Goal: Complete application form: Complete application form

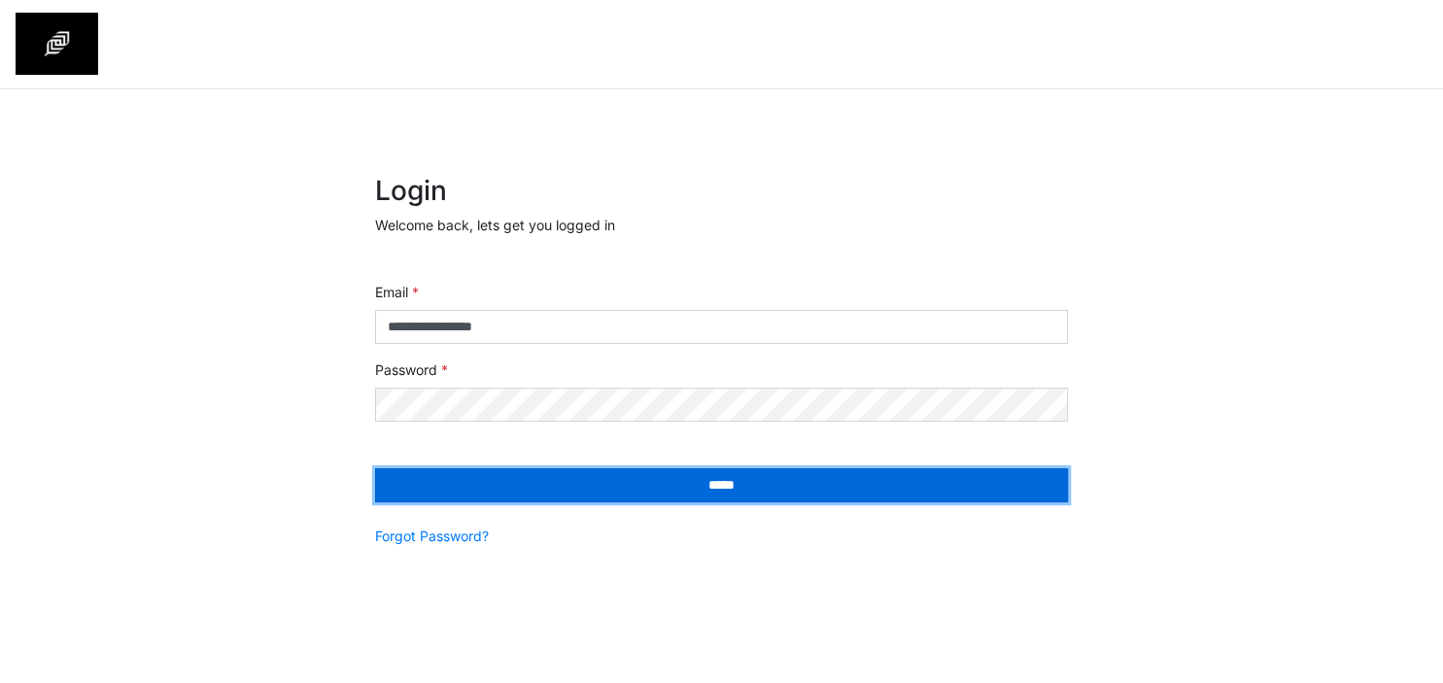
click at [588, 488] on input "*****" at bounding box center [721, 485] width 693 height 34
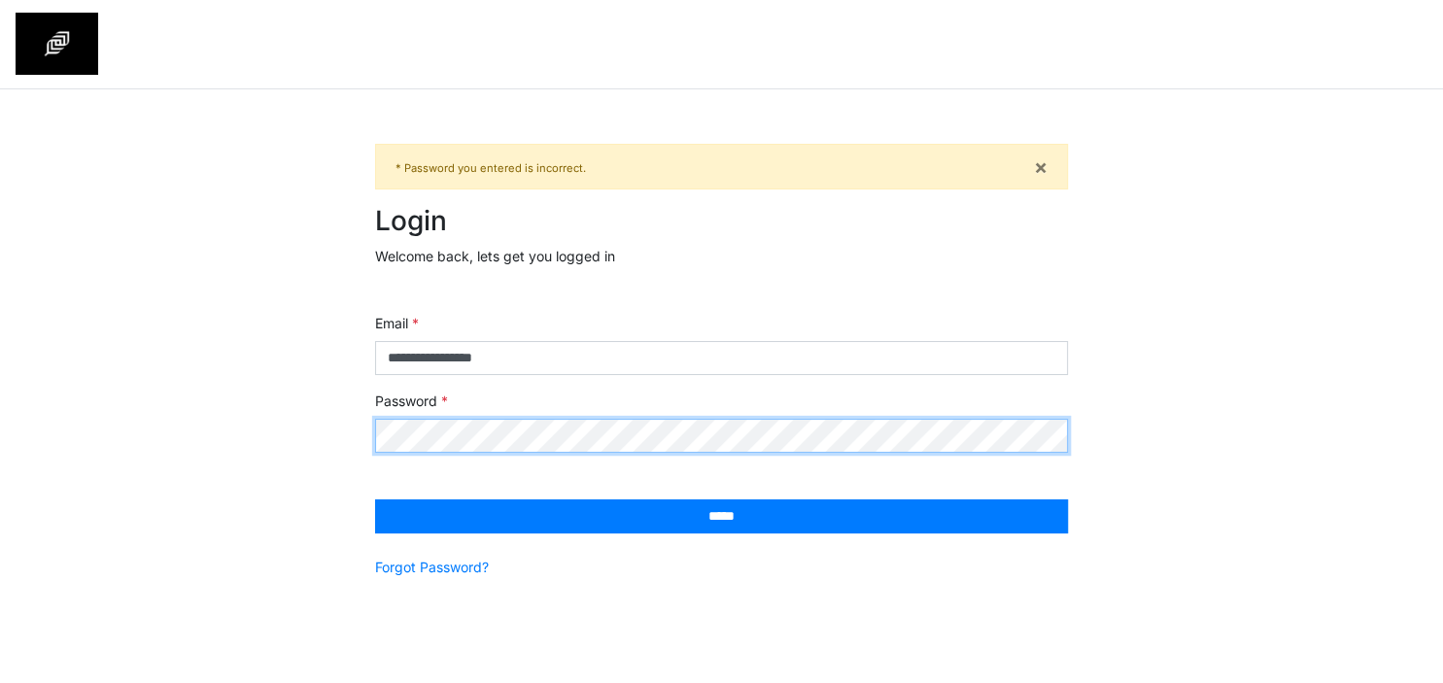
click at [375, 499] on input "*****" at bounding box center [721, 516] width 693 height 34
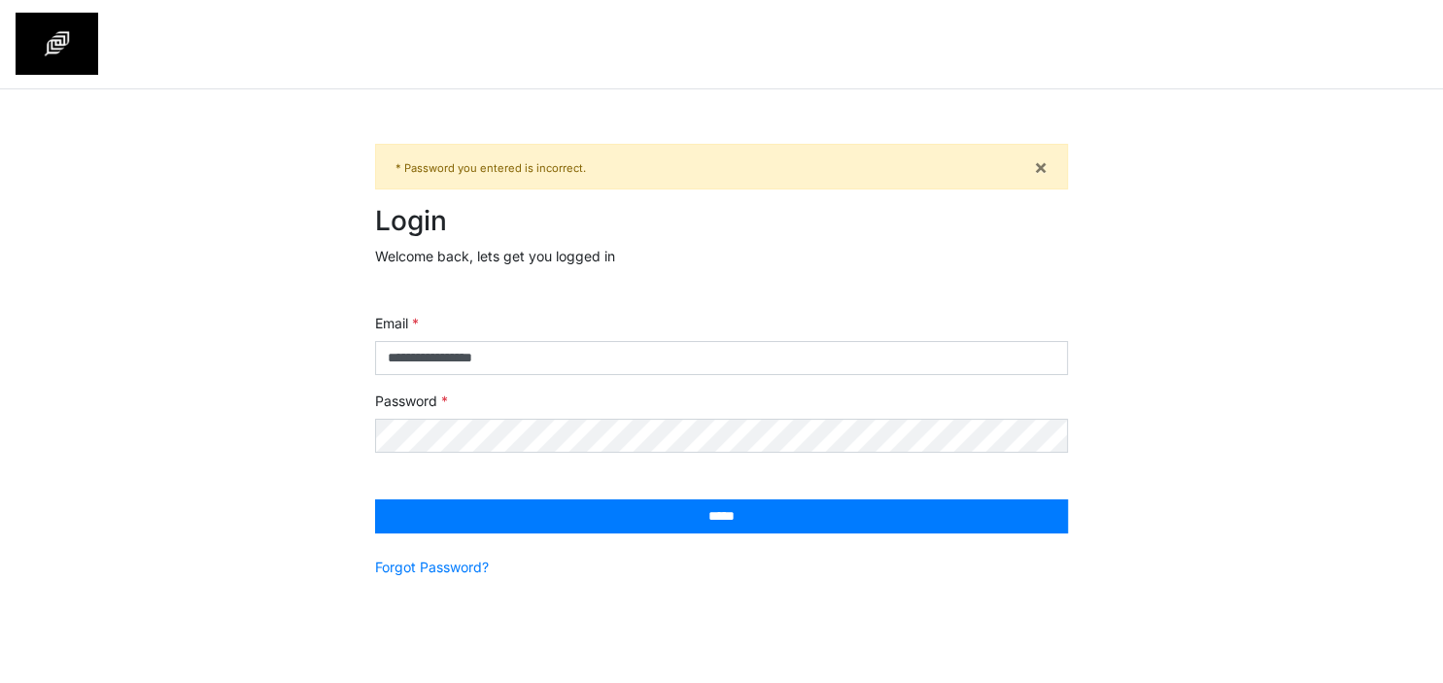
click at [710, 62] on nav at bounding box center [721, 44] width 1443 height 89
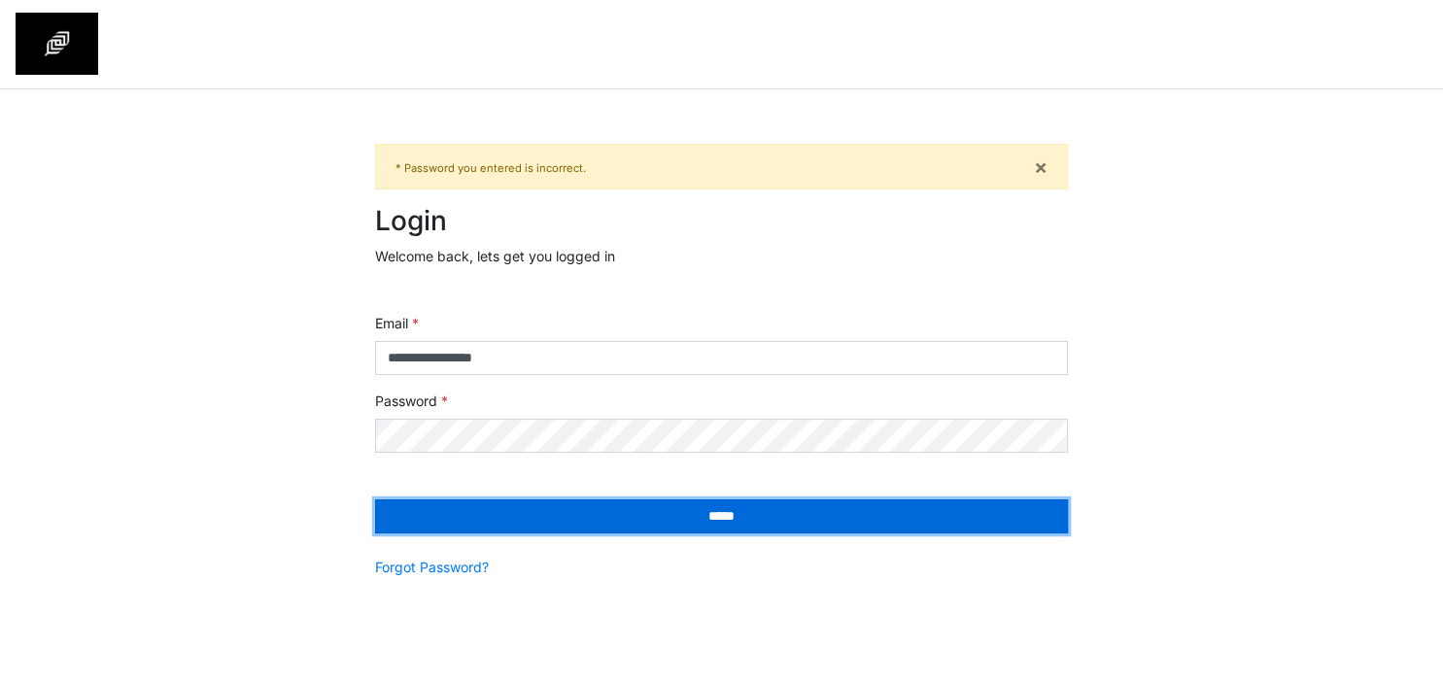
click at [655, 510] on input "*****" at bounding box center [721, 516] width 693 height 34
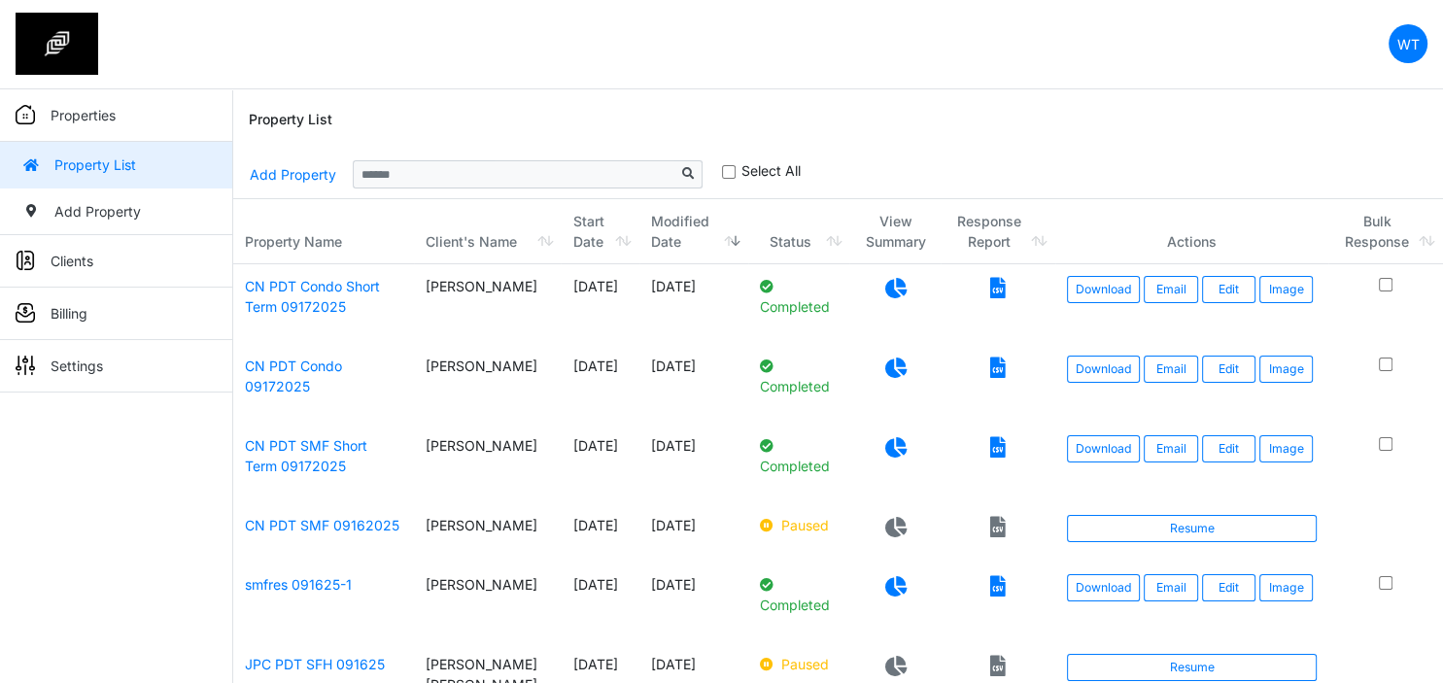
click at [766, 45] on nav "WT Change Password Logout WillT wtan575@gmail.com" at bounding box center [721, 44] width 1443 height 89
click at [92, 201] on link "Add Property" at bounding box center [116, 211] width 232 height 47
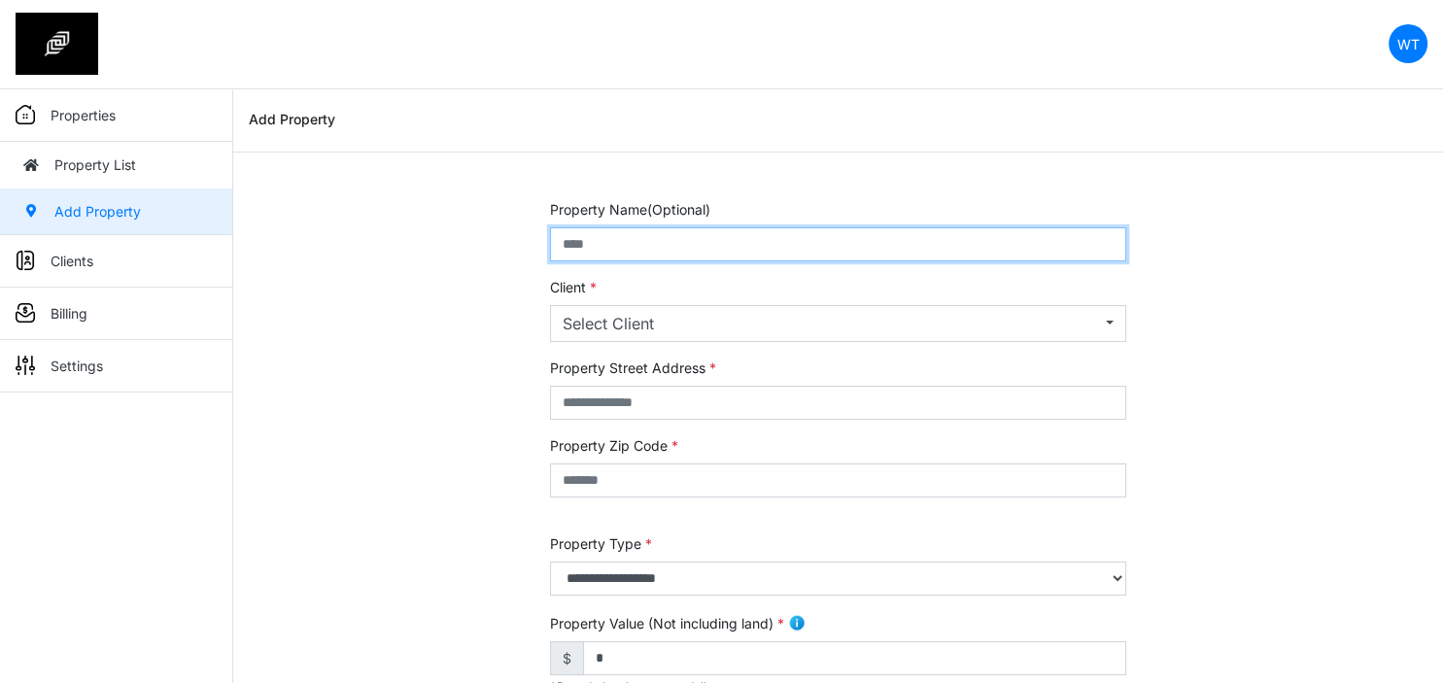
click at [640, 251] on input "text" at bounding box center [838, 244] width 576 height 34
type input "**********"
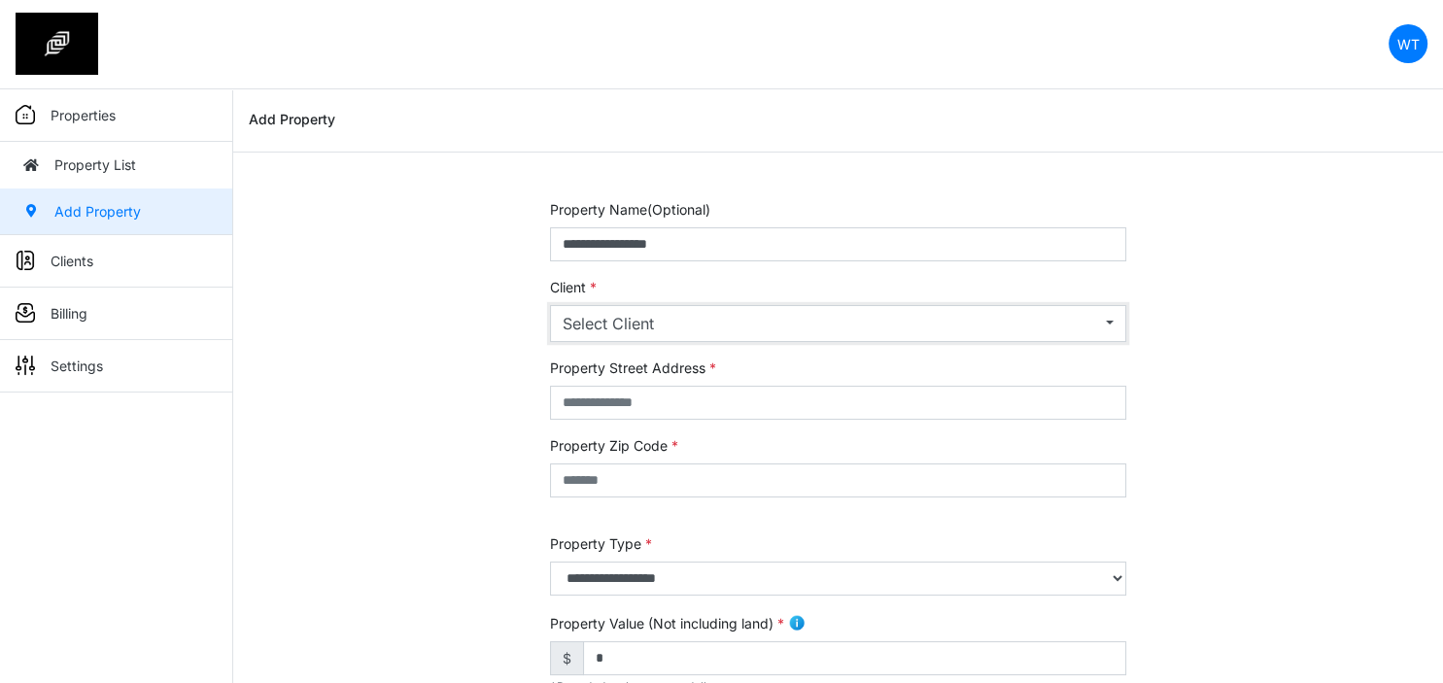
click at [654, 313] on div "Select Client" at bounding box center [831, 323] width 538 height 23
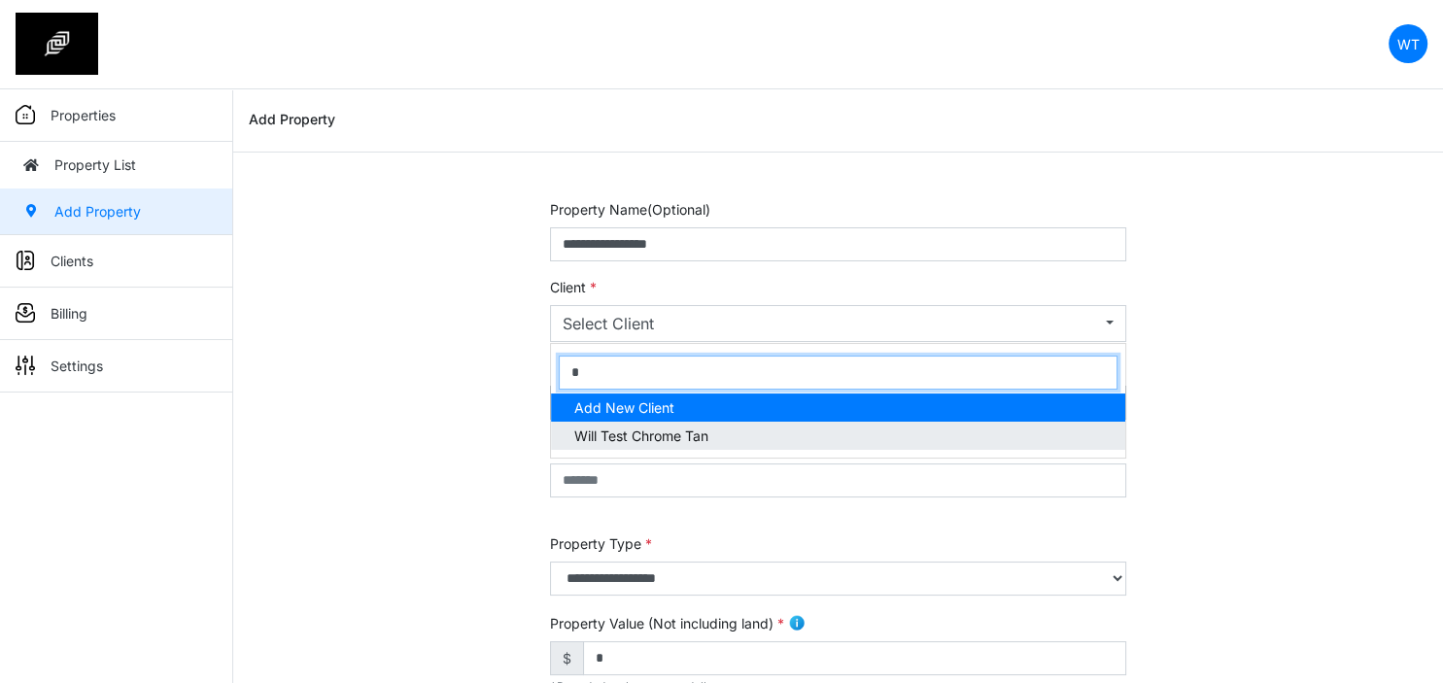
type input "*"
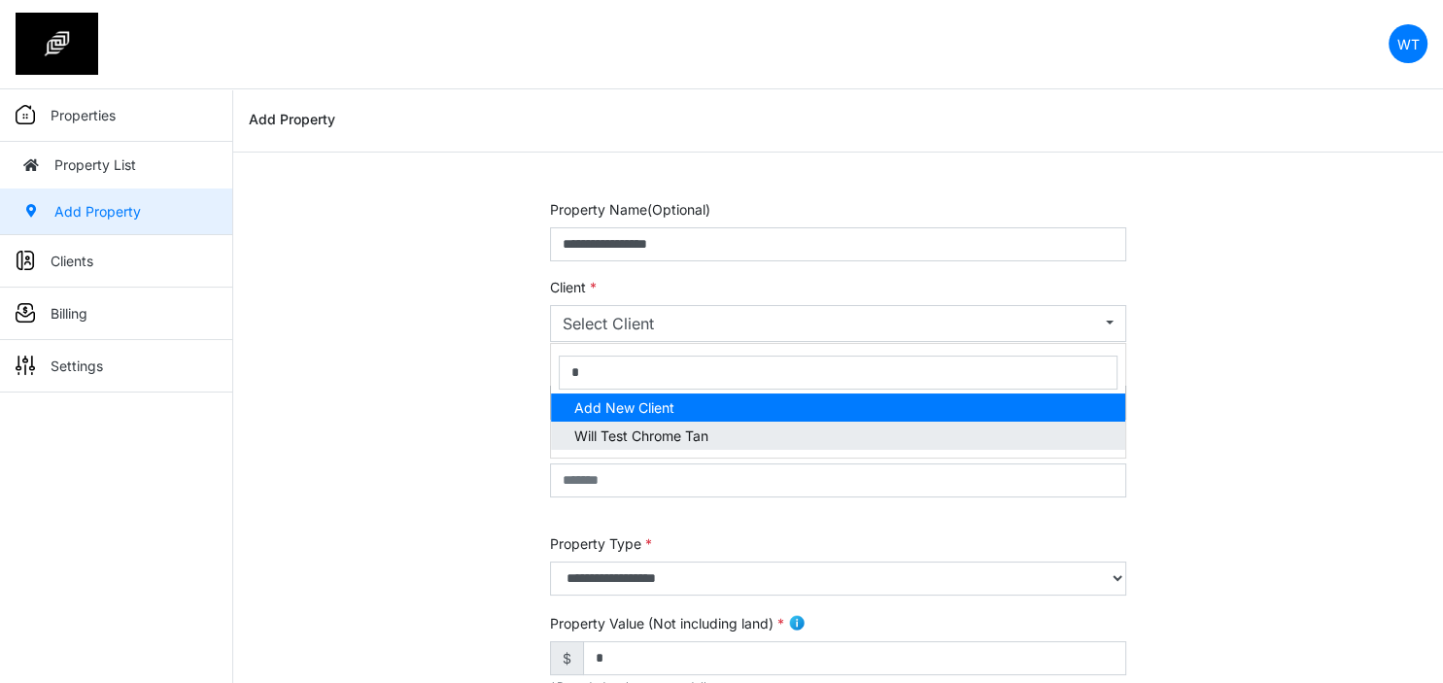
click at [669, 425] on link "Will Test Chrome Tan" at bounding box center [838, 436] width 574 height 28
select select "***"
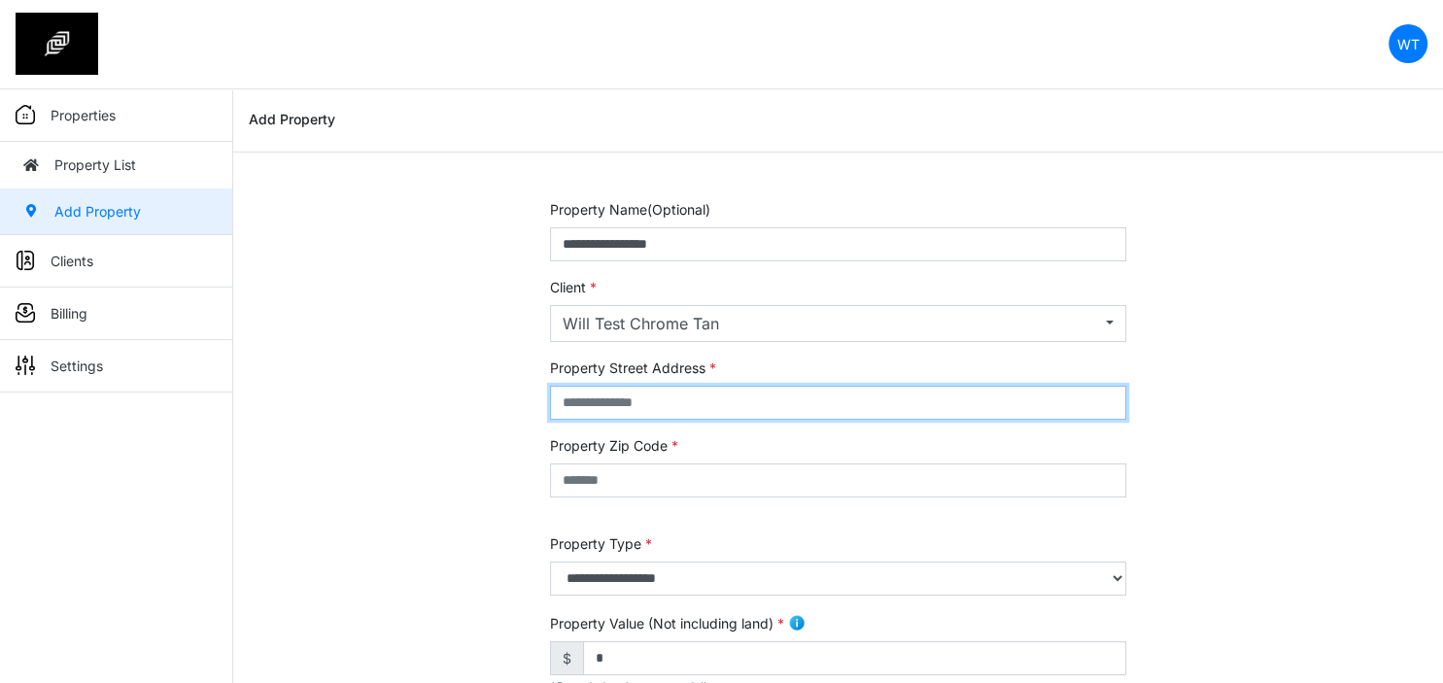
click at [631, 392] on input "text" at bounding box center [838, 403] width 576 height 34
type input "***"
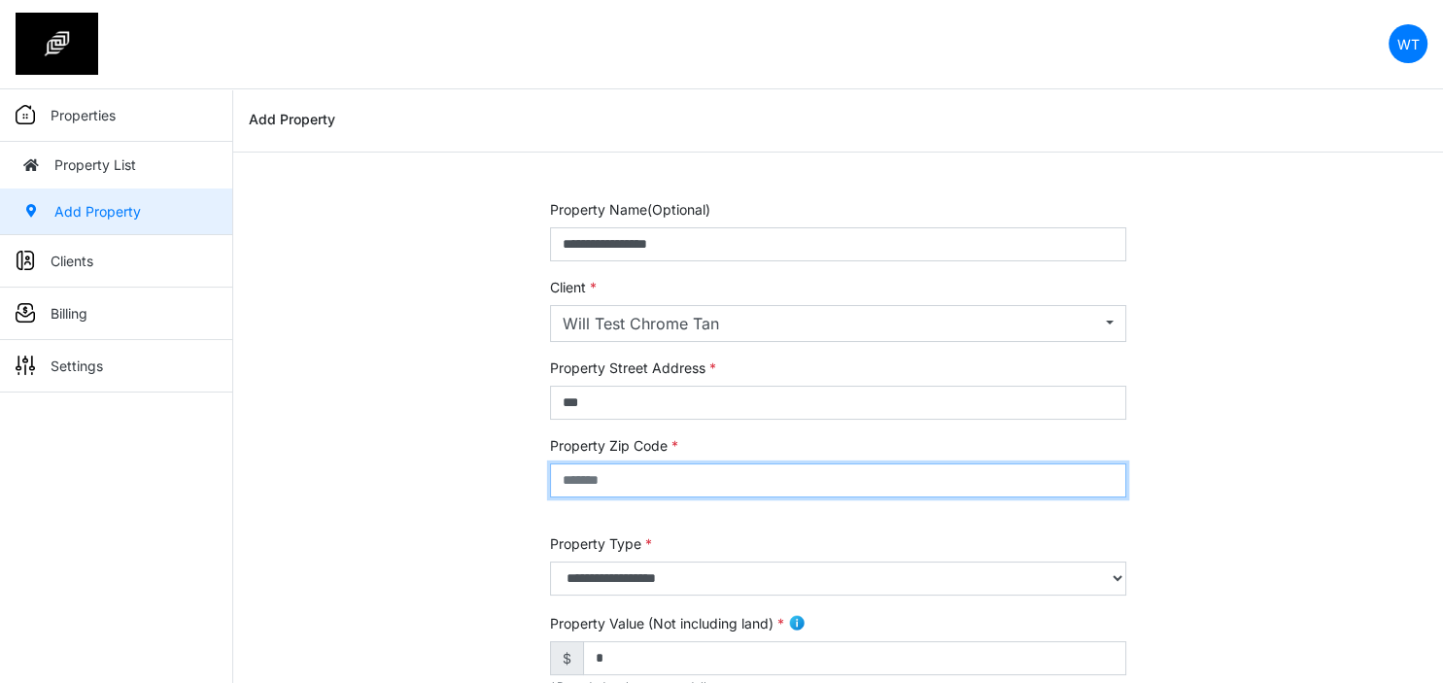
click at [624, 483] on input "text" at bounding box center [838, 480] width 576 height 34
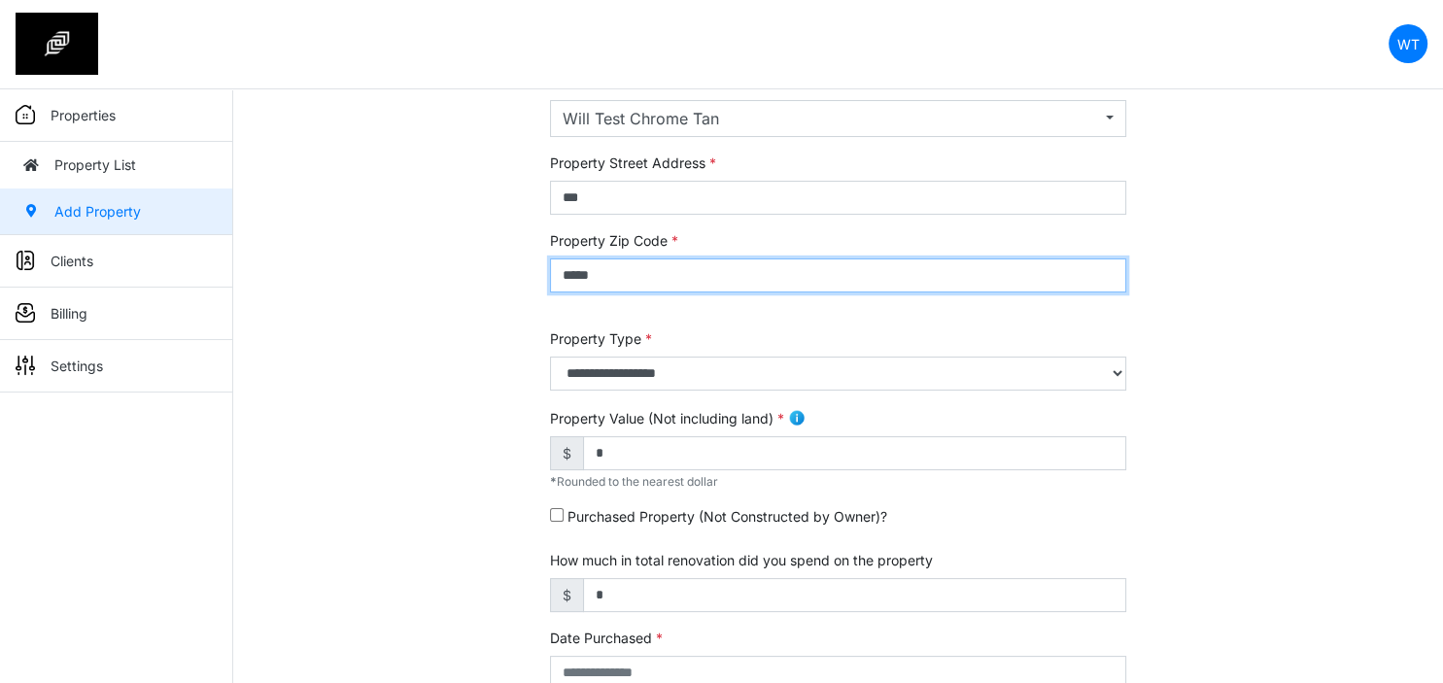
type input "*****"
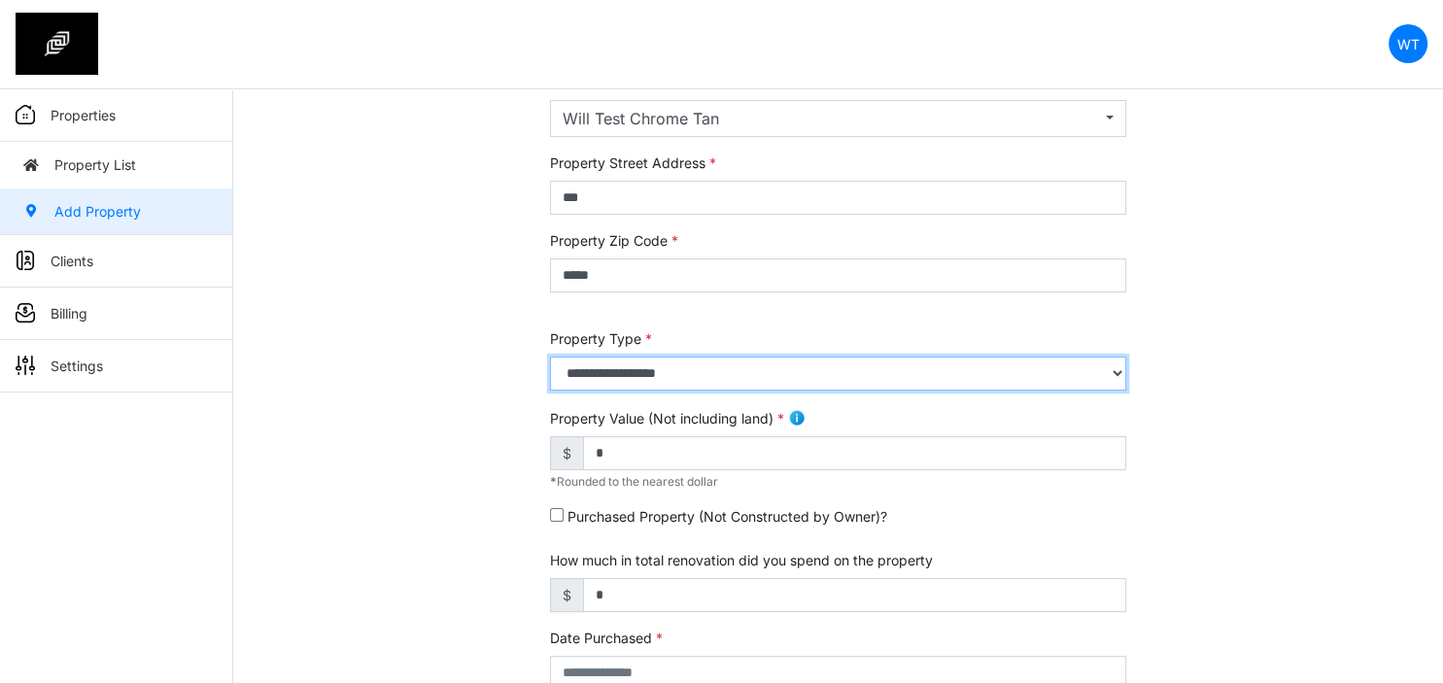
click at [663, 367] on select "**********" at bounding box center [837, 374] width 575 height 34
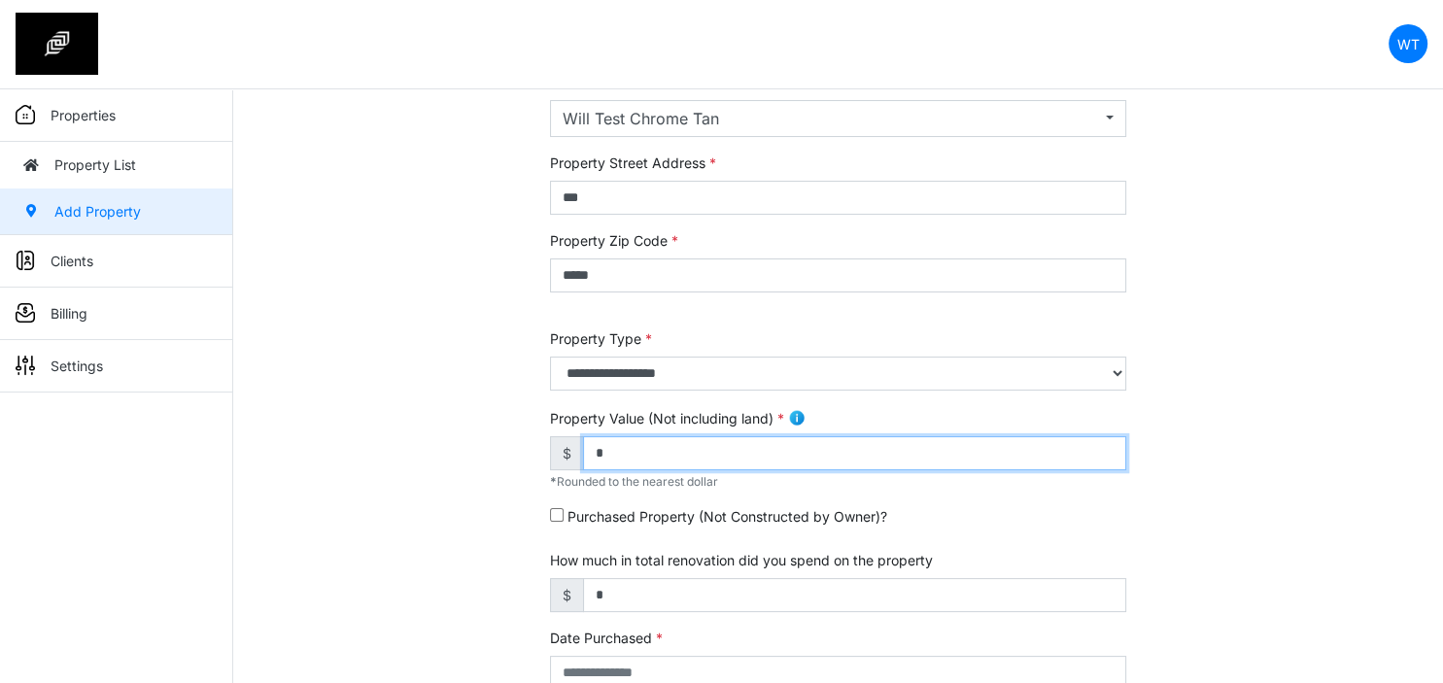
drag, startPoint x: 647, startPoint y: 454, endPoint x: 483, endPoint y: 460, distance: 164.3
click at [583, 460] on input "*" at bounding box center [854, 453] width 543 height 34
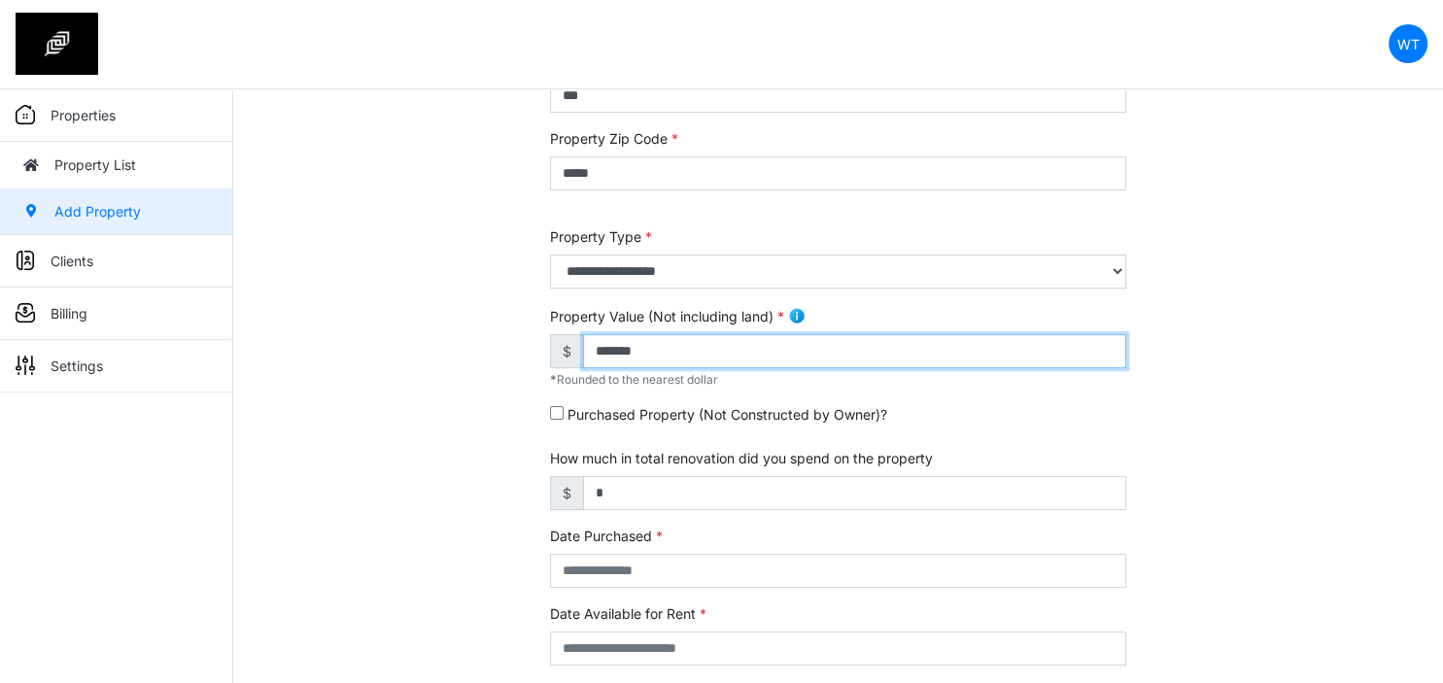
scroll to position [615, 0]
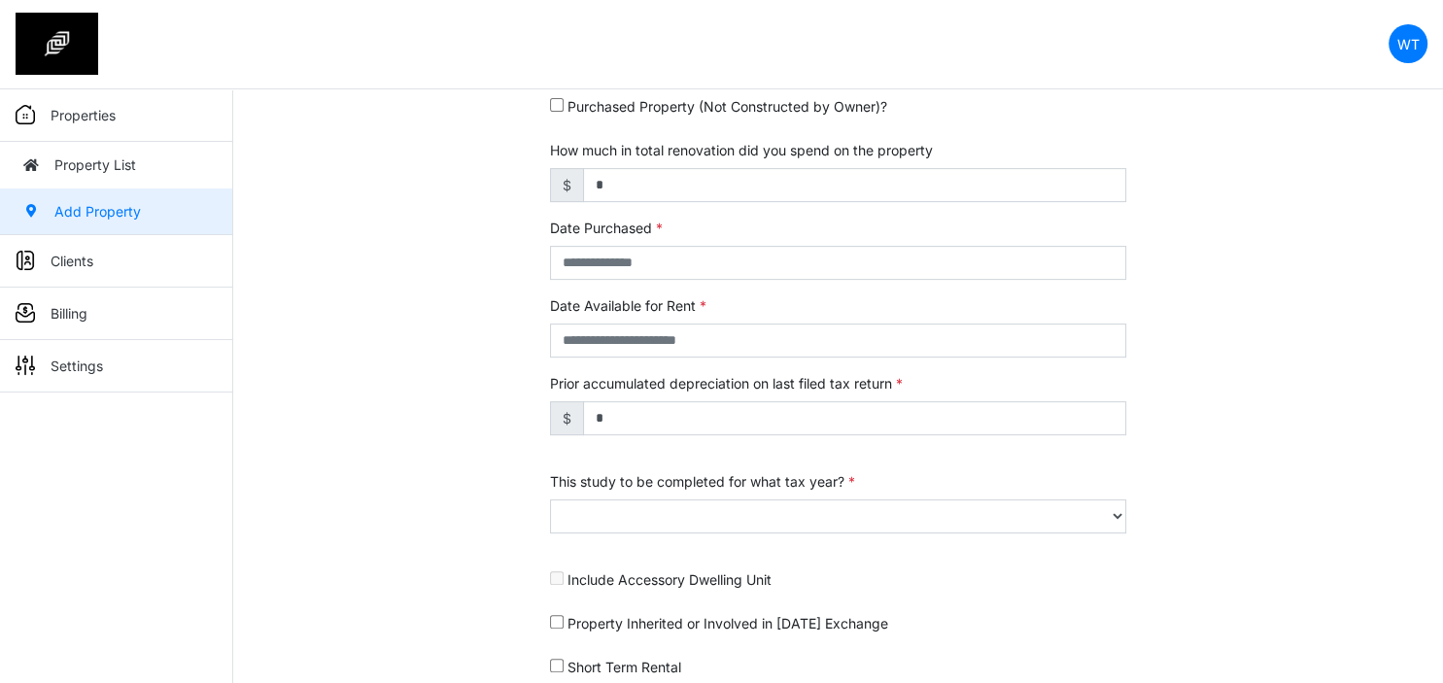
type input "*******"
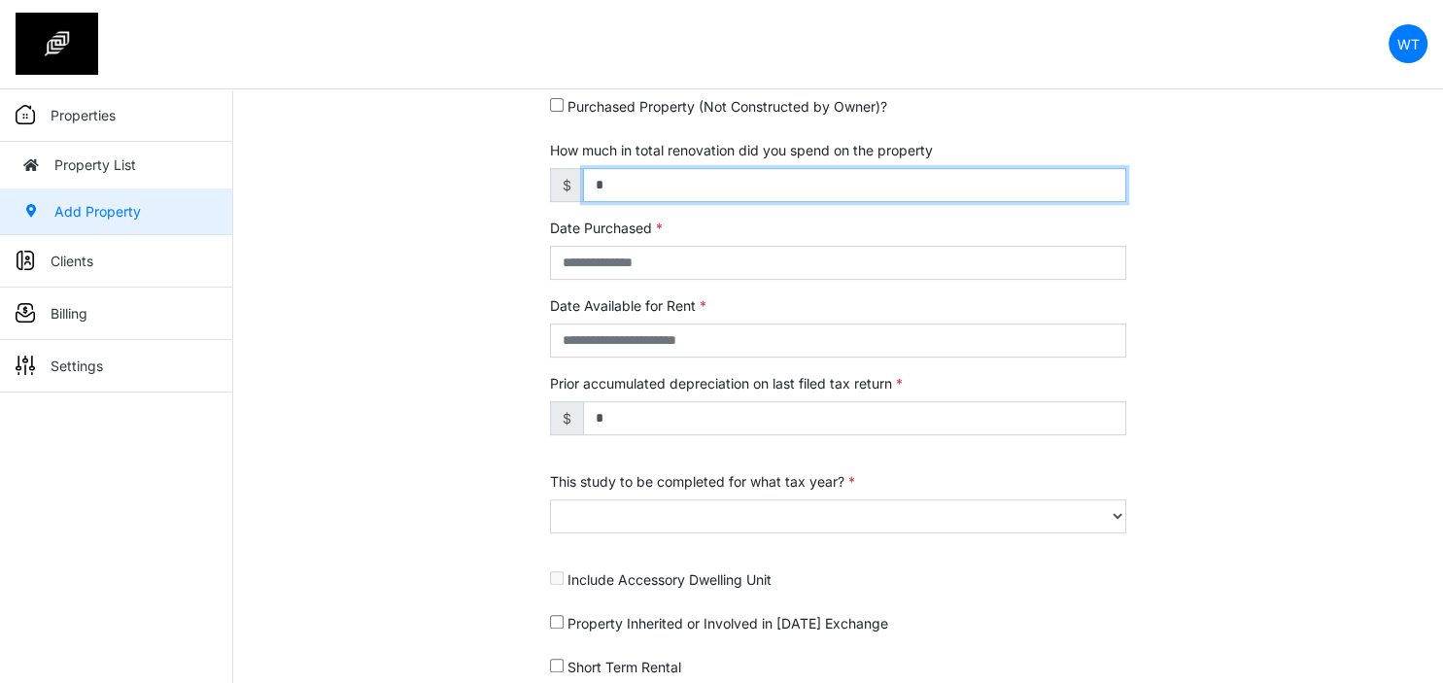
drag, startPoint x: 607, startPoint y: 184, endPoint x: 561, endPoint y: 181, distance: 46.7
click at [583, 181] on input "*" at bounding box center [854, 185] width 543 height 34
type input "*******"
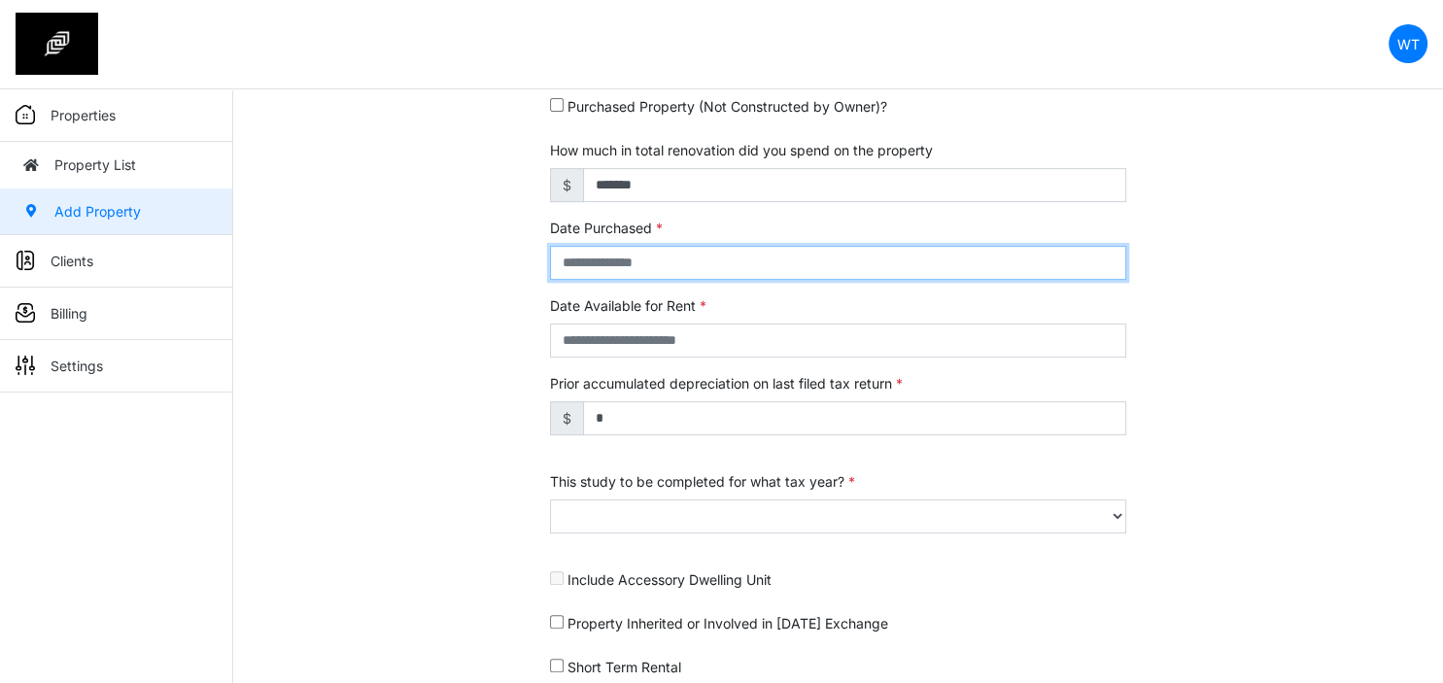
click at [698, 261] on input "text" at bounding box center [838, 263] width 576 height 34
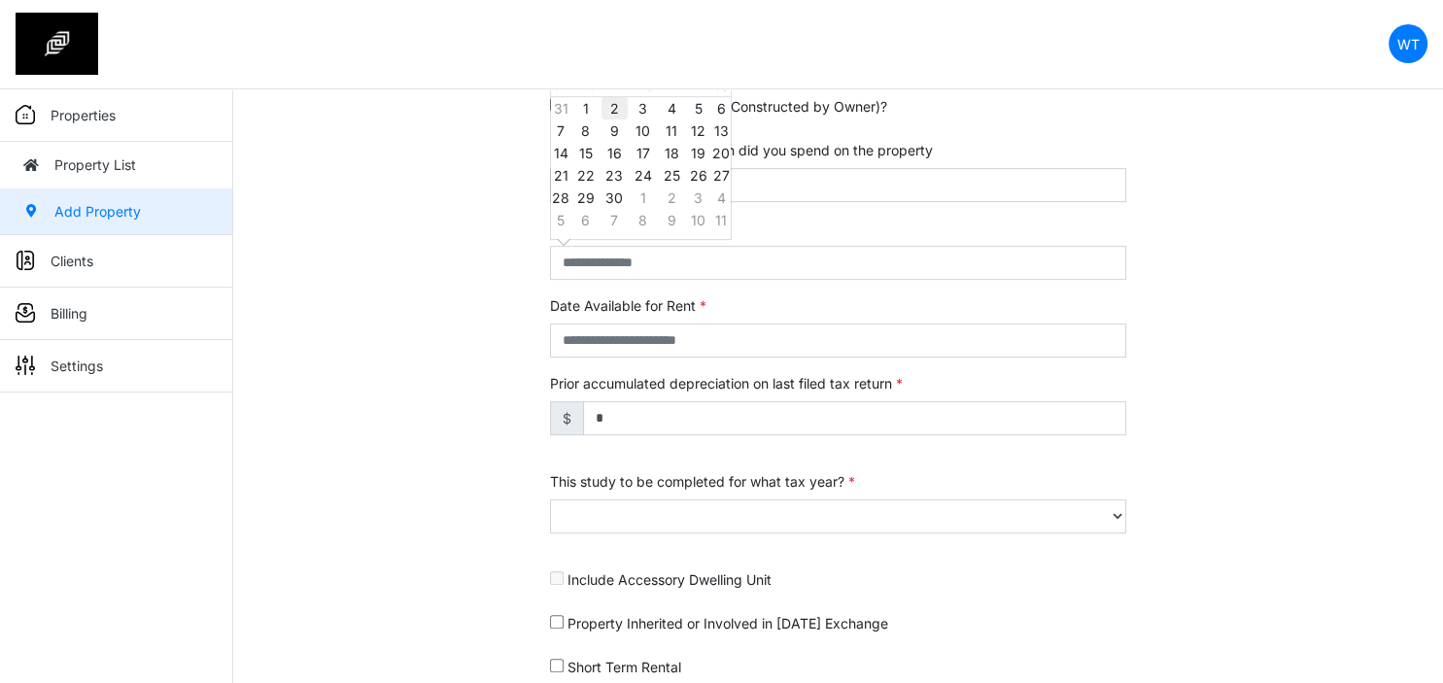
click at [616, 108] on td "2" at bounding box center [614, 107] width 26 height 23
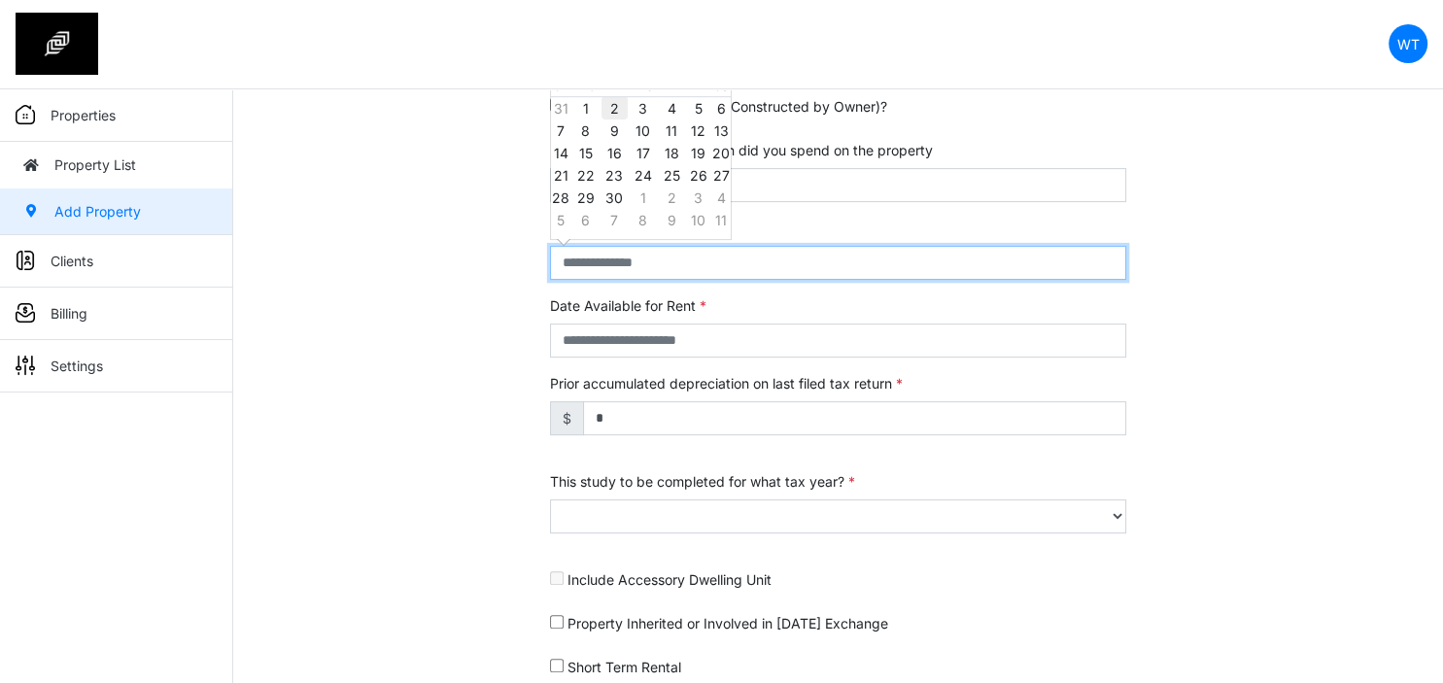
type input "**********"
select select "****"
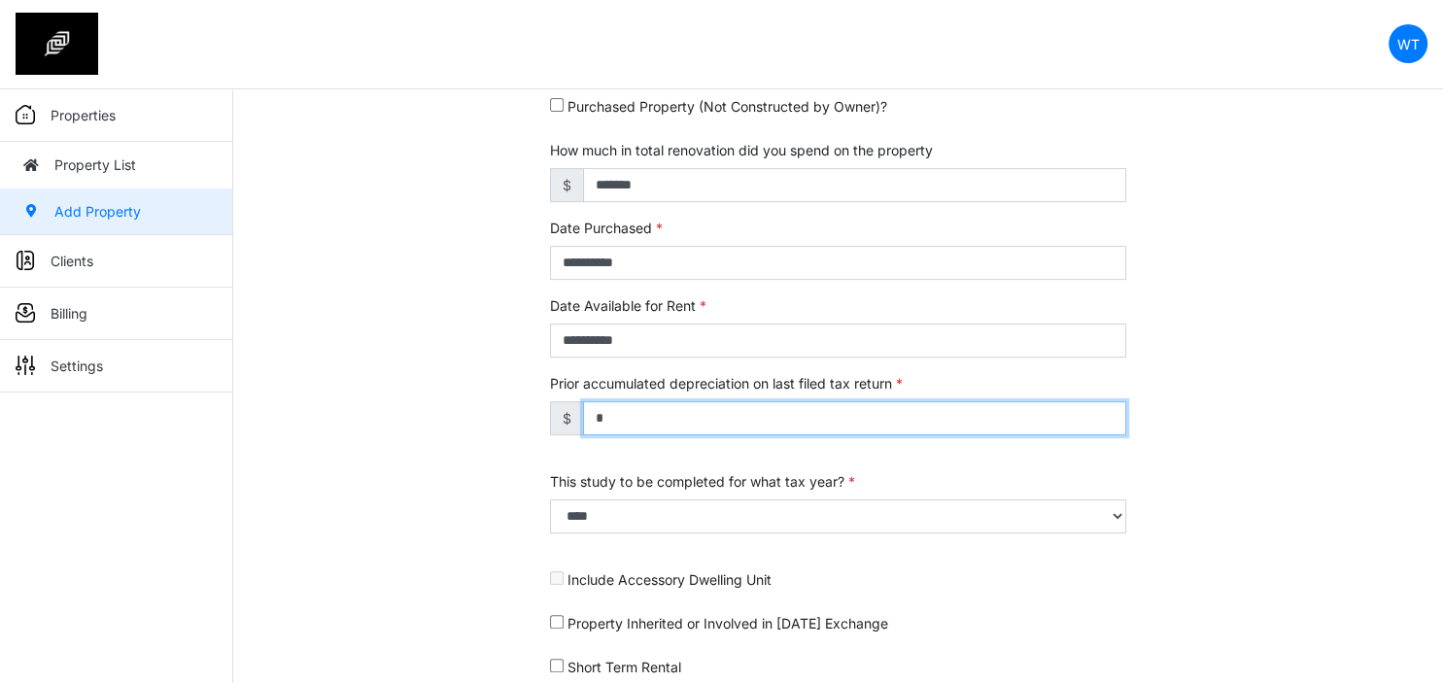
drag, startPoint x: 650, startPoint y: 421, endPoint x: 519, endPoint y: 436, distance: 132.1
click at [583, 435] on input "*" at bounding box center [854, 418] width 543 height 34
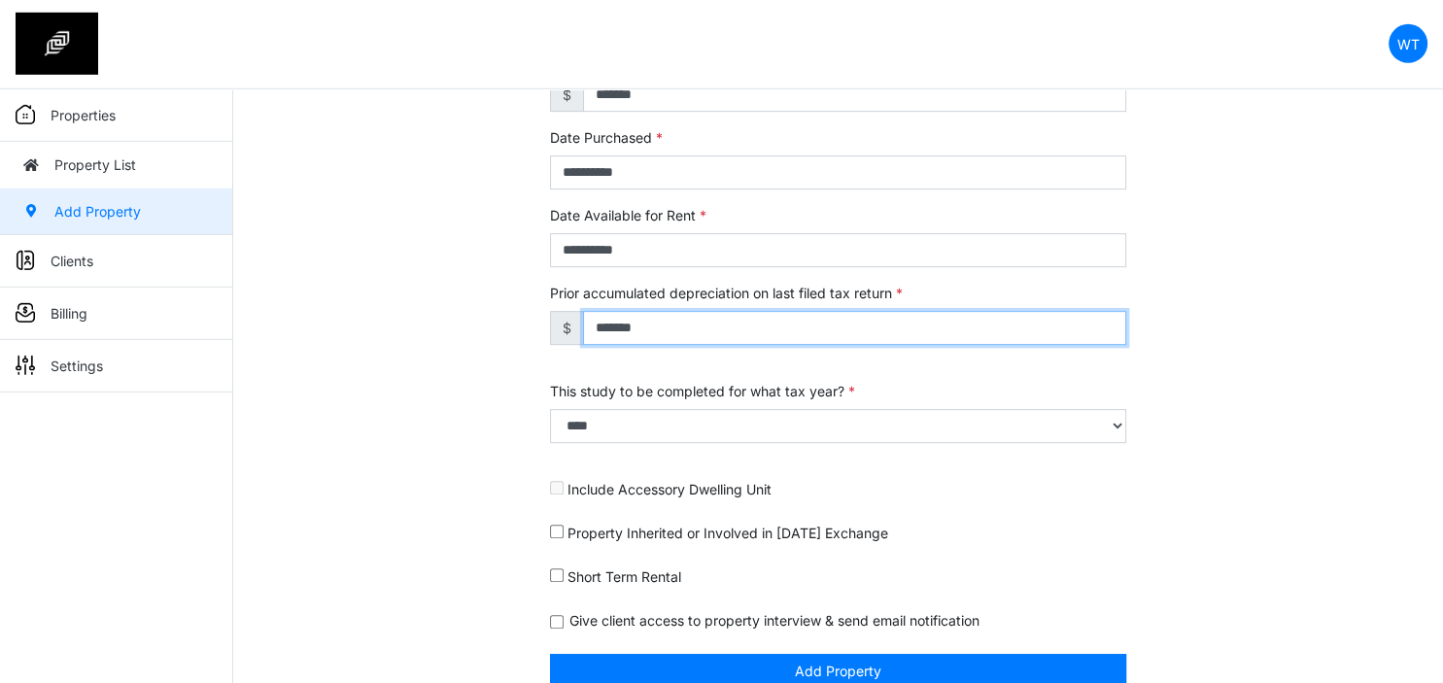
scroll to position [732, 0]
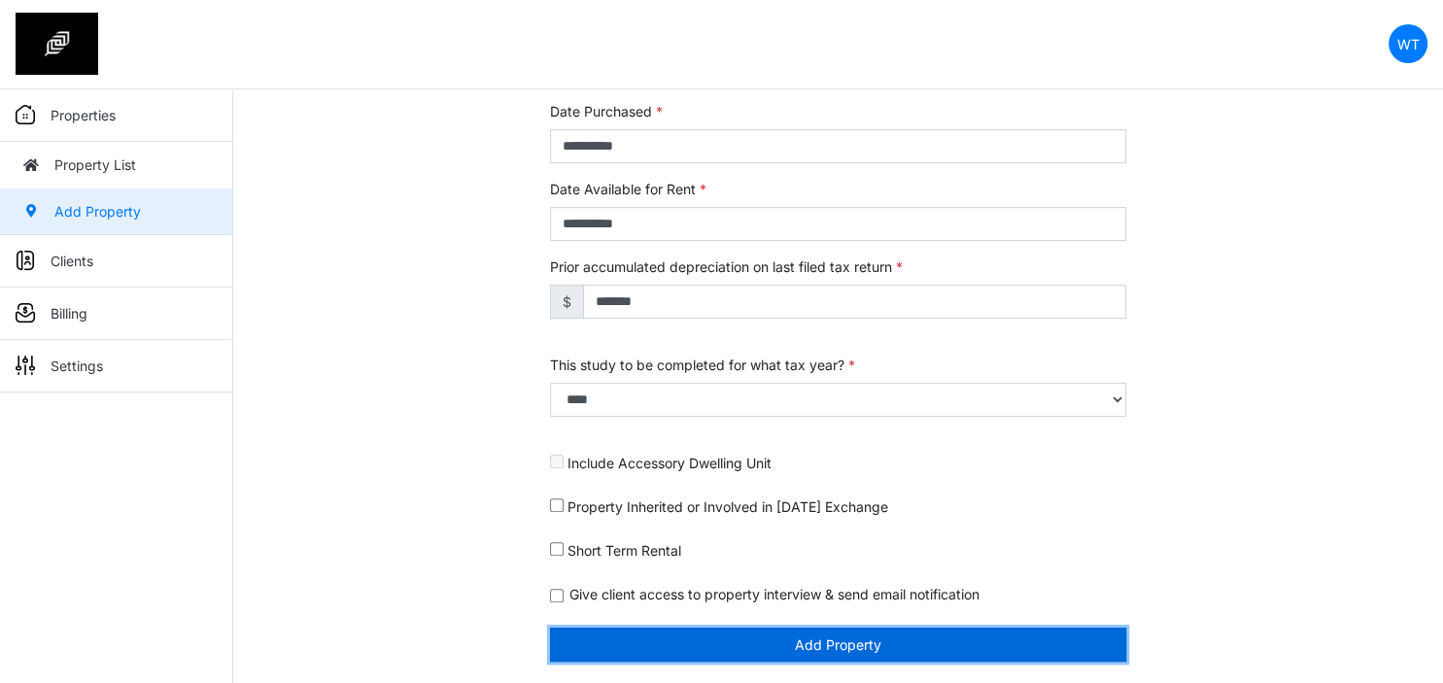
click at [694, 641] on button "Add Property" at bounding box center [838, 645] width 576 height 34
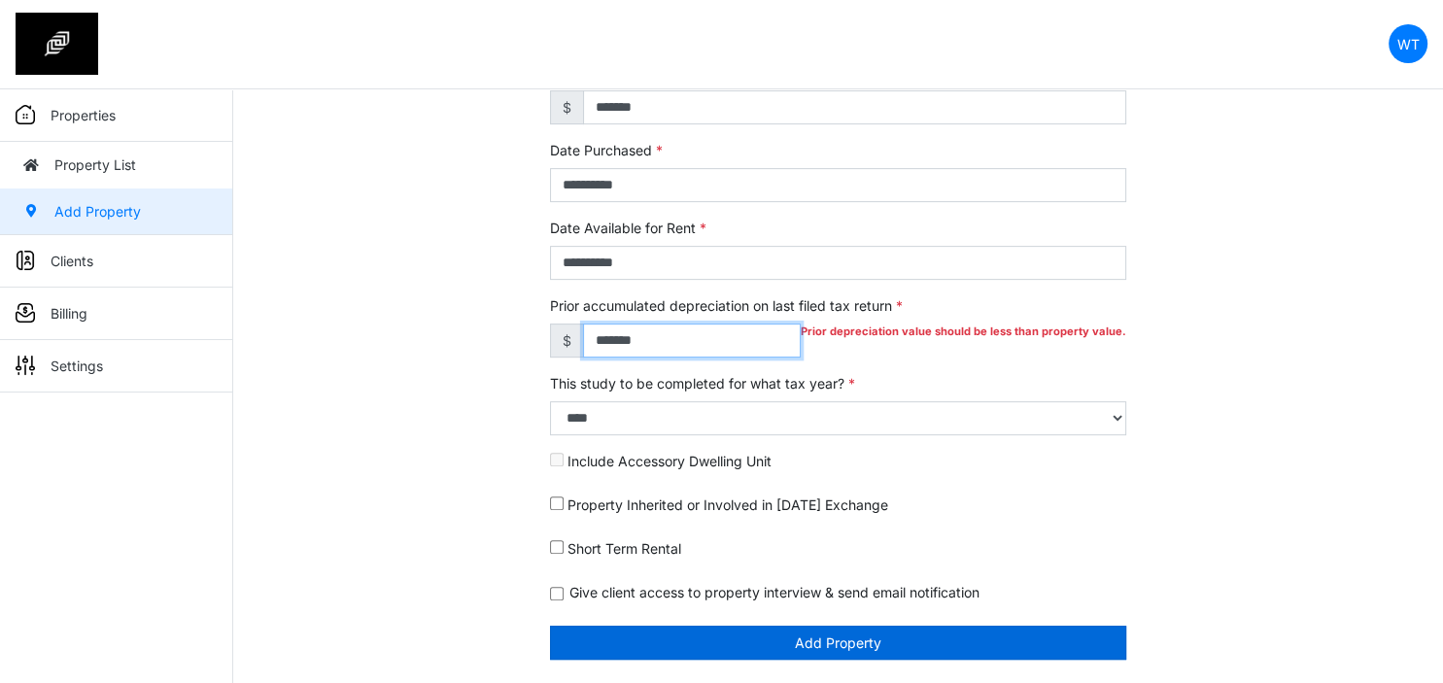
scroll to position [670, 0]
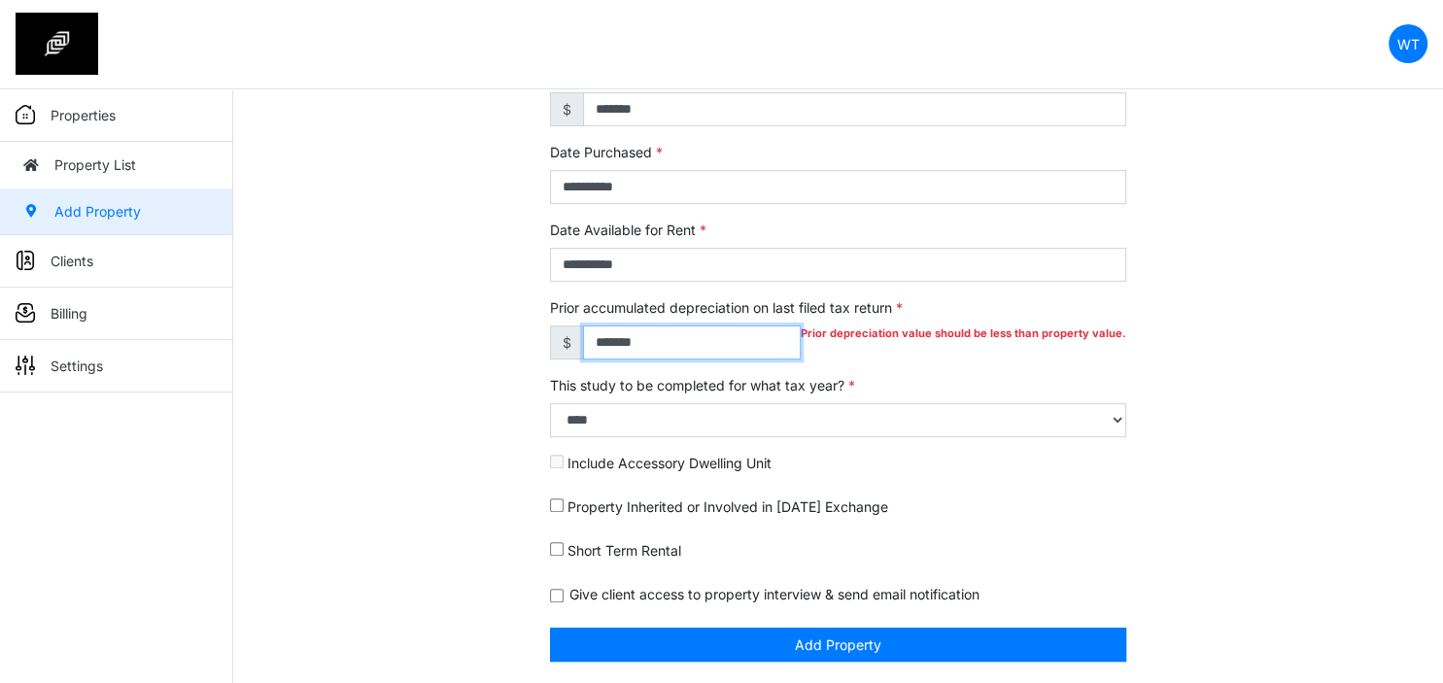
click at [686, 337] on input "*******" at bounding box center [692, 342] width 218 height 34
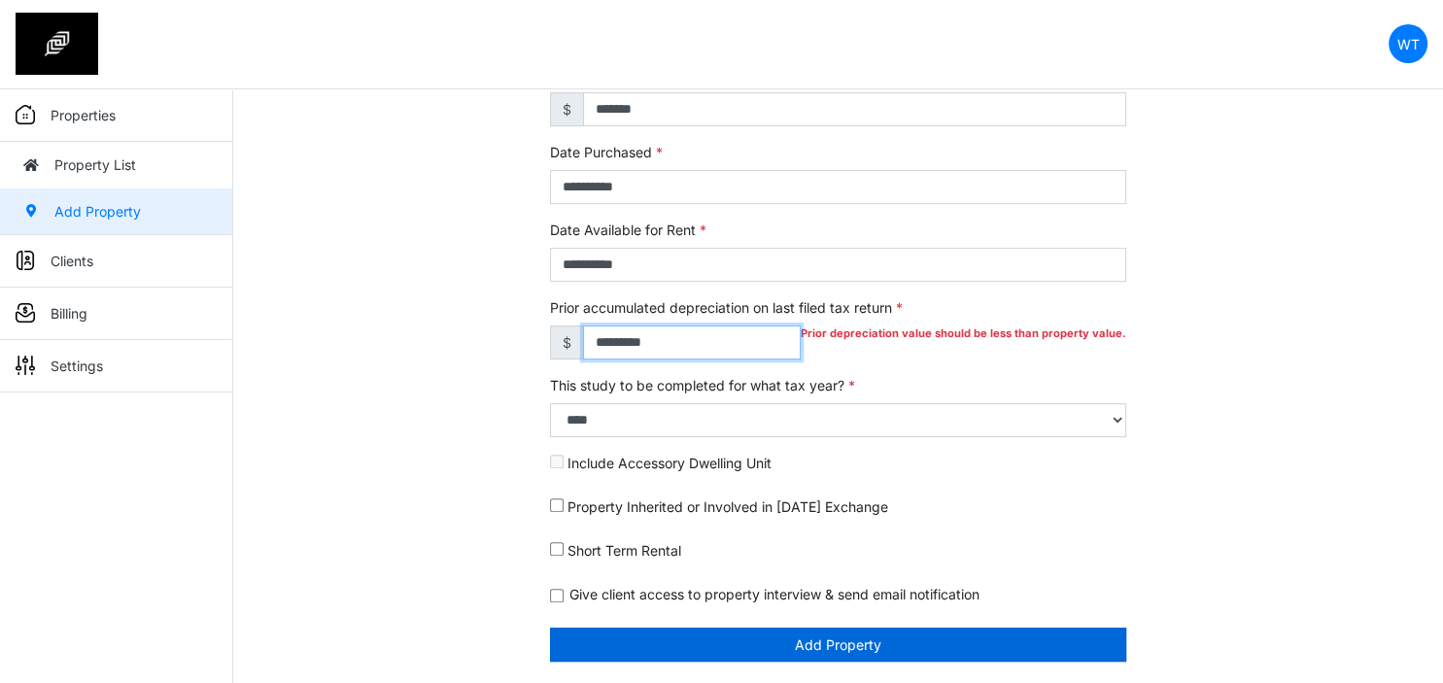
type input "*********"
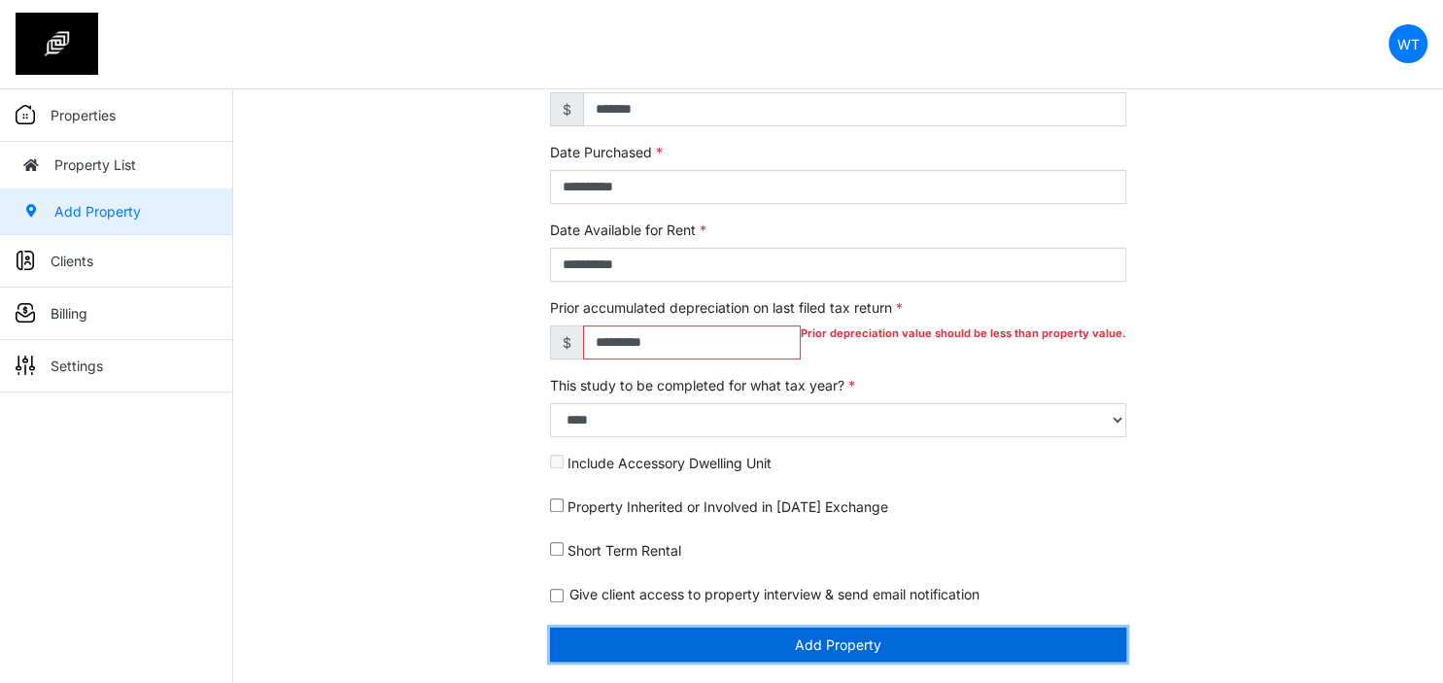
click at [814, 645] on button "Add Property" at bounding box center [838, 645] width 576 height 34
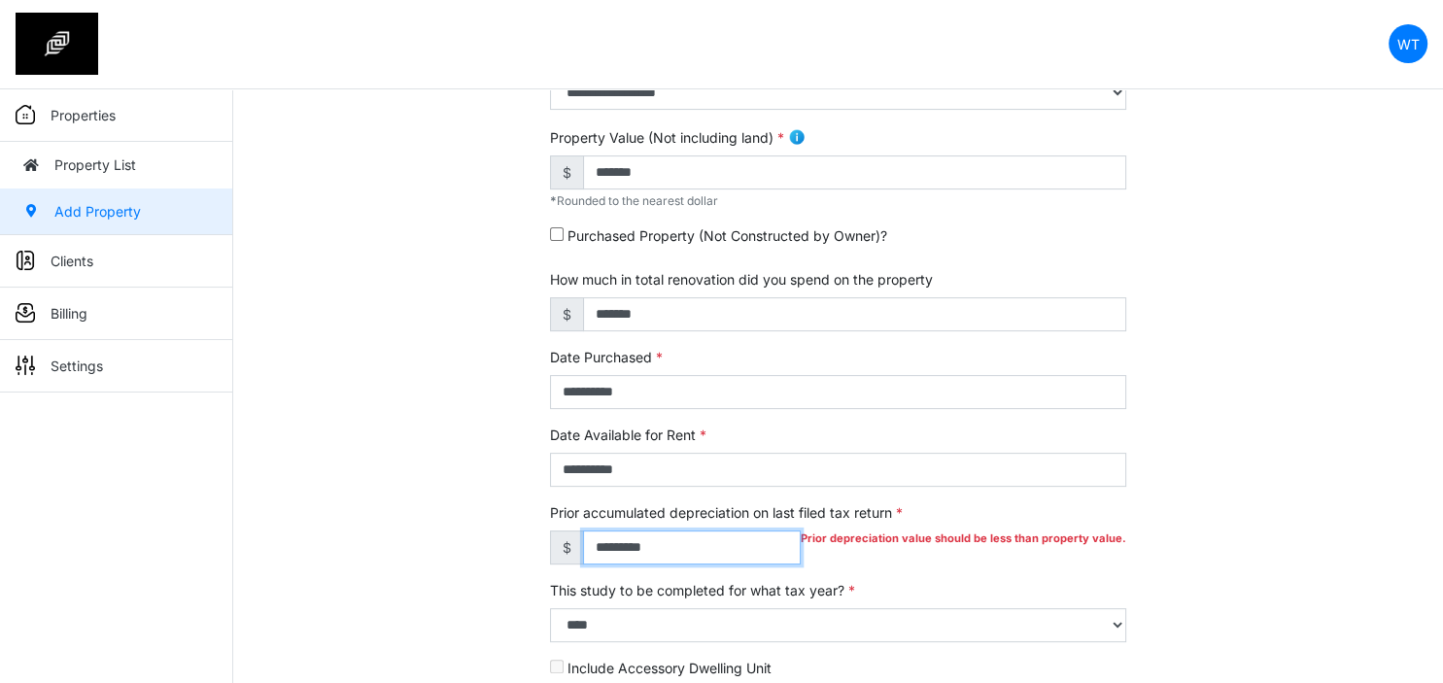
scroll to position [362, 0]
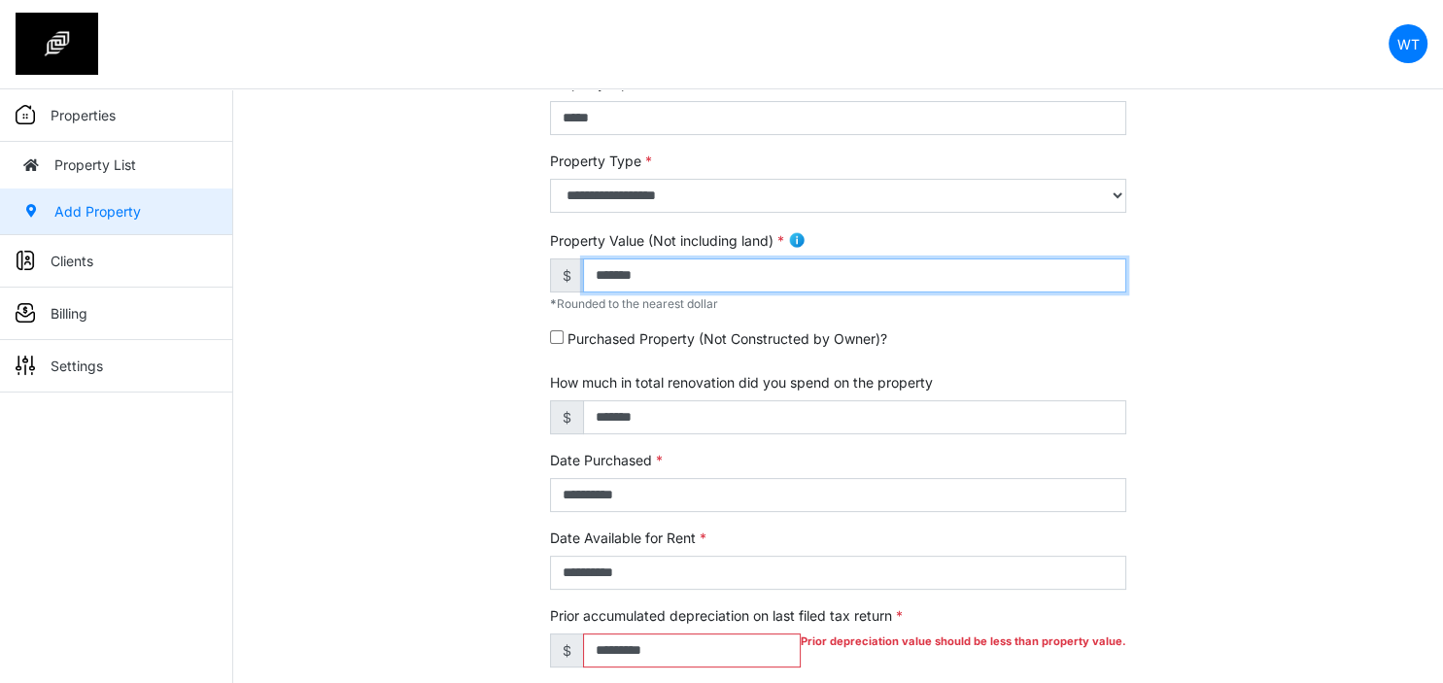
click at [687, 269] on input "*******" at bounding box center [854, 275] width 543 height 34
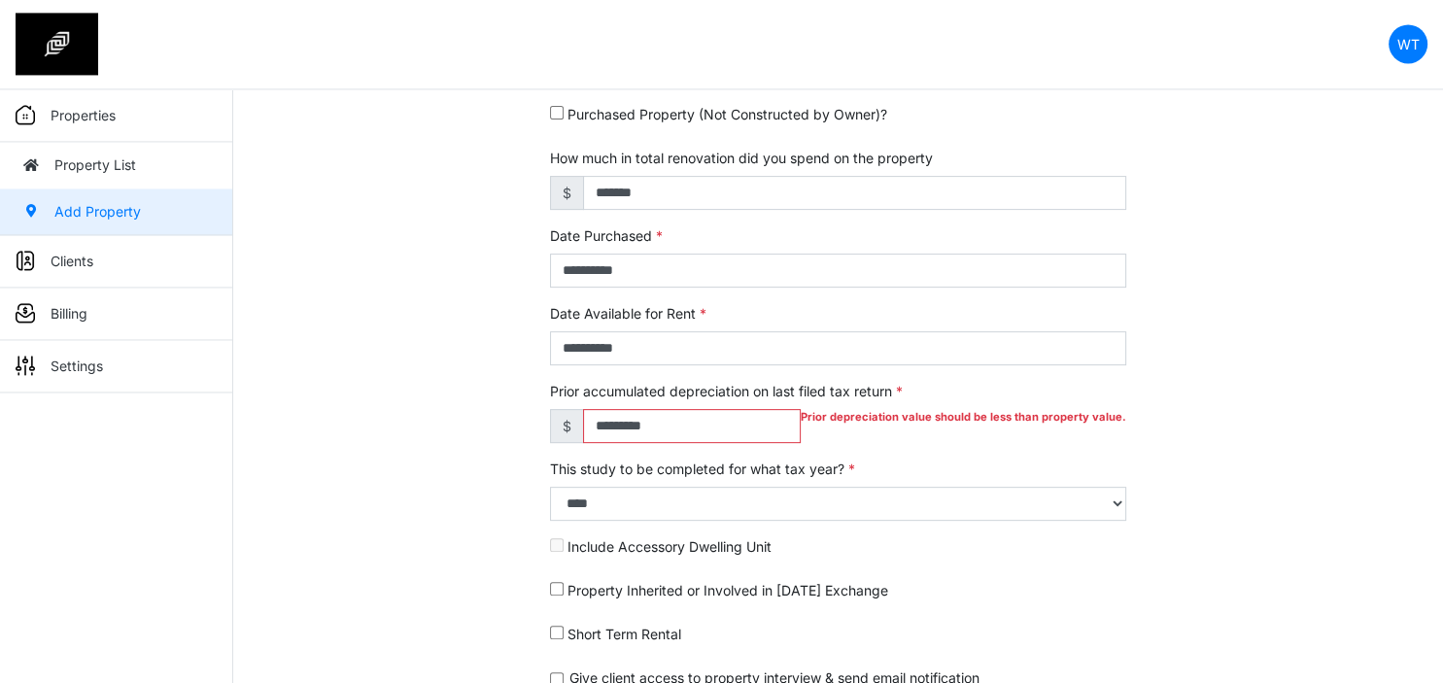
scroll to position [670, 0]
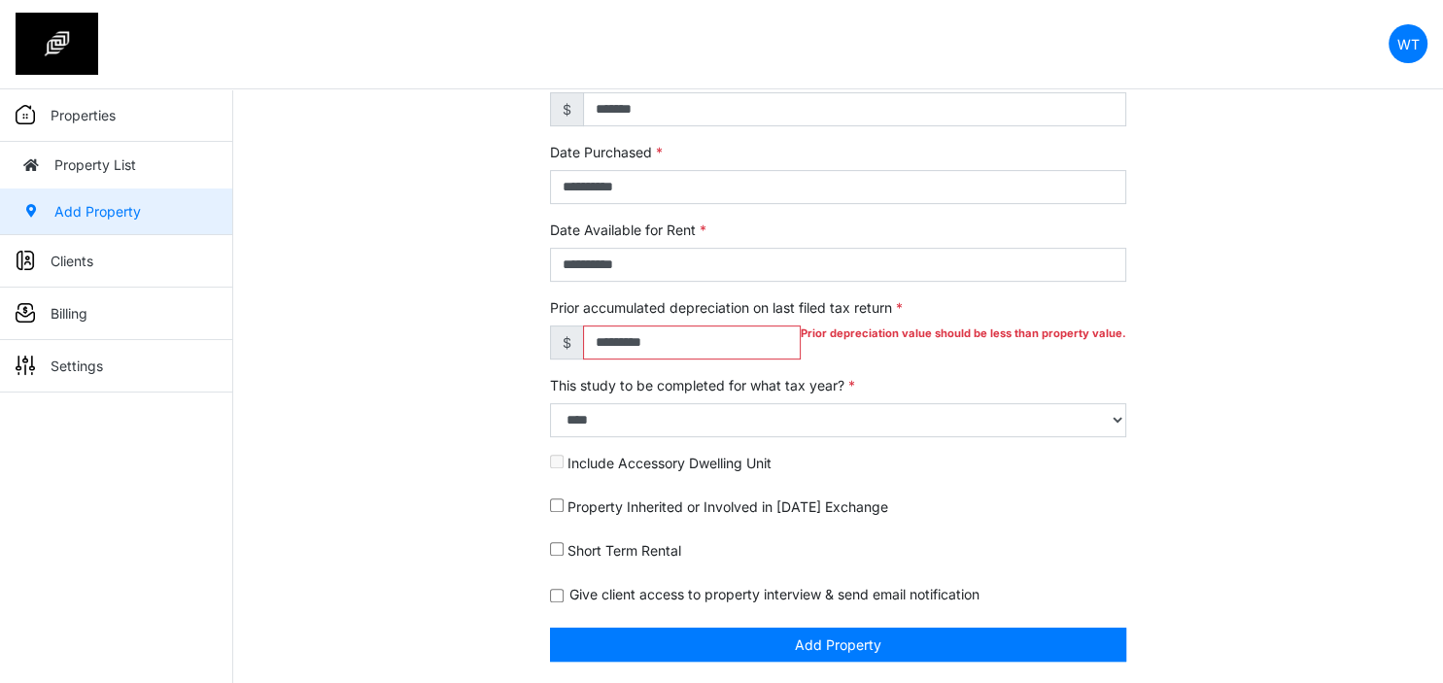
type input "**********"
click at [670, 334] on input "*********" at bounding box center [692, 342] width 218 height 34
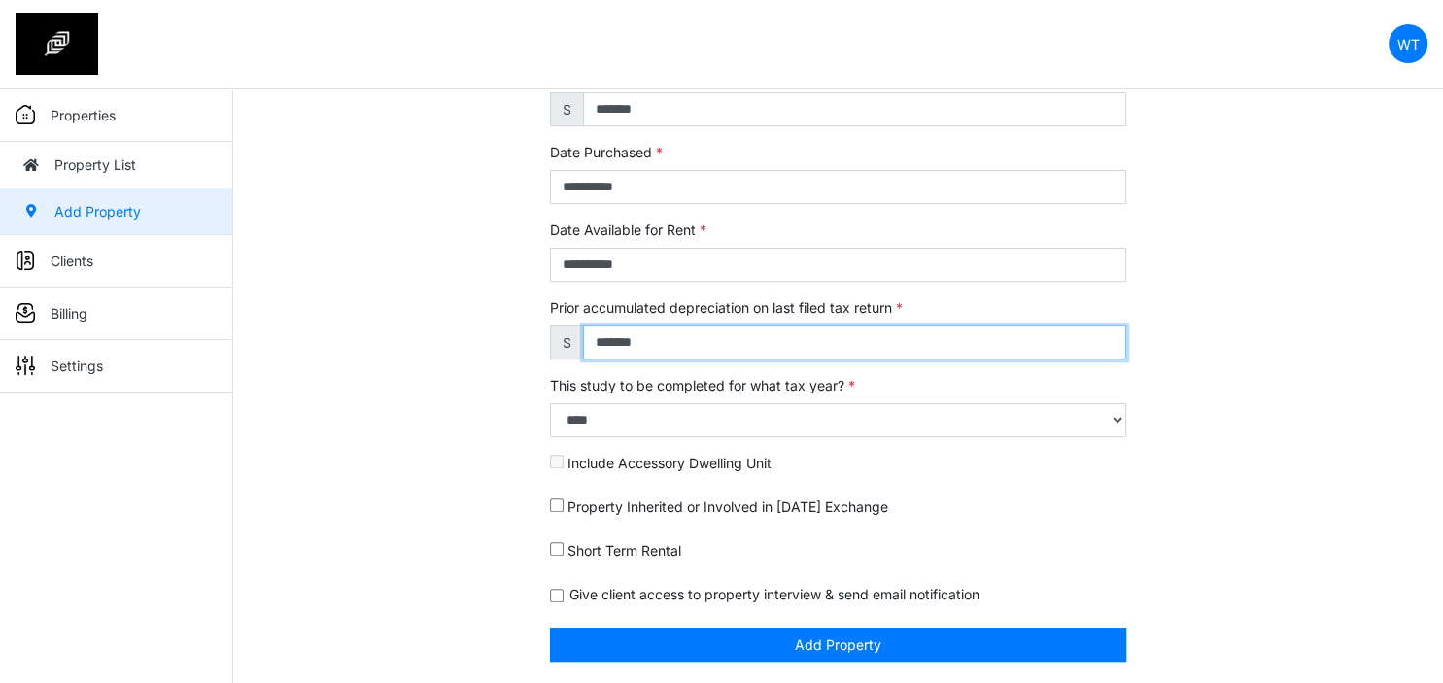
type input "*******"
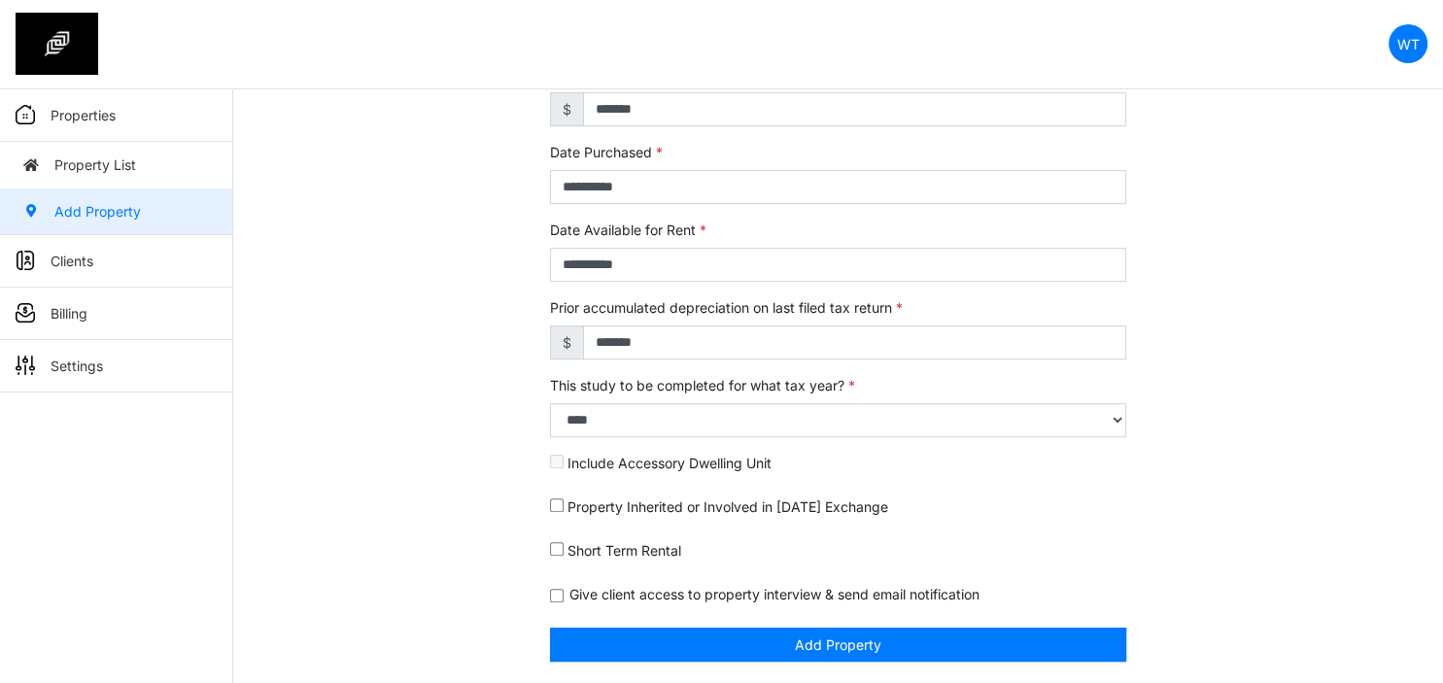
click at [809, 623] on form "**********" at bounding box center [838, 95] width 576 height 1133
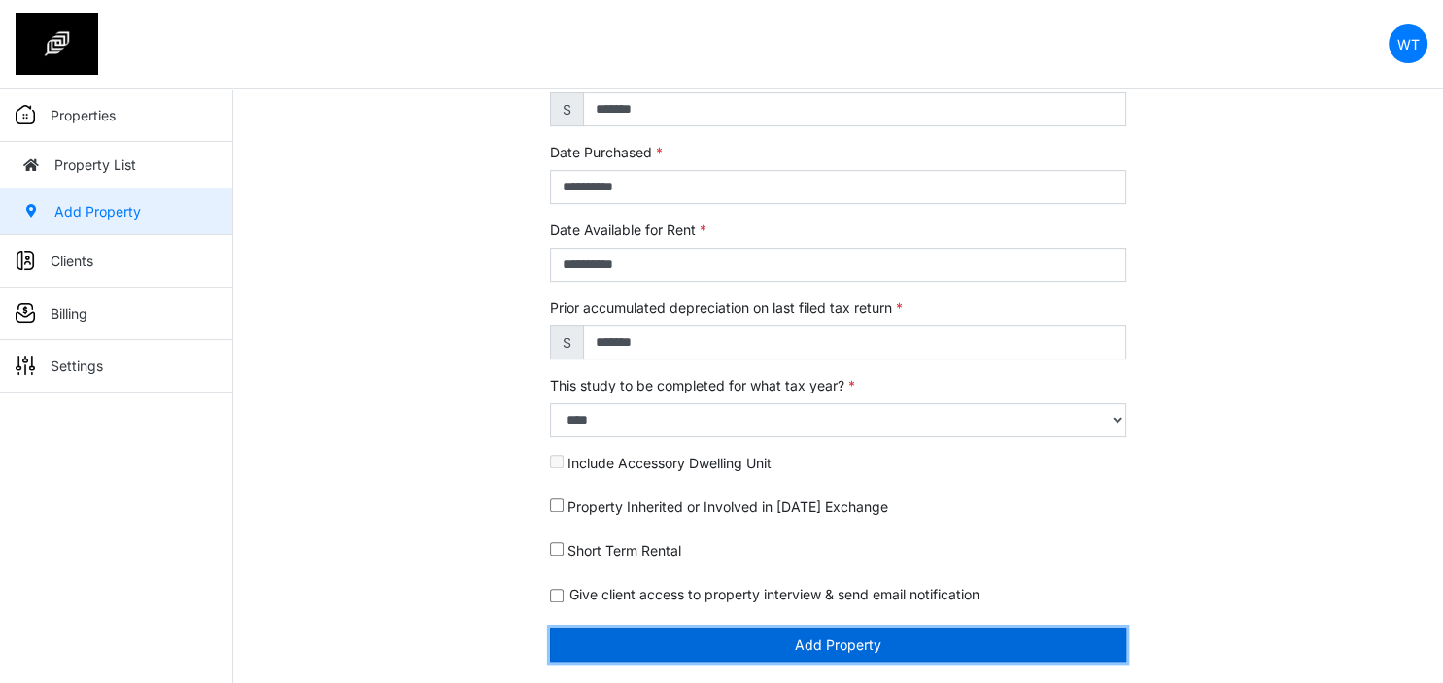
click at [822, 641] on button "Add Property" at bounding box center [838, 645] width 576 height 34
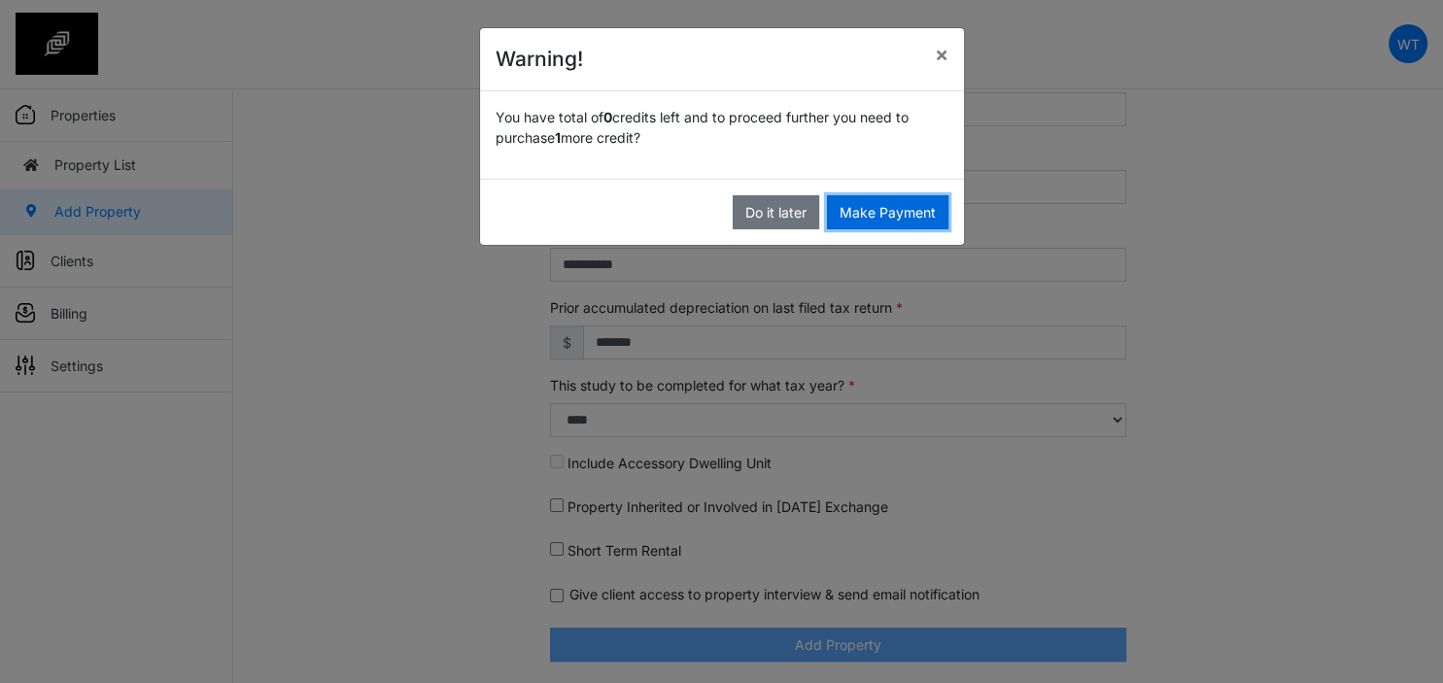
click at [895, 217] on button "Make Payment" at bounding box center [887, 212] width 121 height 34
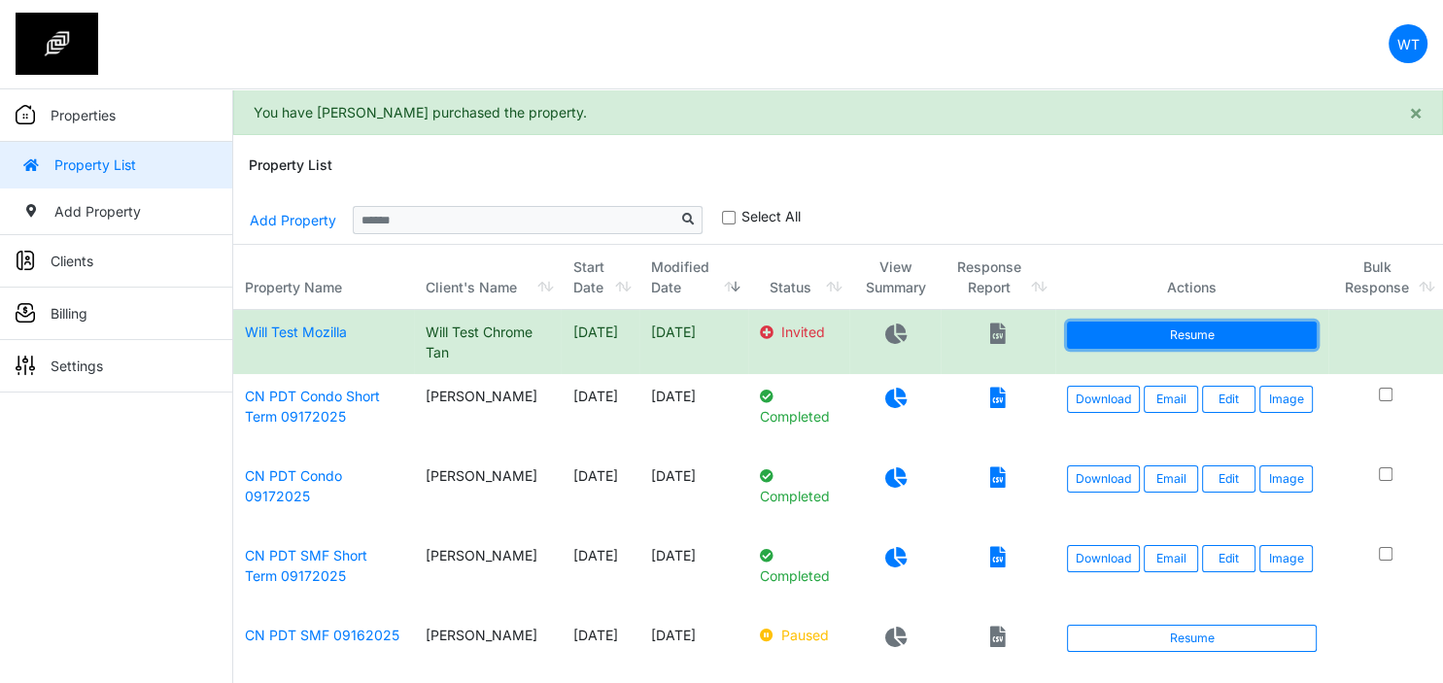
click at [1133, 342] on link "Resume" at bounding box center [1192, 335] width 250 height 27
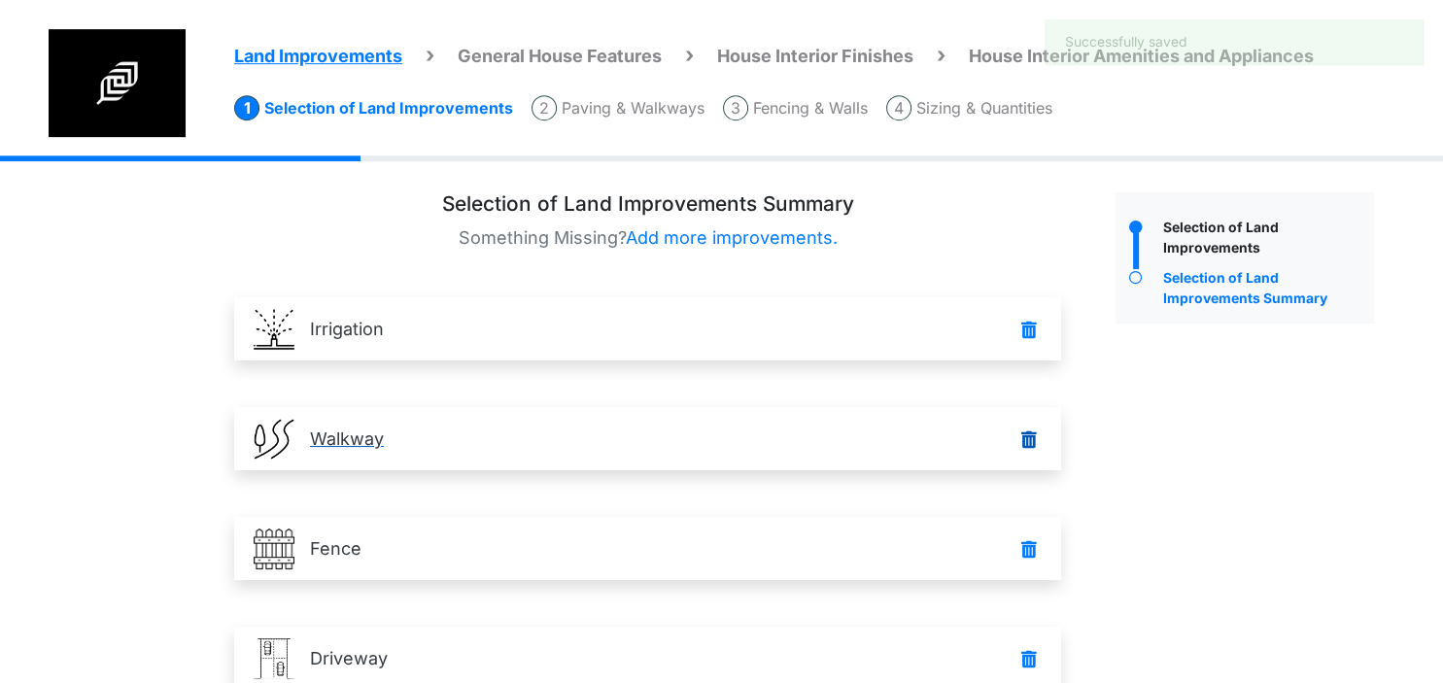
scroll to position [163, 0]
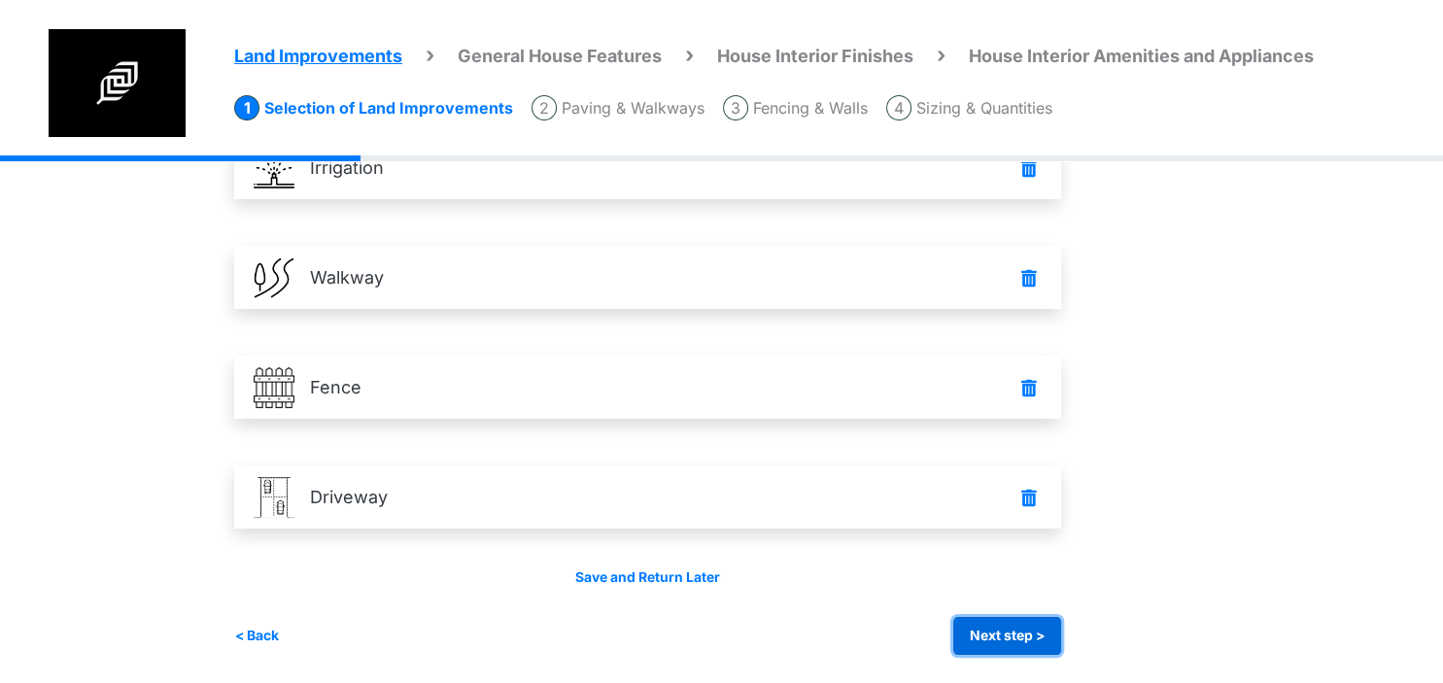
click at [1033, 635] on button "Next step >" at bounding box center [1007, 636] width 108 height 38
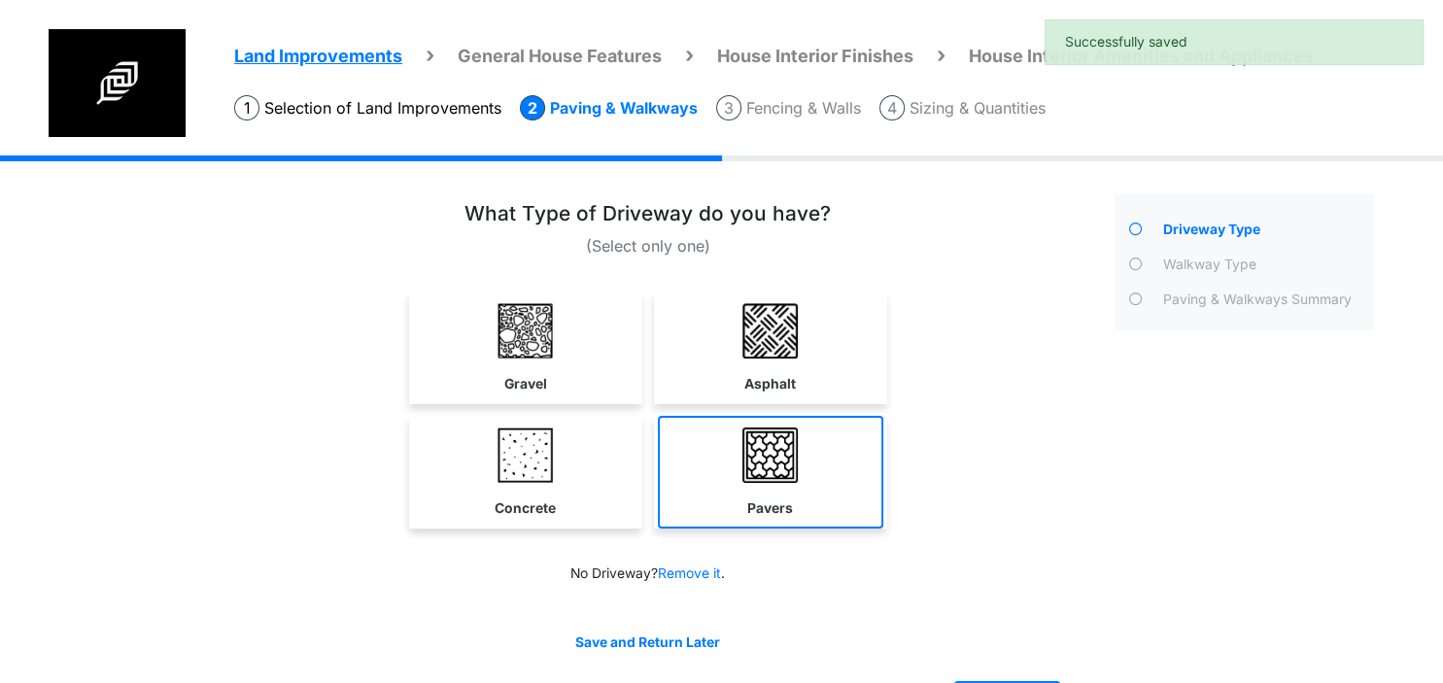
click at [799, 503] on link "Pavers" at bounding box center [770, 472] width 225 height 113
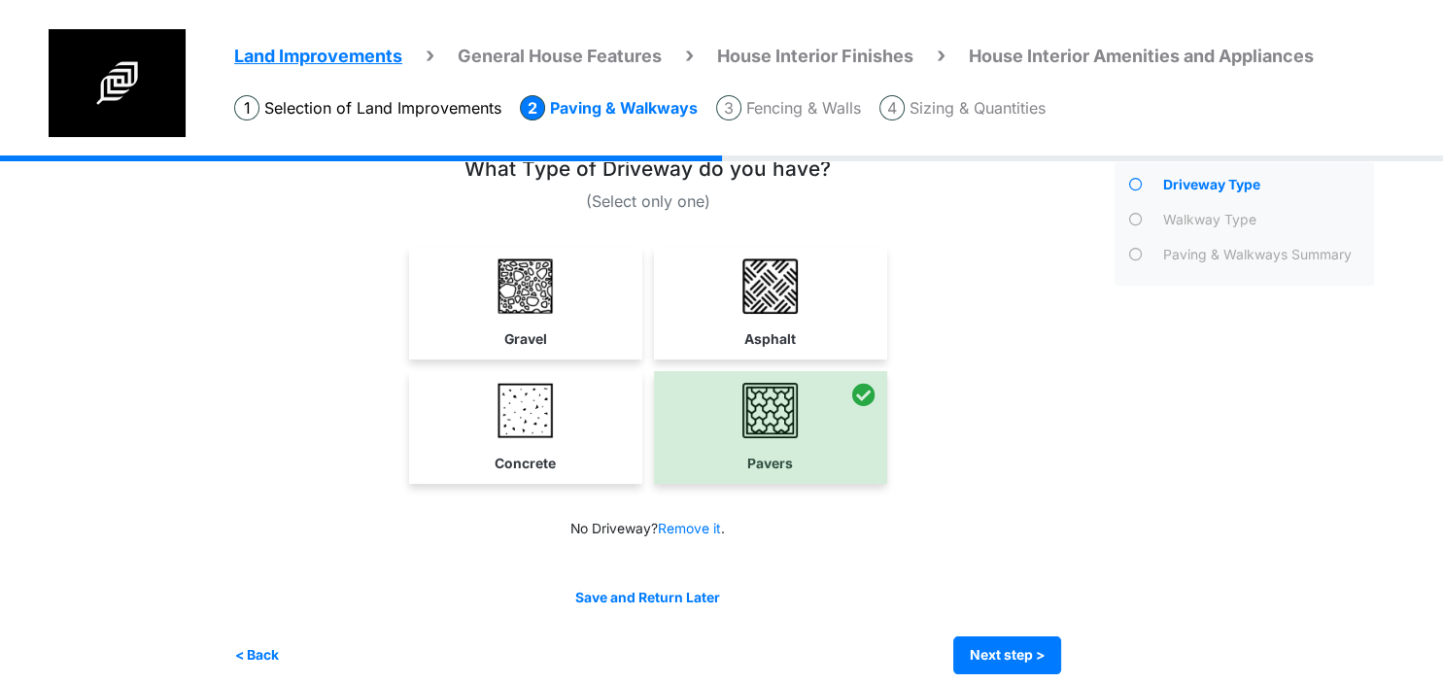
scroll to position [62, 0]
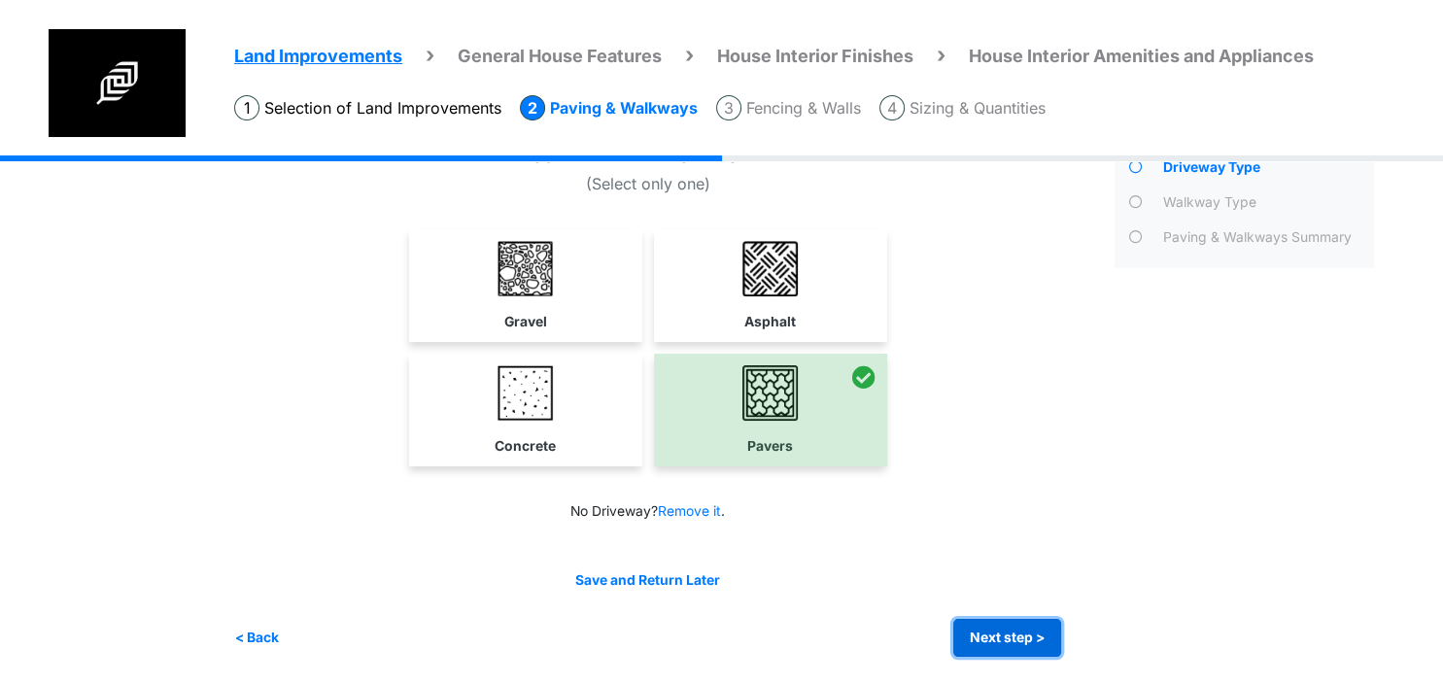
click at [969, 630] on button "Next step >" at bounding box center [1007, 638] width 108 height 38
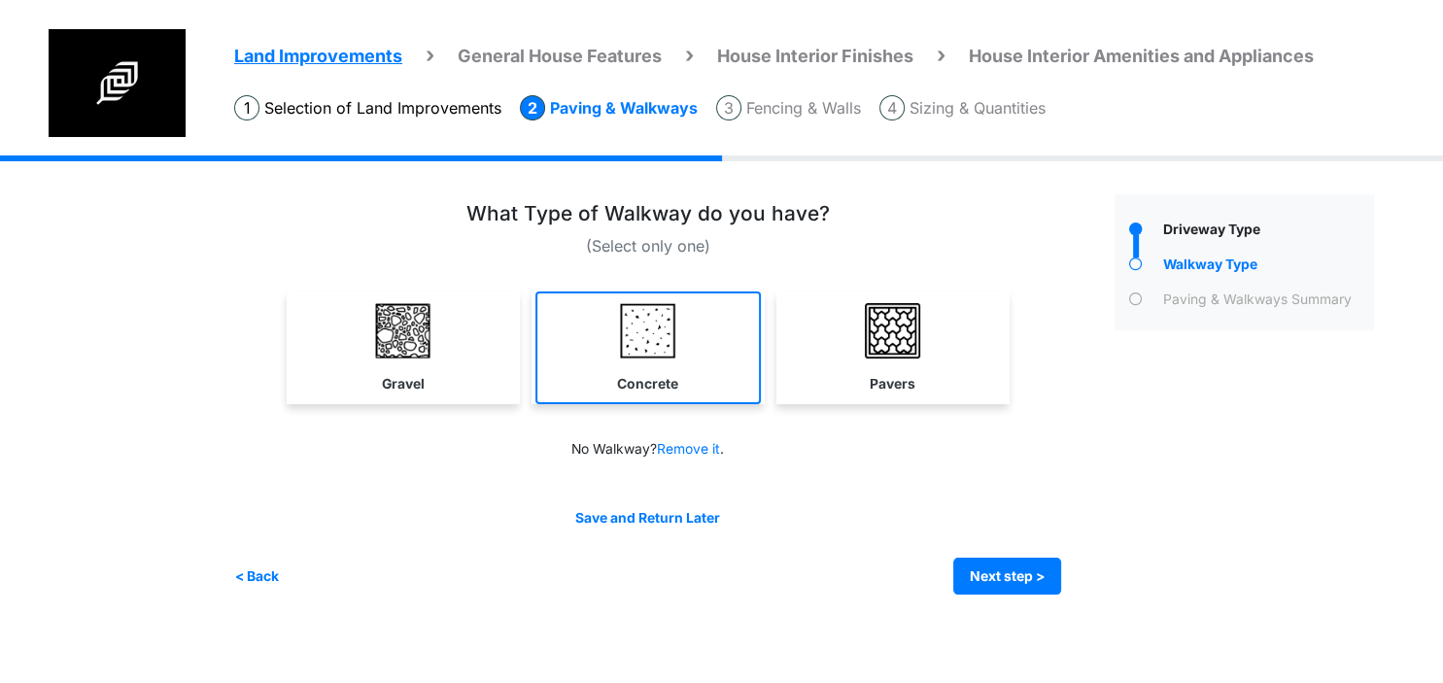
click at [684, 346] on link "Concrete" at bounding box center [647, 347] width 225 height 113
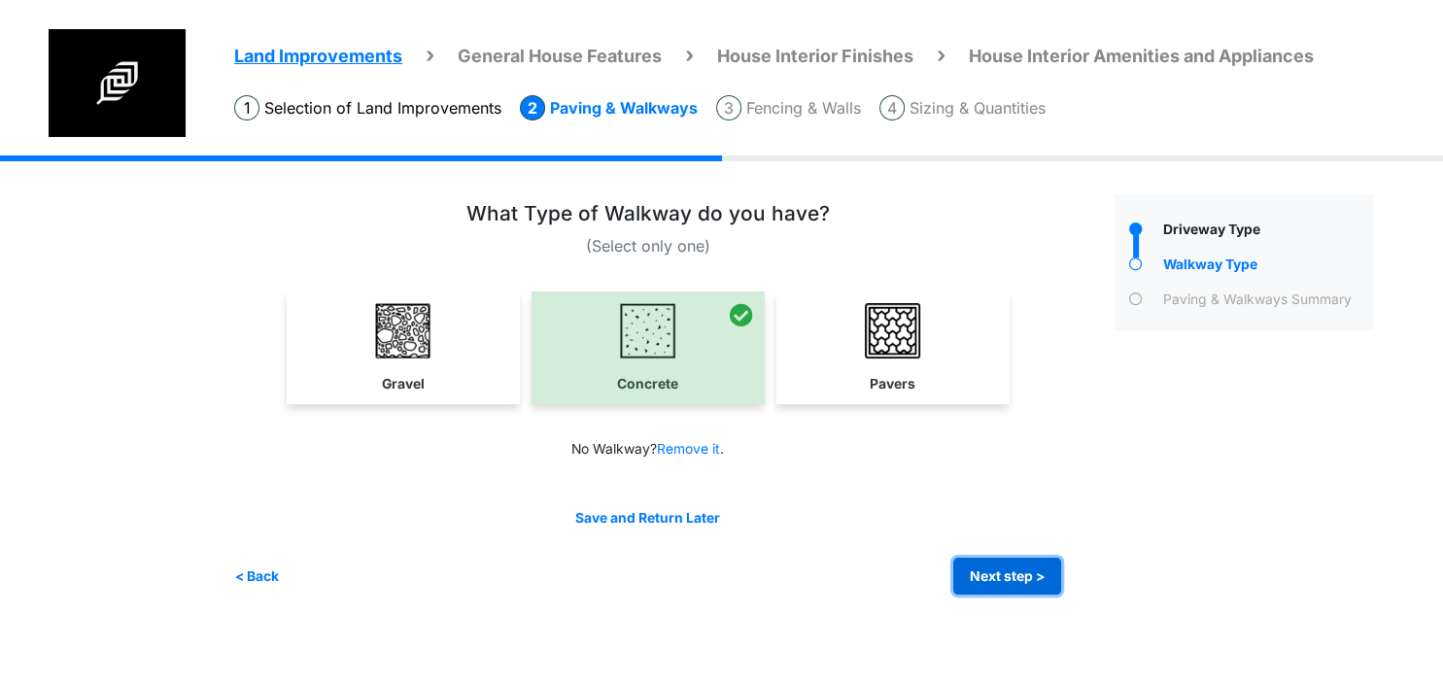
click at [986, 576] on button "Next step >" at bounding box center [1007, 577] width 108 height 38
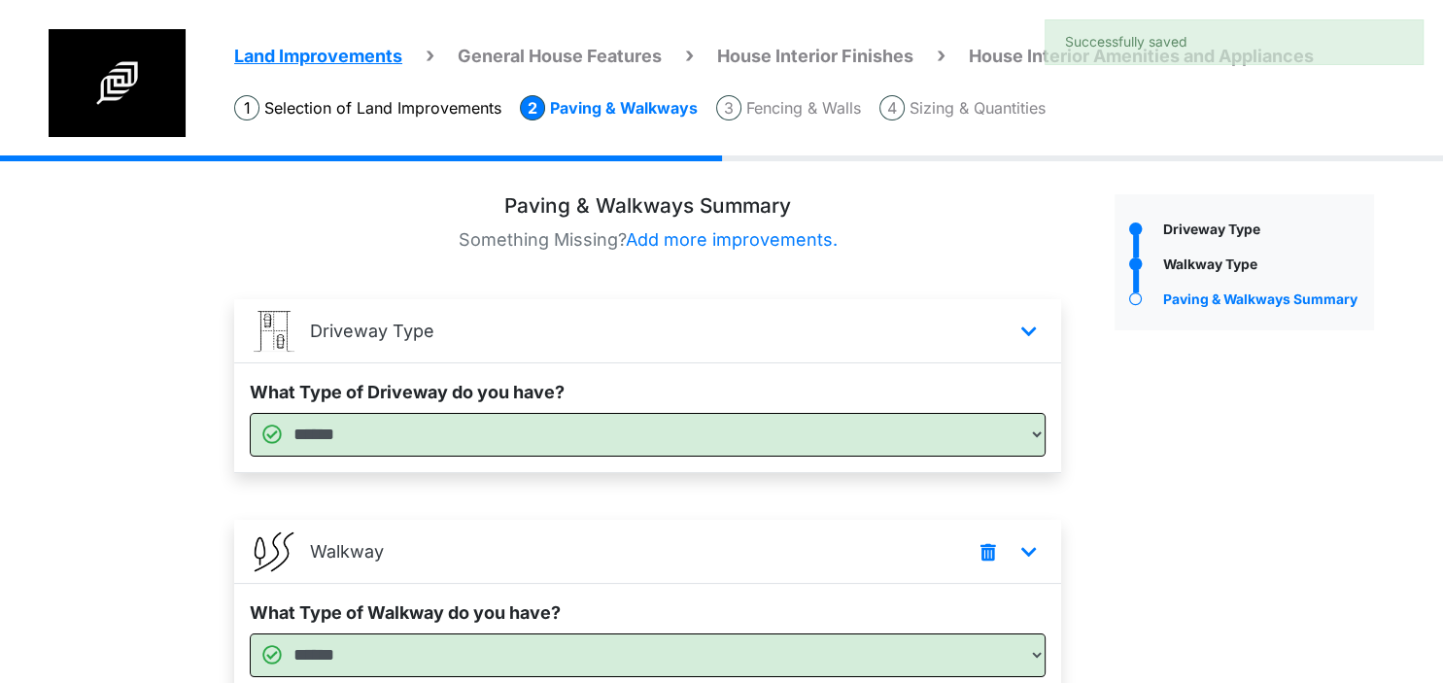
scroll to position [164, 0]
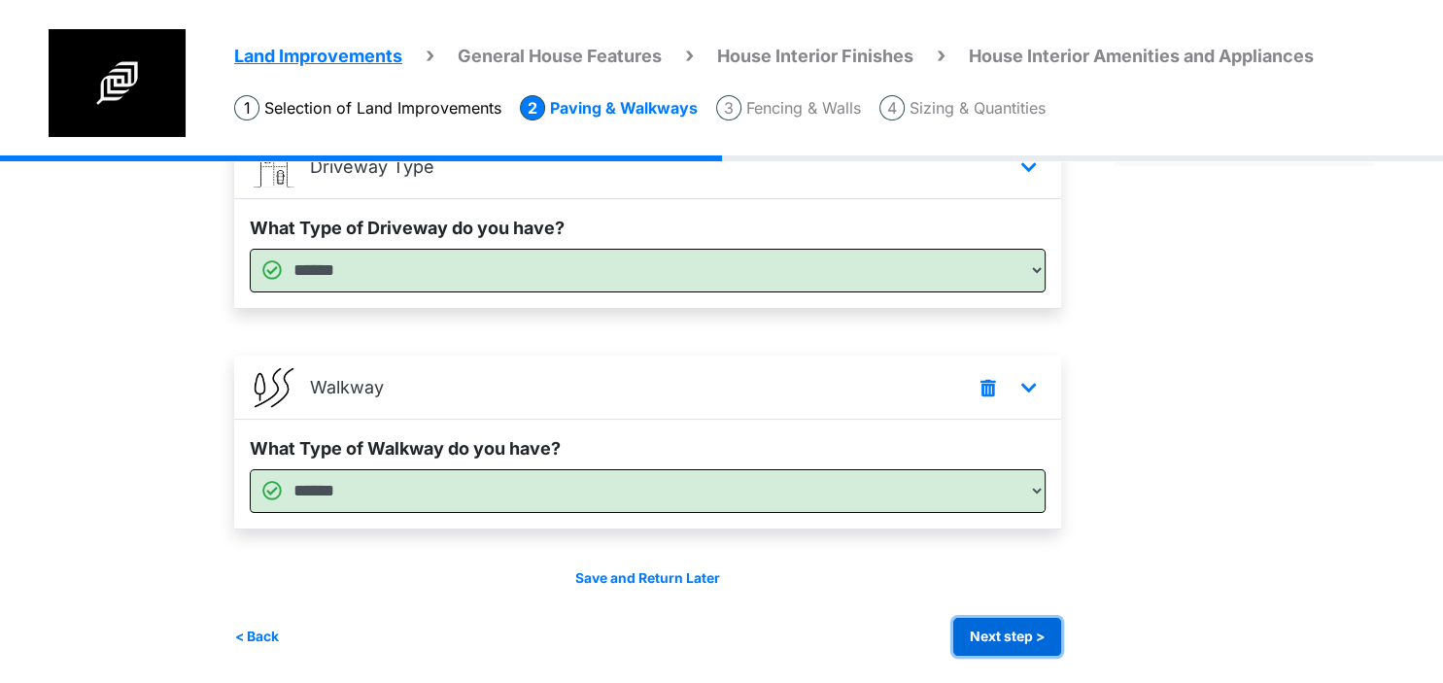
click at [963, 631] on button "Next step >" at bounding box center [1007, 637] width 108 height 38
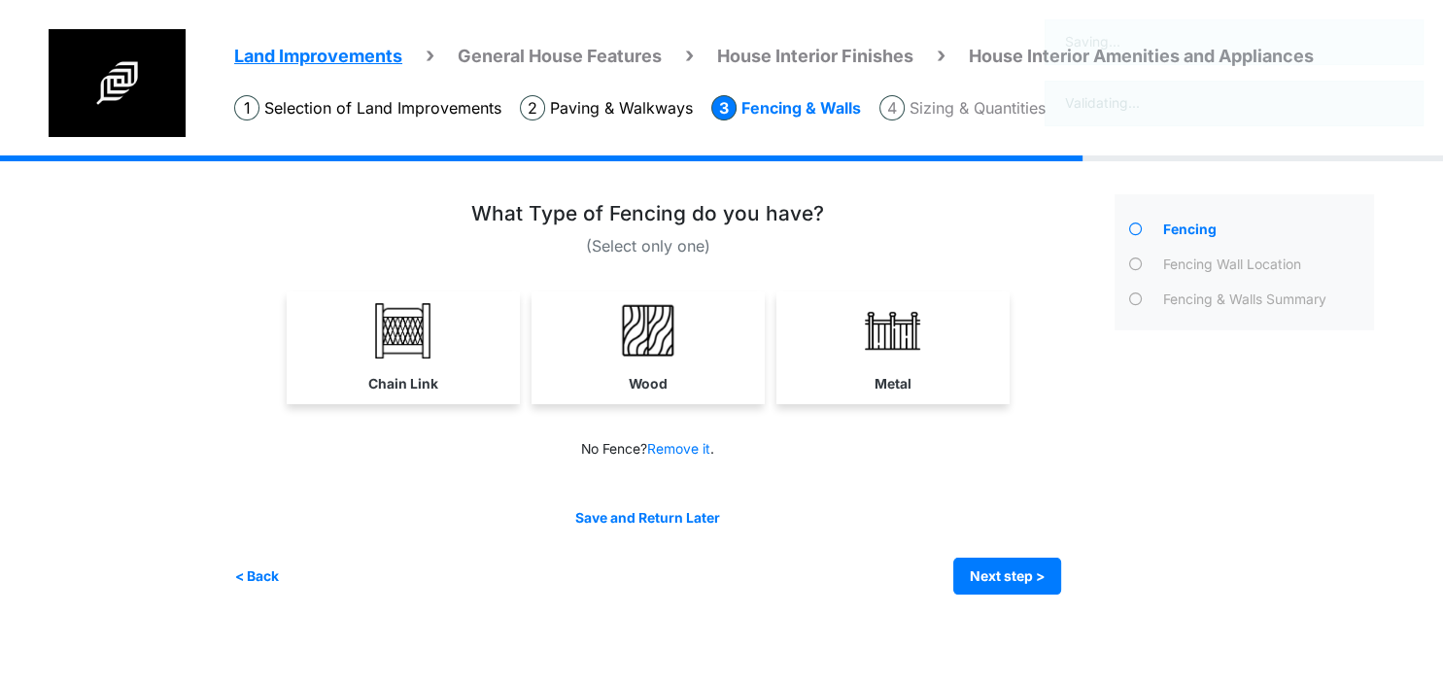
scroll to position [0, 0]
click at [654, 340] on img at bounding box center [647, 330] width 55 height 55
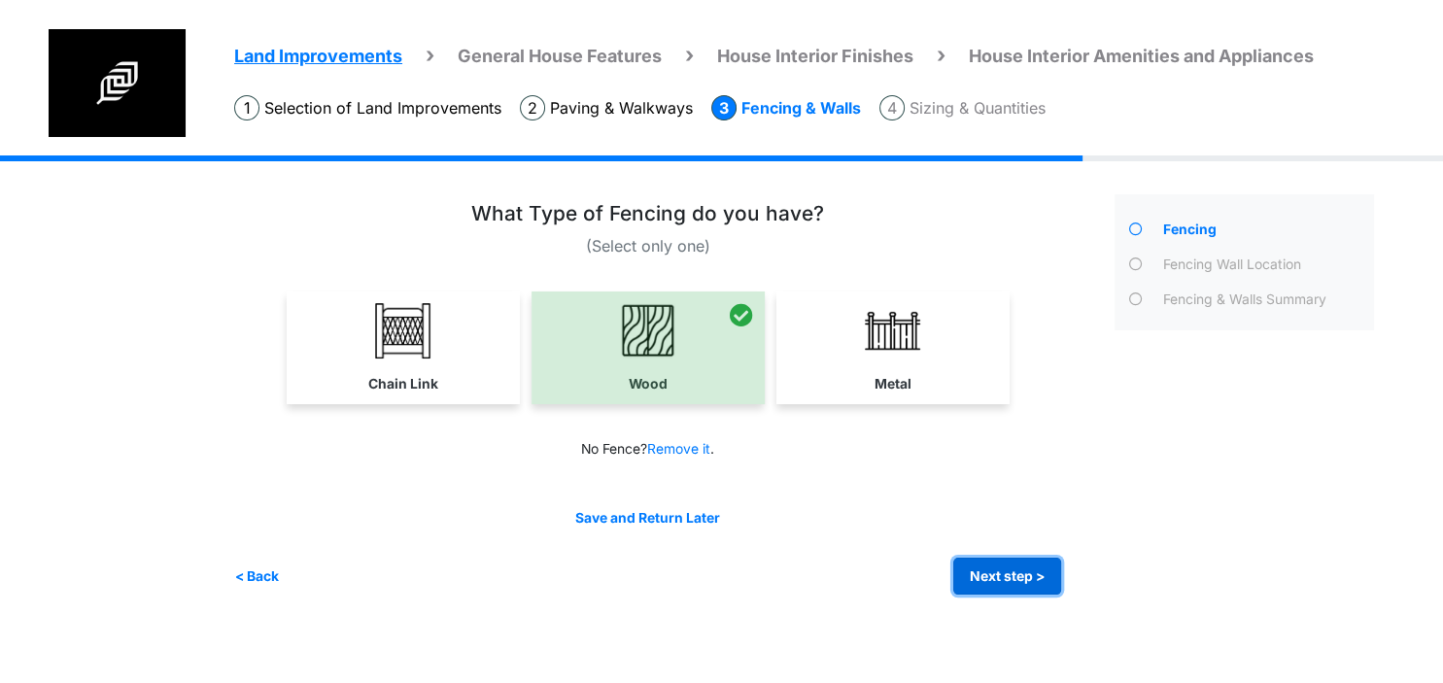
click at [993, 584] on button "Next step >" at bounding box center [1007, 577] width 108 height 38
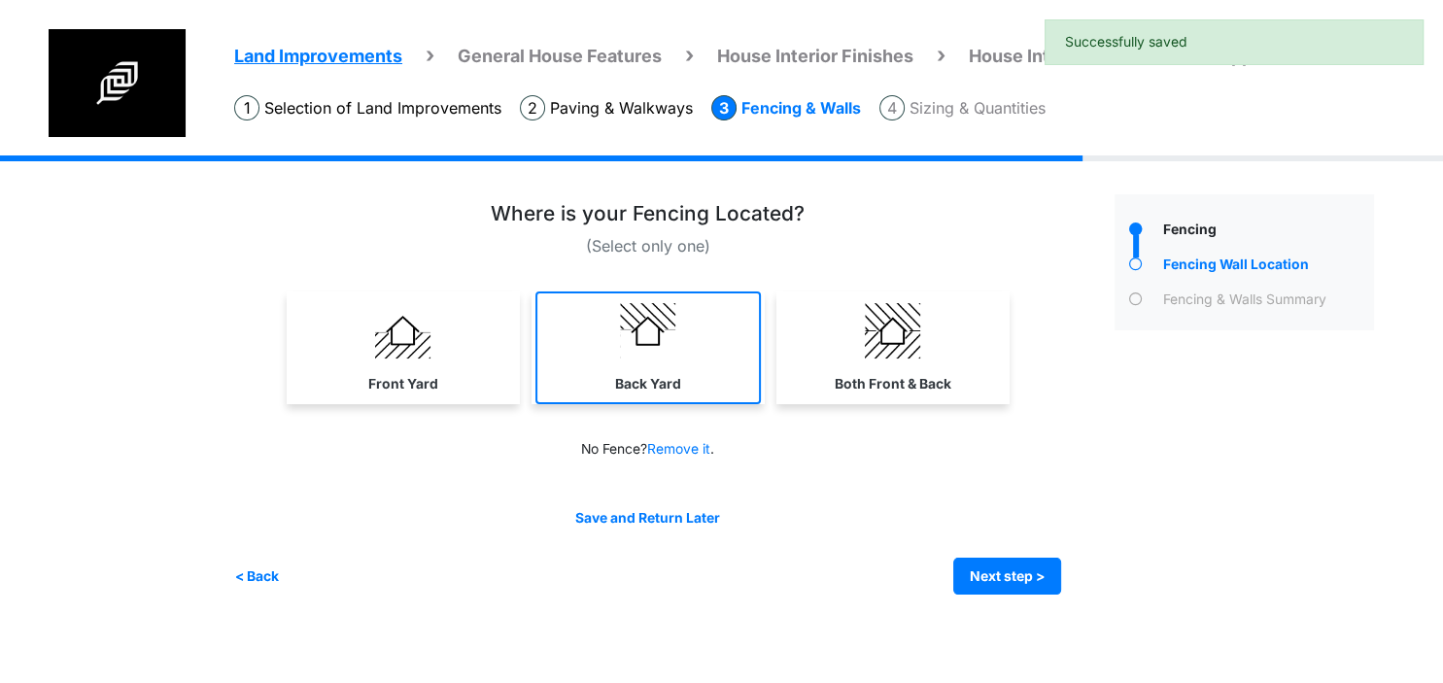
click at [717, 388] on link "Back Yard" at bounding box center [647, 347] width 225 height 113
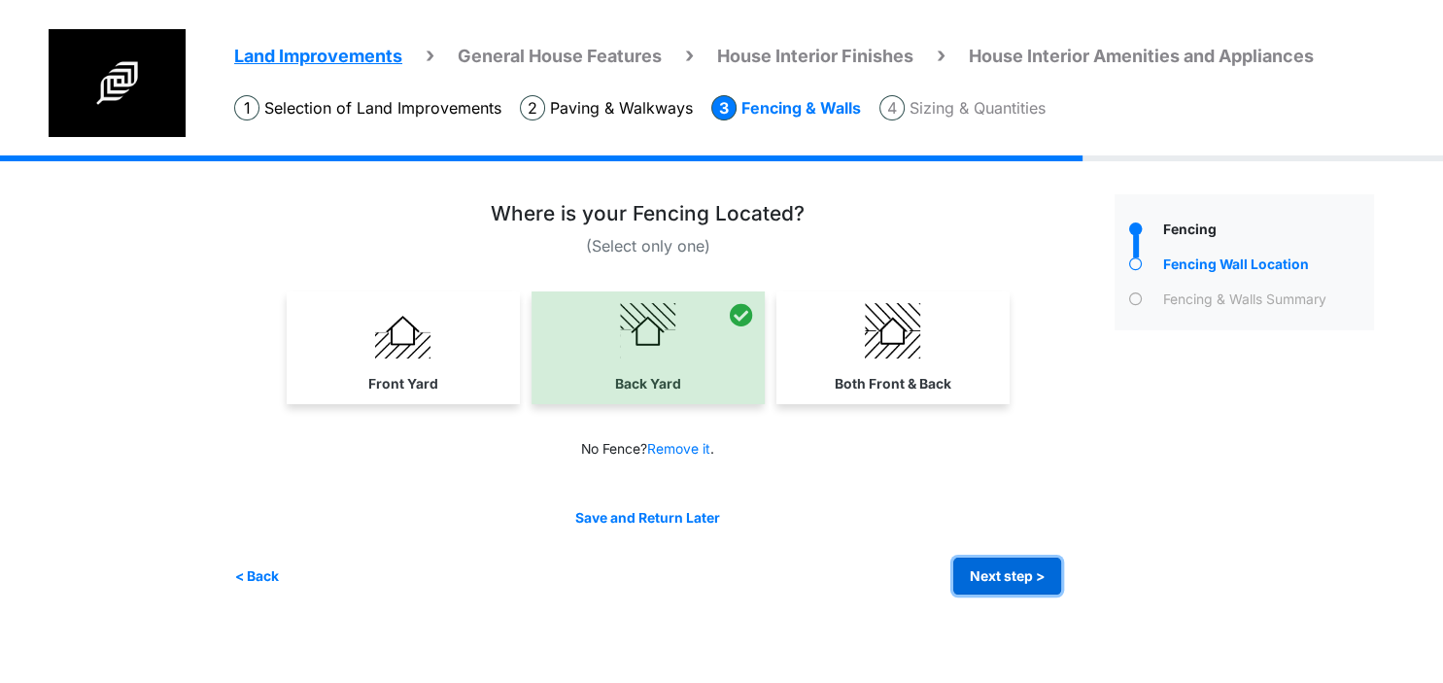
click at [1036, 583] on button "Next step >" at bounding box center [1007, 577] width 108 height 38
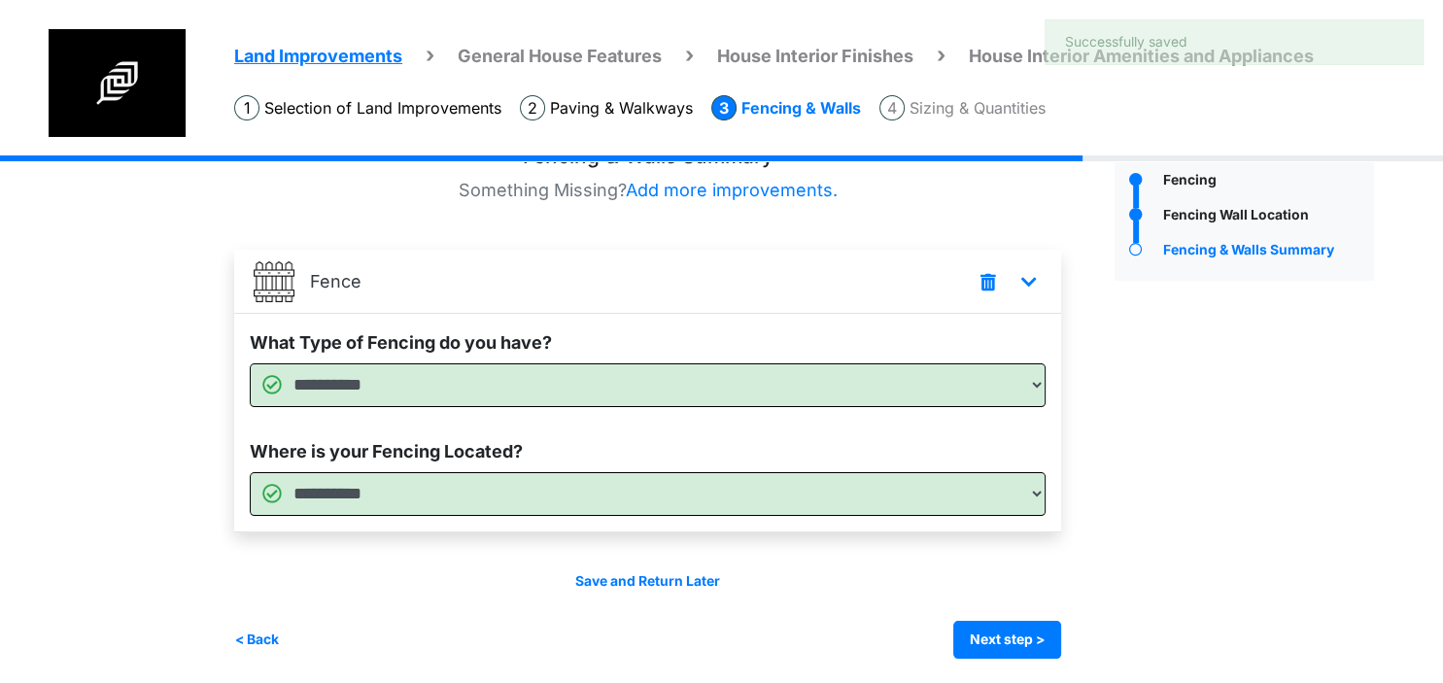
scroll to position [52, 0]
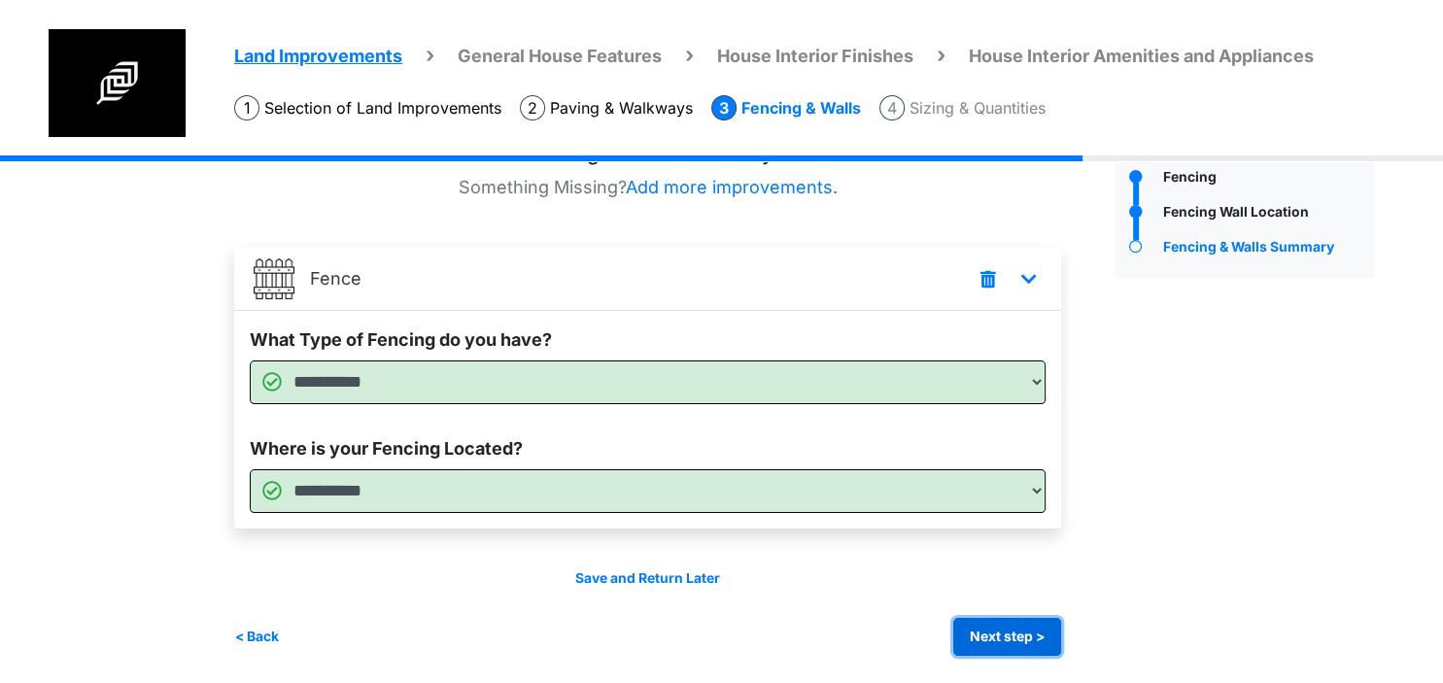
click at [1023, 631] on button "Next step >" at bounding box center [1007, 637] width 108 height 38
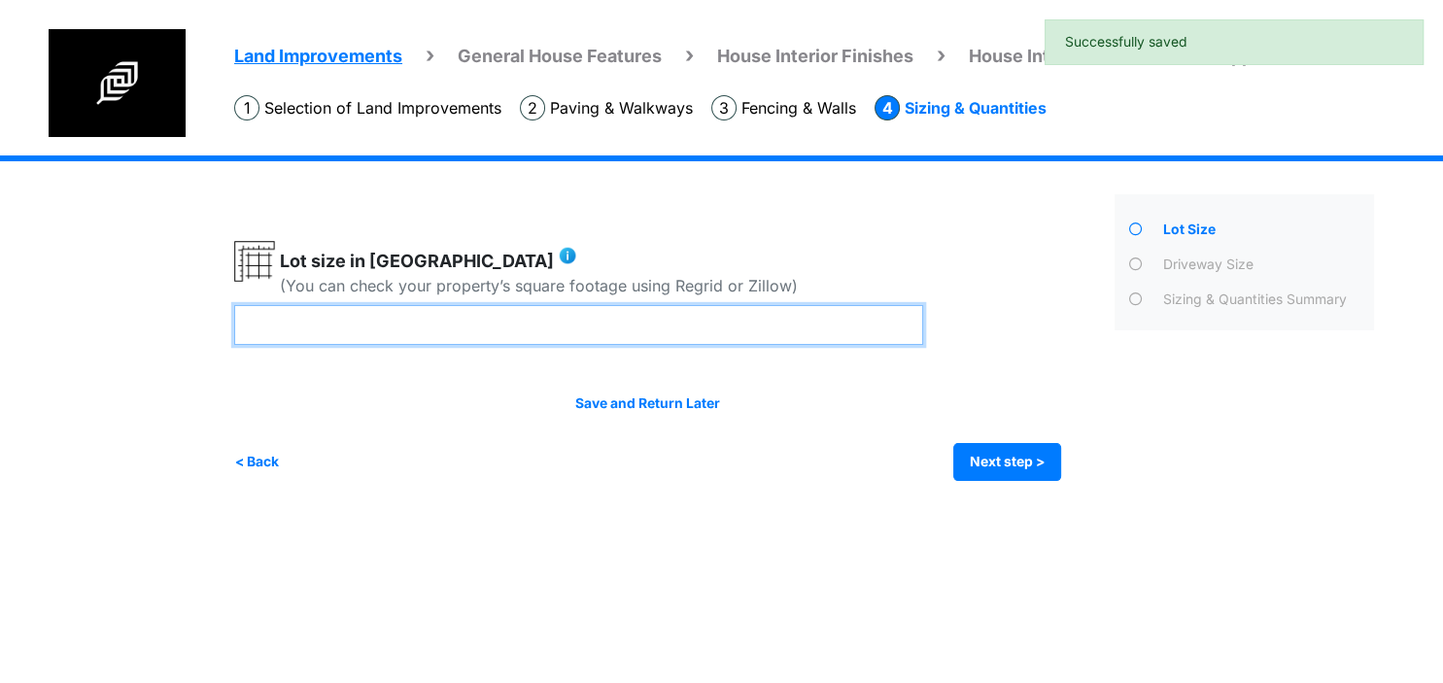
click at [682, 316] on input "number" at bounding box center [578, 325] width 689 height 40
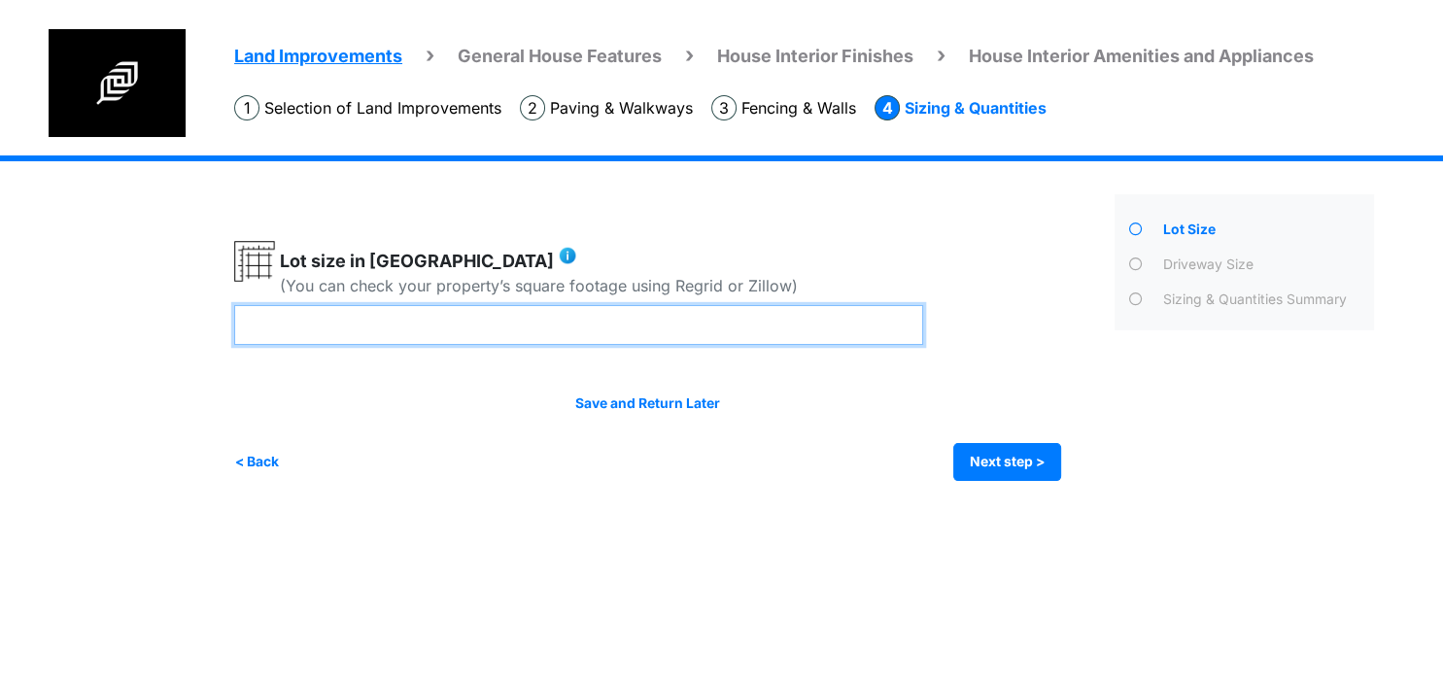
type input "**"
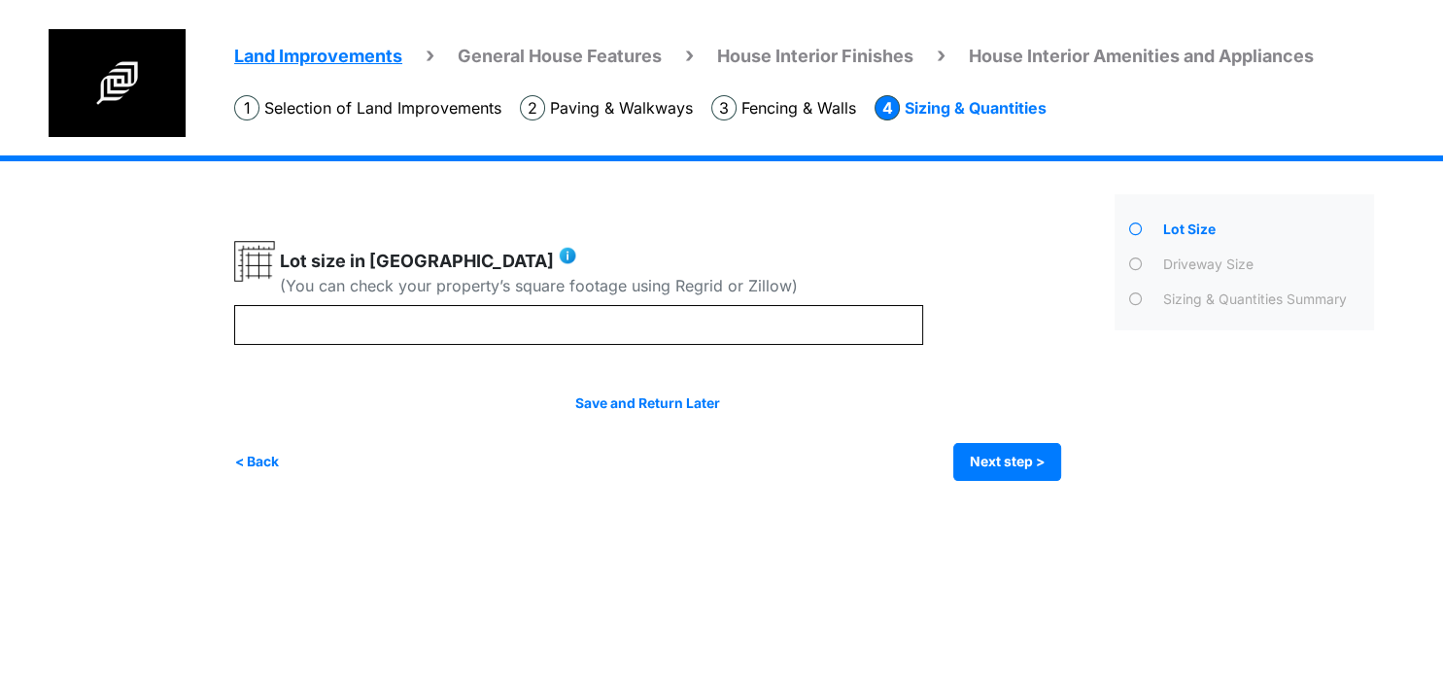
click at [799, 464] on div "< Back Next step > Save and submit" at bounding box center [647, 462] width 827 height 38
click at [971, 460] on button "Next step >" at bounding box center [1007, 462] width 108 height 38
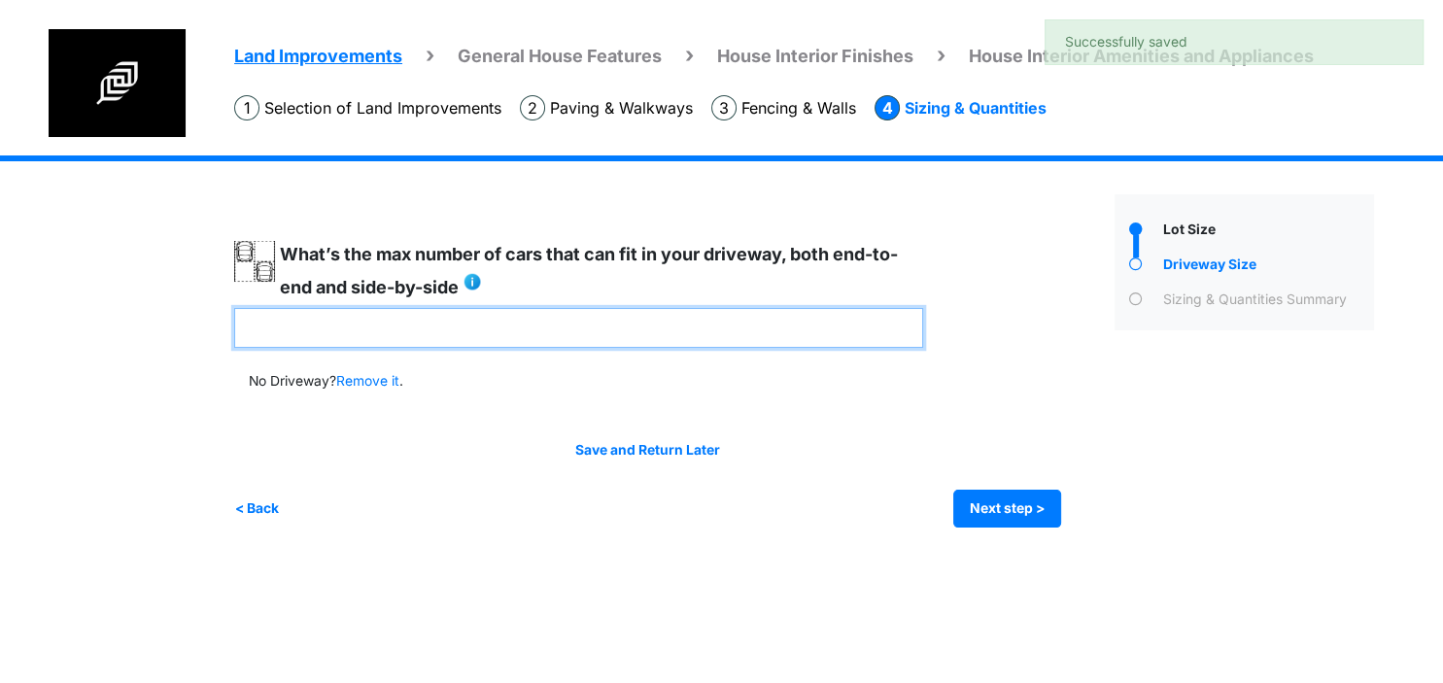
click at [686, 308] on input "number" at bounding box center [578, 328] width 689 height 40
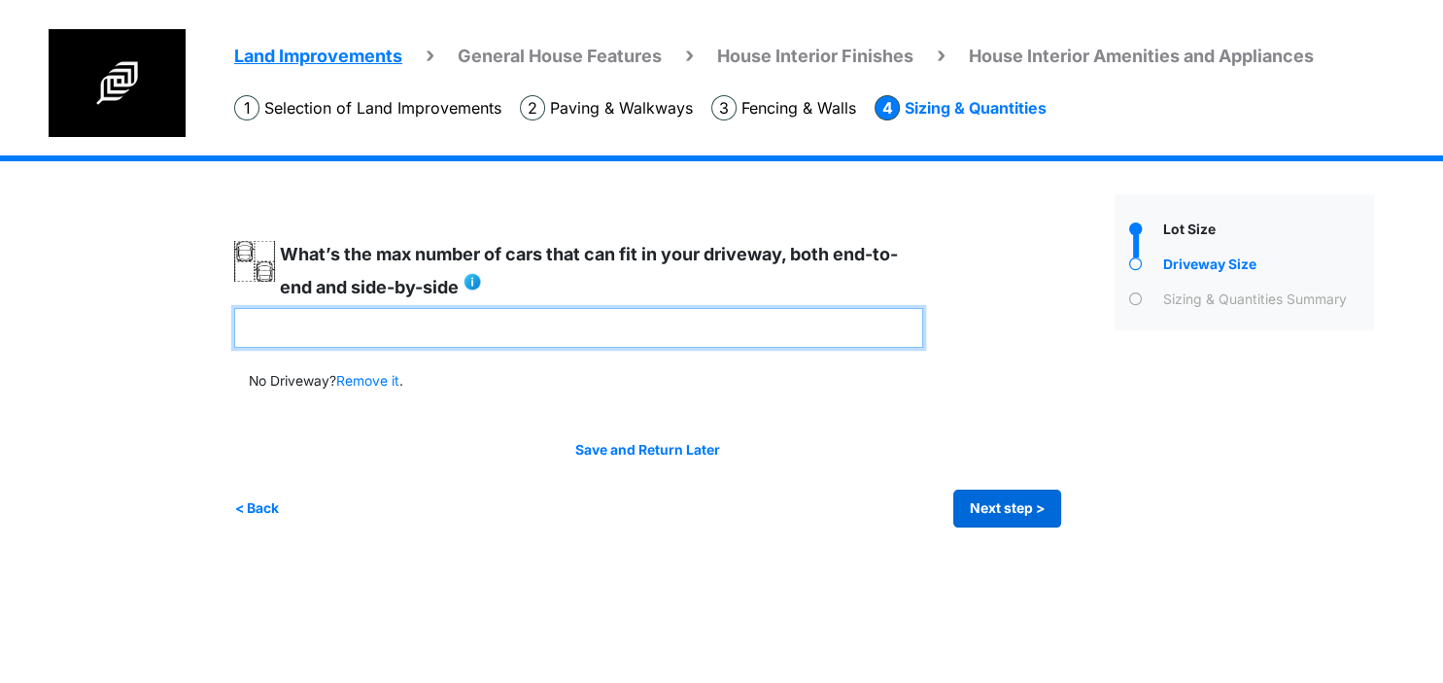
type input "*"
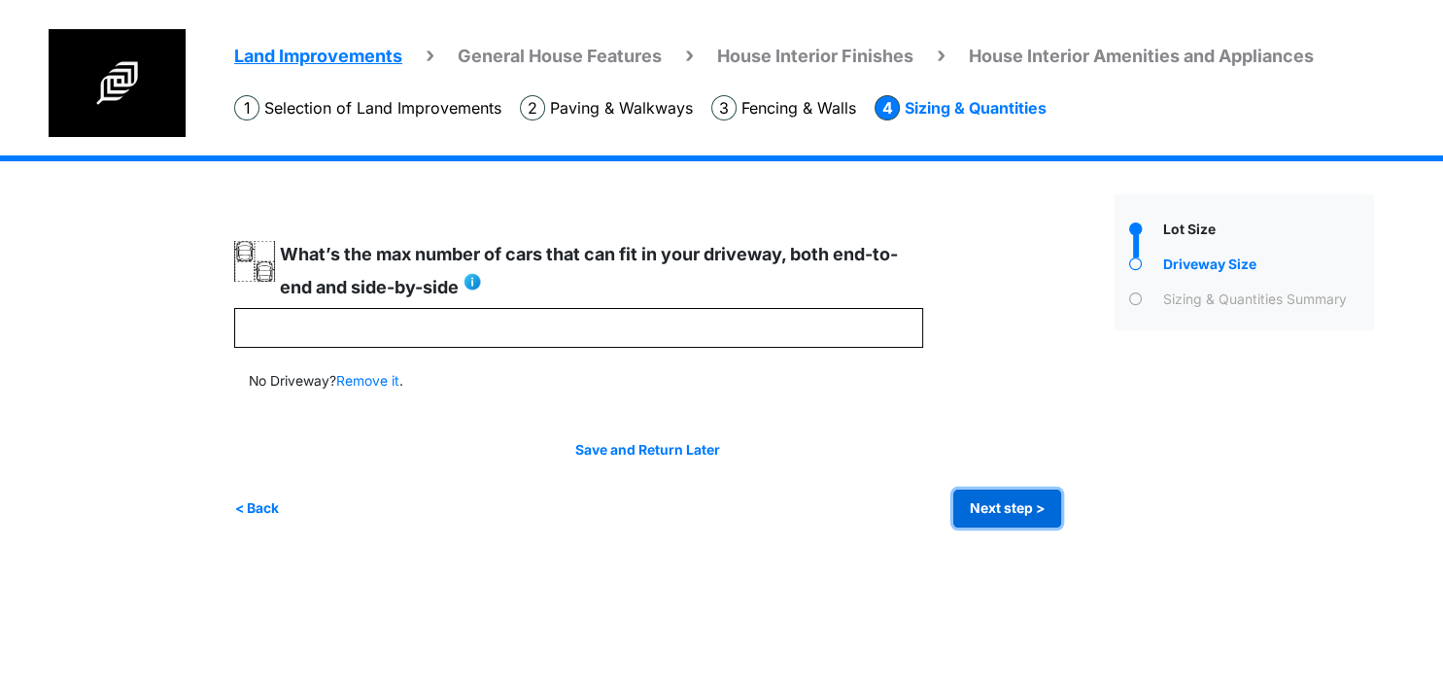
click at [1008, 499] on button "Next step >" at bounding box center [1007, 509] width 108 height 38
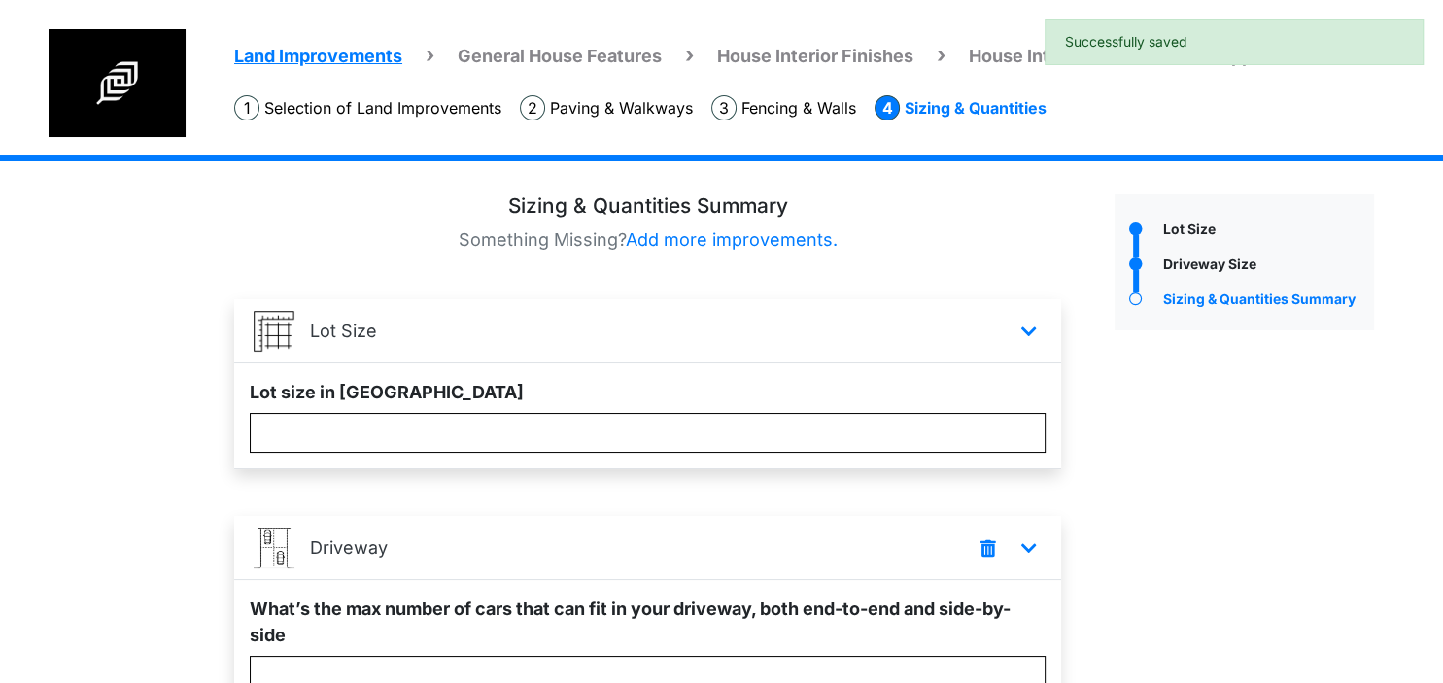
scroll to position [183, 0]
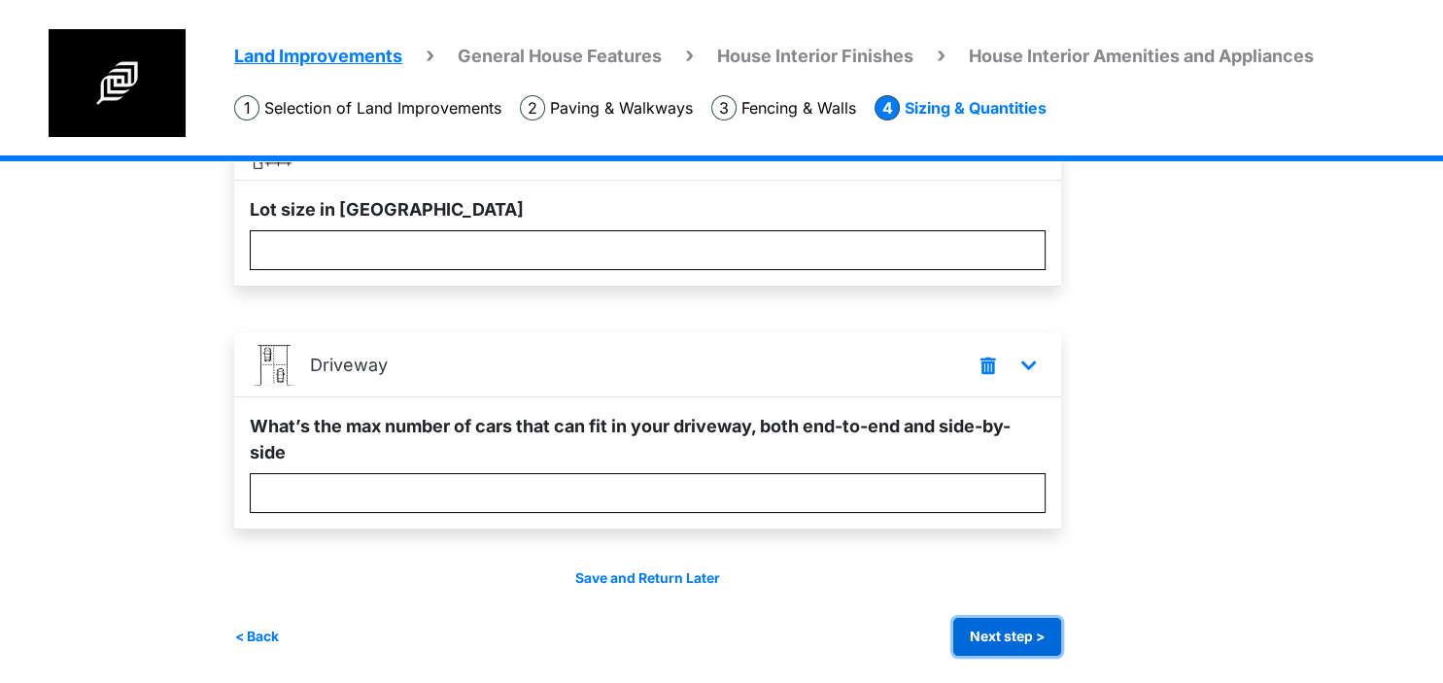
click at [995, 639] on button "Next step >" at bounding box center [1007, 637] width 108 height 38
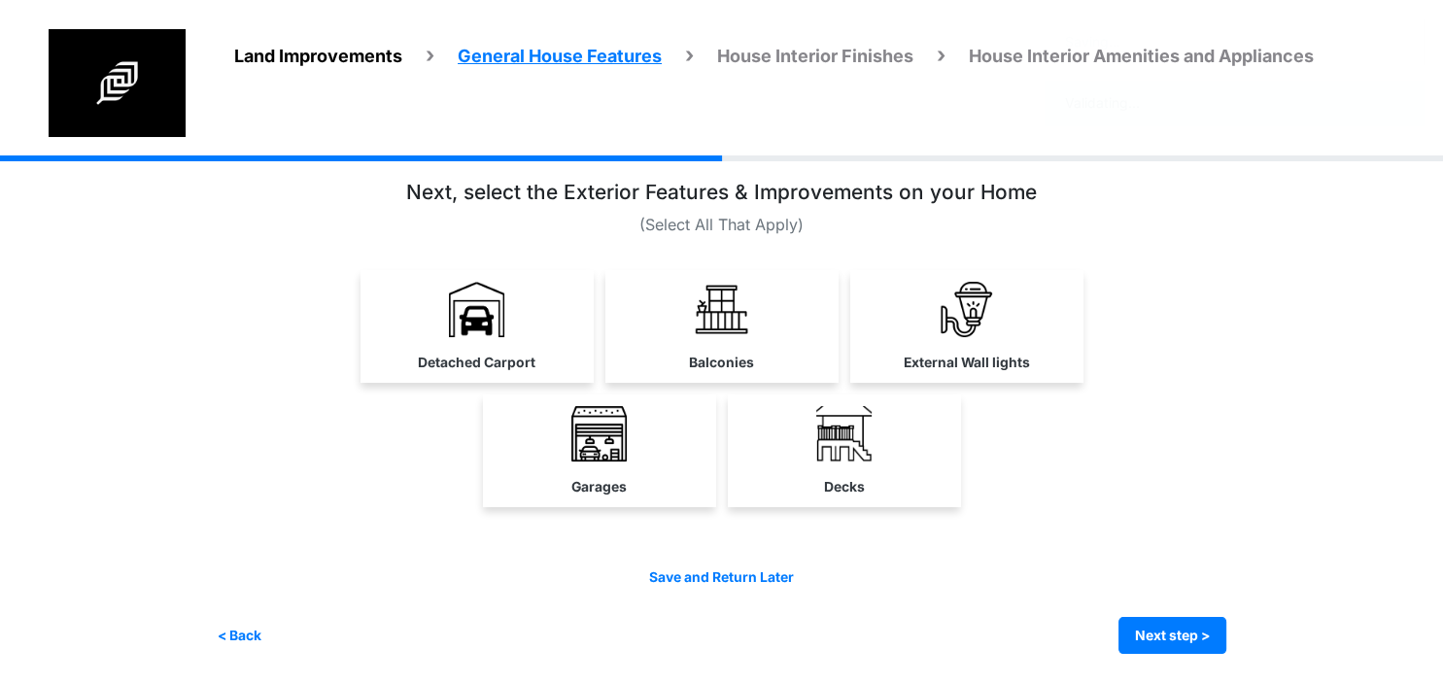
scroll to position [0, 0]
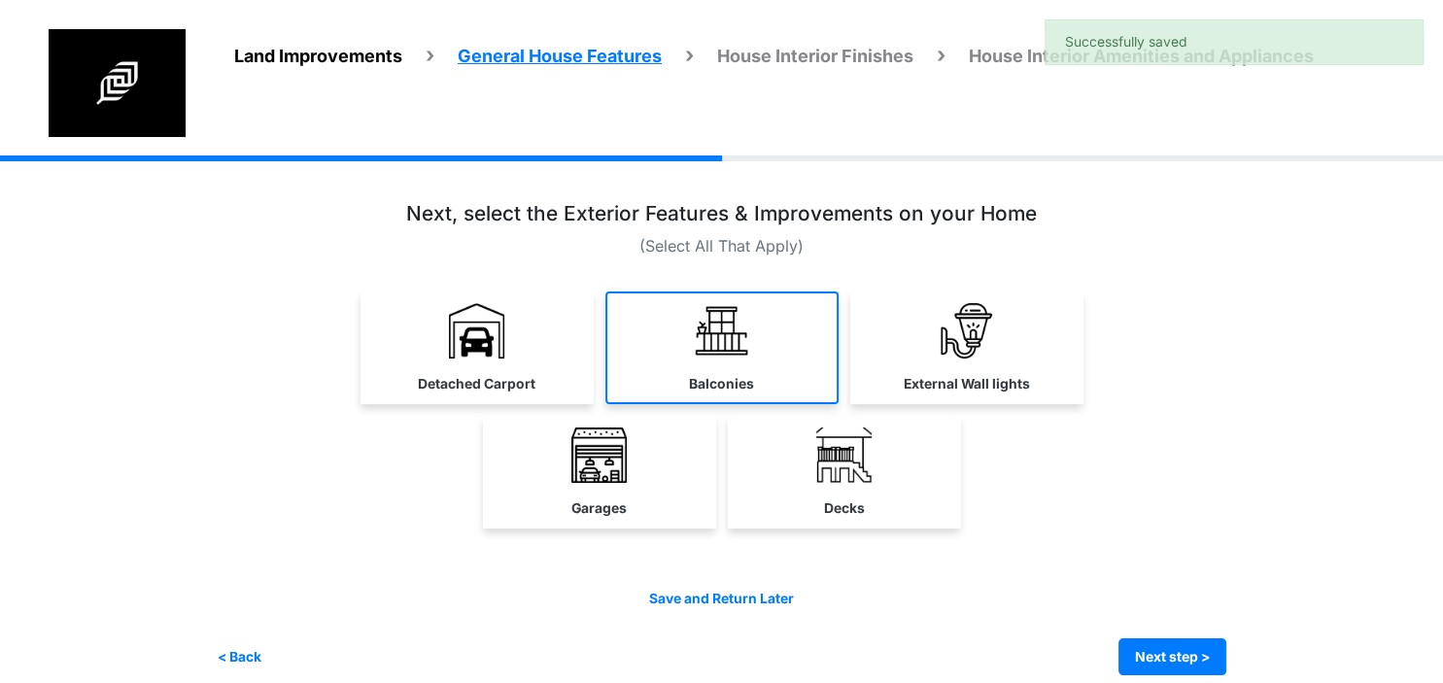
click at [628, 346] on link "Balconies" at bounding box center [721, 347] width 233 height 113
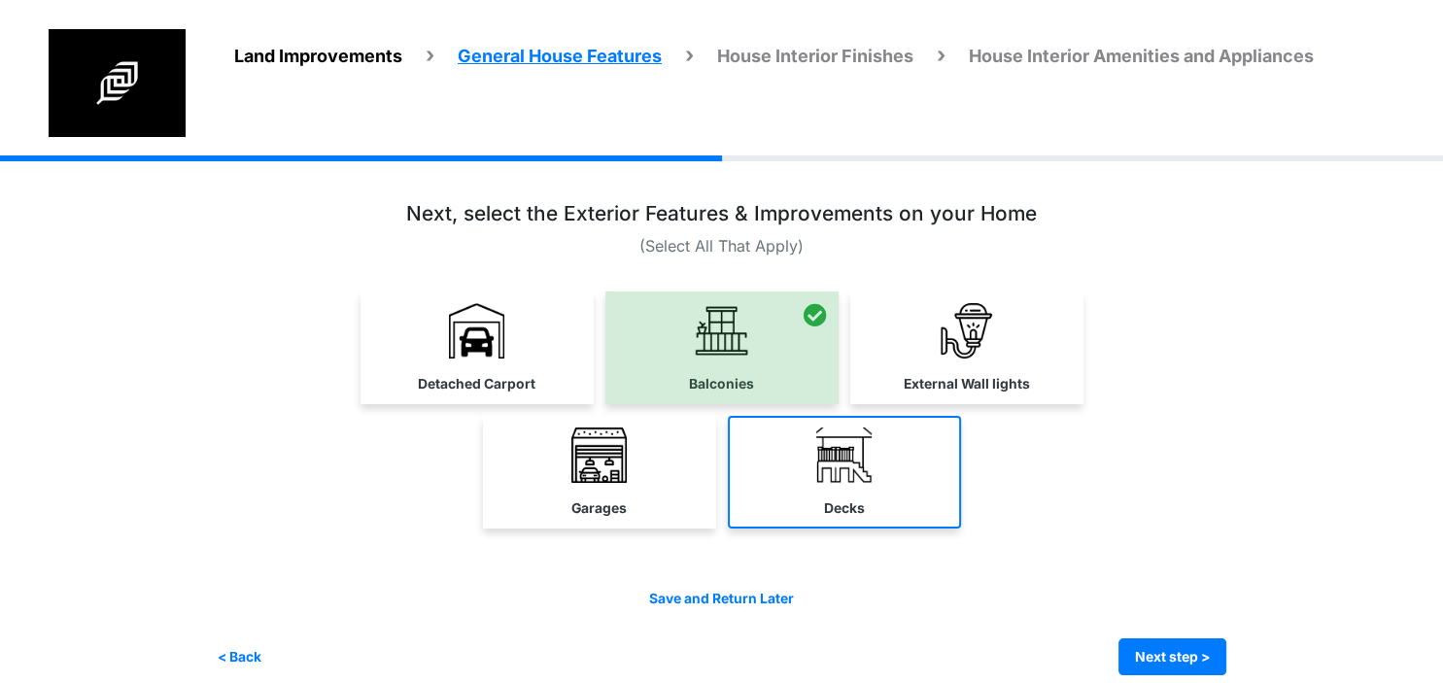
click at [762, 422] on link "Decks" at bounding box center [844, 472] width 233 height 113
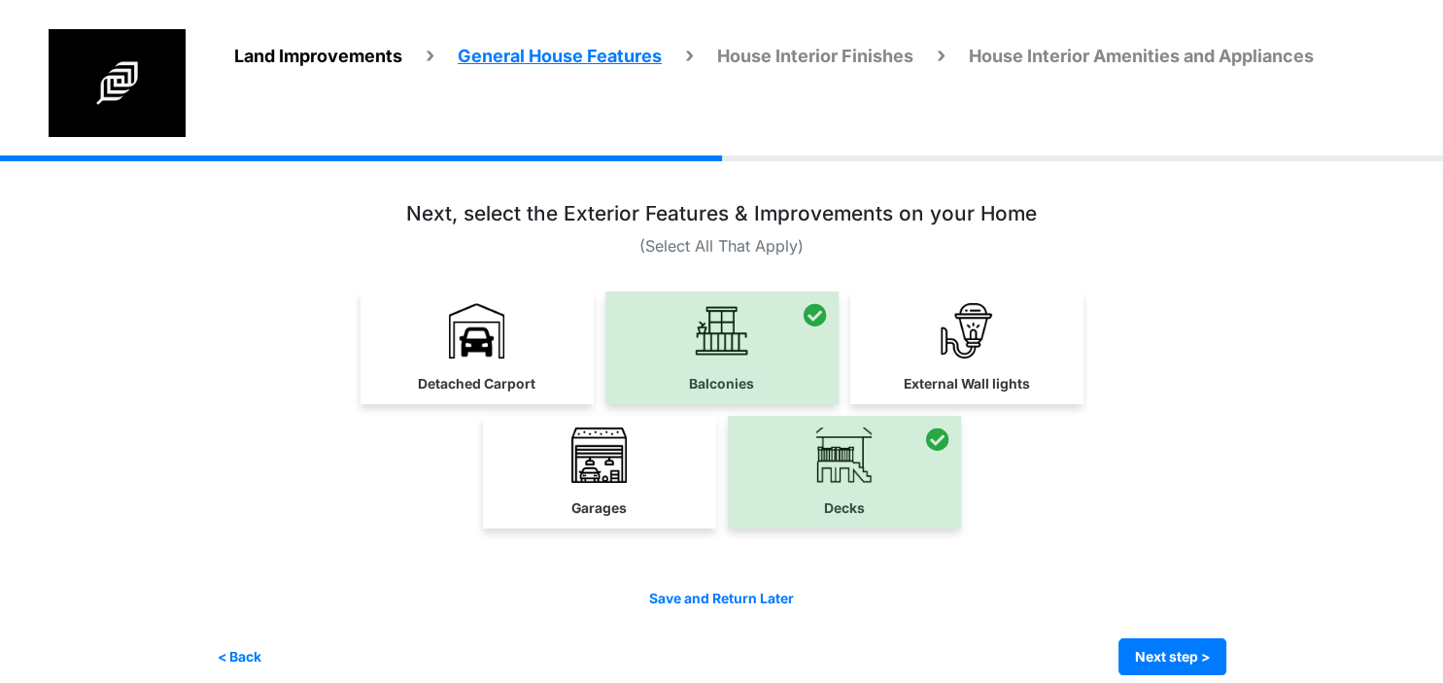
drag, startPoint x: 626, startPoint y: 458, endPoint x: 978, endPoint y: 565, distance: 368.8
click at [632, 464] on link "Garages" at bounding box center [599, 472] width 233 height 113
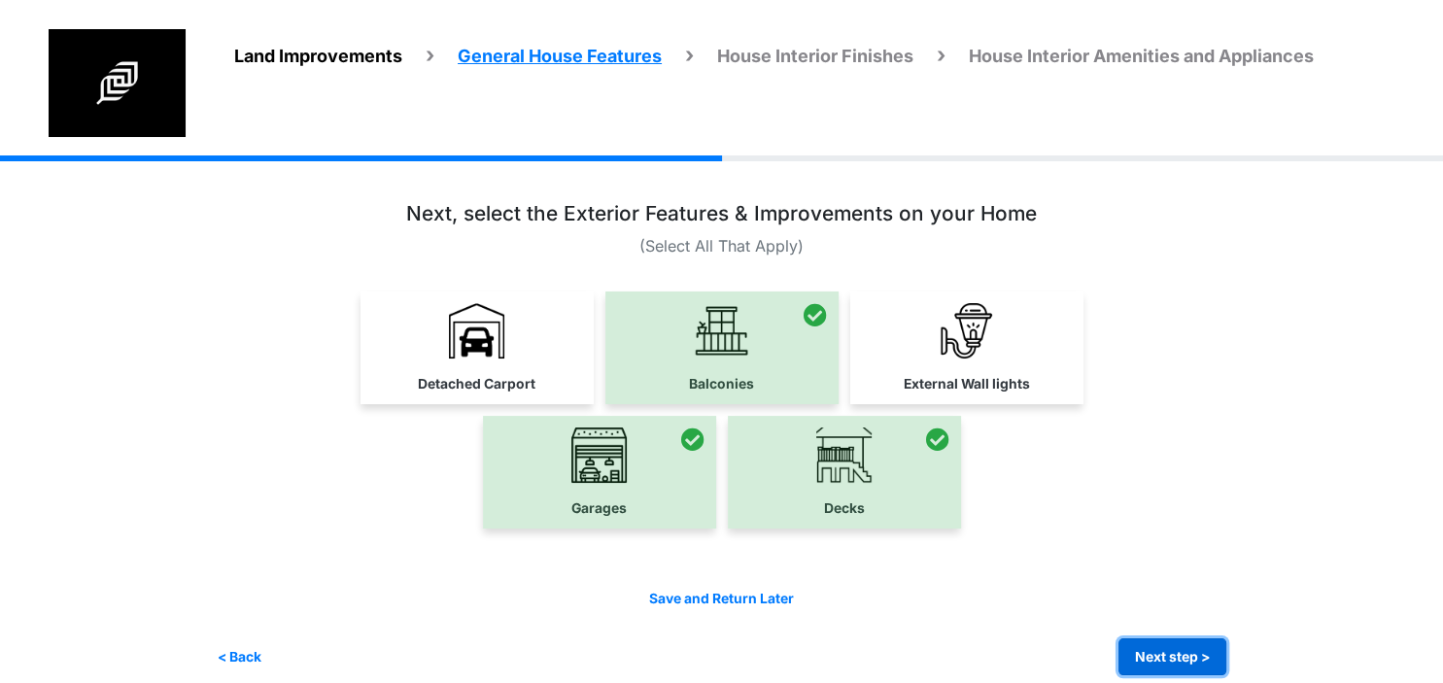
click at [1135, 646] on button "Next step >" at bounding box center [1172, 657] width 108 height 38
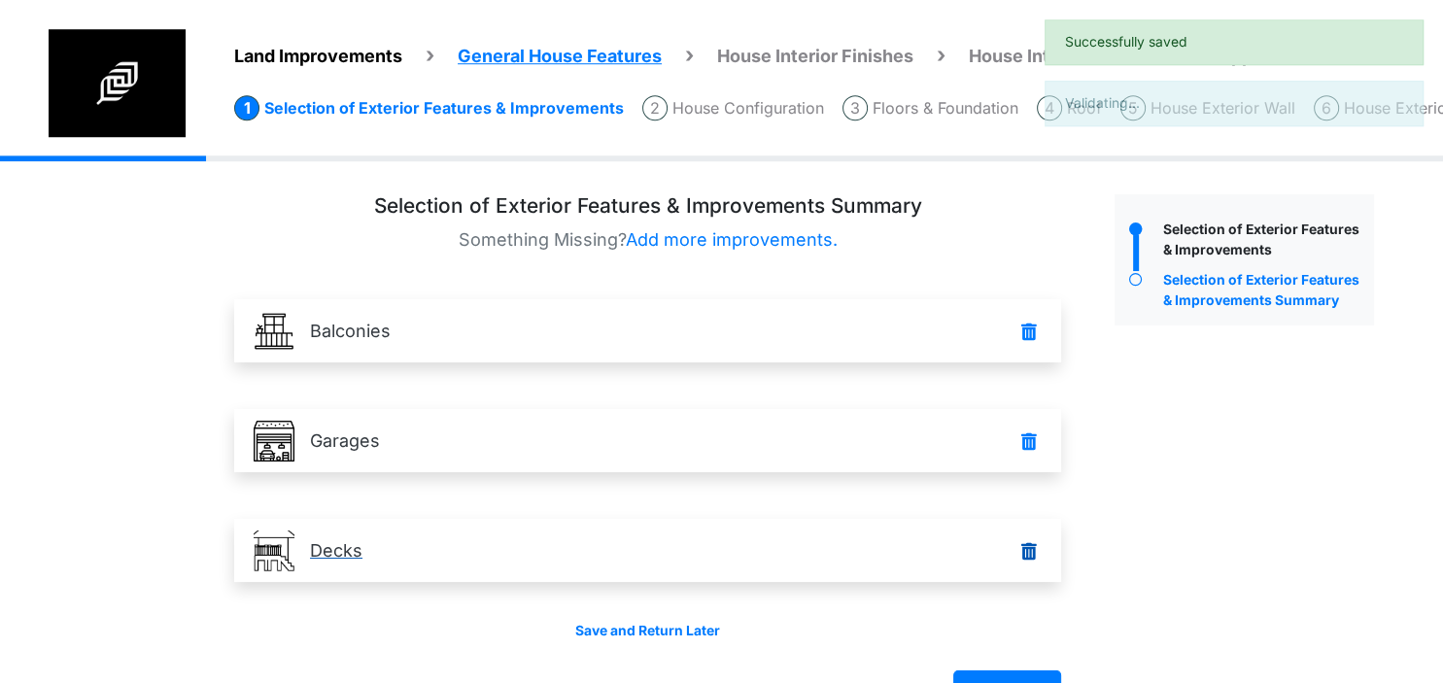
scroll to position [53, 0]
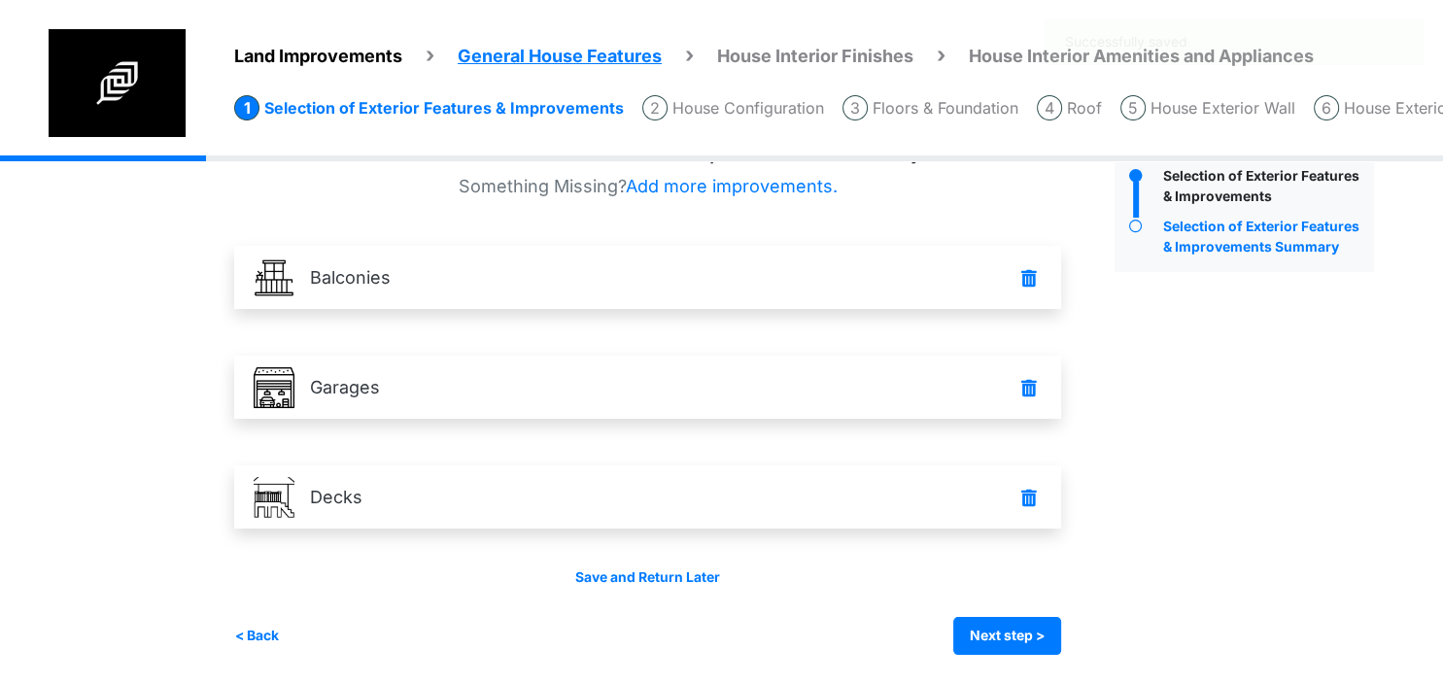
click at [1016, 616] on div "Save and Return Later < Back Next step > Save and submit" at bounding box center [647, 610] width 827 height 87
click at [1020, 631] on button "Next step >" at bounding box center [1007, 636] width 108 height 38
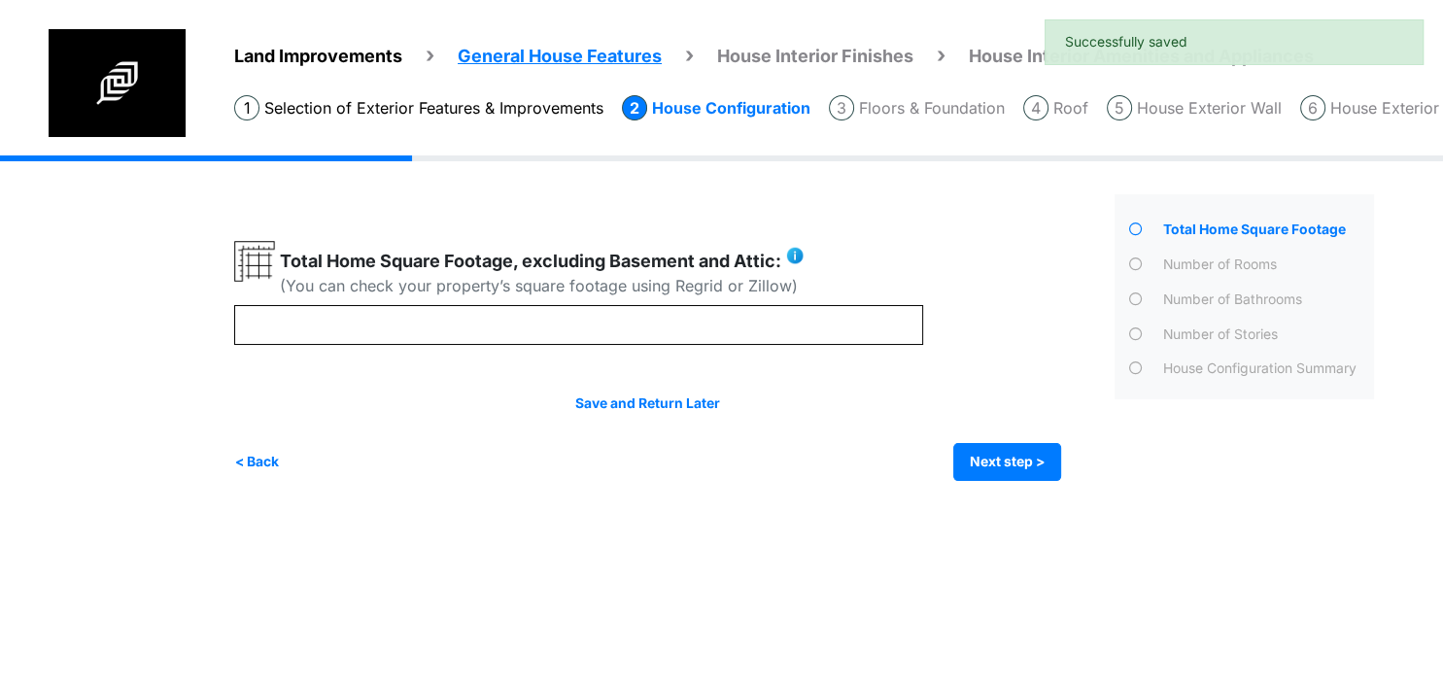
click at [617, 303] on div "Total Home Square Footage, excluding Basement and Attic: (You can check your pr…" at bounding box center [578, 273] width 689 height 64
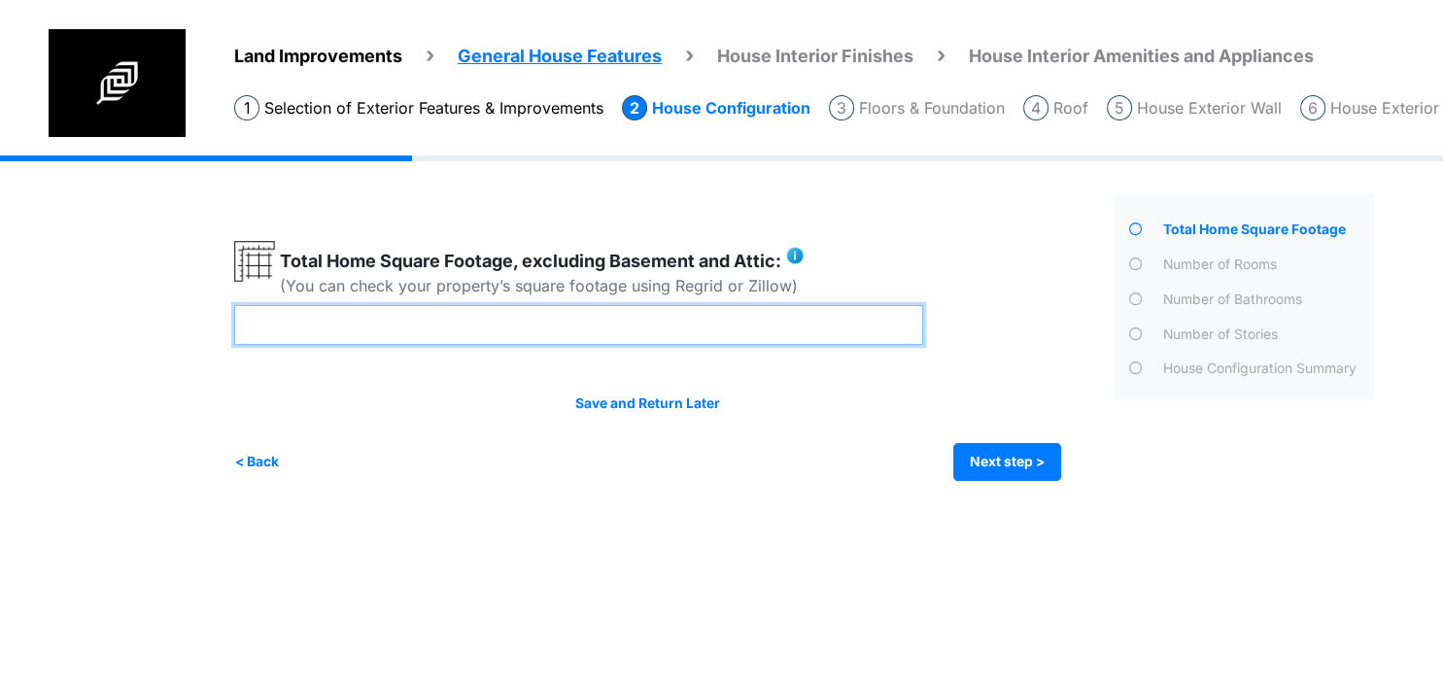
click at [624, 332] on input "number" at bounding box center [578, 325] width 689 height 40
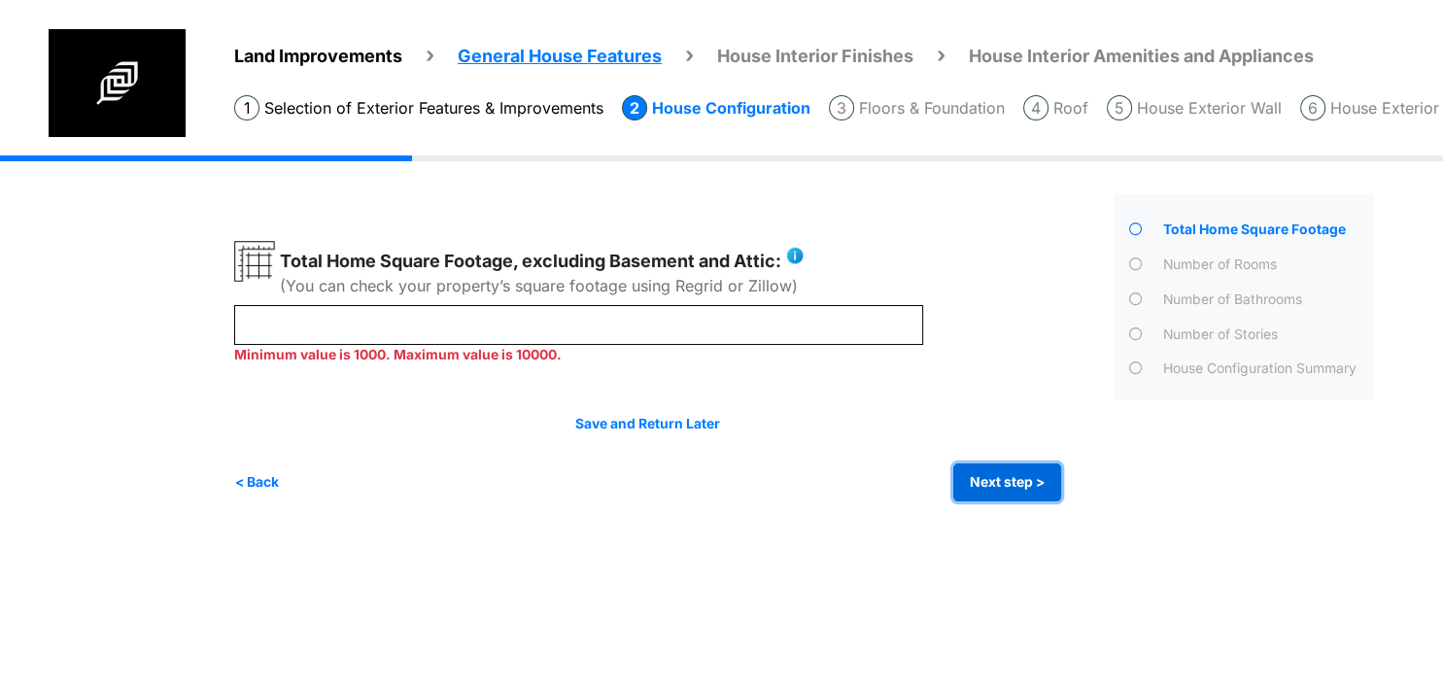
click at [997, 459] on div "Save and Return Later < Back Next step > Save and submit" at bounding box center [647, 457] width 827 height 87
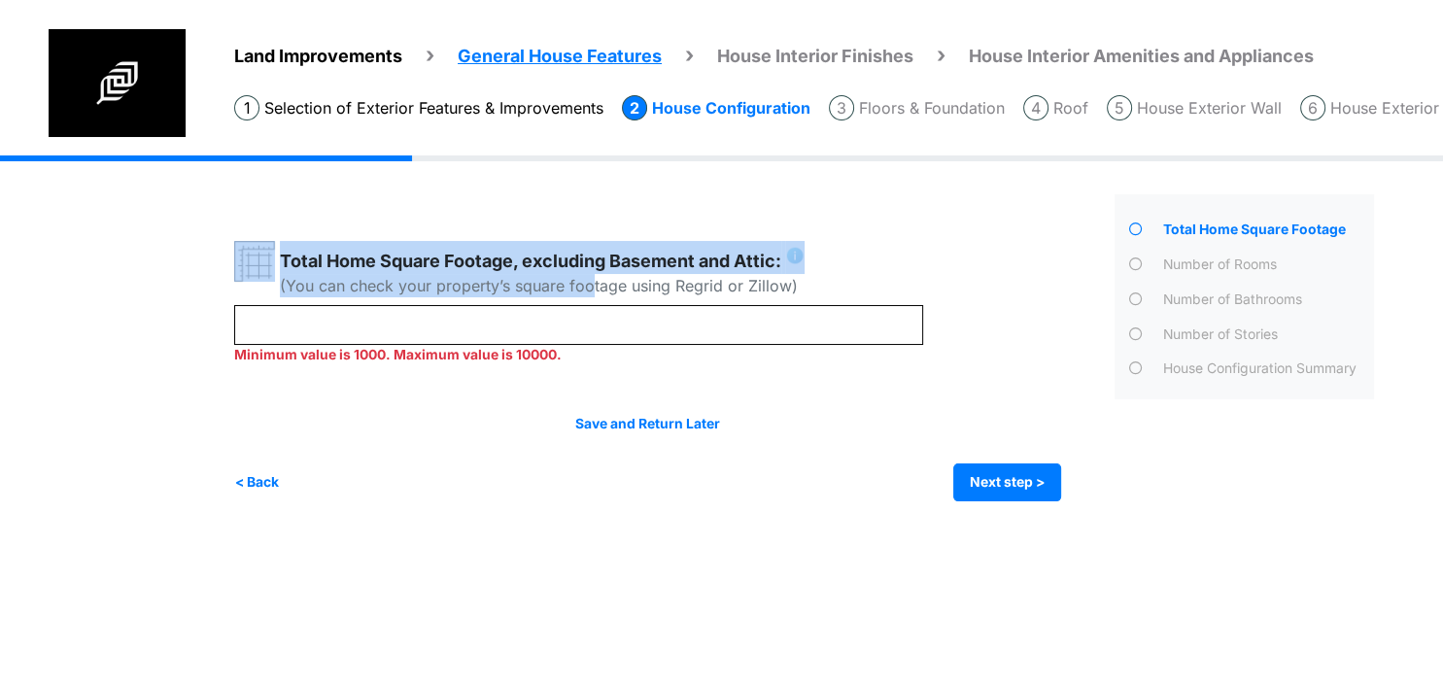
drag, startPoint x: 593, startPoint y: 302, endPoint x: -50, endPoint y: 226, distance: 646.6
click at [0, 226] on html "Land Improvements General House Features House Interior Finishes House Interior…" at bounding box center [721, 265] width 1443 height 530
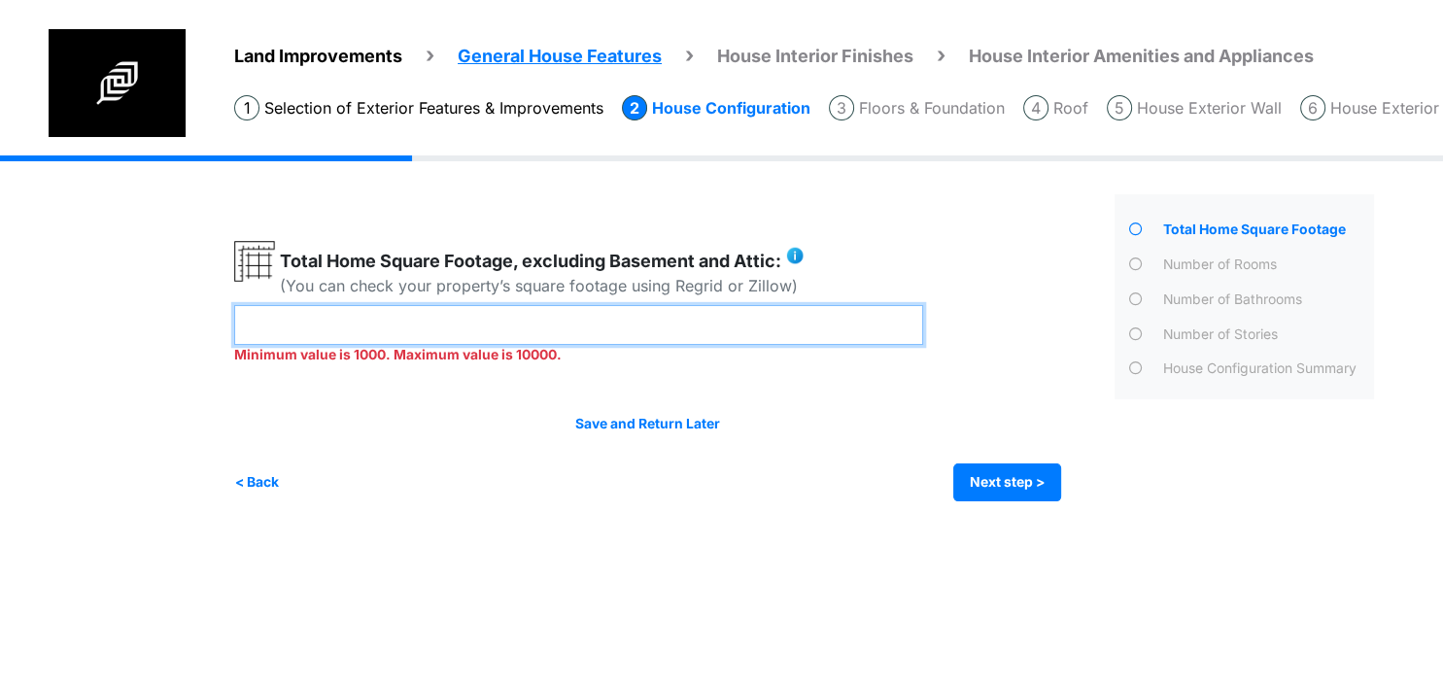
click at [316, 309] on input "***" at bounding box center [578, 325] width 689 height 40
drag, startPoint x: 313, startPoint y: 314, endPoint x: 114, endPoint y: 307, distance: 199.3
click at [234, 307] on input "***" at bounding box center [578, 325] width 689 height 40
type input "****"
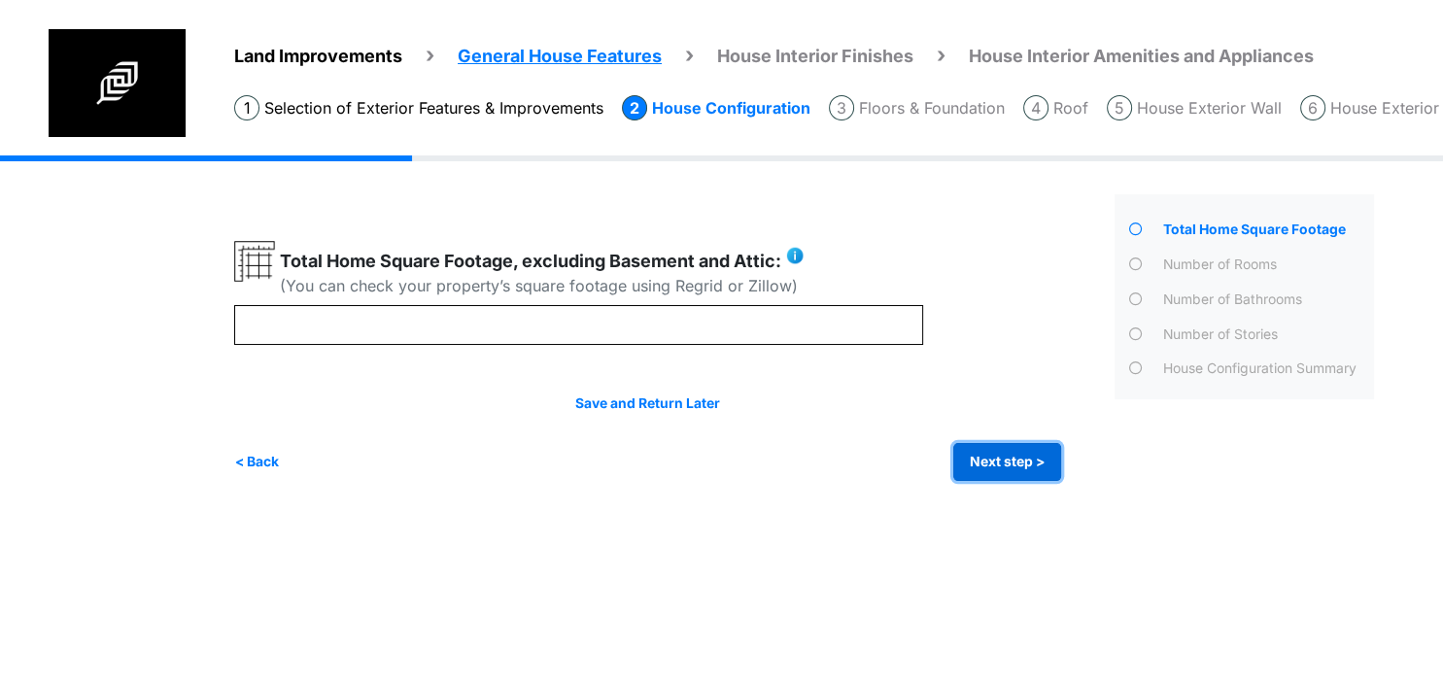
click at [997, 475] on button "Next step >" at bounding box center [1007, 462] width 108 height 38
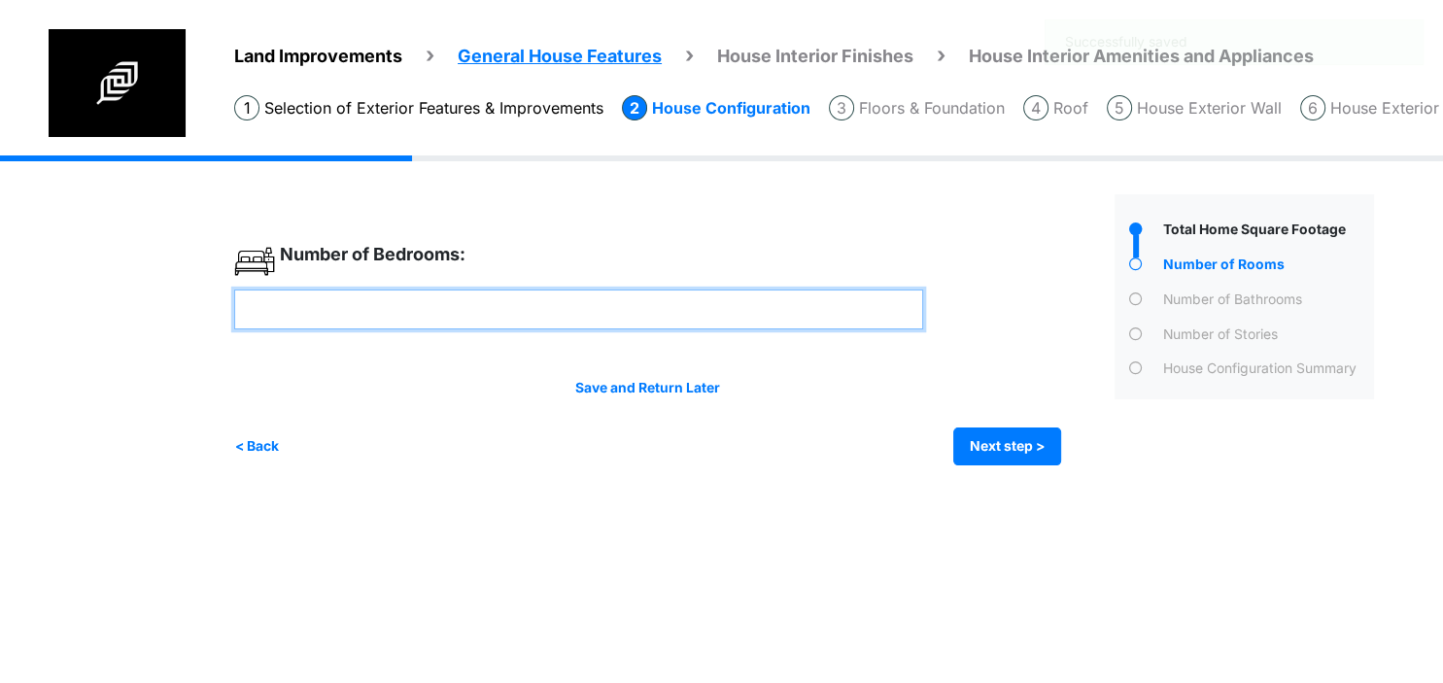
click at [709, 305] on input "number" at bounding box center [578, 310] width 689 height 40
type input "*"
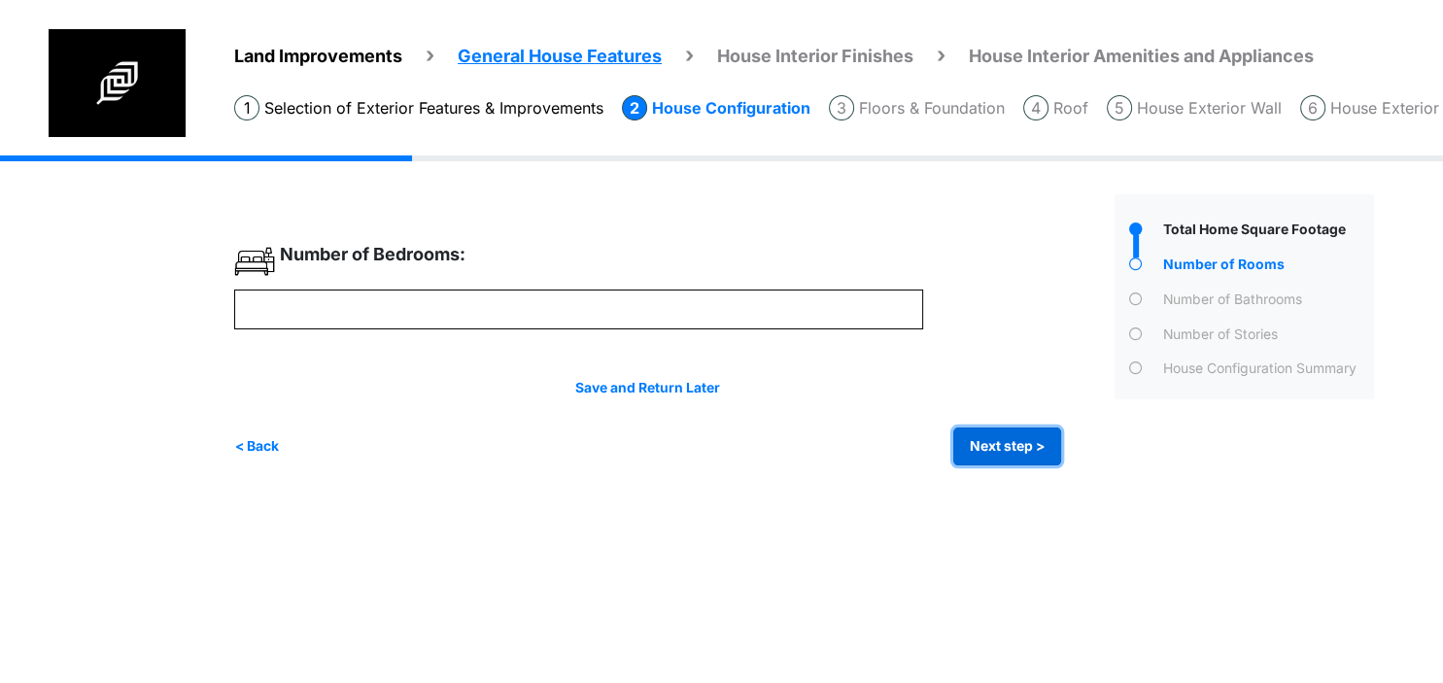
click at [1008, 445] on button "Next step >" at bounding box center [1007, 446] width 108 height 38
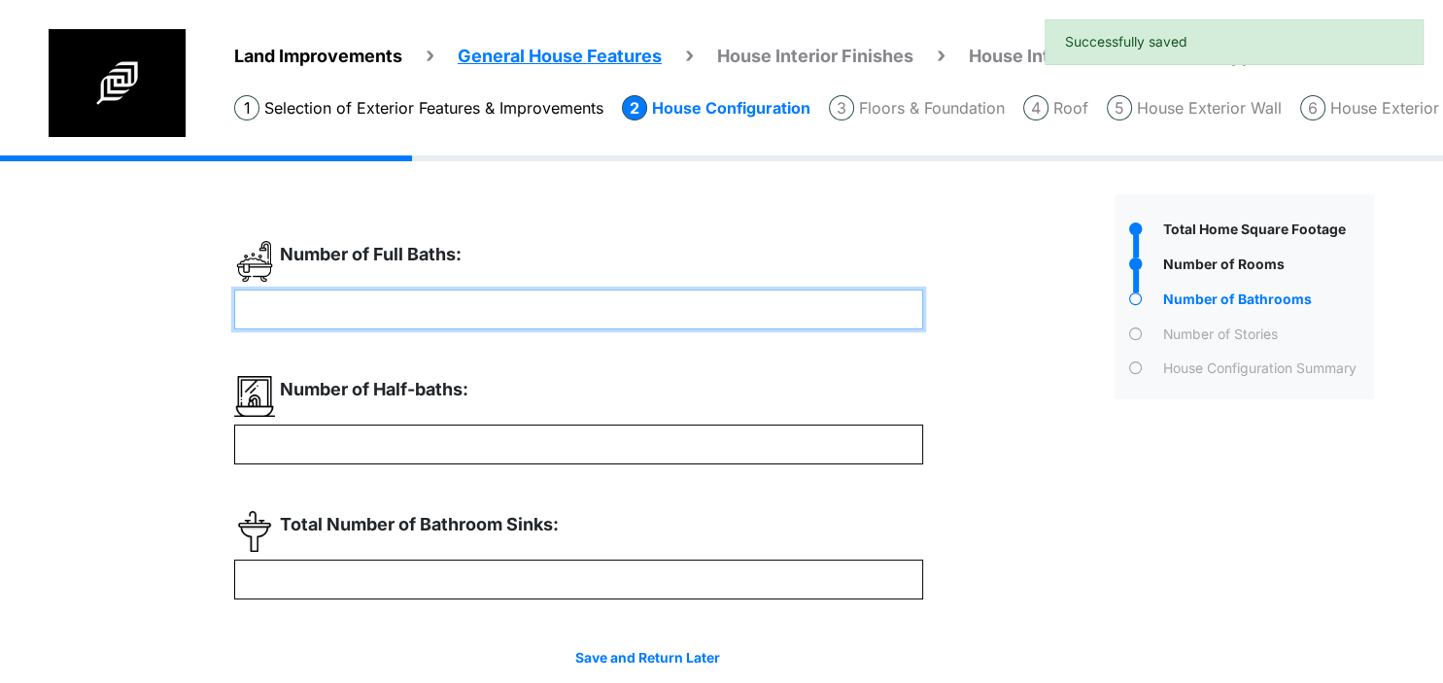
click at [629, 313] on input "number" at bounding box center [578, 310] width 689 height 40
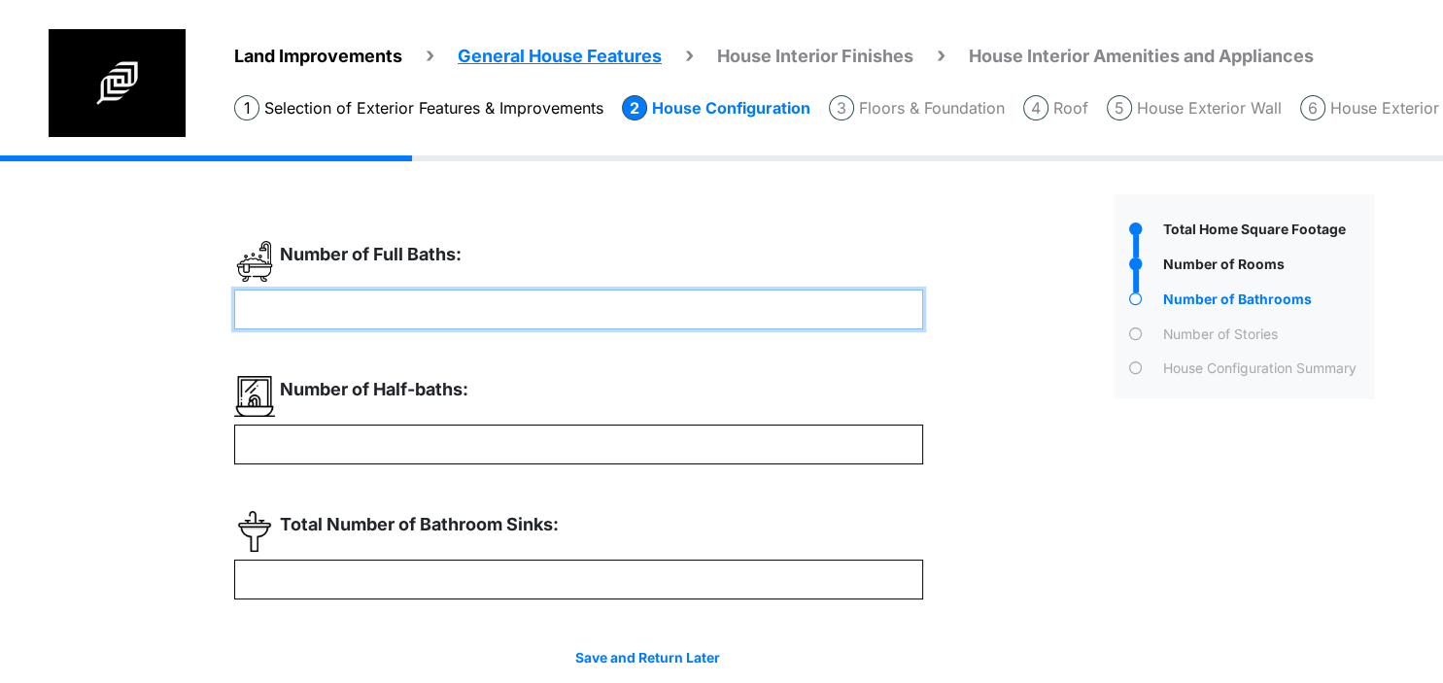
type input "**"
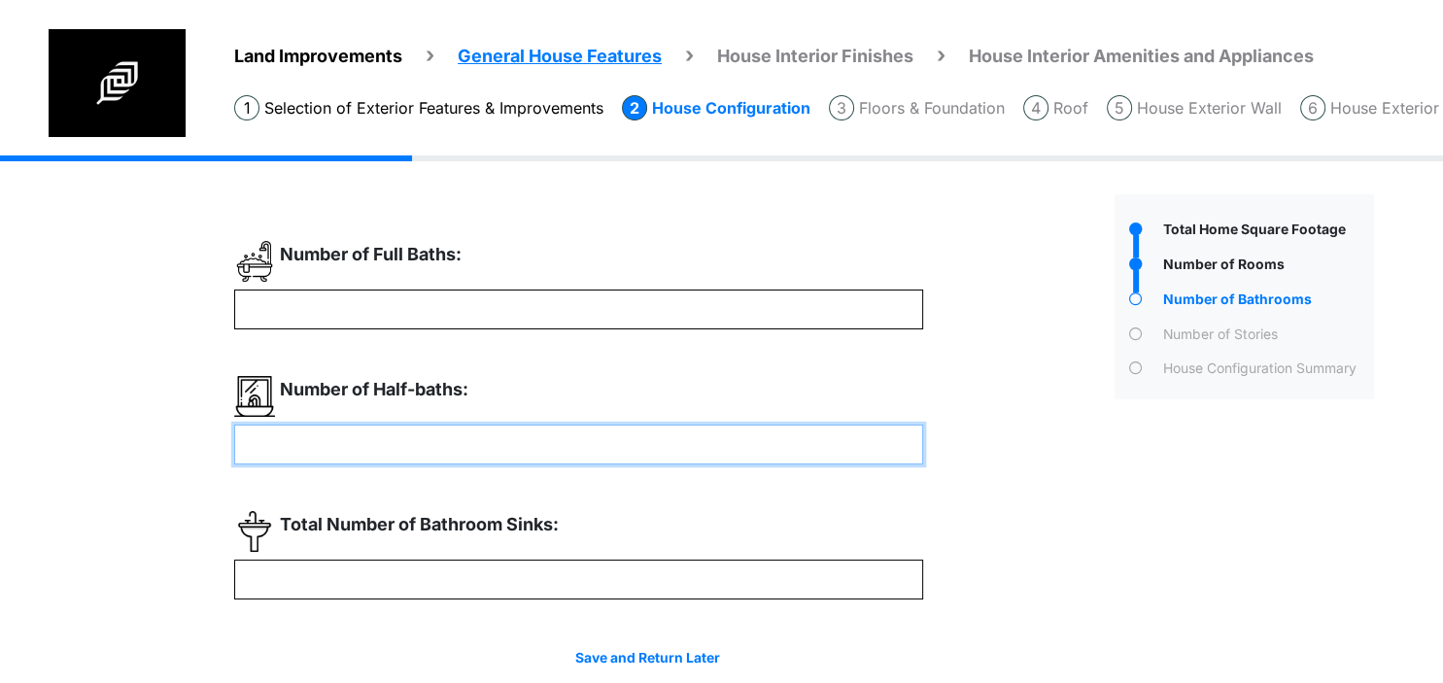
click at [616, 447] on input "number" at bounding box center [578, 445] width 689 height 40
type input "*"
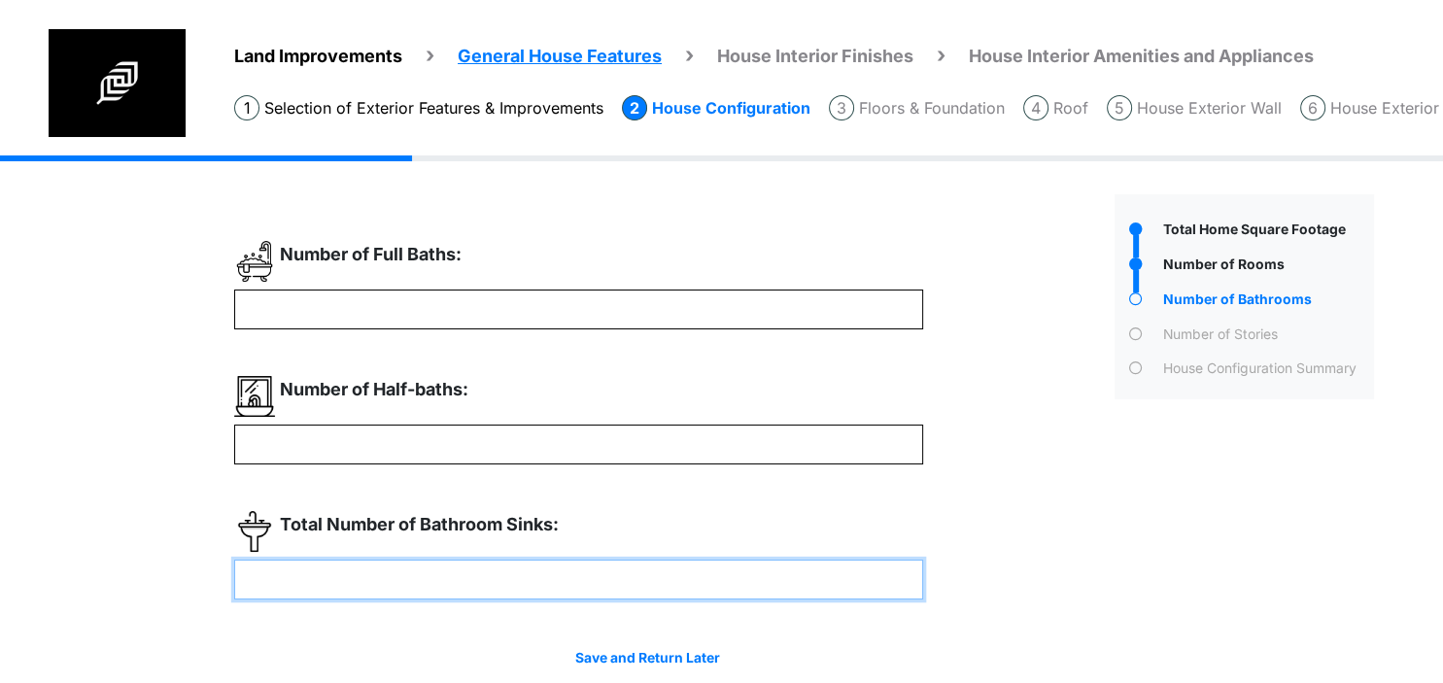
click at [639, 586] on input "number" at bounding box center [578, 580] width 689 height 40
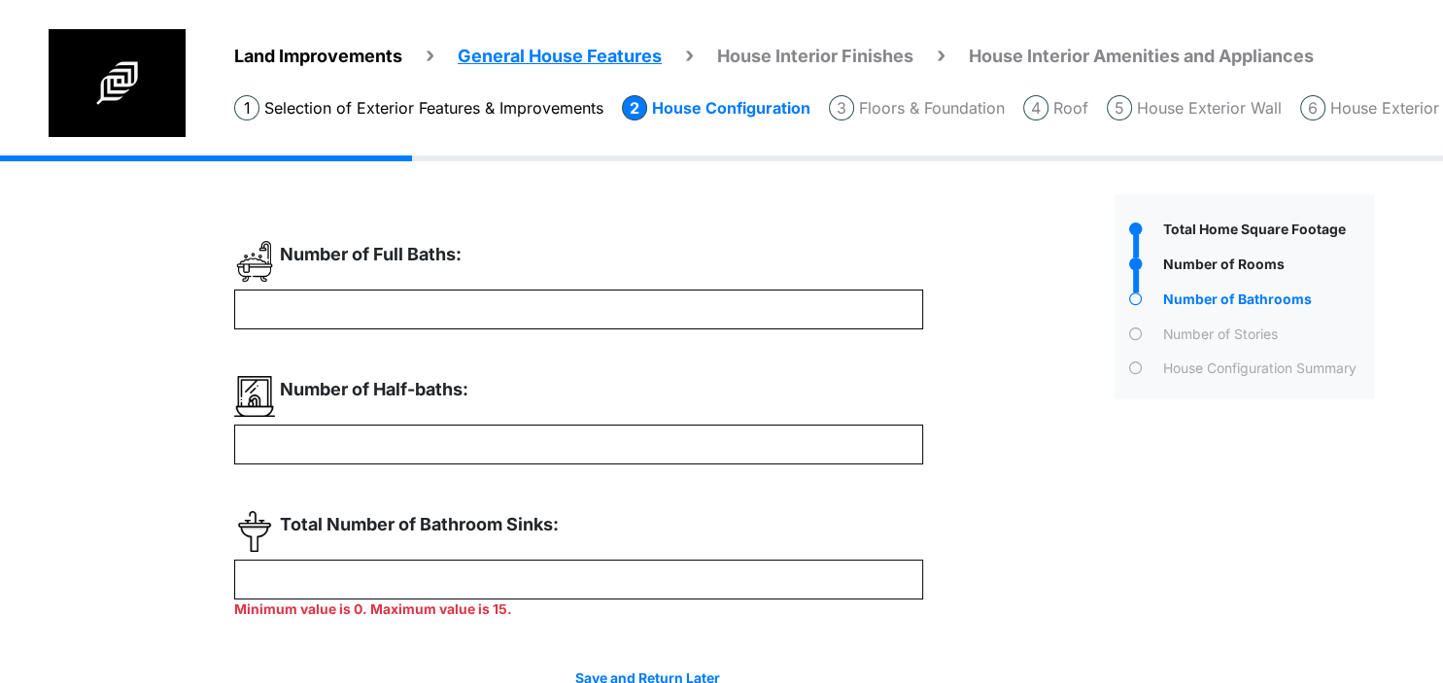
click at [848, 539] on div "Total Number of Bathroom Sinks:" at bounding box center [578, 535] width 689 height 49
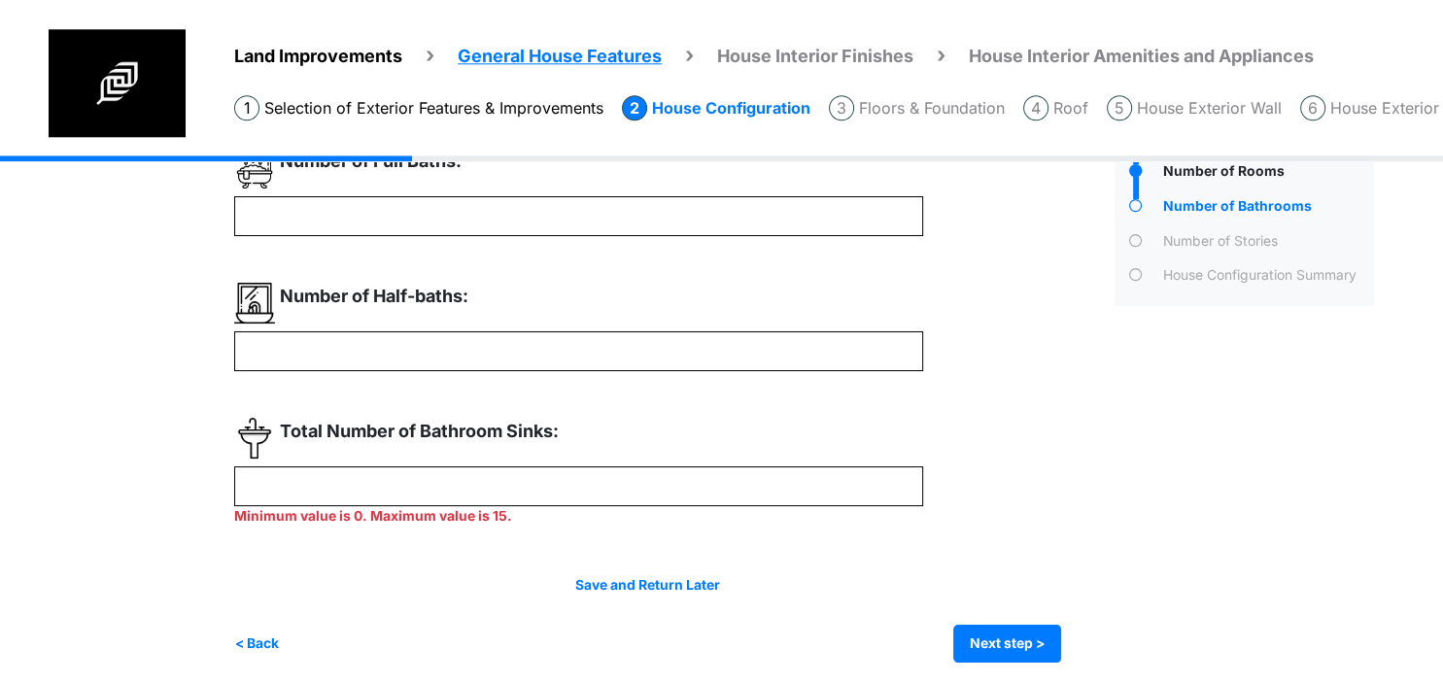
scroll to position [101, 0]
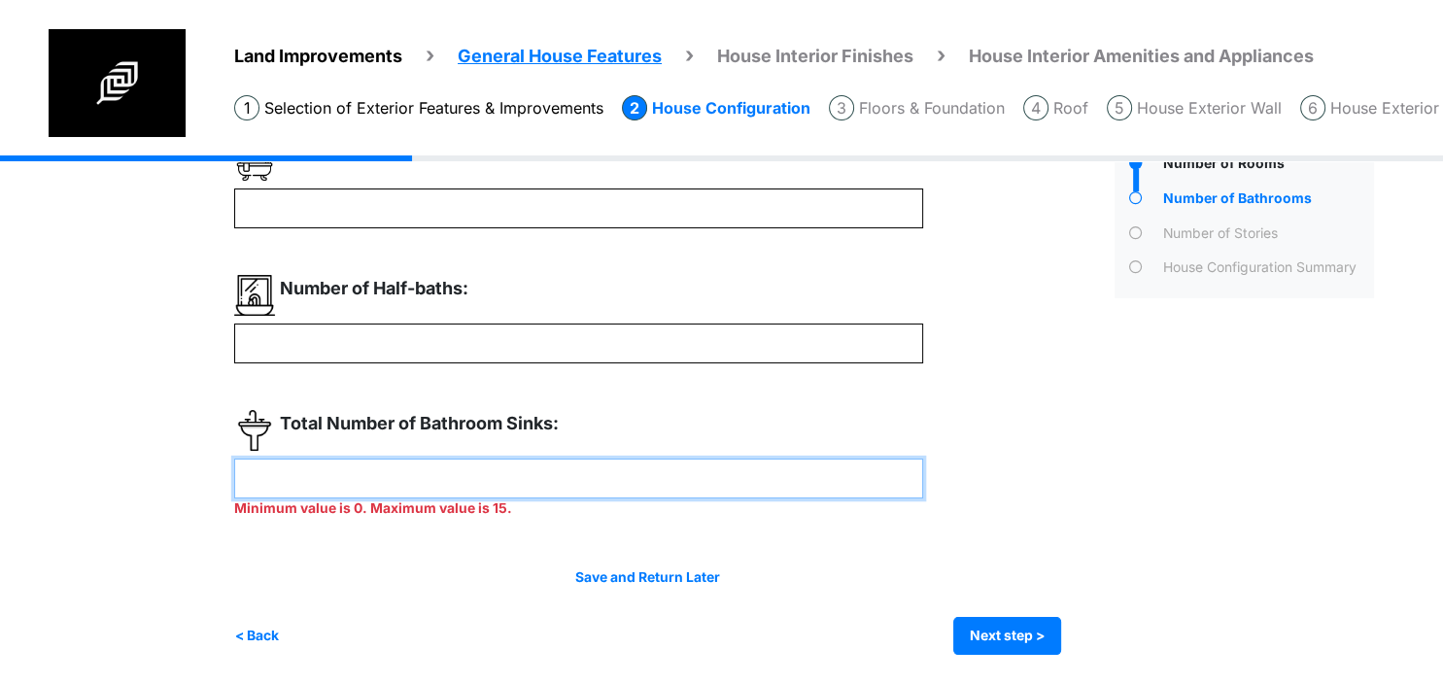
drag, startPoint x: 439, startPoint y: 471, endPoint x: 11, endPoint y: 426, distance: 430.9
click at [234, 459] on input "***" at bounding box center [578, 479] width 689 height 40
type input "*"
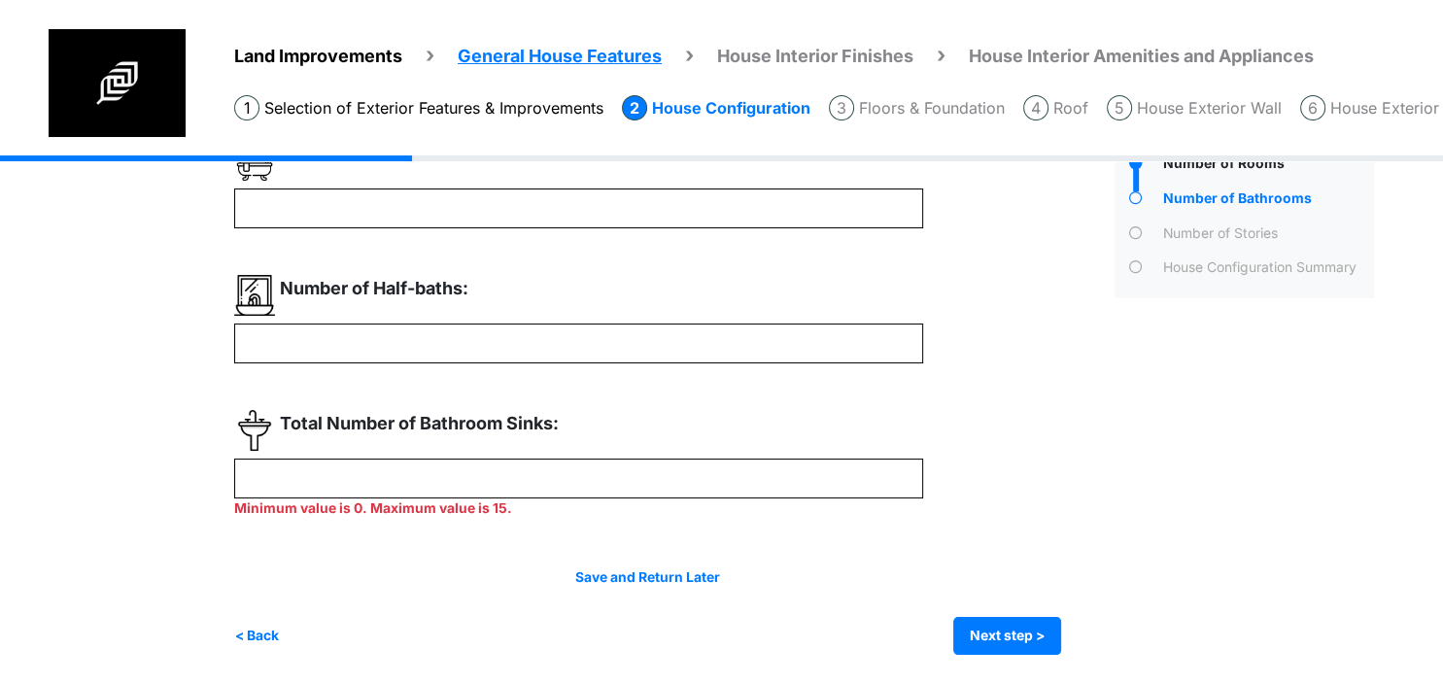
click at [760, 564] on div "** *" at bounding box center [667, 397] width 866 height 515
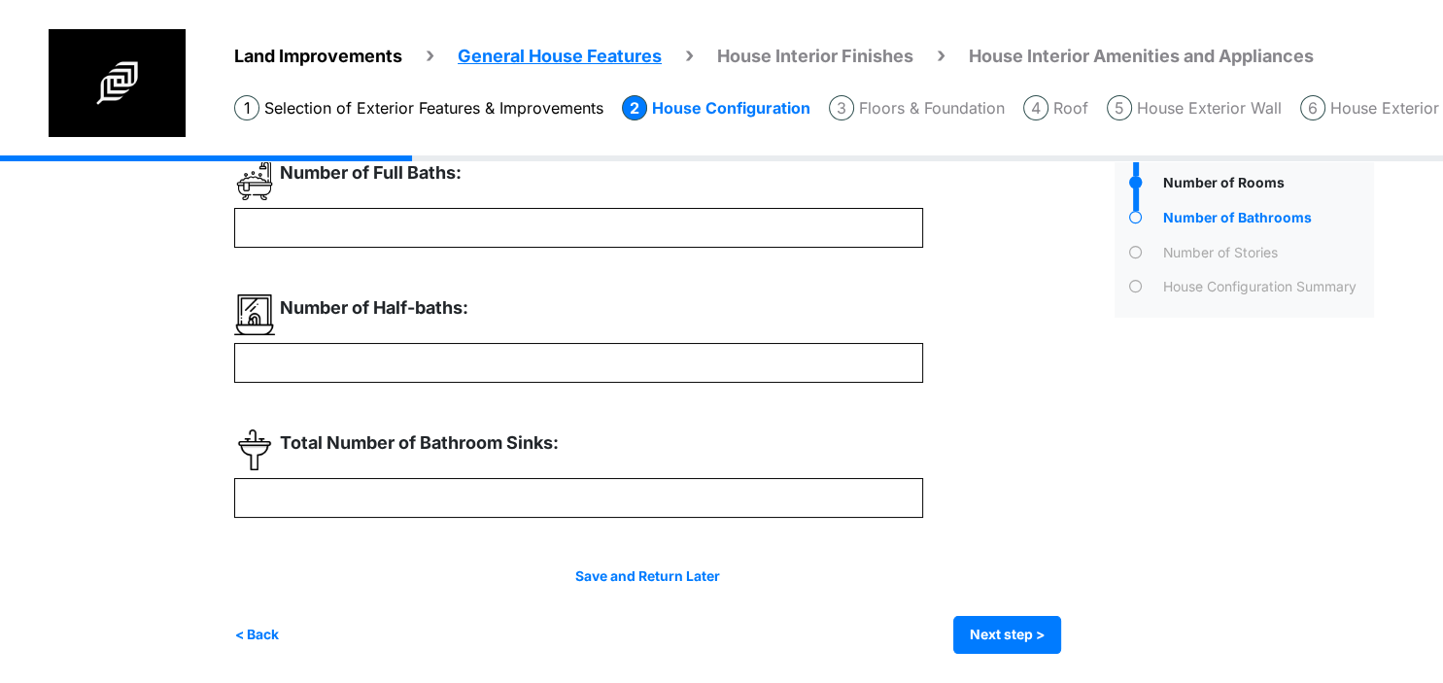
scroll to position [81, 0]
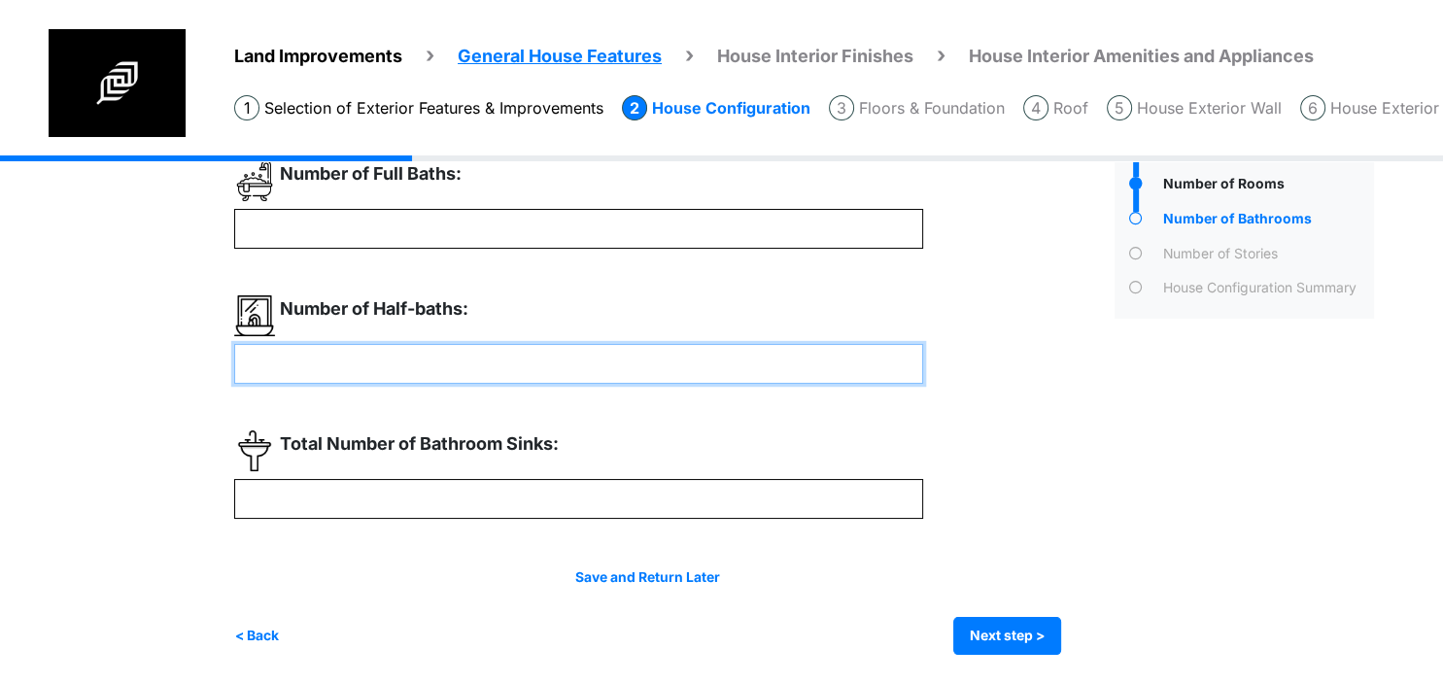
click at [418, 353] on input "*" at bounding box center [578, 364] width 689 height 40
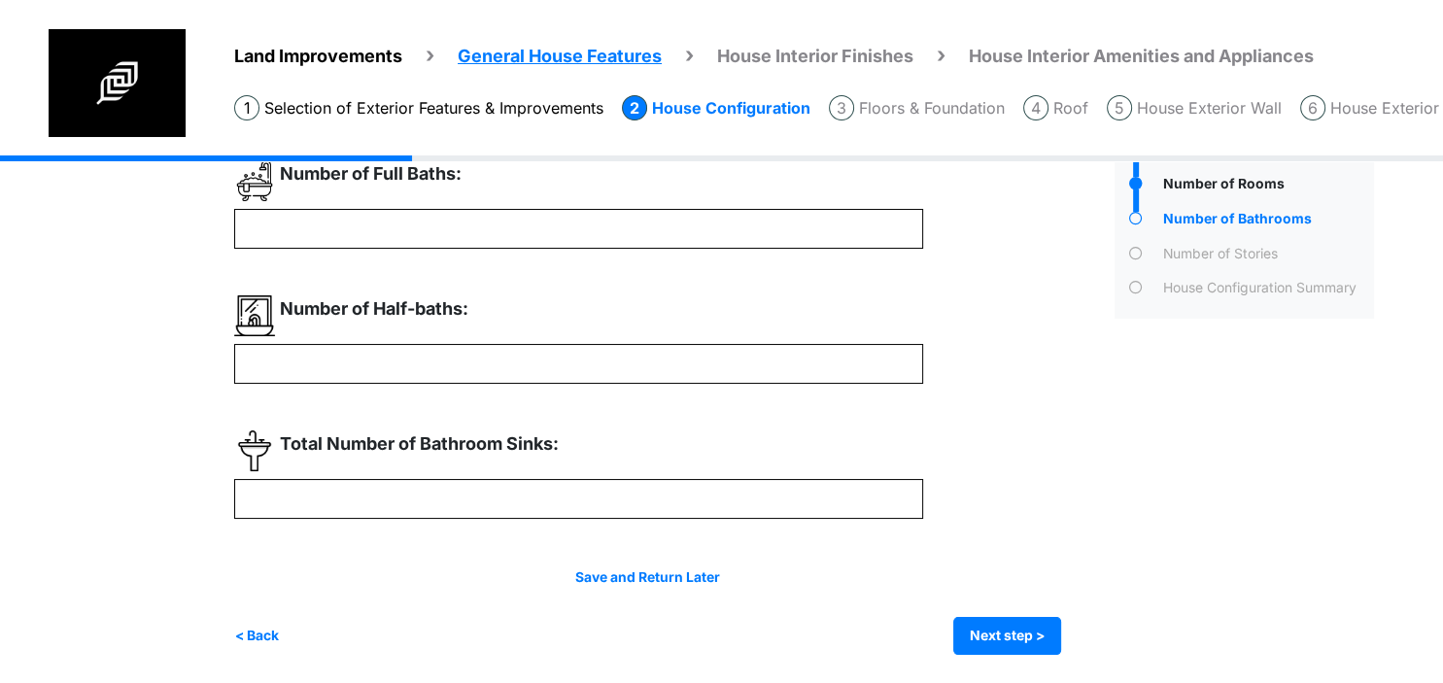
click at [600, 455] on div "Total Number of Bathroom Sinks:" at bounding box center [578, 454] width 689 height 49
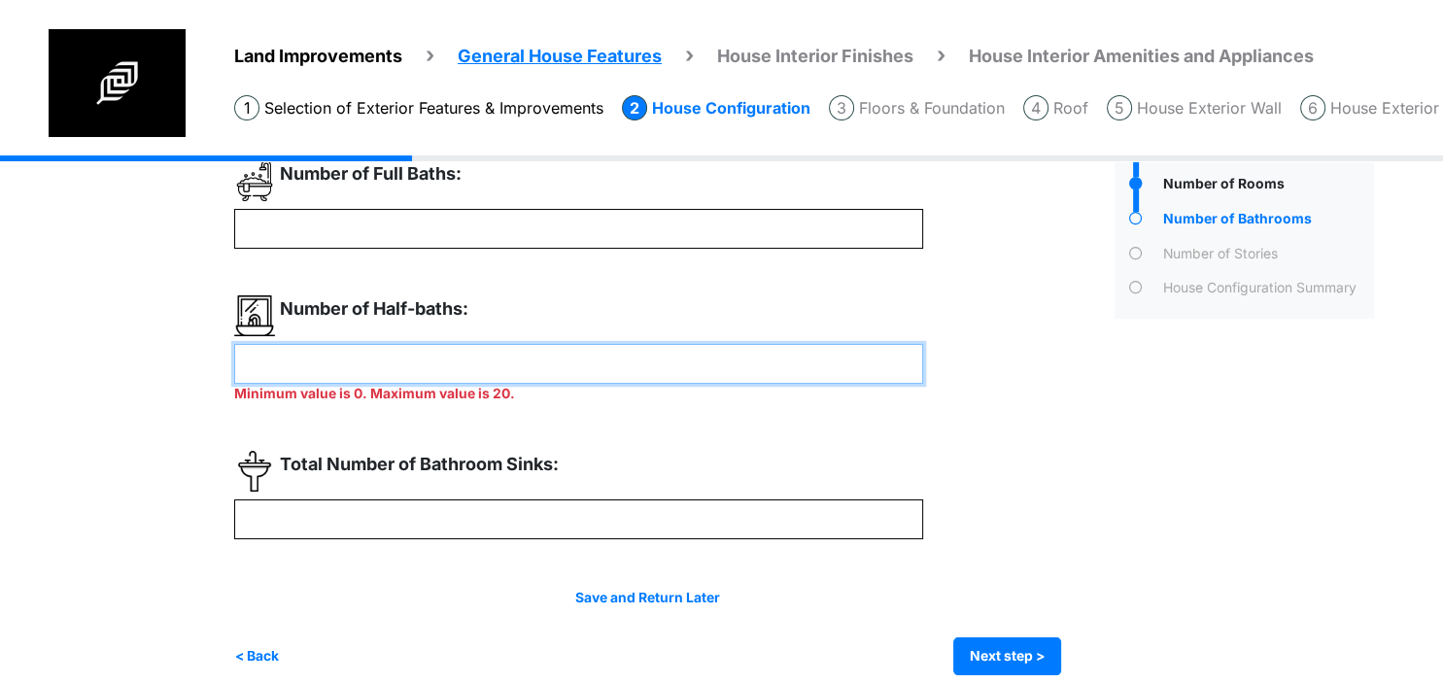
drag, startPoint x: 484, startPoint y: 356, endPoint x: -50, endPoint y: 277, distance: 539.1
click at [234, 344] on input "*****" at bounding box center [578, 364] width 689 height 40
type input "*"
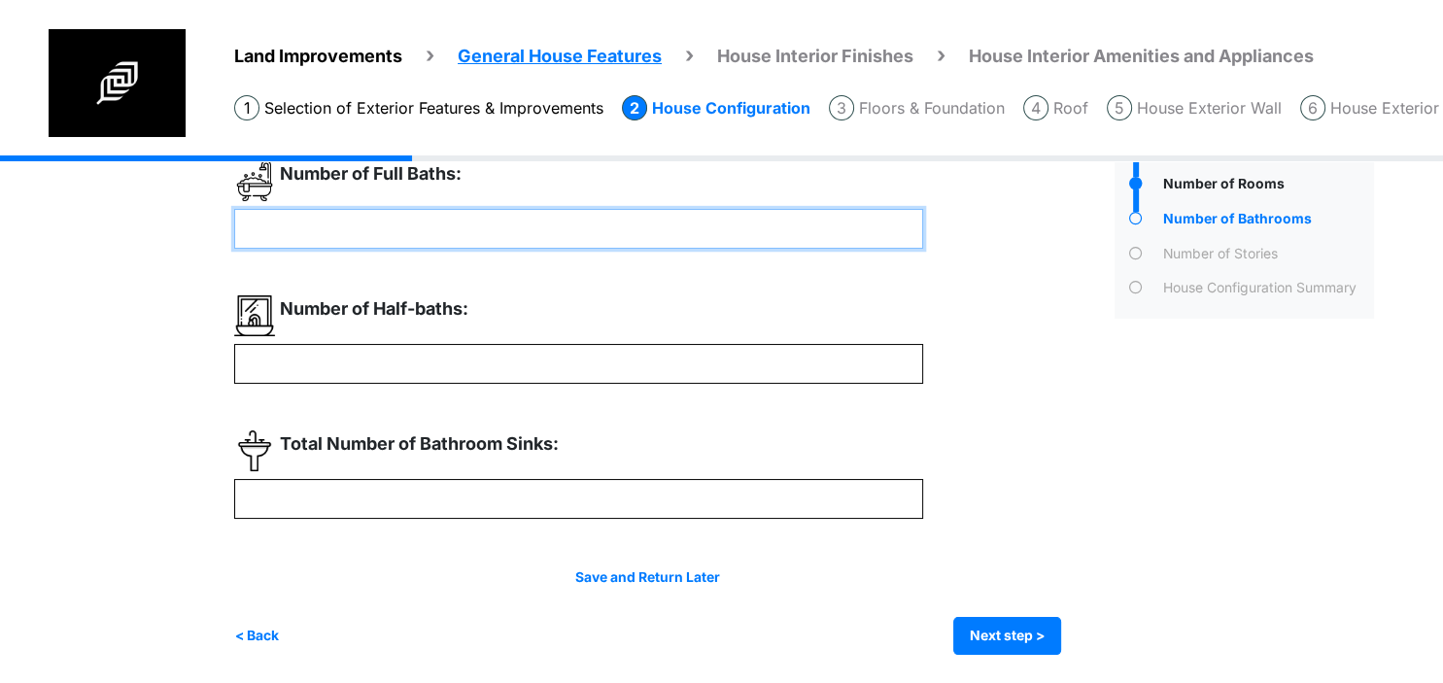
click at [291, 227] on input "**" at bounding box center [578, 229] width 689 height 40
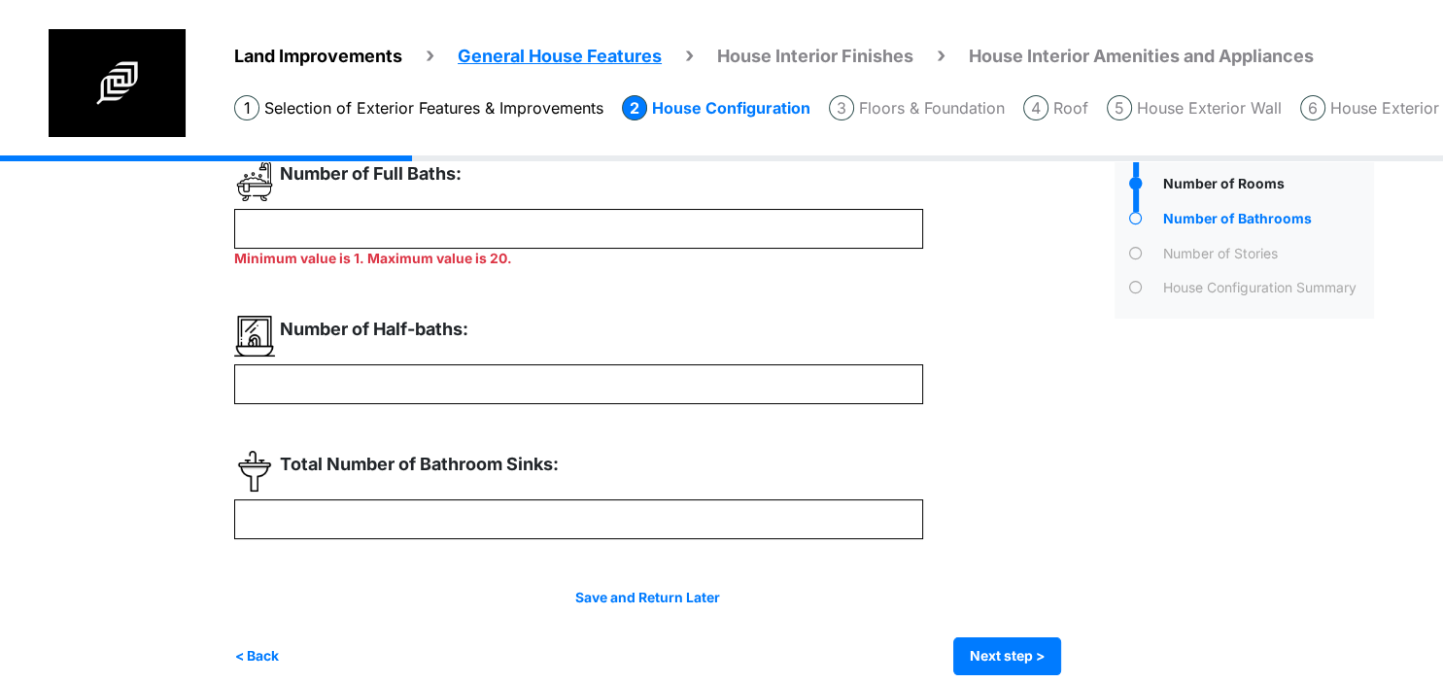
click at [578, 298] on div "* *" at bounding box center [667, 417] width 866 height 515
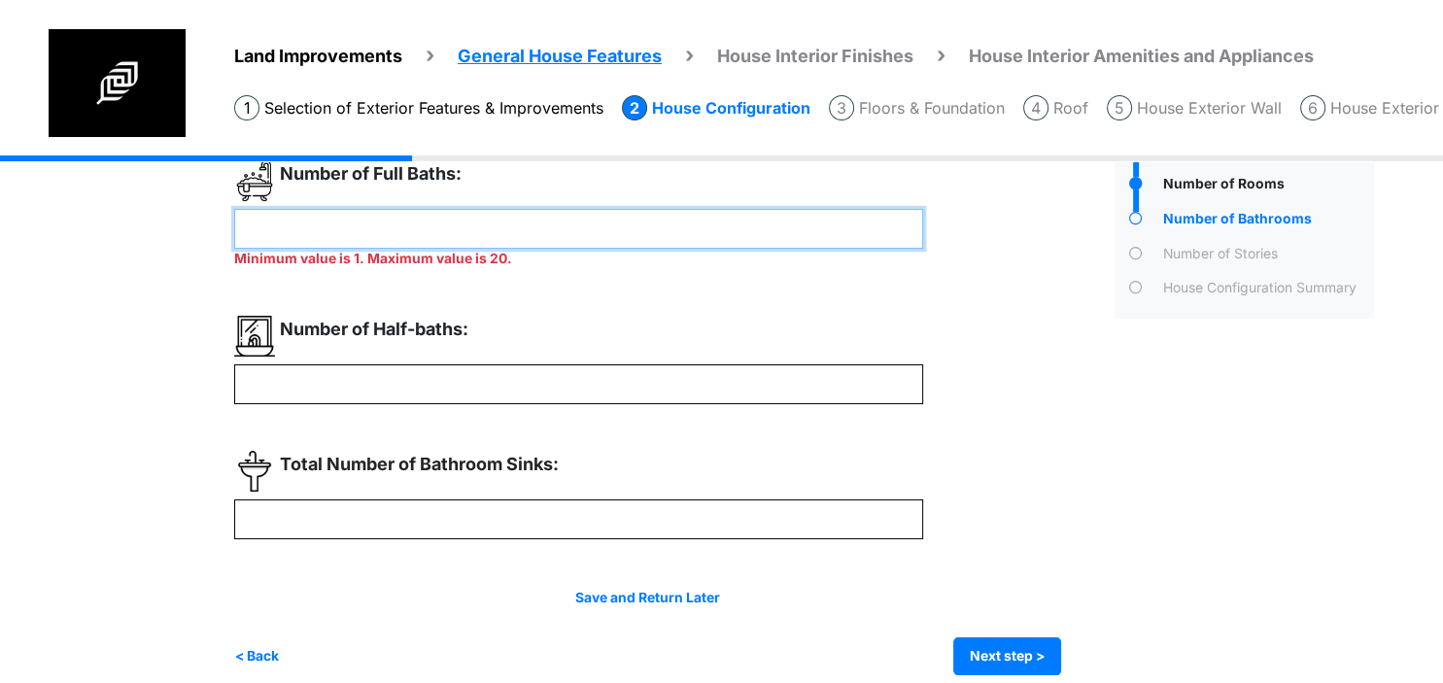
drag, startPoint x: 398, startPoint y: 225, endPoint x: -50, endPoint y: 170, distance: 451.3
click at [234, 209] on input "*******" at bounding box center [578, 229] width 689 height 40
type input "*"
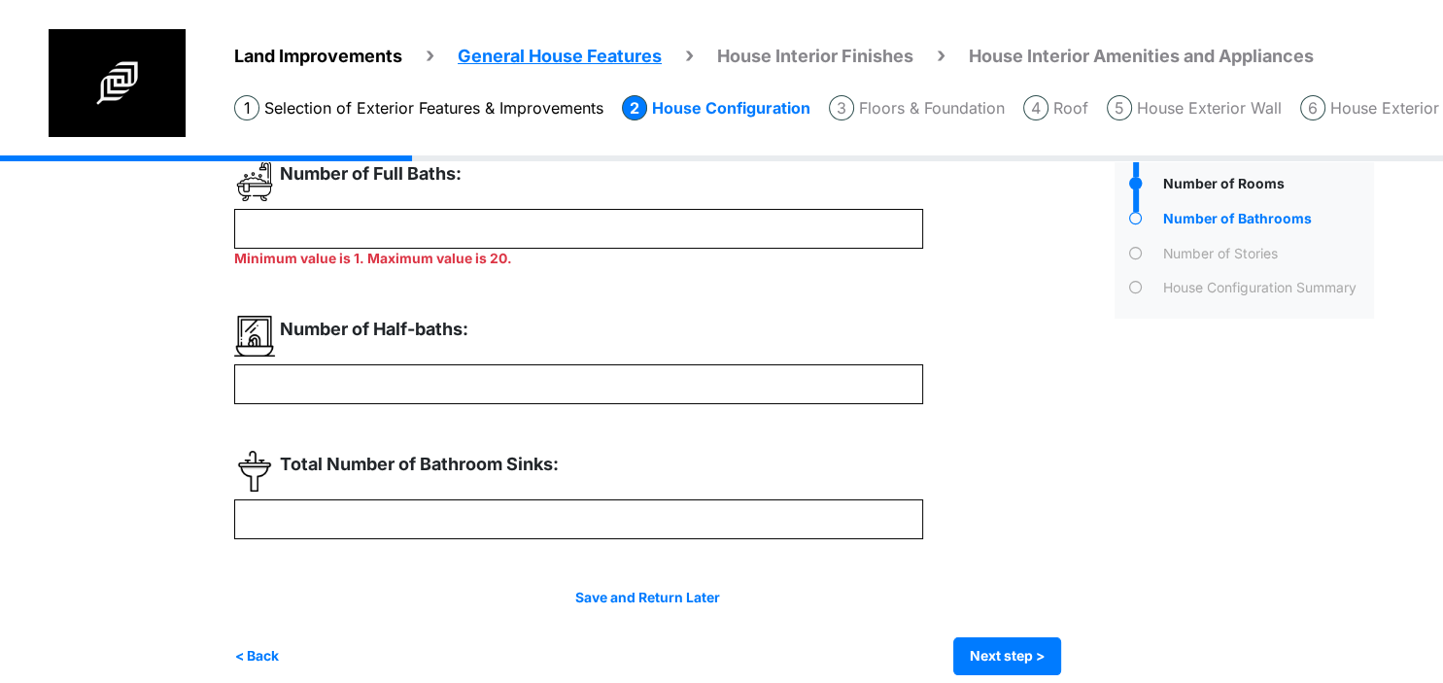
click at [654, 308] on div "* * *" at bounding box center [667, 417] width 866 height 515
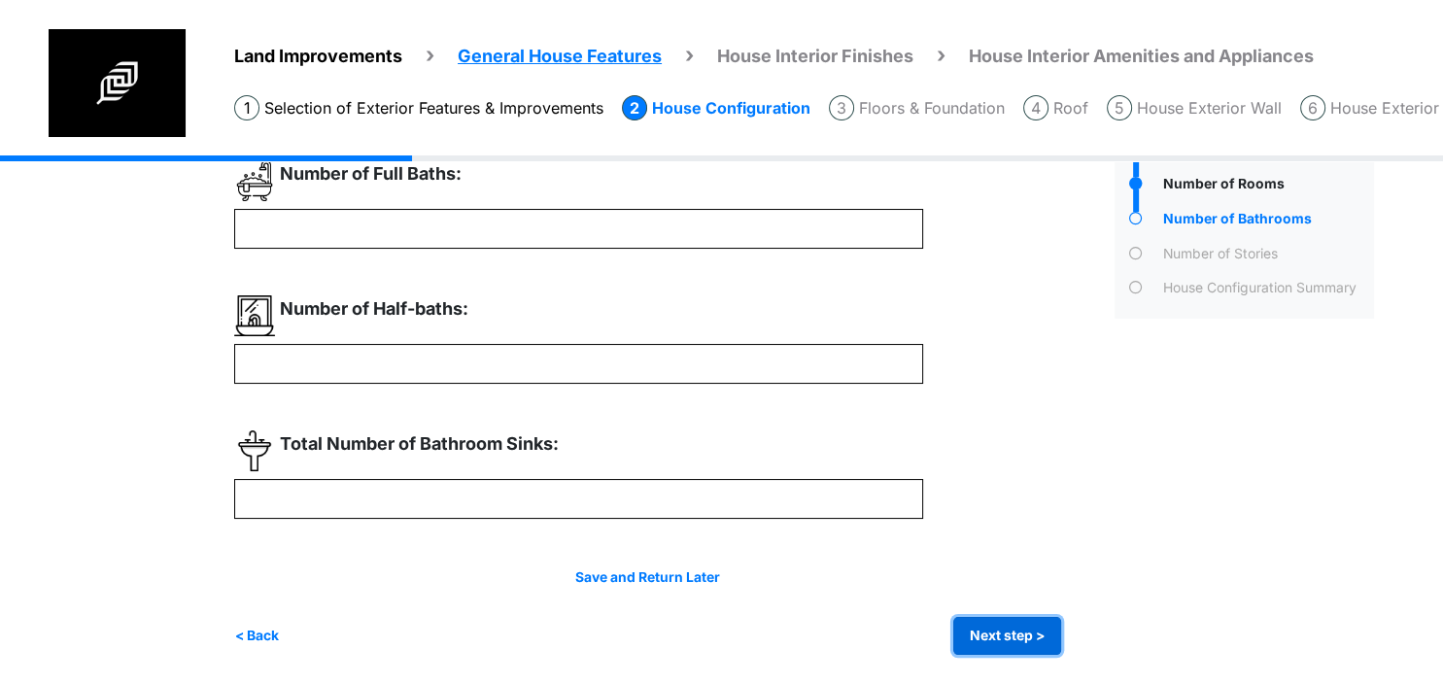
click at [990, 642] on button "Next step >" at bounding box center [1007, 636] width 108 height 38
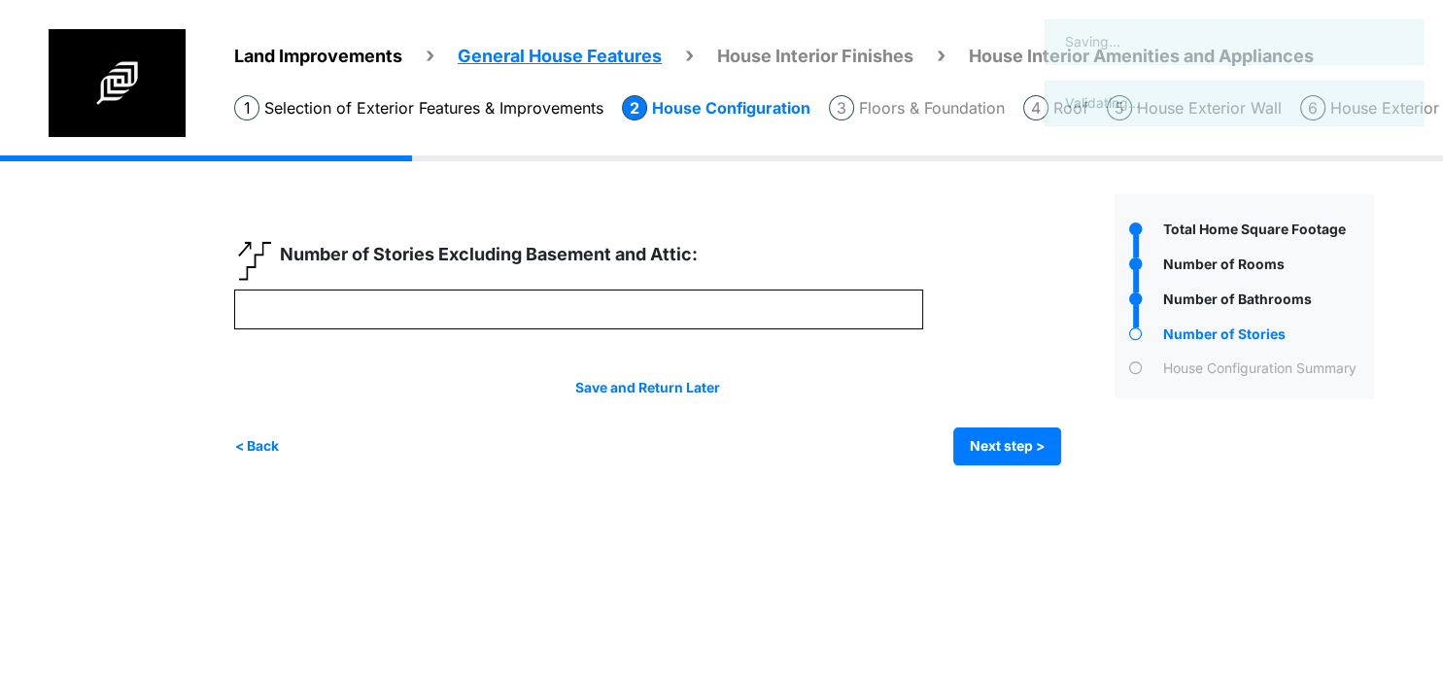
scroll to position [0, 0]
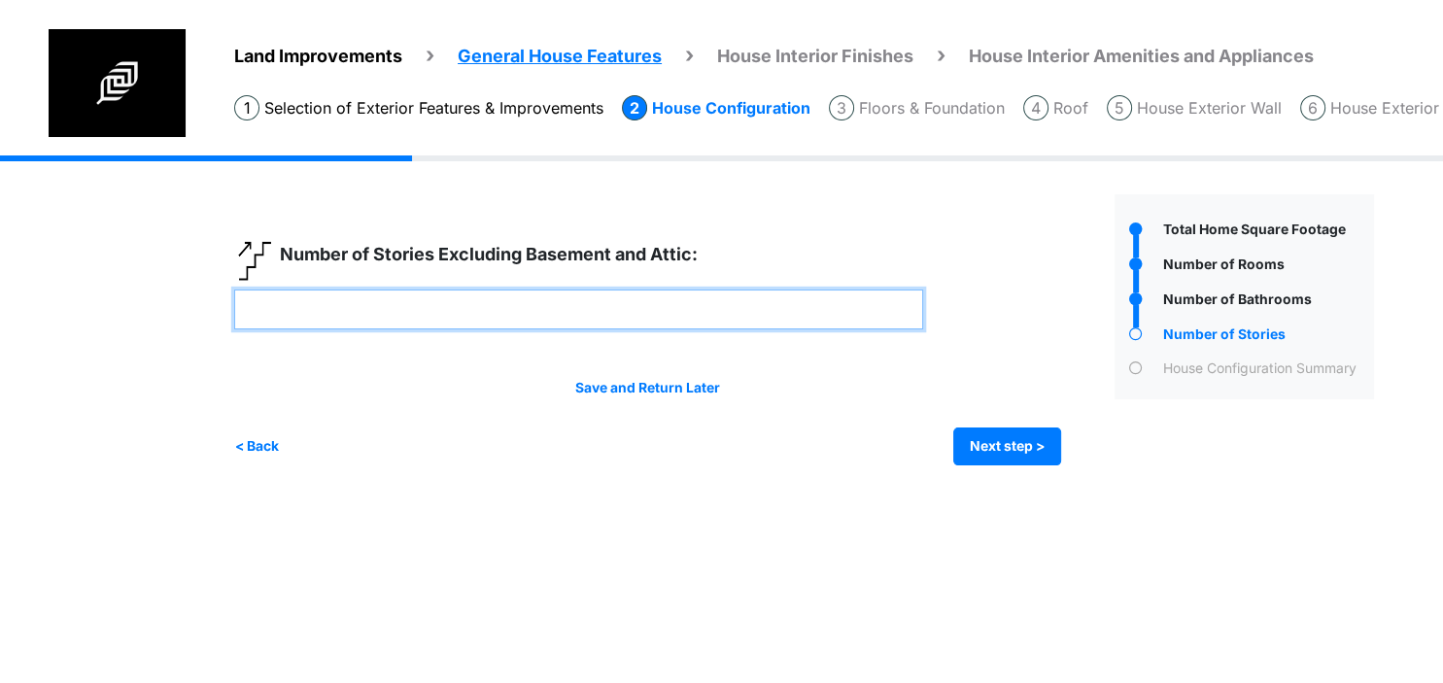
click at [547, 292] on input "number" at bounding box center [578, 310] width 689 height 40
type input "********"
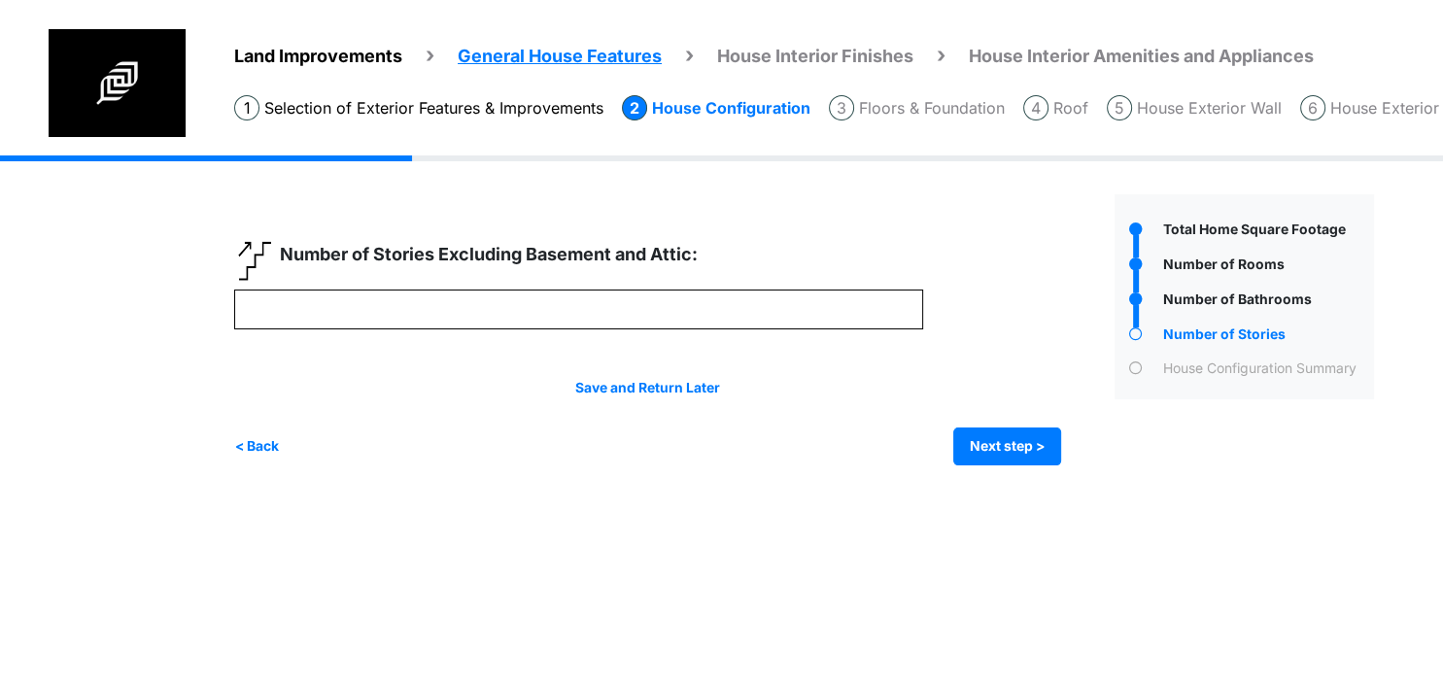
type input "********"
click at [534, 494] on html "Land Improvements General House Features House Interior Finishes House Interior…" at bounding box center [721, 247] width 1443 height 494
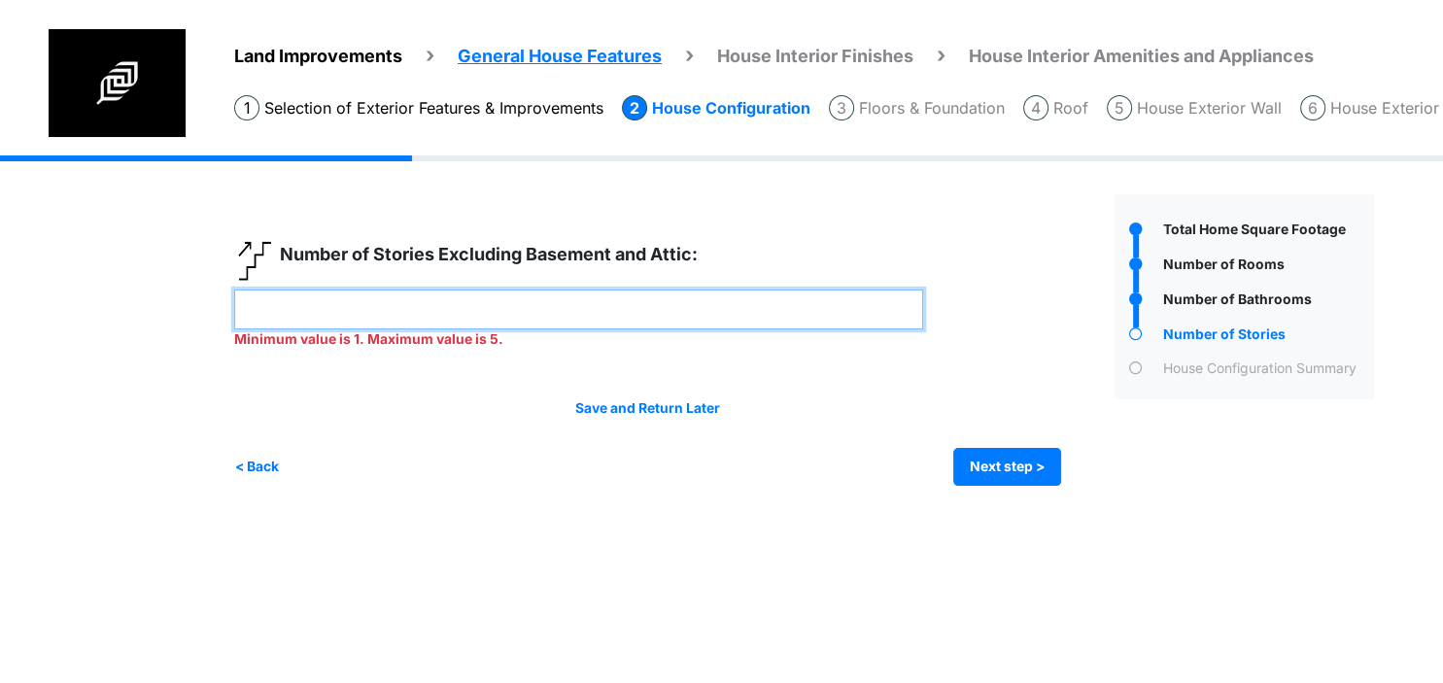
drag, startPoint x: 408, startPoint y: 308, endPoint x: -50, endPoint y: 309, distance: 457.6
click at [234, 309] on input "********" at bounding box center [578, 310] width 689 height 40
type input "*"
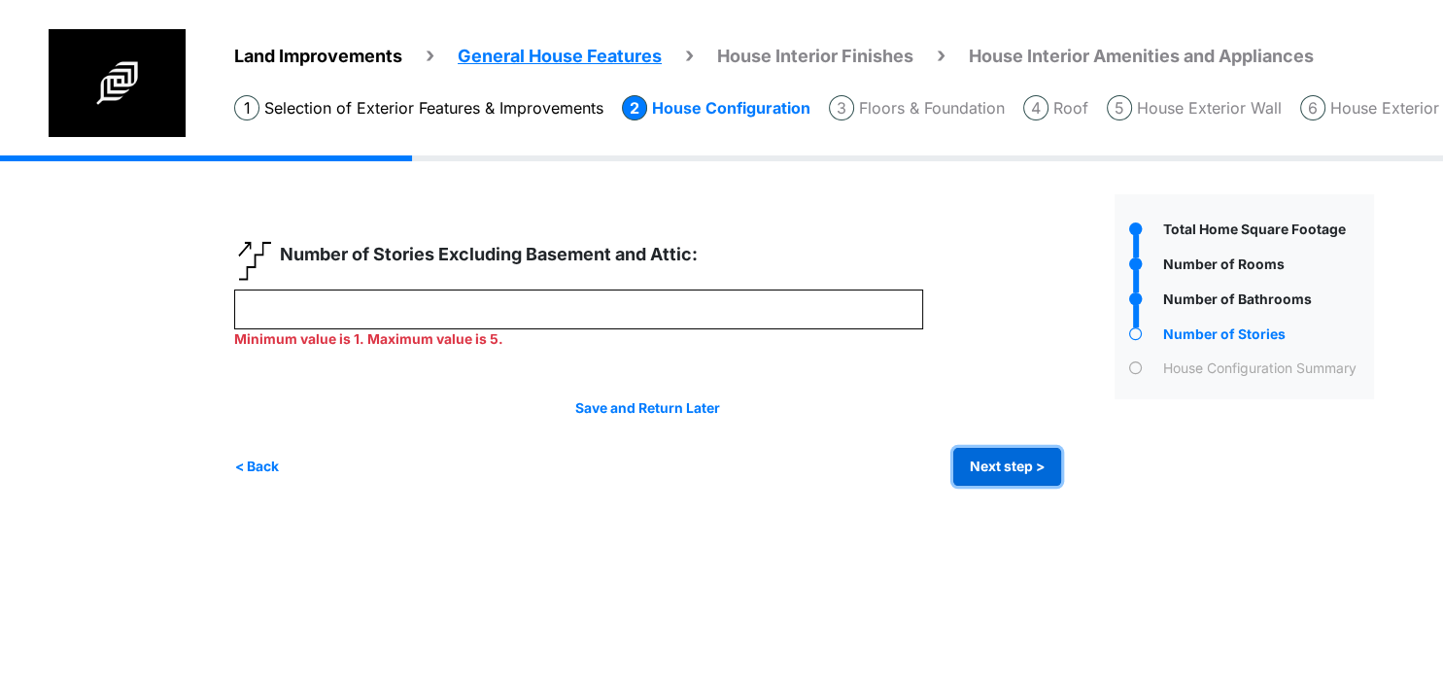
type input "*"
click at [973, 464] on div "Irrigation Flag pole" at bounding box center [811, 334] width 1154 height 359
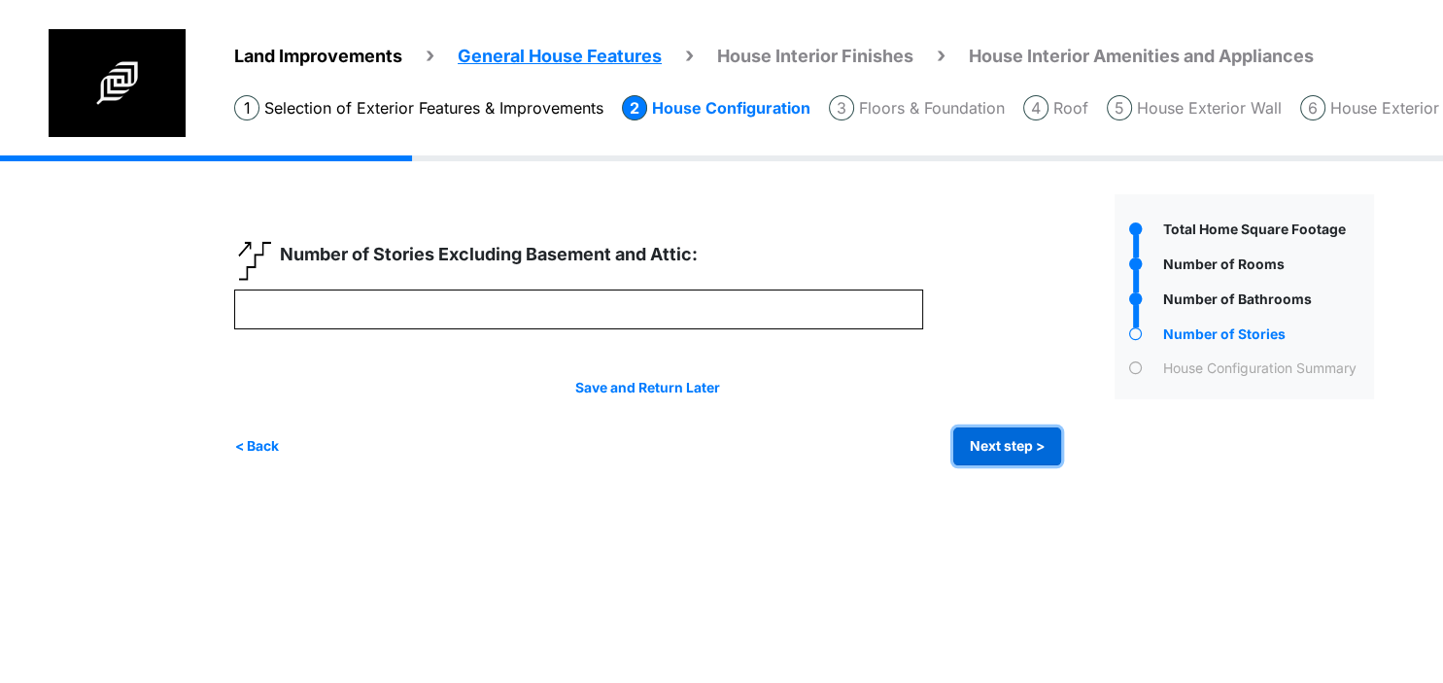
click at [1016, 449] on button "Next step >" at bounding box center [1007, 446] width 108 height 38
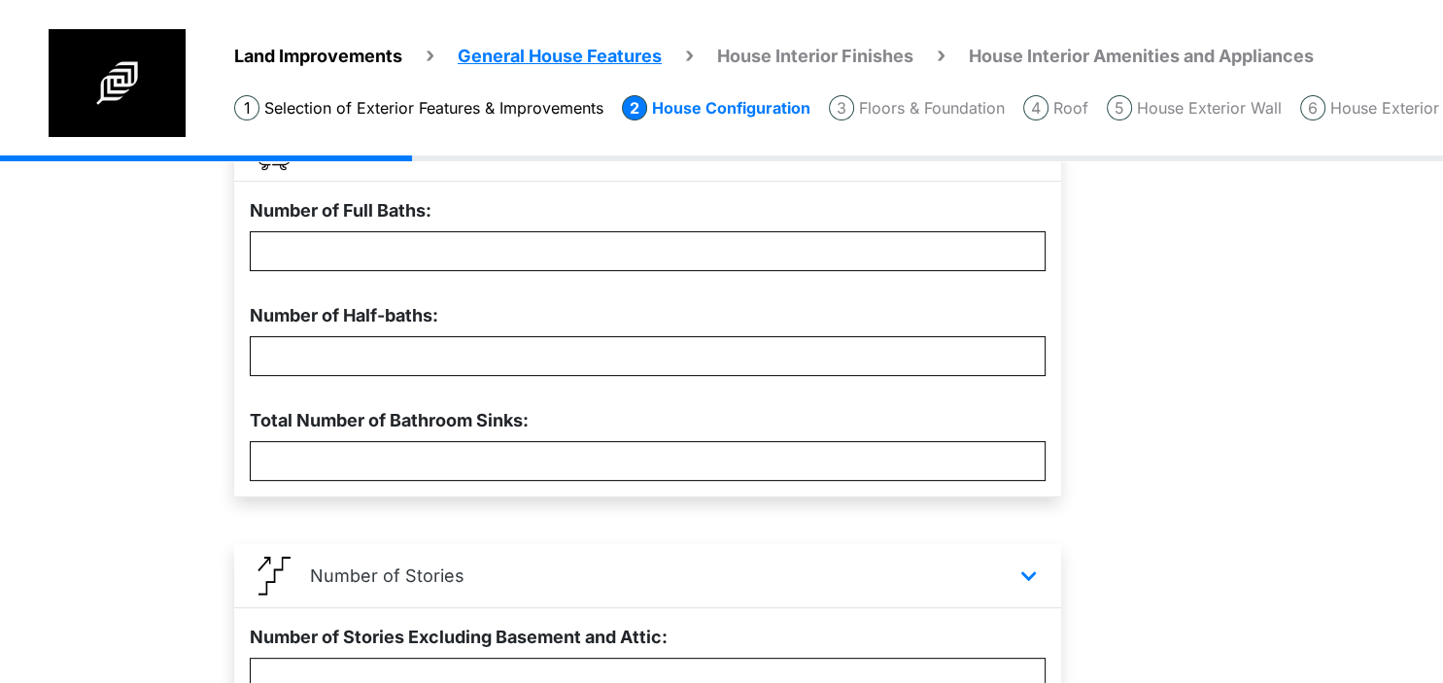
scroll to position [799, 0]
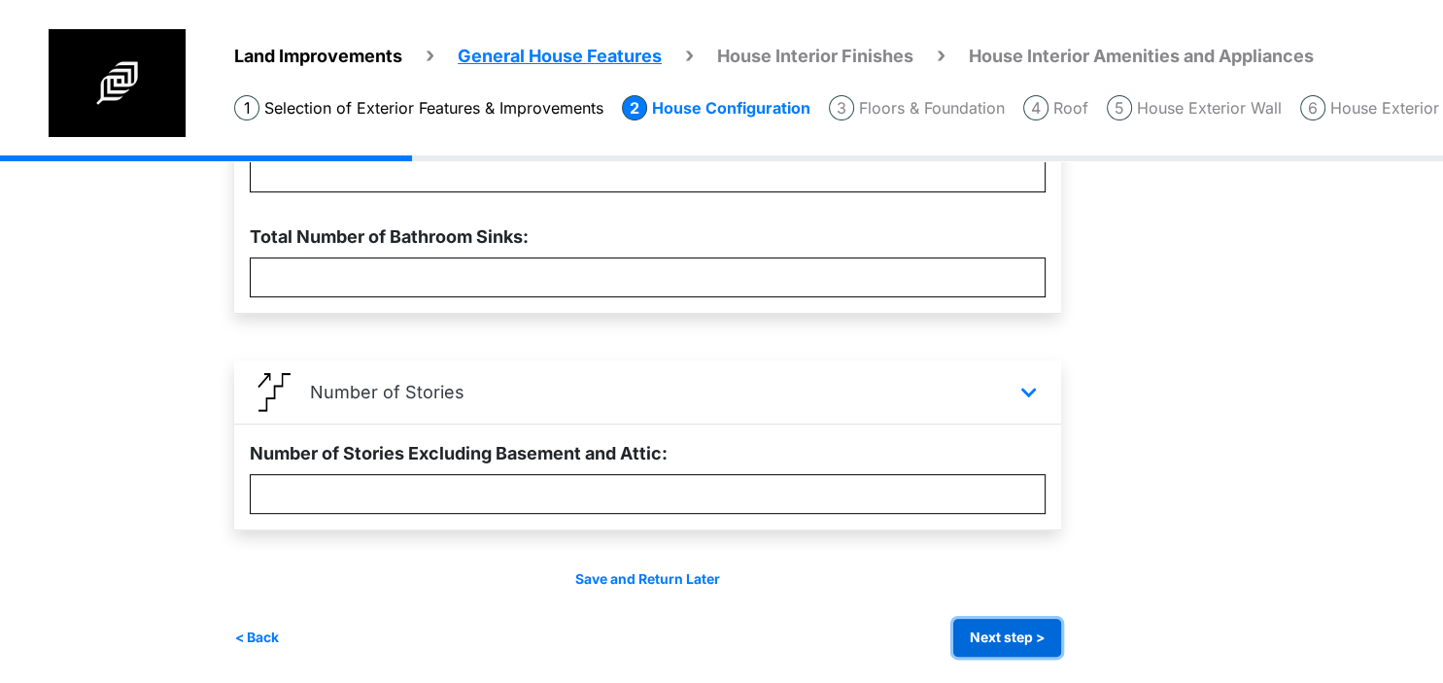
click at [1027, 635] on button "Next step >" at bounding box center [1007, 638] width 108 height 38
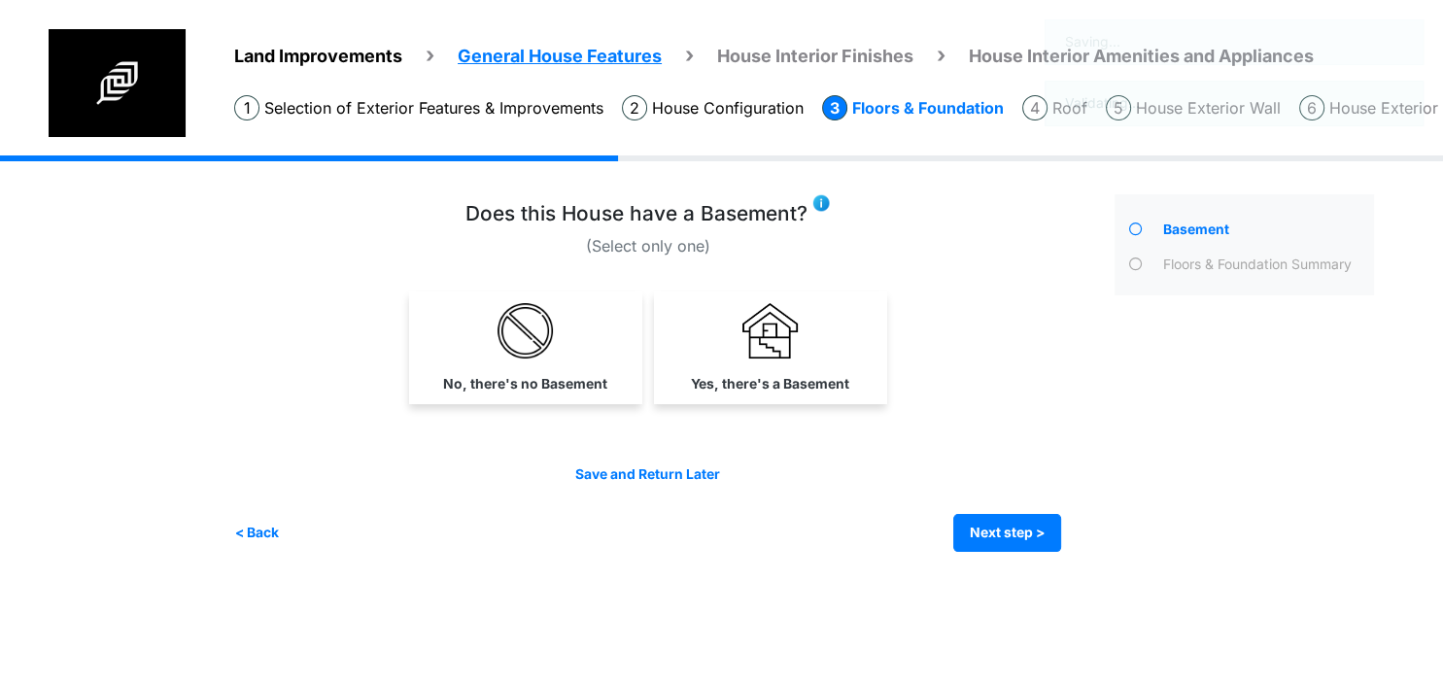
scroll to position [0, 0]
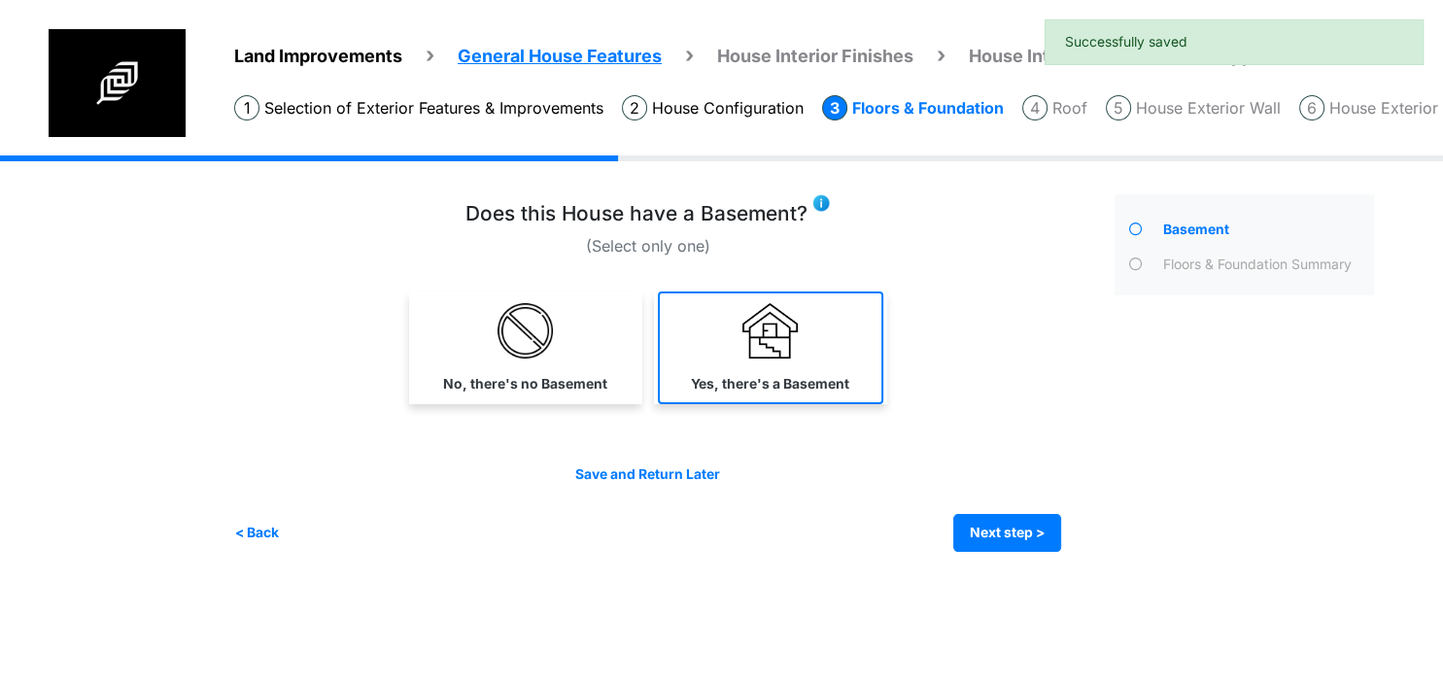
click at [750, 363] on link "Yes, there's a Basement" at bounding box center [770, 347] width 225 height 113
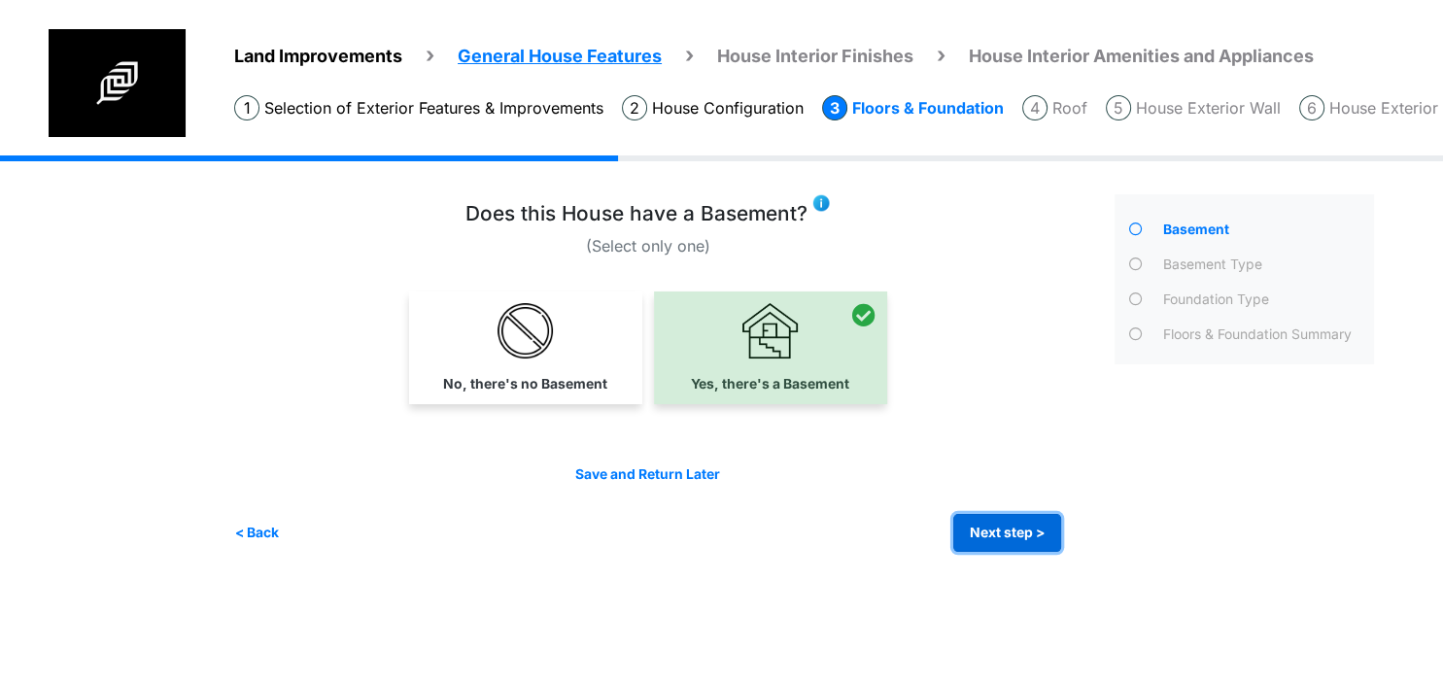
click at [996, 543] on button "Next step >" at bounding box center [1007, 533] width 108 height 38
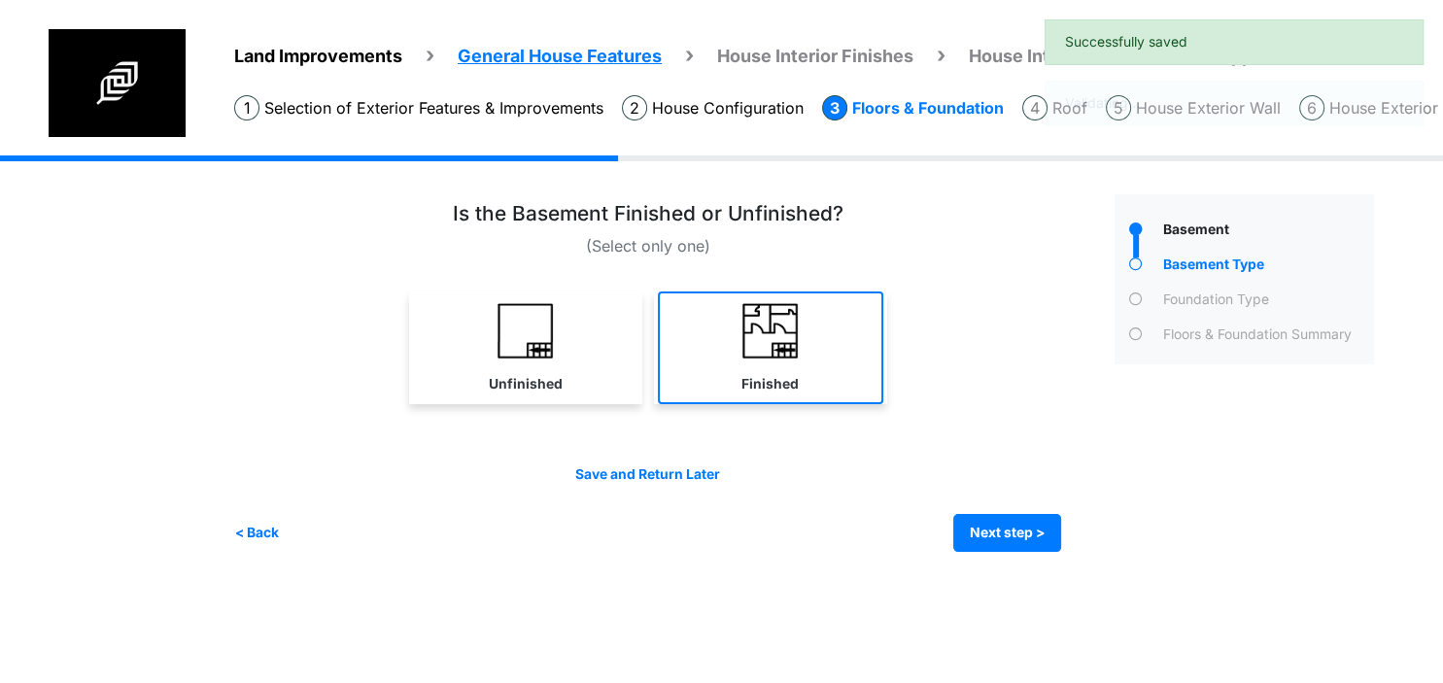
click at [707, 347] on link "Finished" at bounding box center [770, 347] width 225 height 113
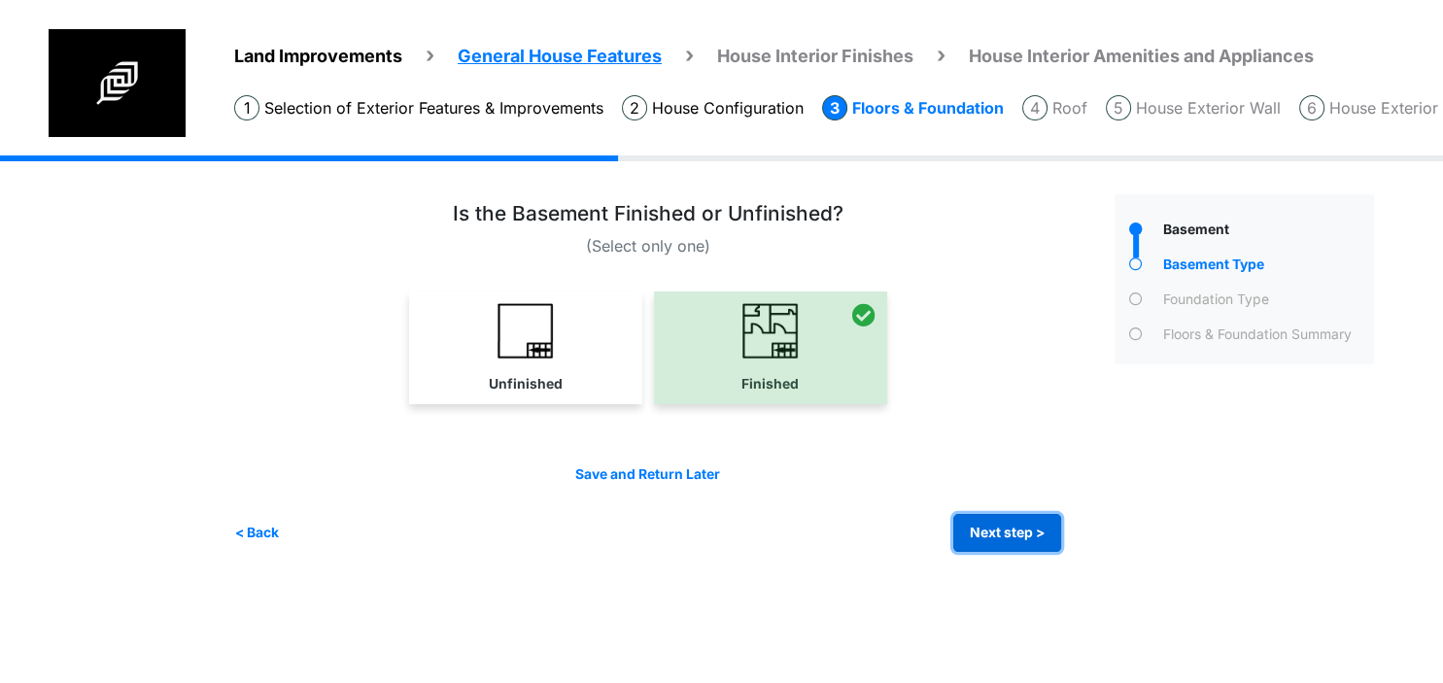
click at [1031, 531] on button "Next step >" at bounding box center [1007, 533] width 108 height 38
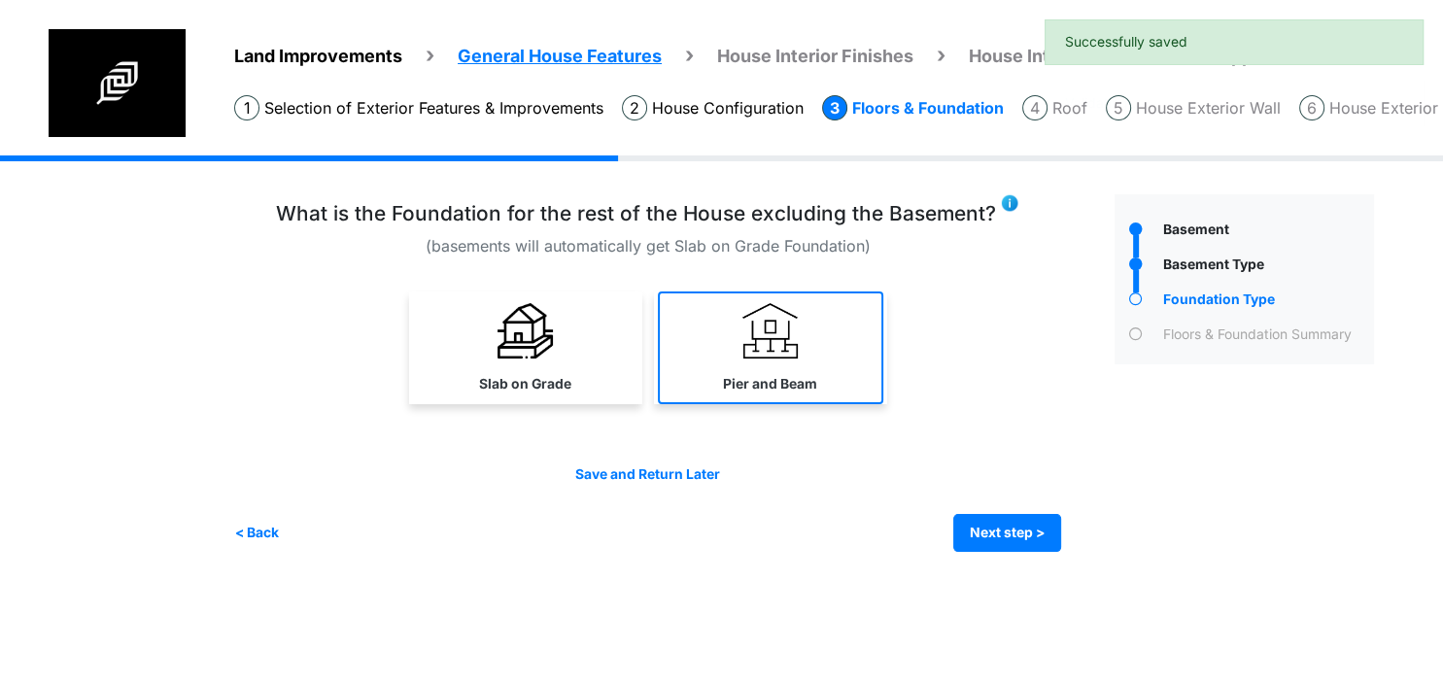
click at [774, 352] on img at bounding box center [769, 330] width 55 height 55
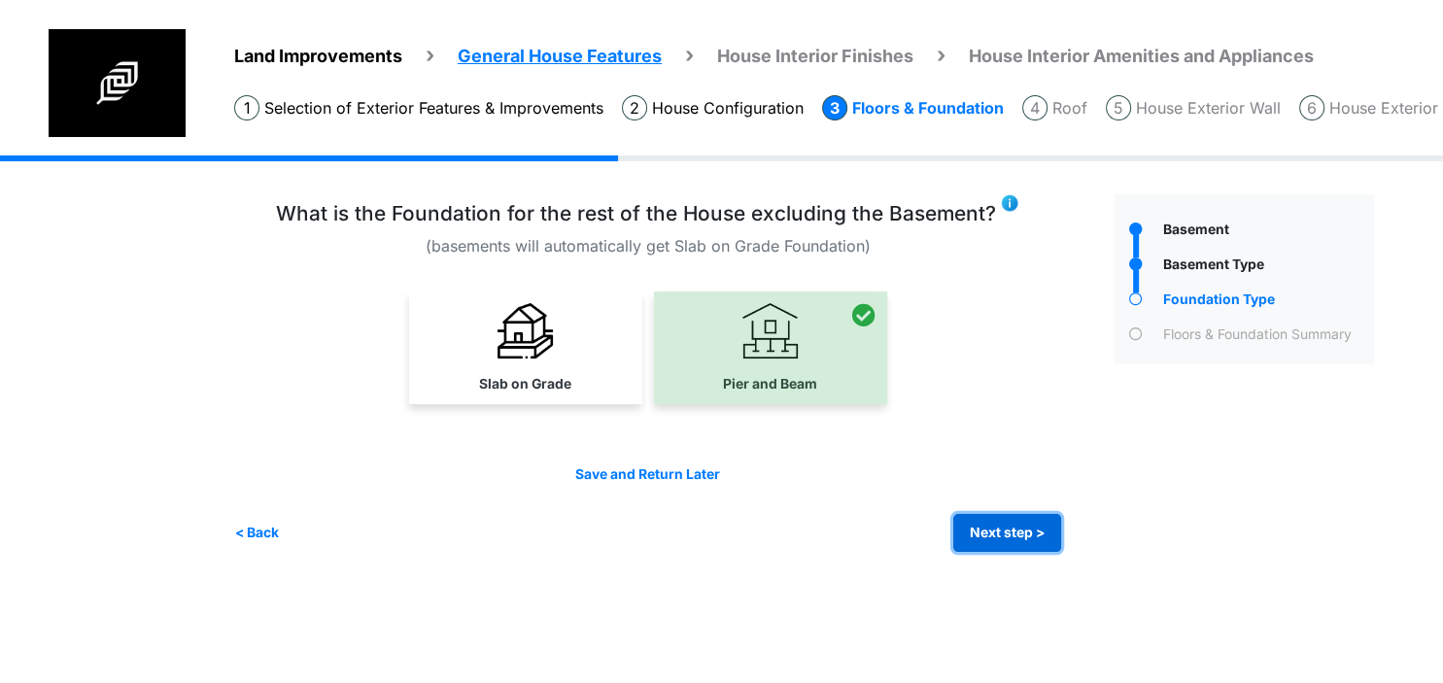
click at [997, 530] on button "Next step >" at bounding box center [1007, 533] width 108 height 38
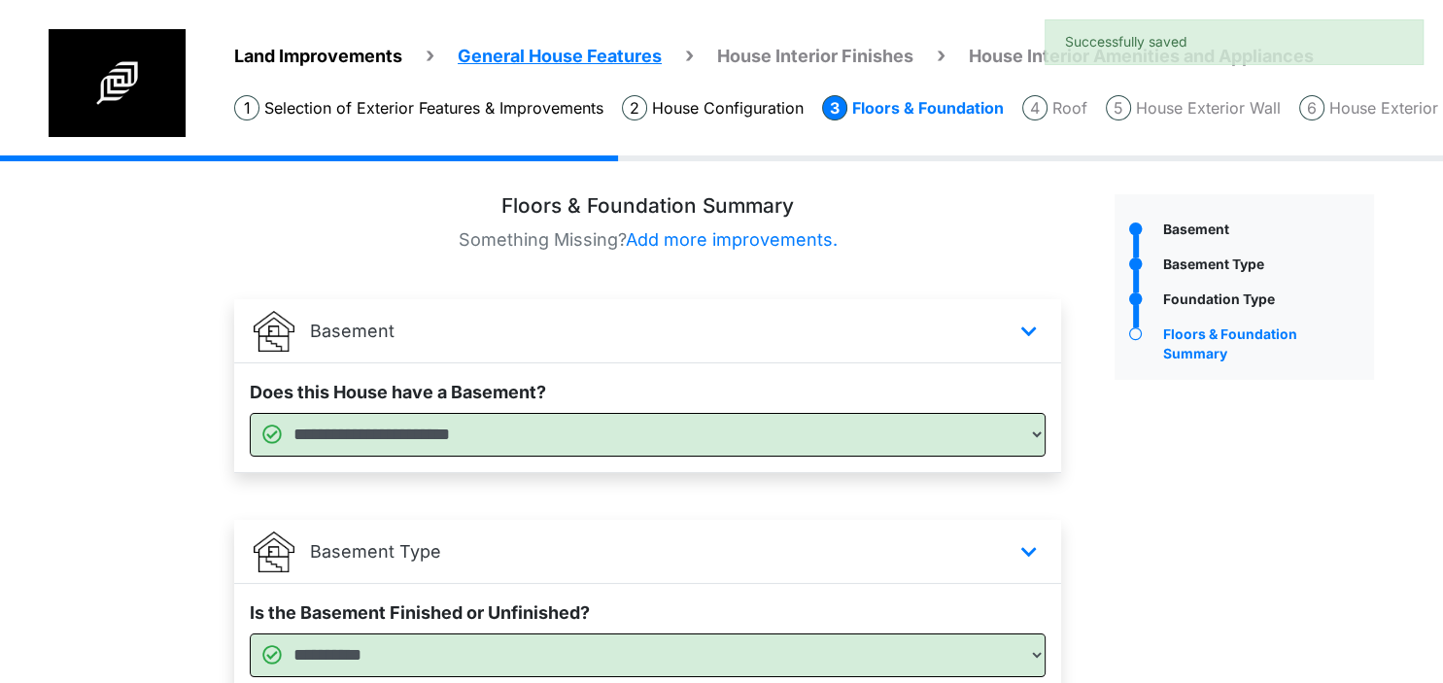
scroll to position [385, 0]
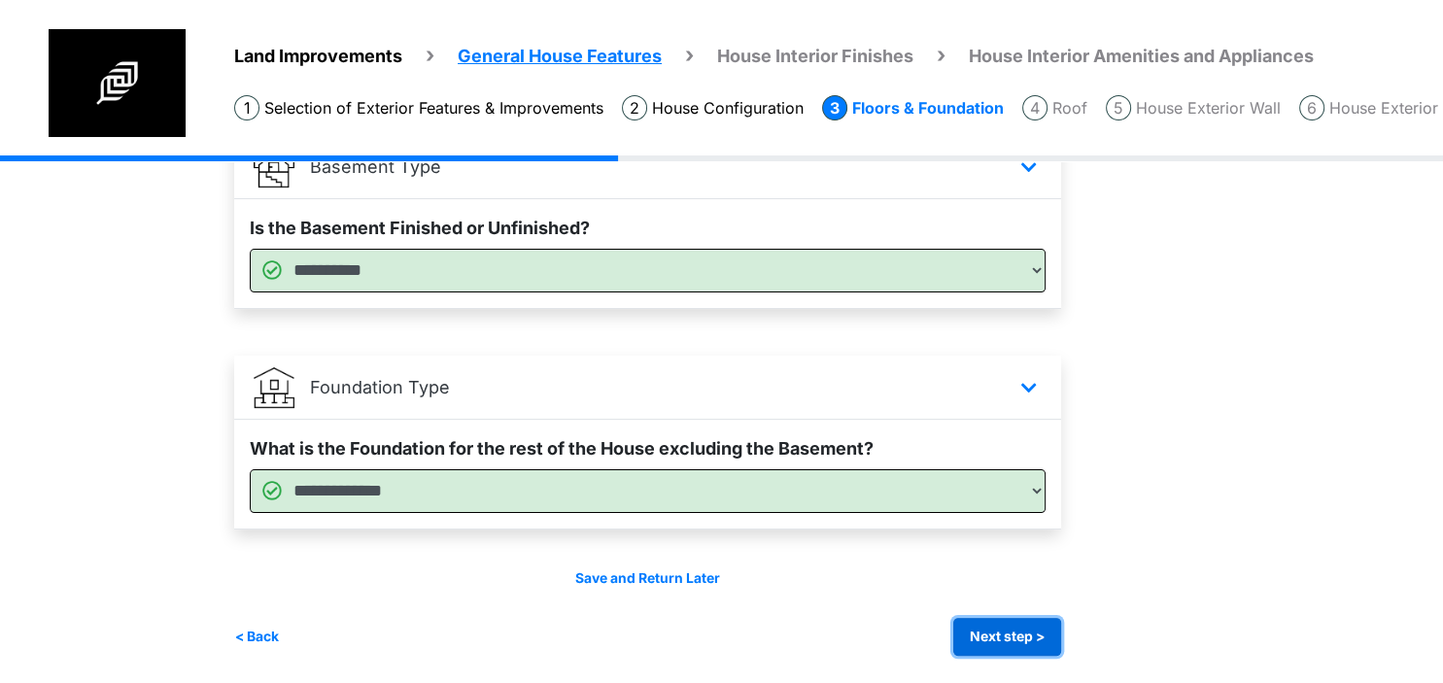
click at [1012, 629] on button "Next step >" at bounding box center [1007, 637] width 108 height 38
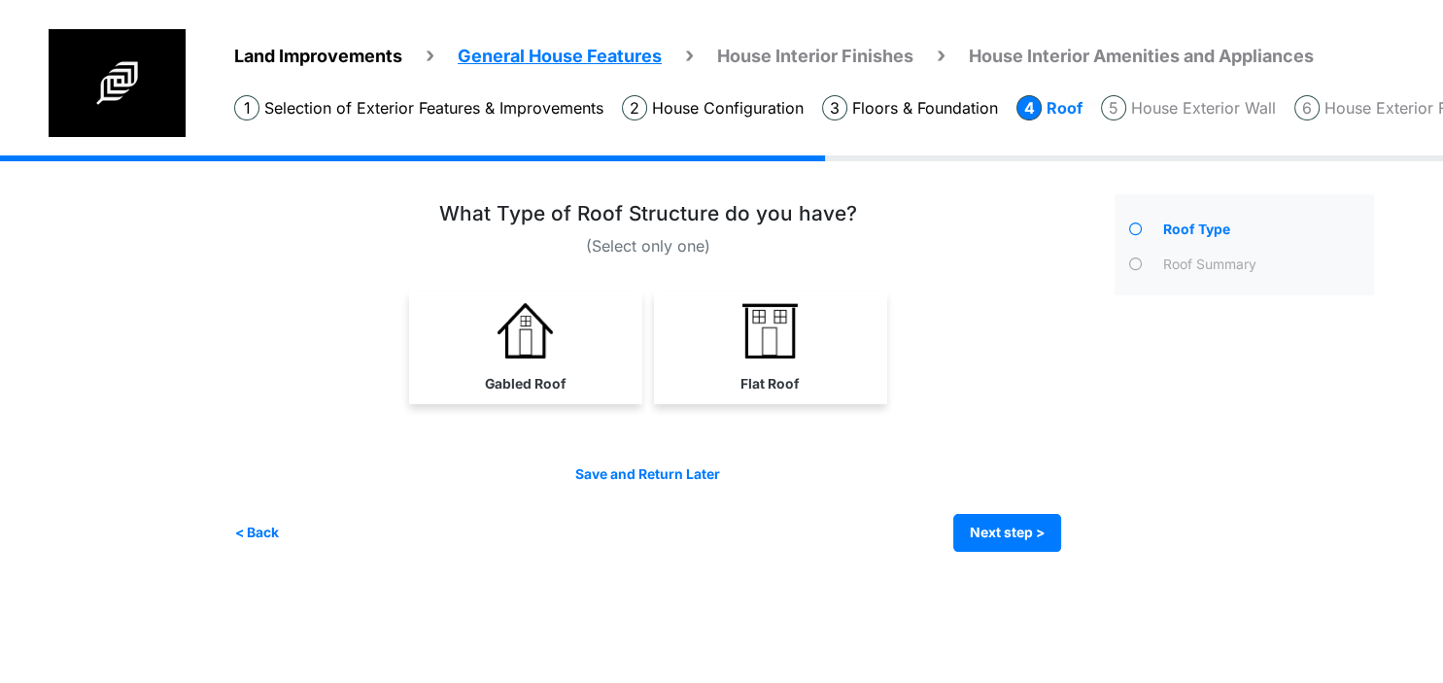
scroll to position [0, 0]
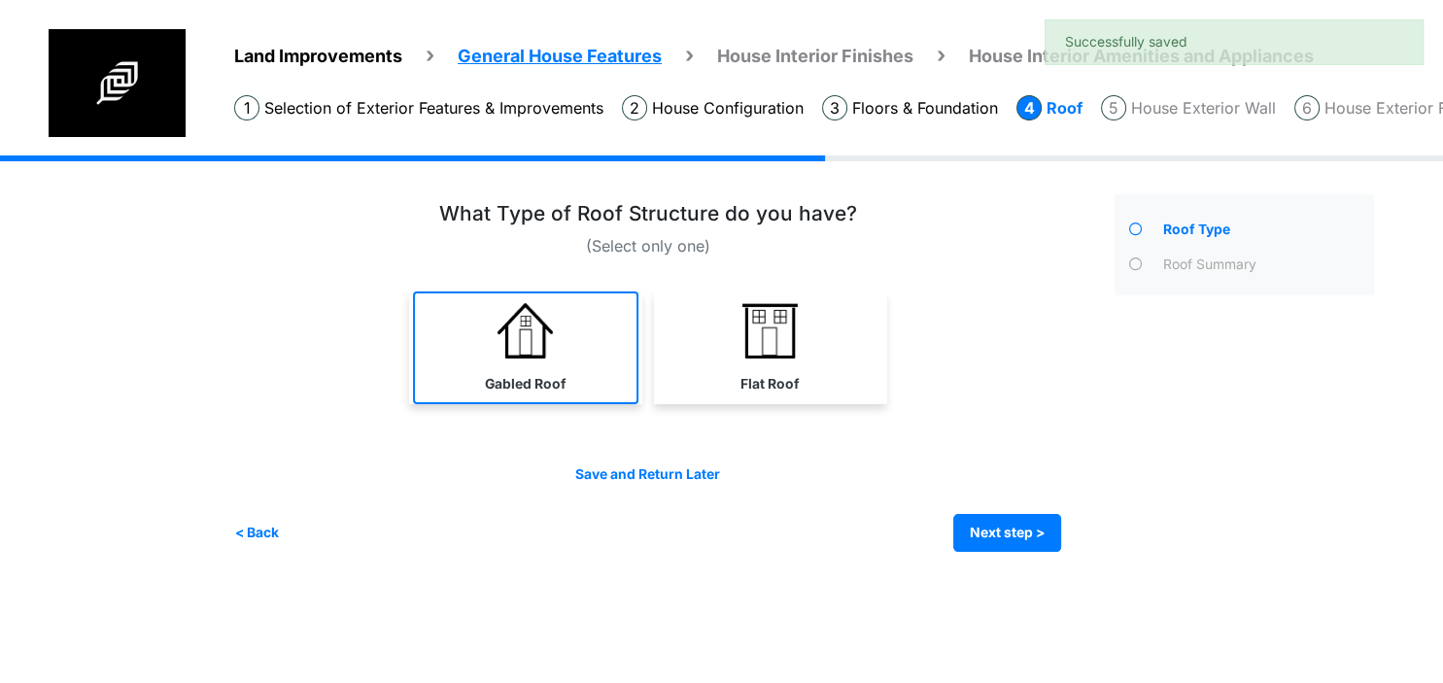
click at [610, 360] on link "Gabled Roof" at bounding box center [525, 347] width 225 height 113
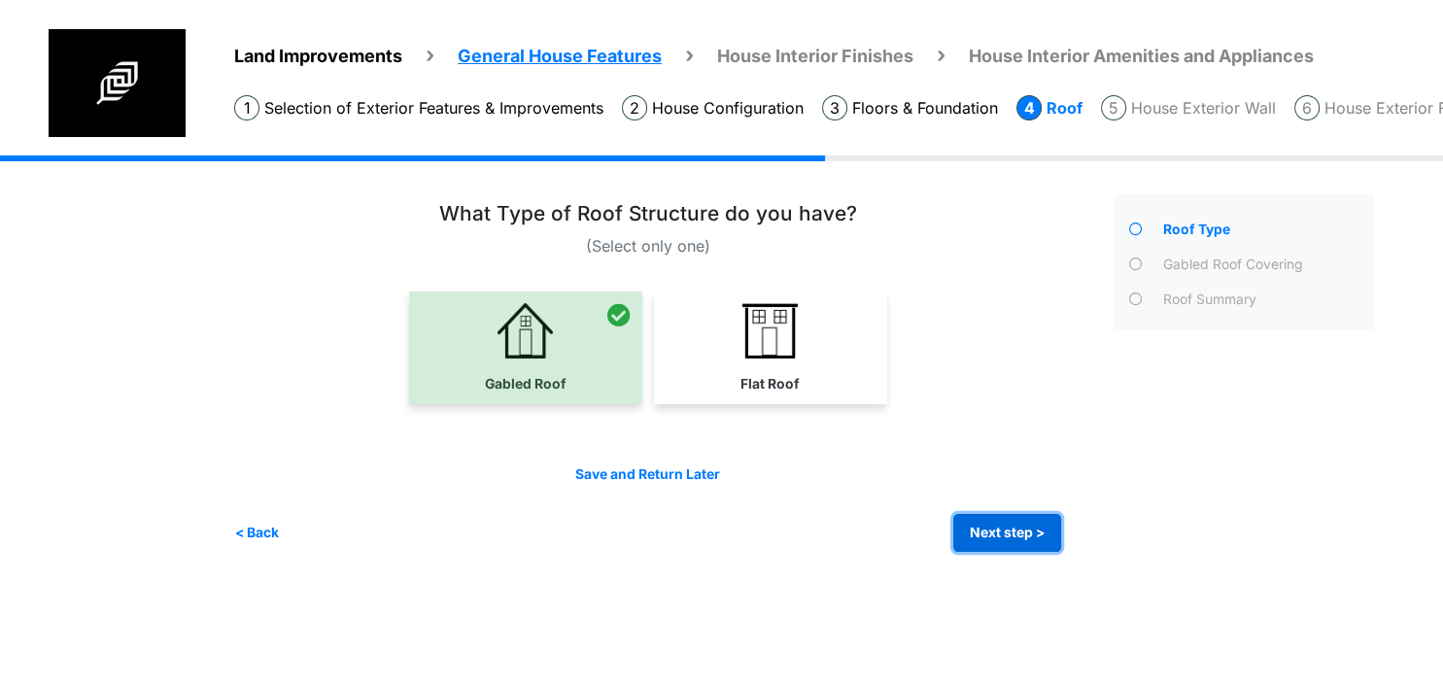
click at [985, 532] on button "Next step >" at bounding box center [1007, 533] width 108 height 38
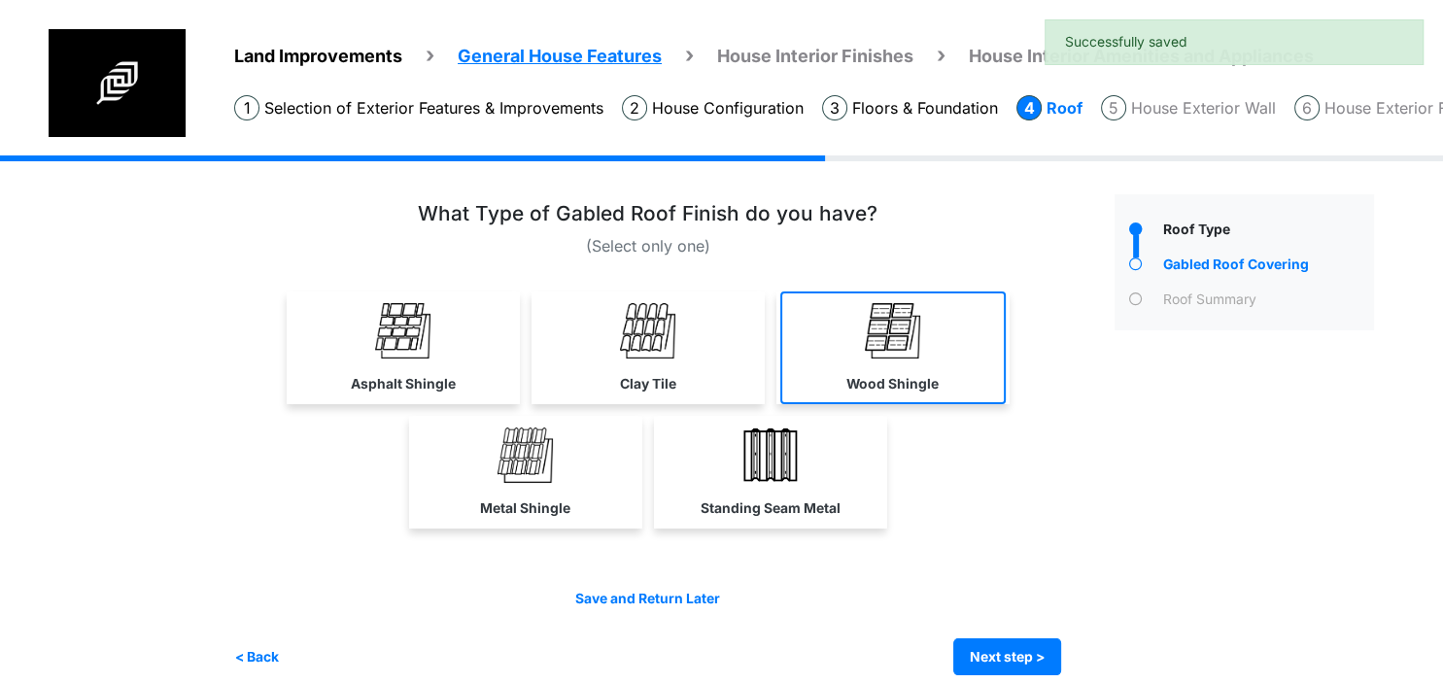
click at [845, 368] on link "Wood Shingle" at bounding box center [892, 347] width 225 height 113
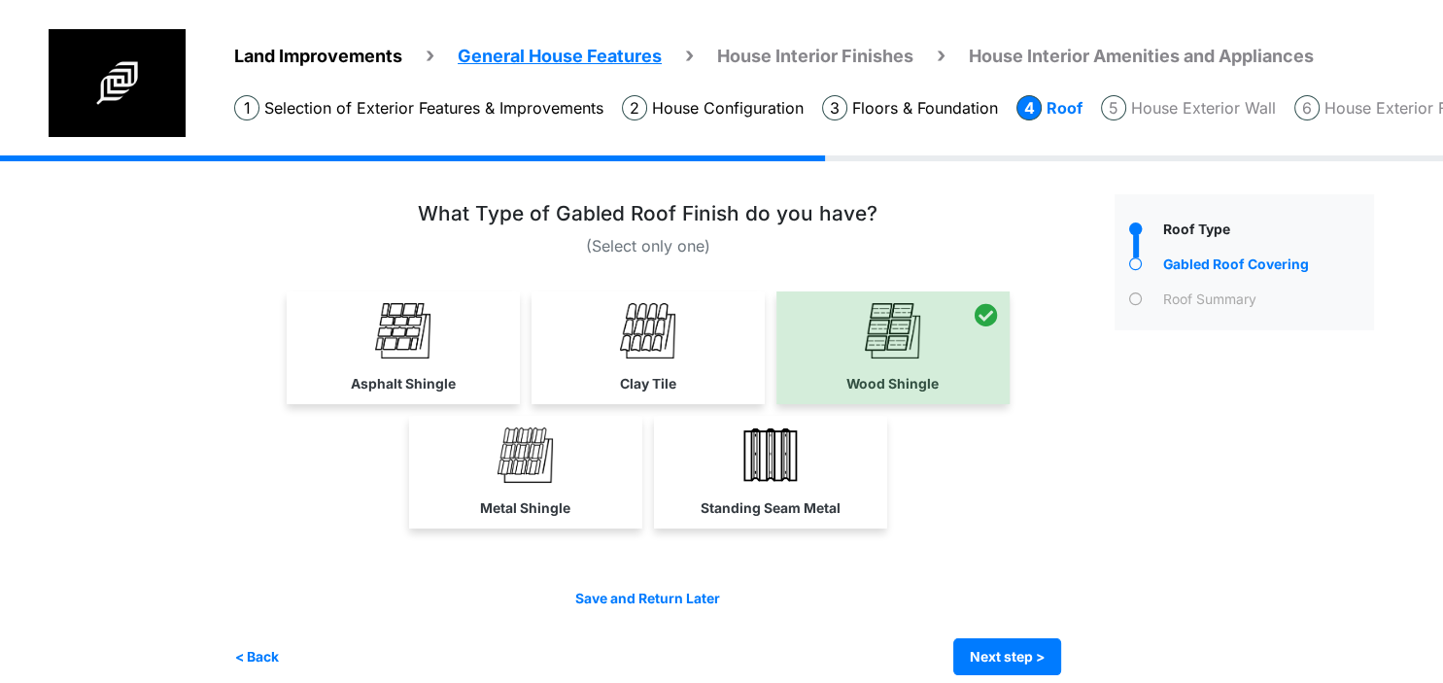
click at [1007, 630] on div "Save and Return Later < Back Next step > Save and submit" at bounding box center [647, 632] width 827 height 87
click at [1005, 643] on button "Next step >" at bounding box center [1007, 657] width 108 height 38
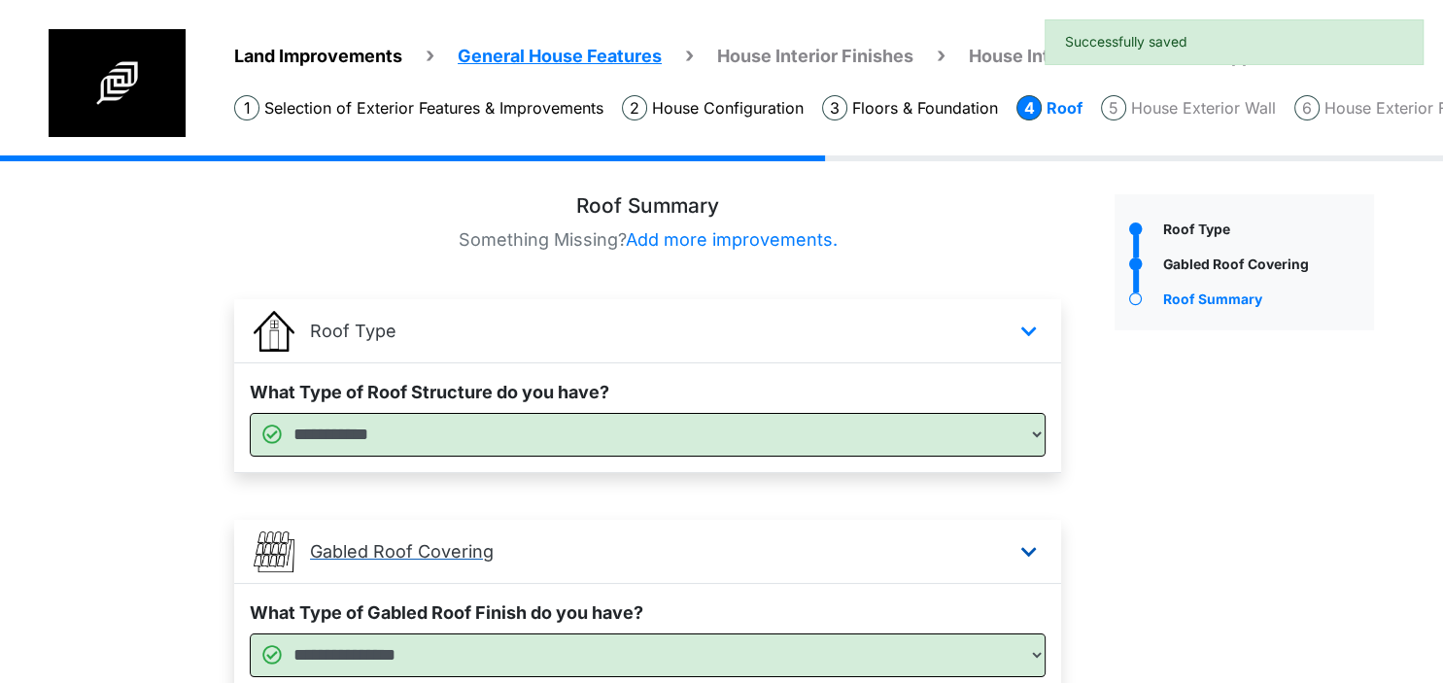
scroll to position [164, 0]
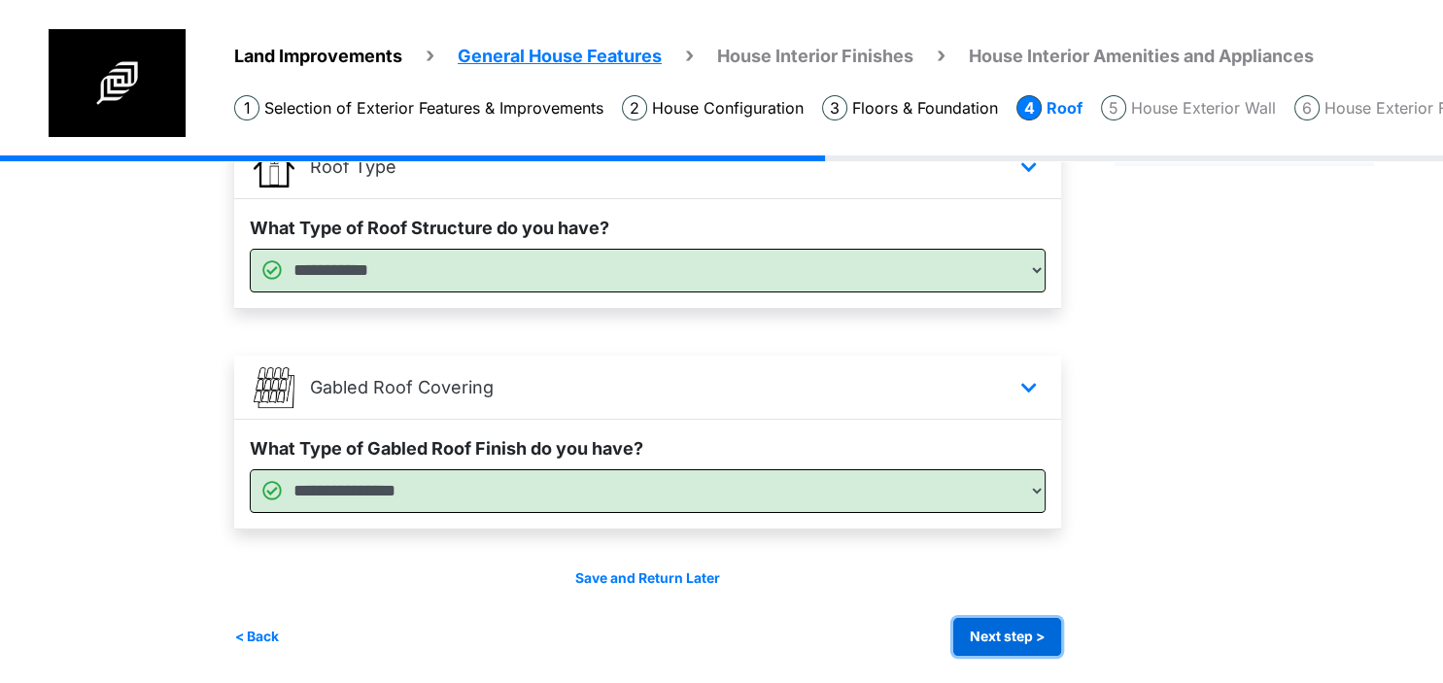
click at [1012, 637] on button "Next step >" at bounding box center [1007, 637] width 108 height 38
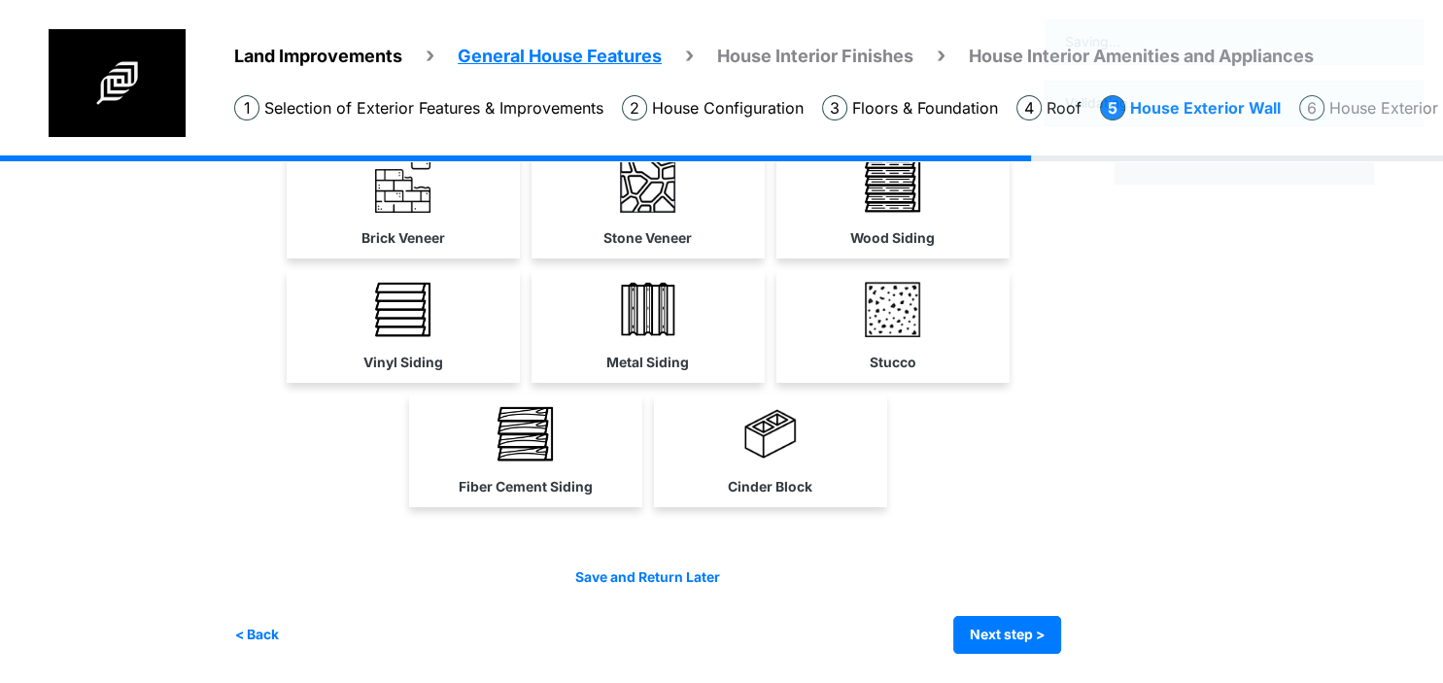
scroll to position [0, 0]
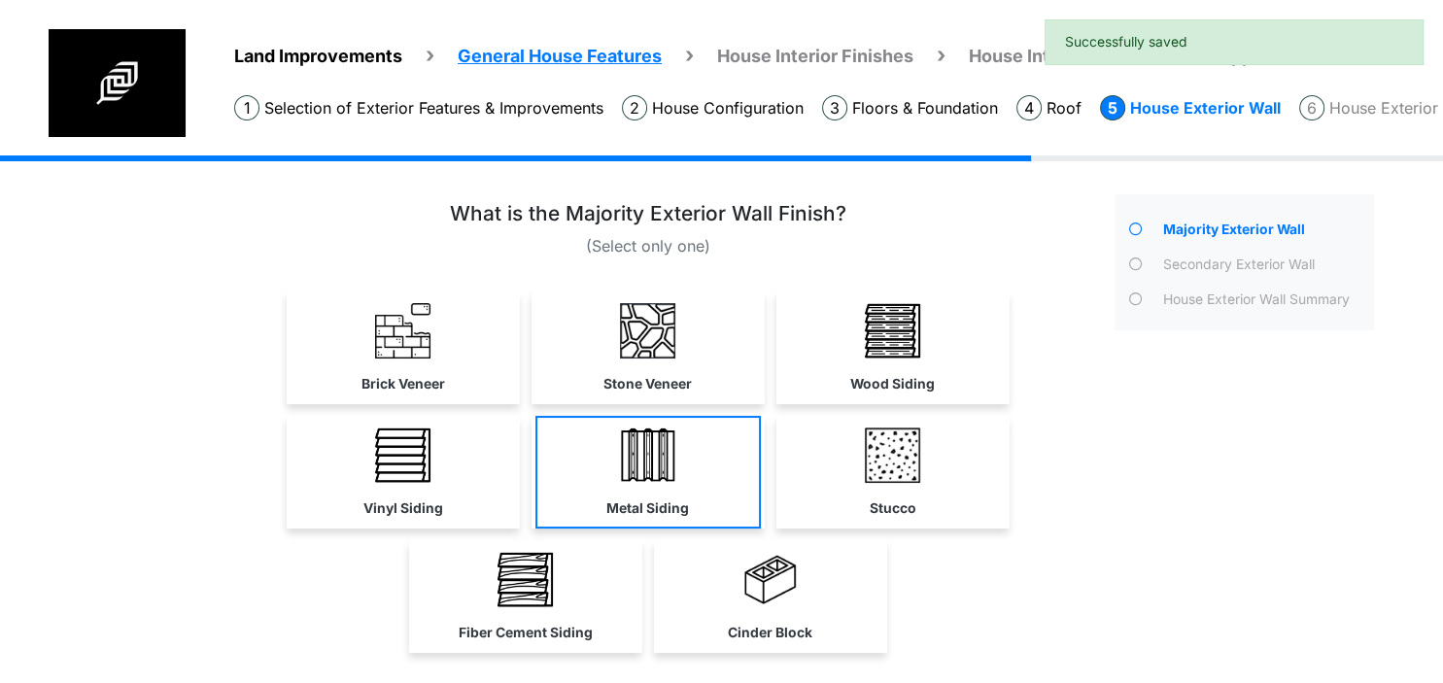
click at [664, 405] on div "Stucco" at bounding box center [647, 477] width 827 height 373
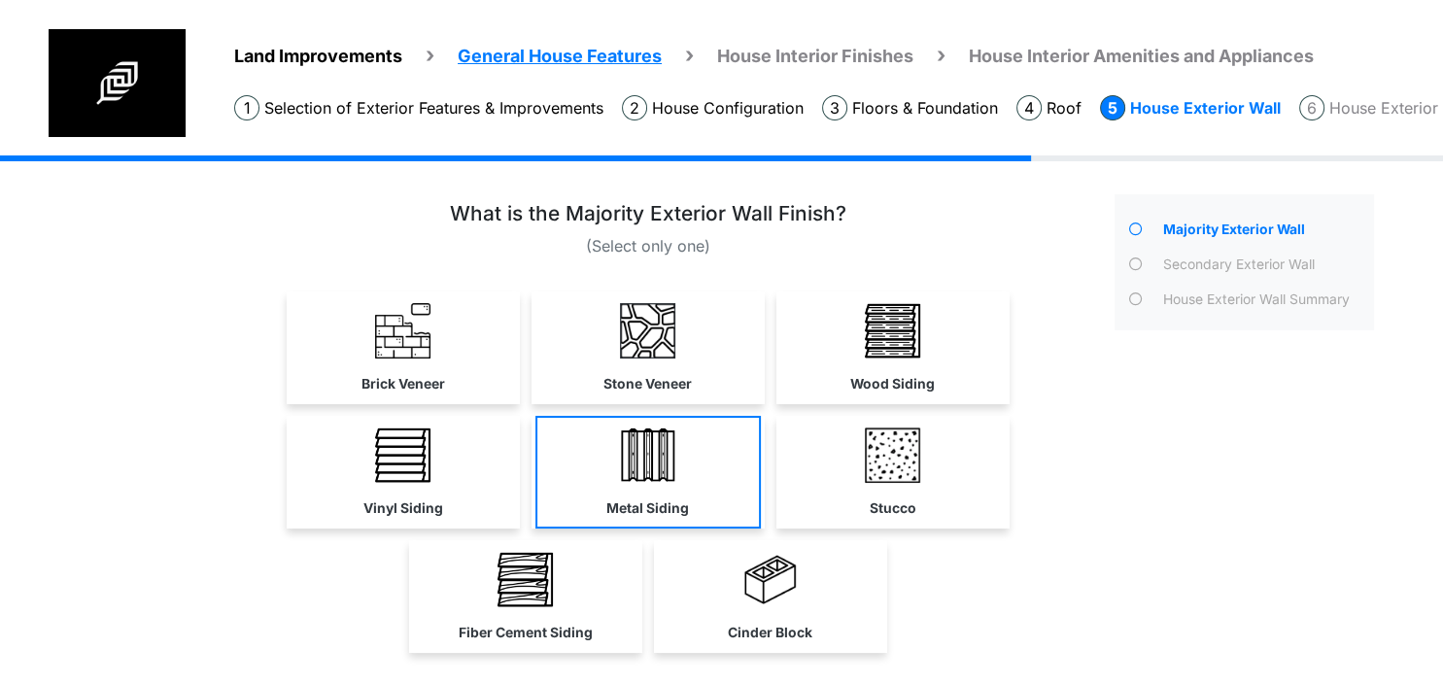
click at [679, 466] on link "Metal Siding" at bounding box center [647, 472] width 225 height 113
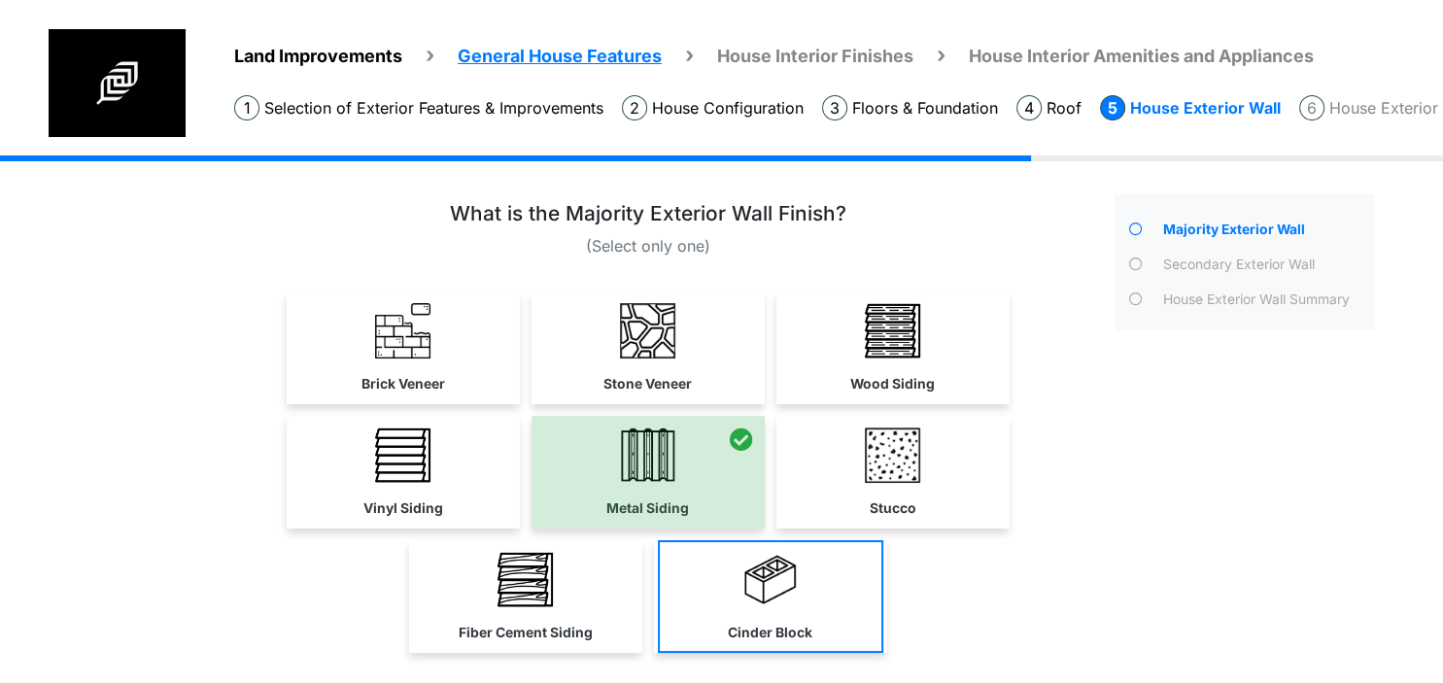
scroll to position [143, 0]
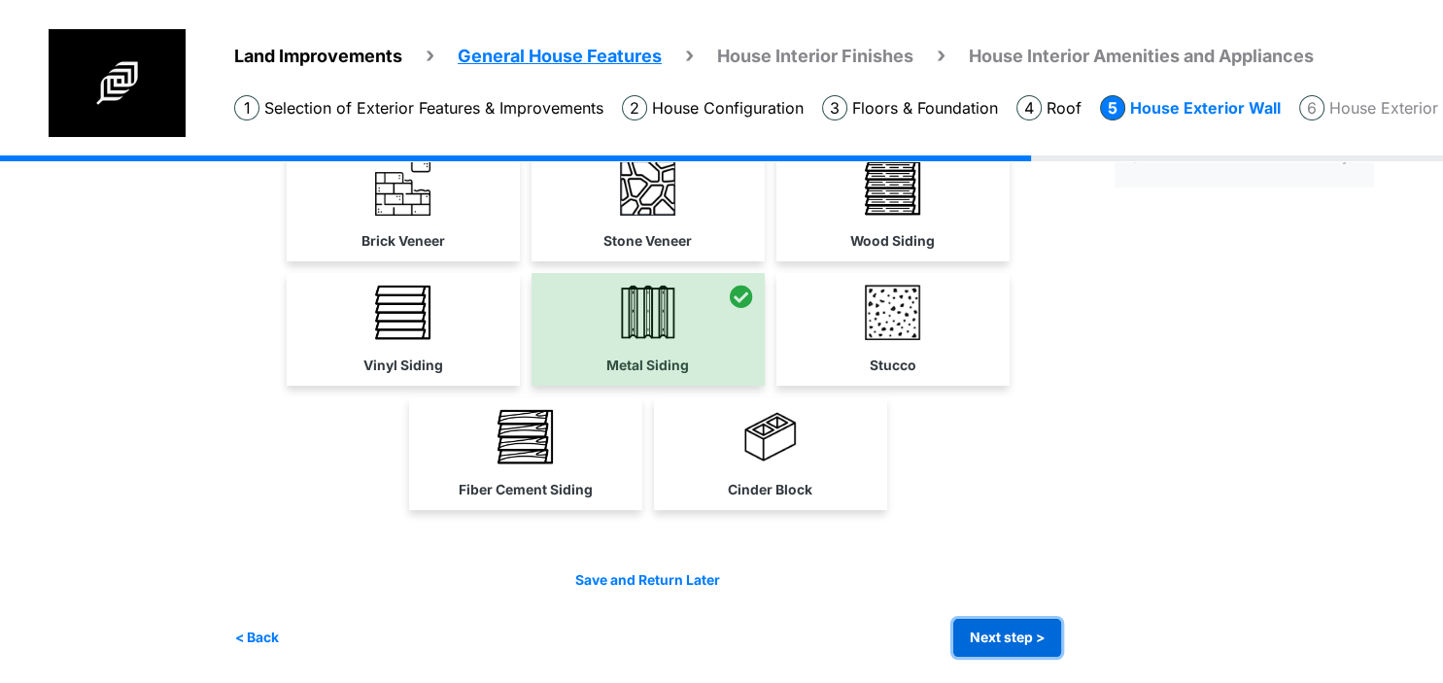
click at [997, 630] on button "Next step >" at bounding box center [1007, 638] width 108 height 38
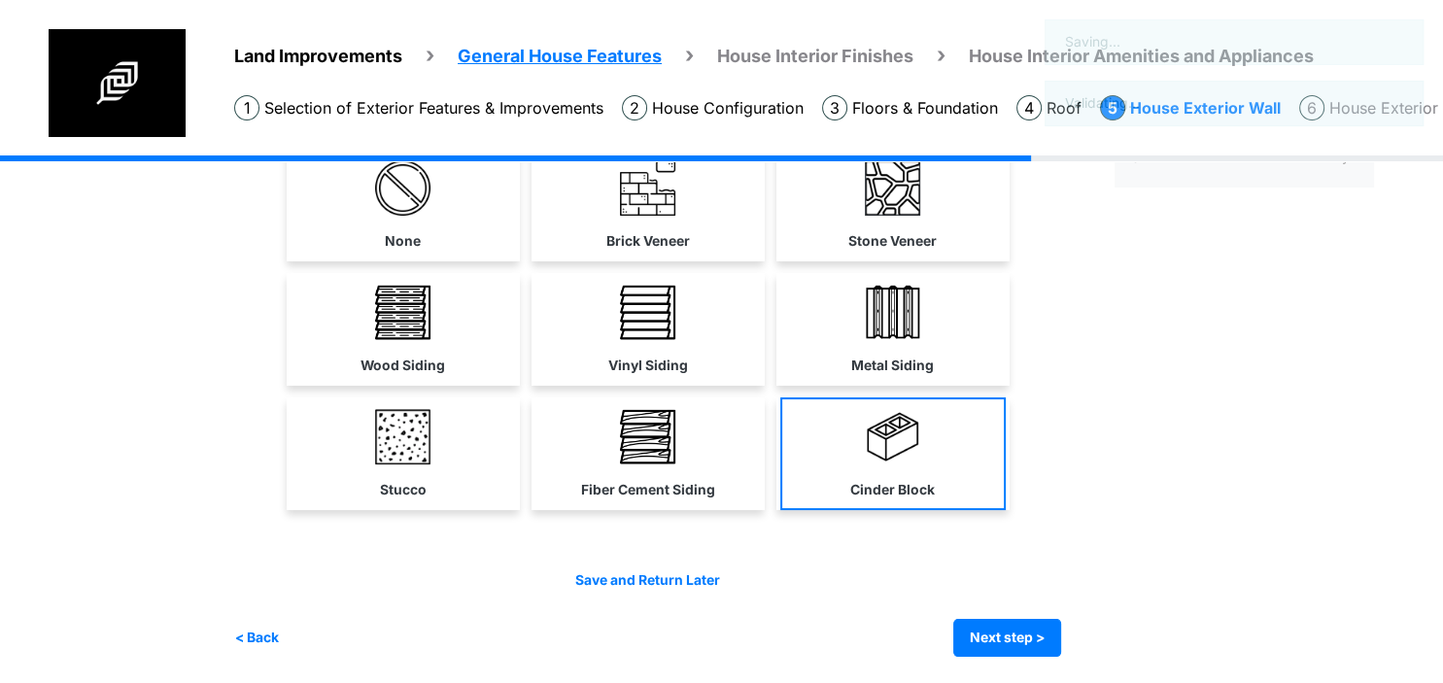
scroll to position [0, 0]
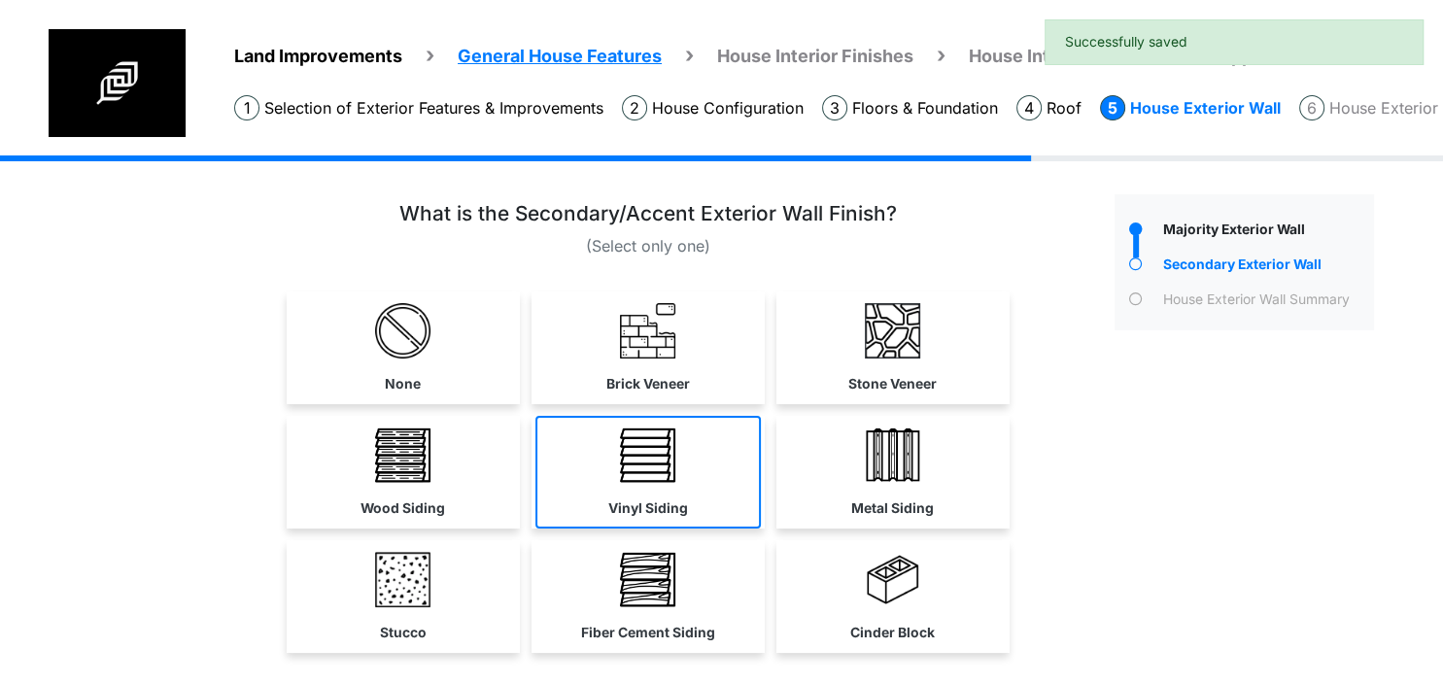
click at [722, 481] on link "Vinyl Siding" at bounding box center [647, 472] width 225 height 113
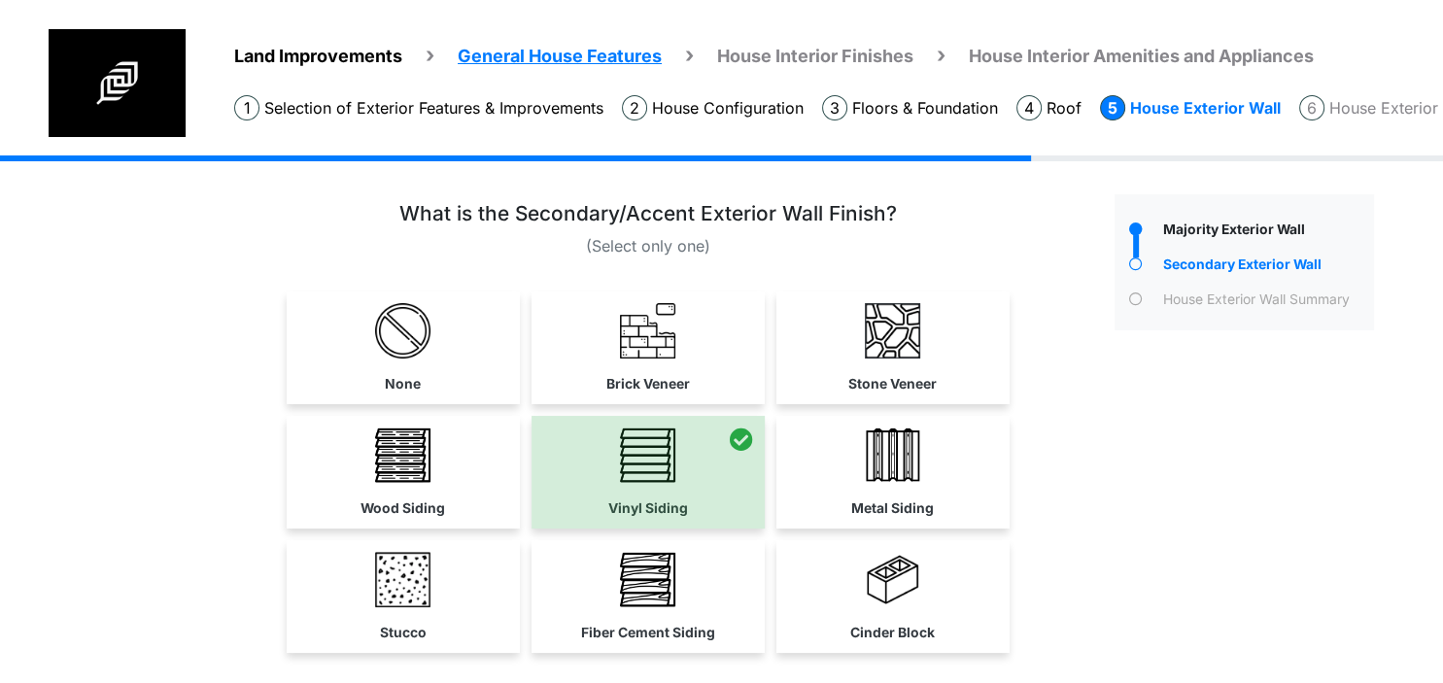
scroll to position [143, 0]
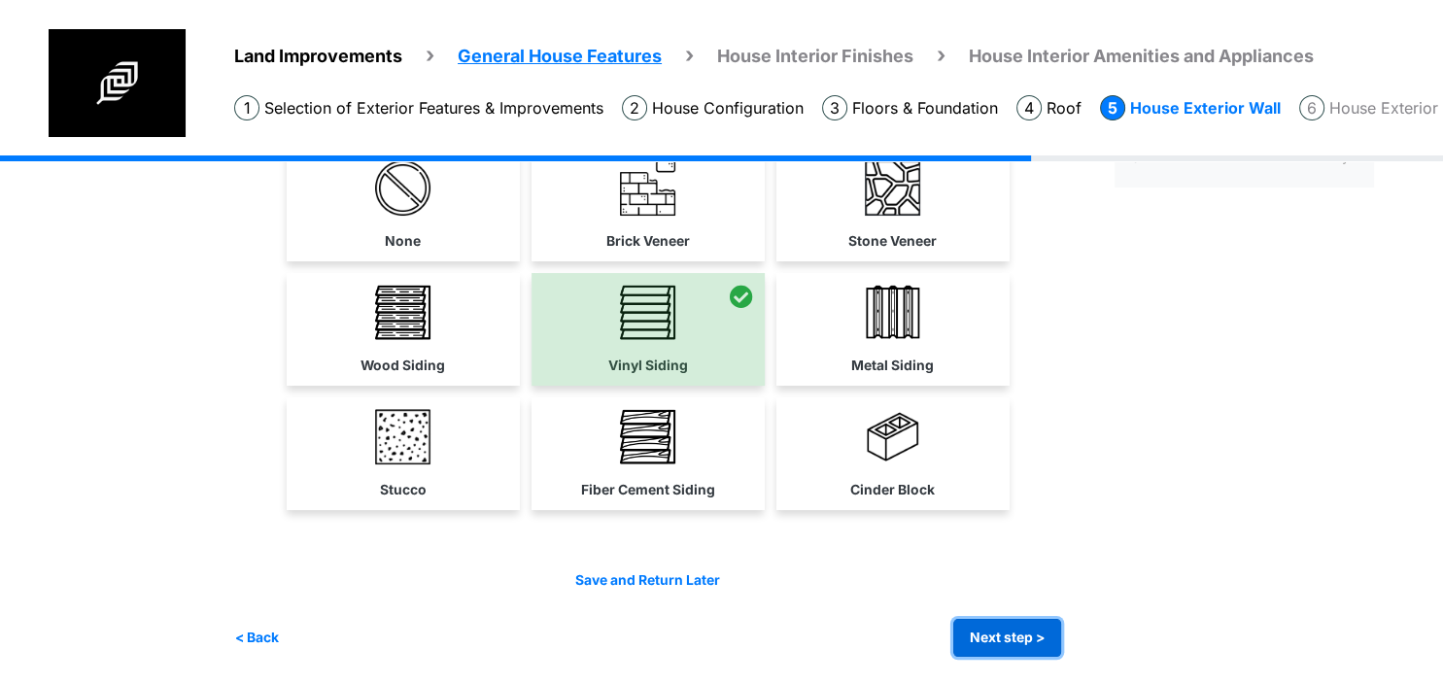
click at [1011, 635] on button "Next step >" at bounding box center [1007, 638] width 108 height 38
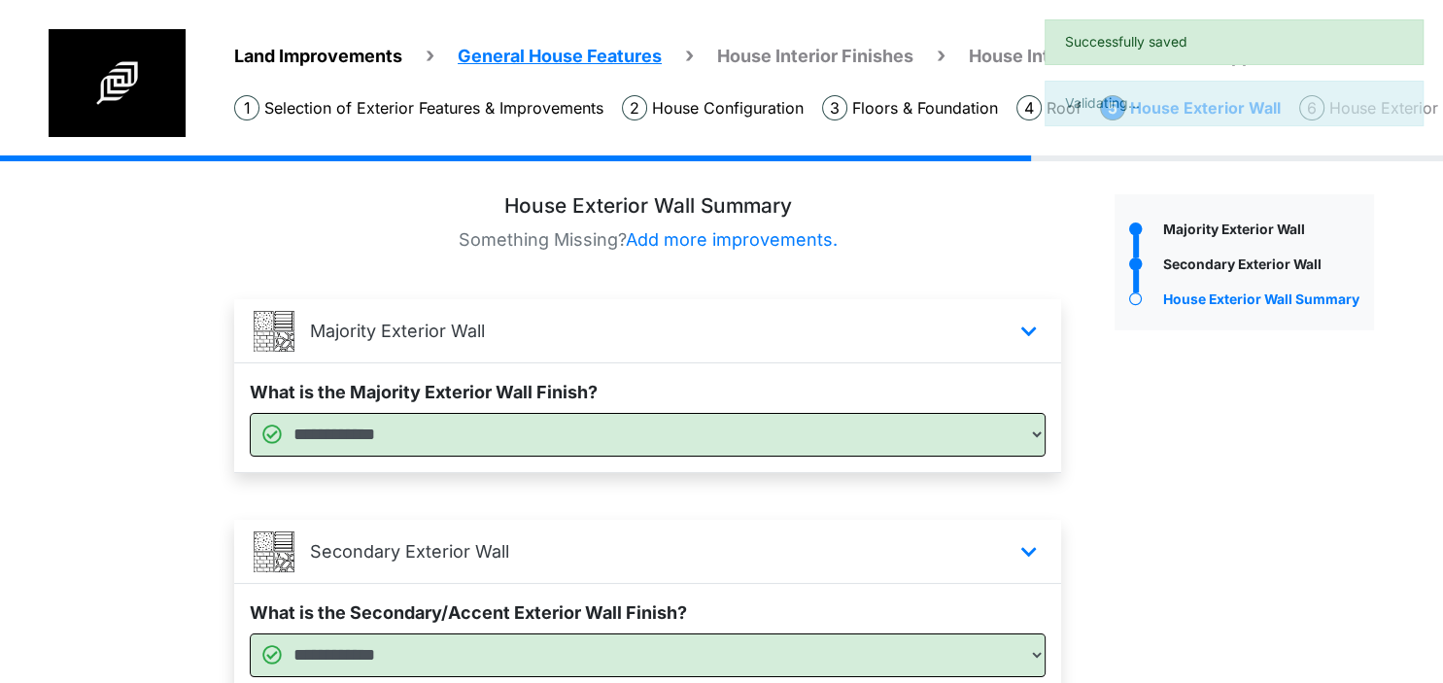
scroll to position [164, 0]
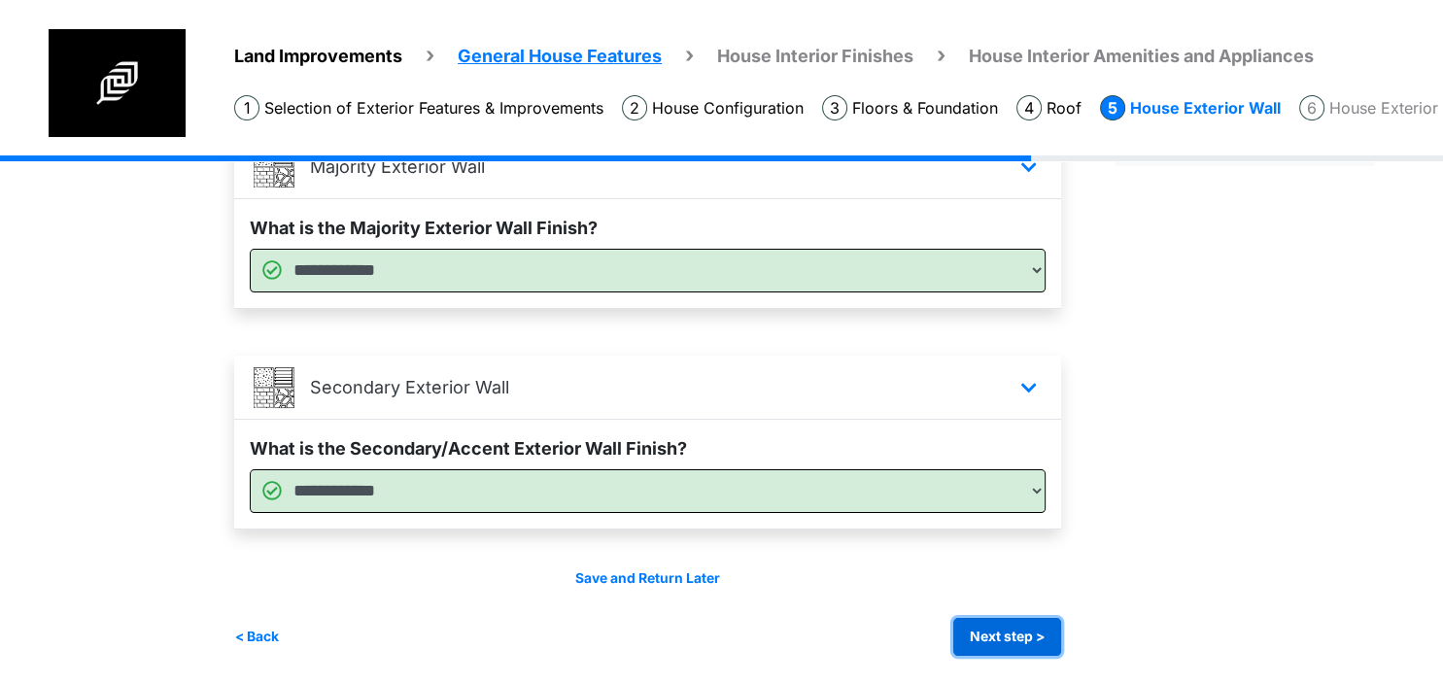
click at [965, 624] on button "Next step >" at bounding box center [1007, 637] width 108 height 38
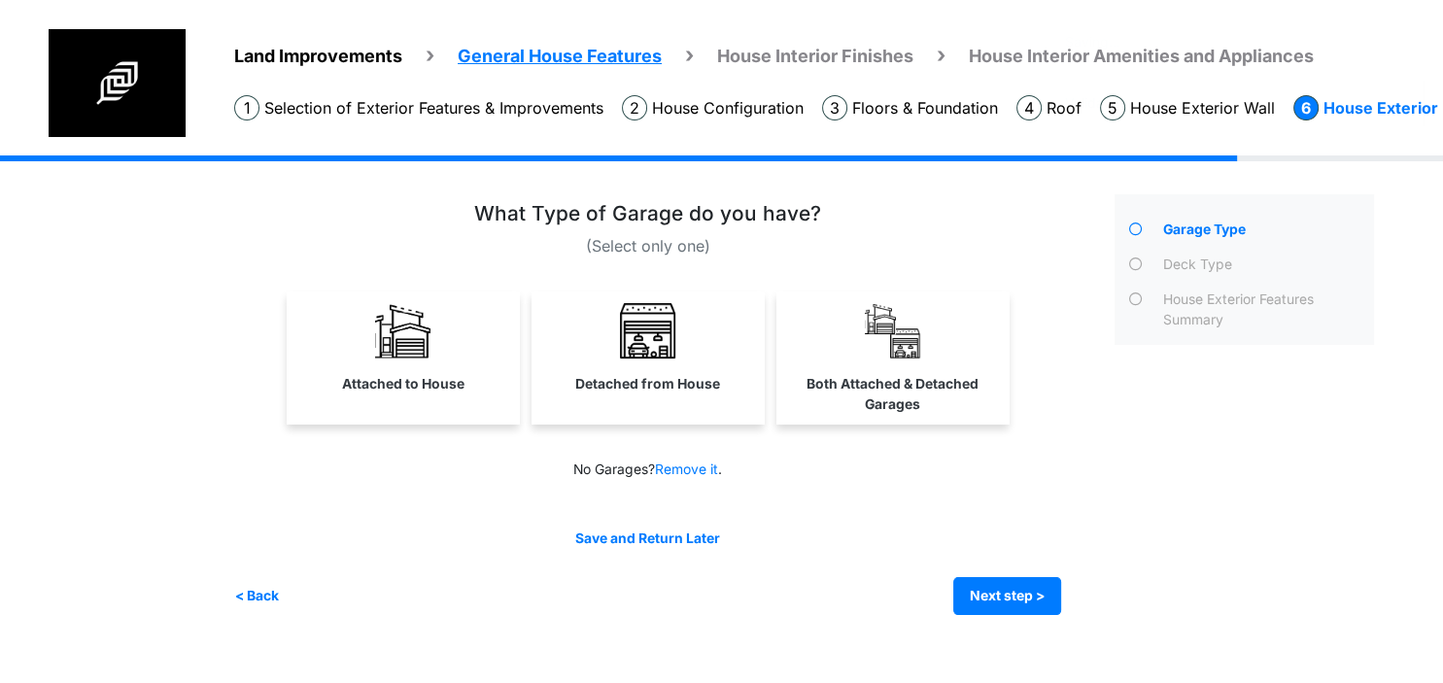
scroll to position [0, 0]
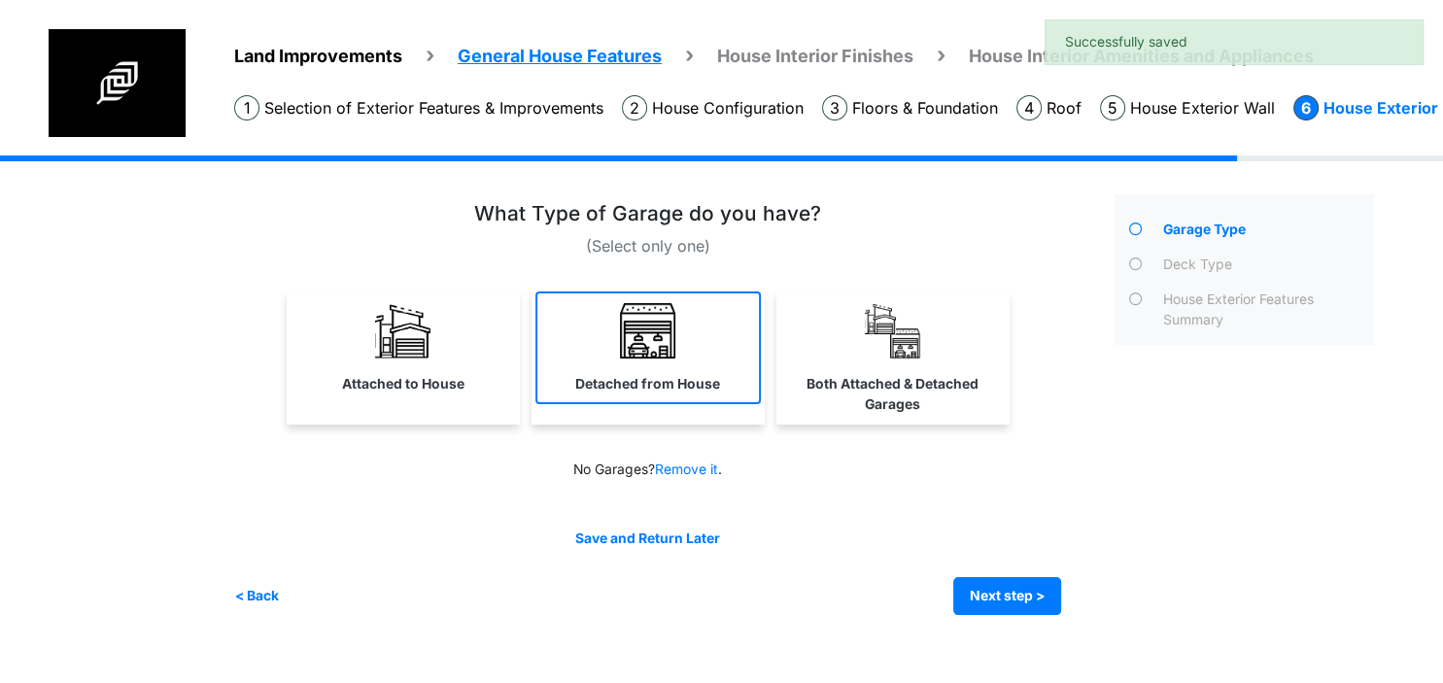
click at [680, 386] on label "Detached from House" at bounding box center [647, 384] width 145 height 20
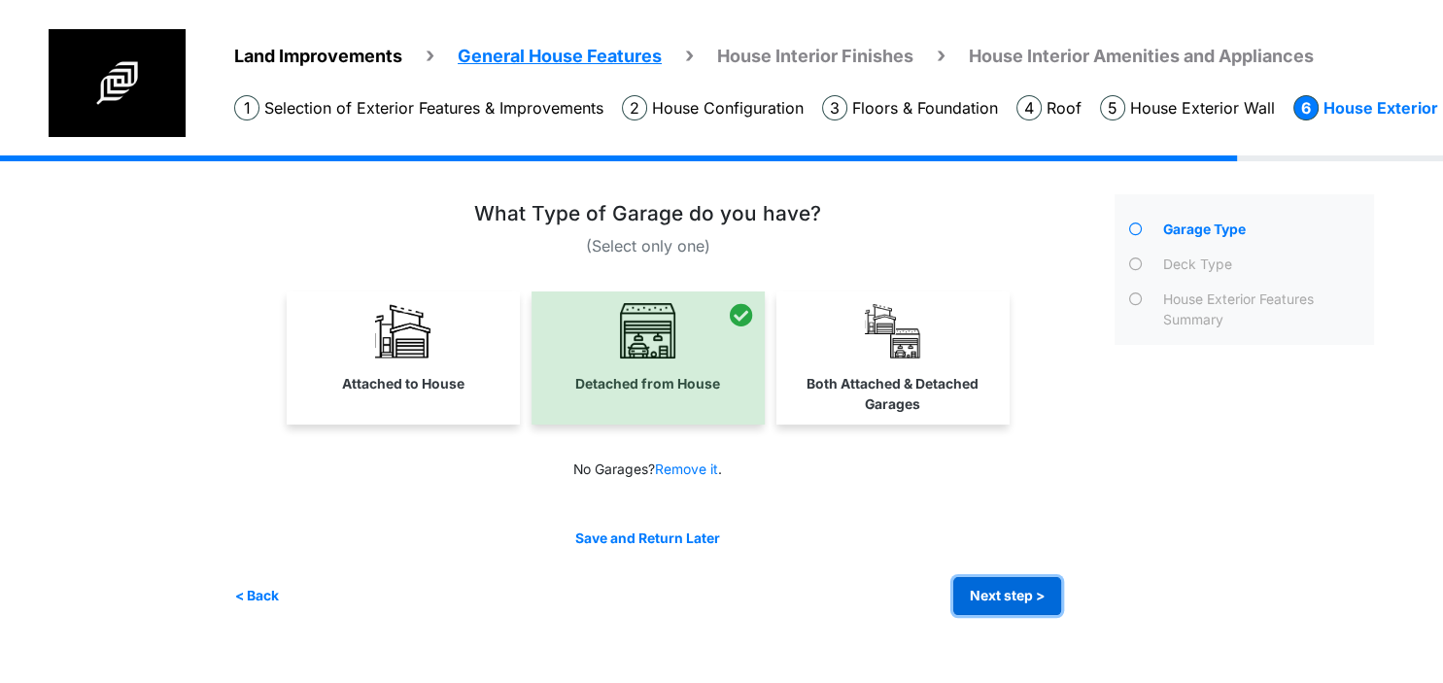
click at [1026, 604] on button "Next step >" at bounding box center [1007, 596] width 108 height 38
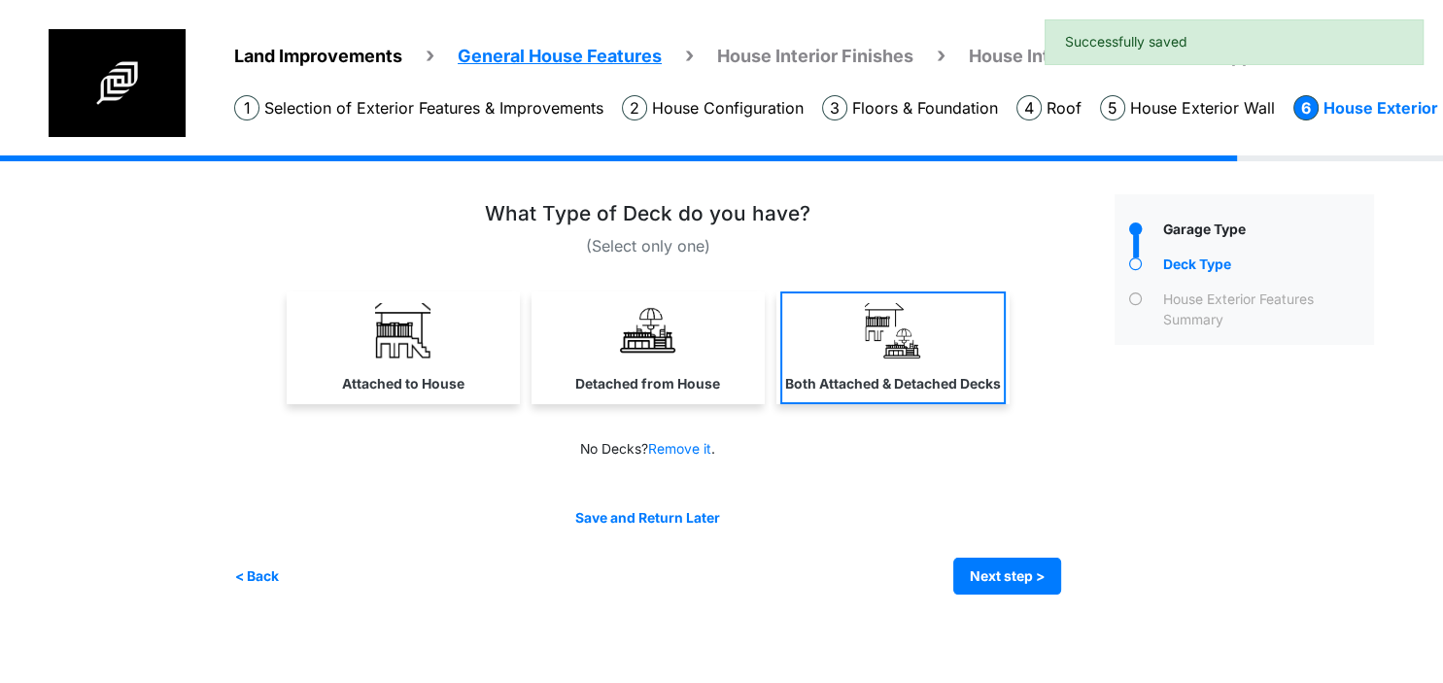
click at [853, 375] on link "Both Attached & Detached Decks" at bounding box center [892, 347] width 225 height 113
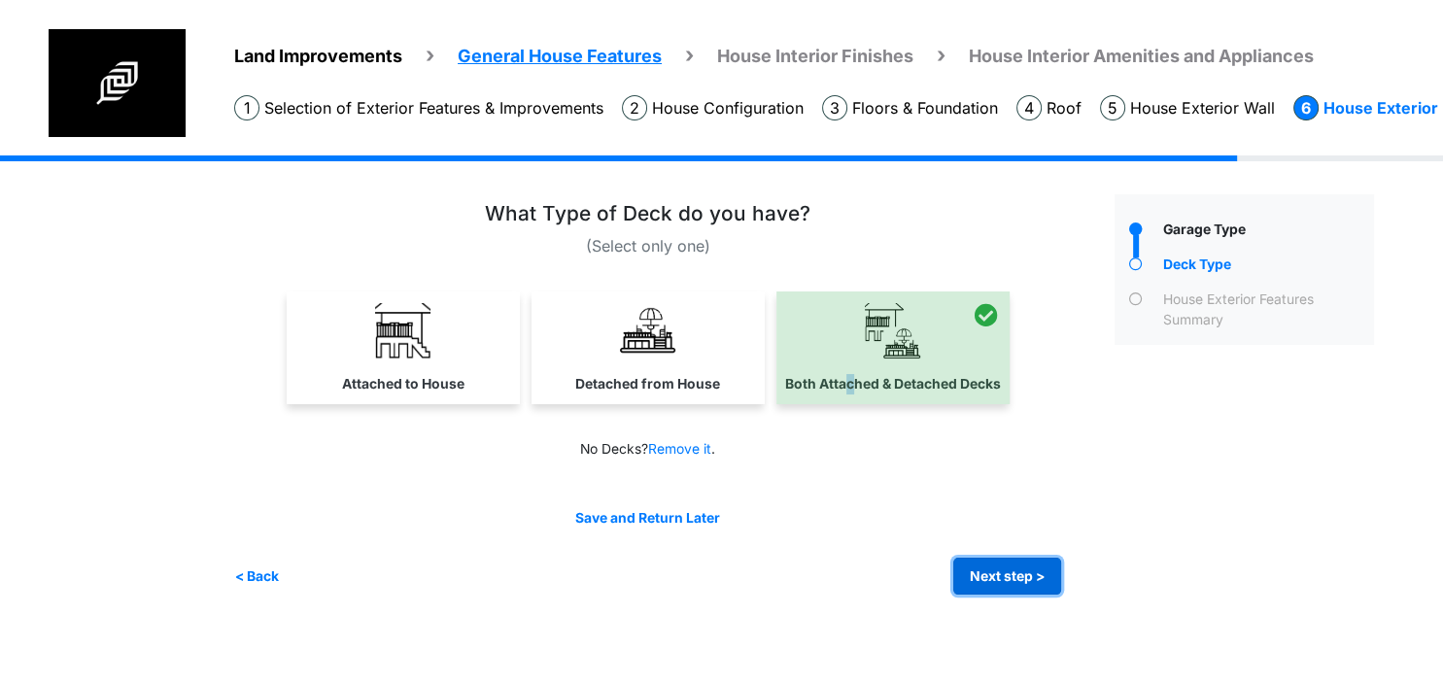
click at [1016, 570] on button "Next step >" at bounding box center [1007, 577] width 108 height 38
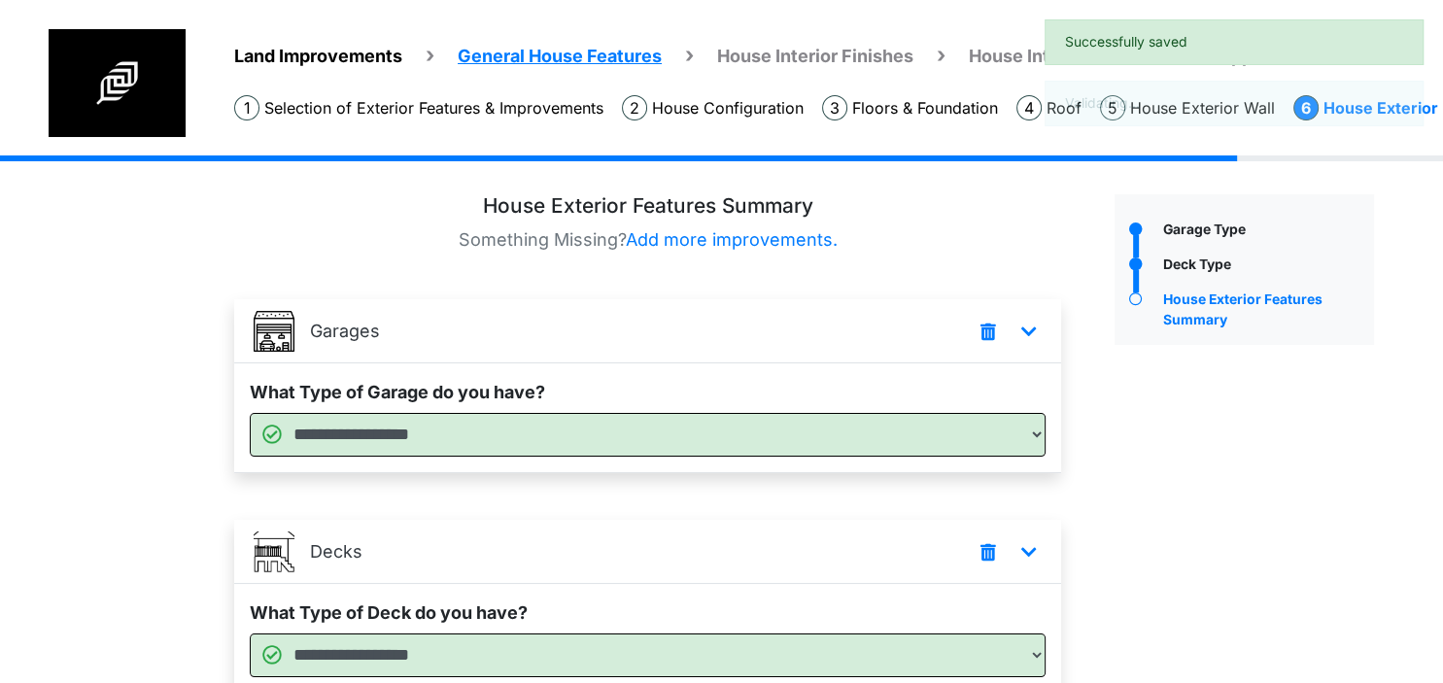
scroll to position [164, 0]
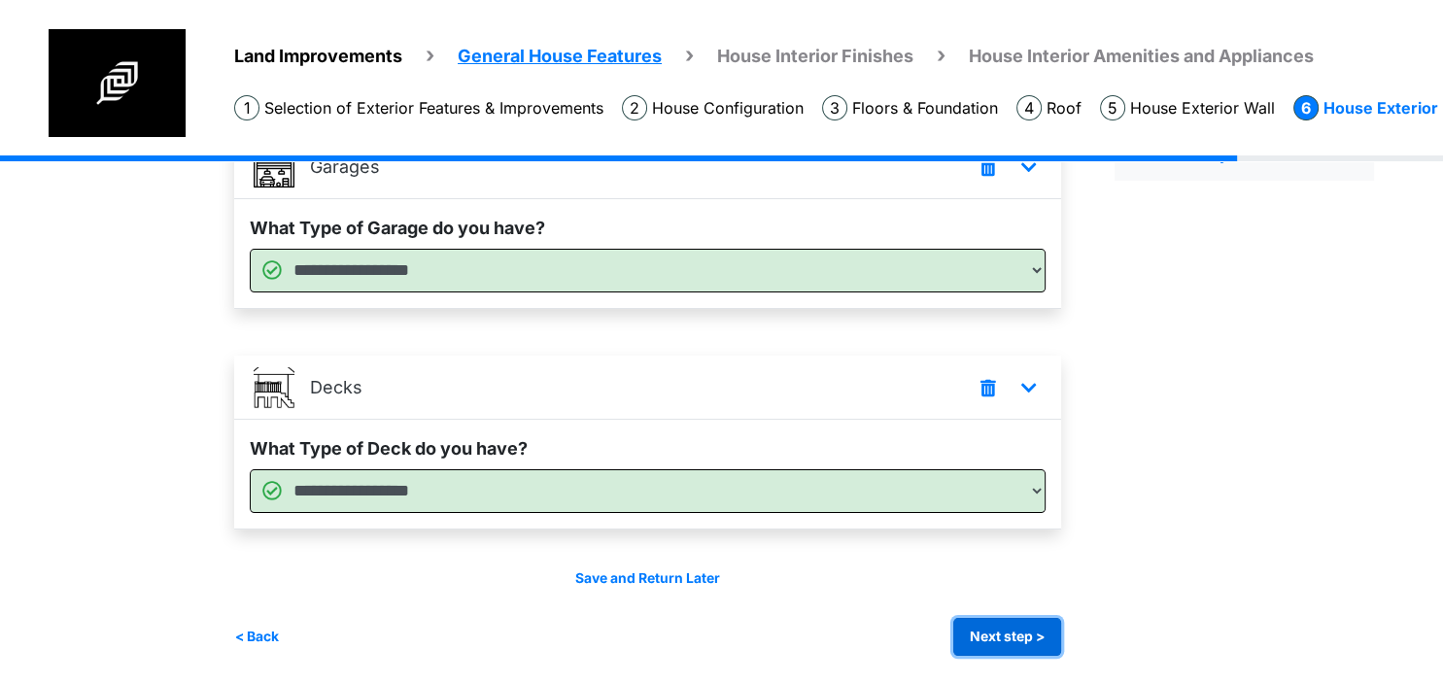
click at [1022, 637] on button "Next step >" at bounding box center [1007, 637] width 108 height 38
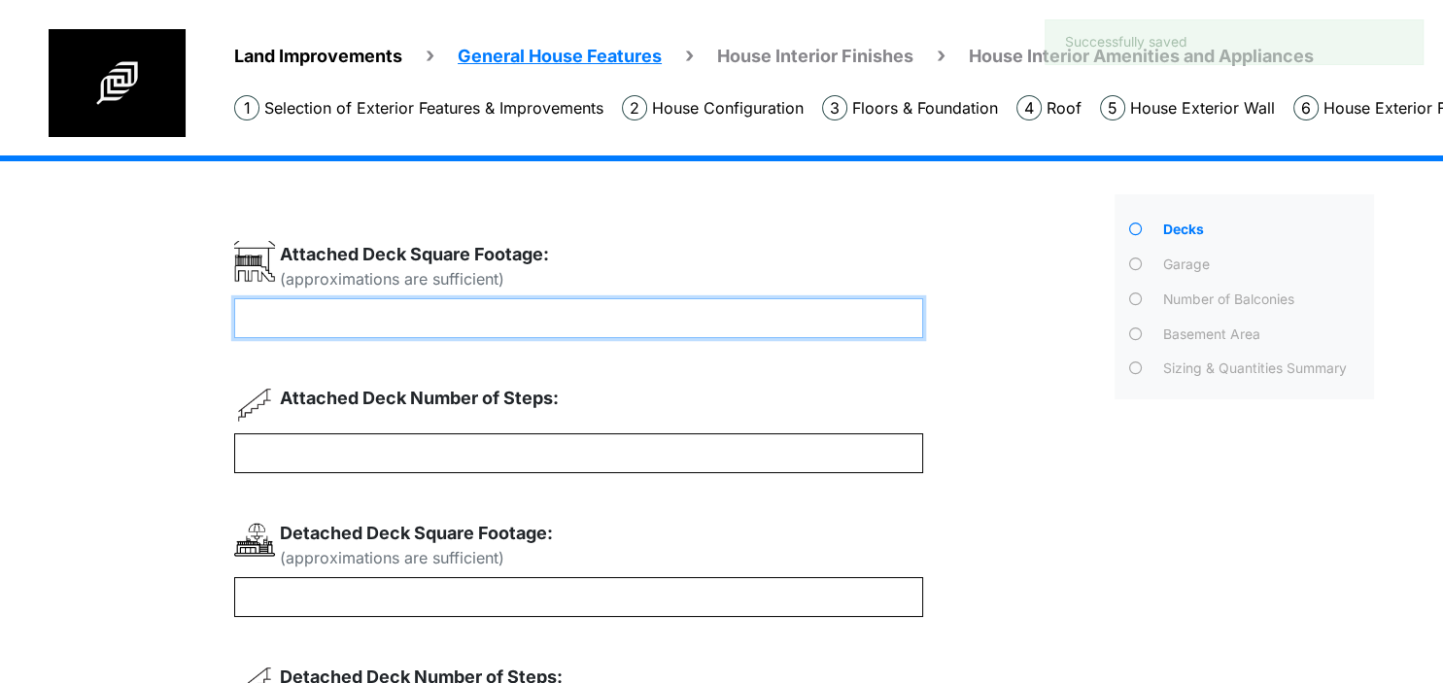
click at [659, 319] on input "number" at bounding box center [578, 318] width 689 height 40
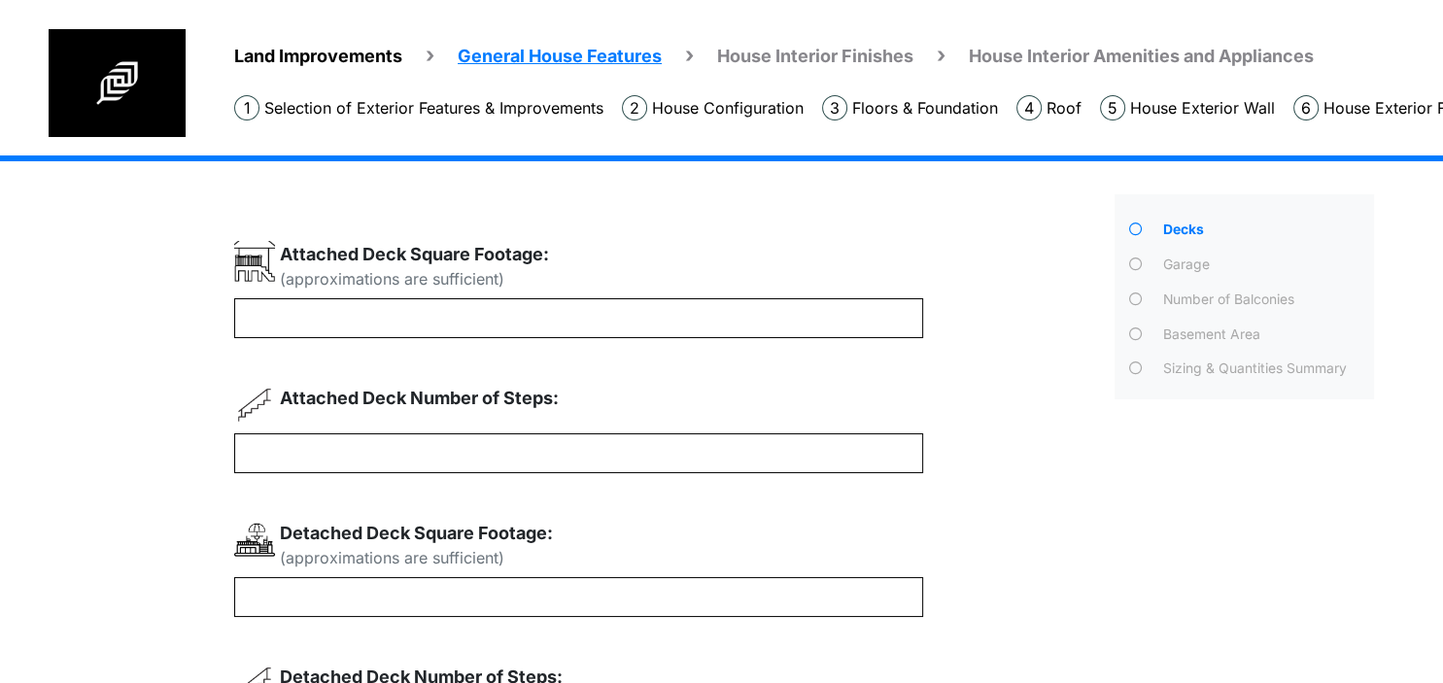
click at [664, 390] on div "(approximations are sufficient) ****** Remove it" at bounding box center [667, 586] width 866 height 691
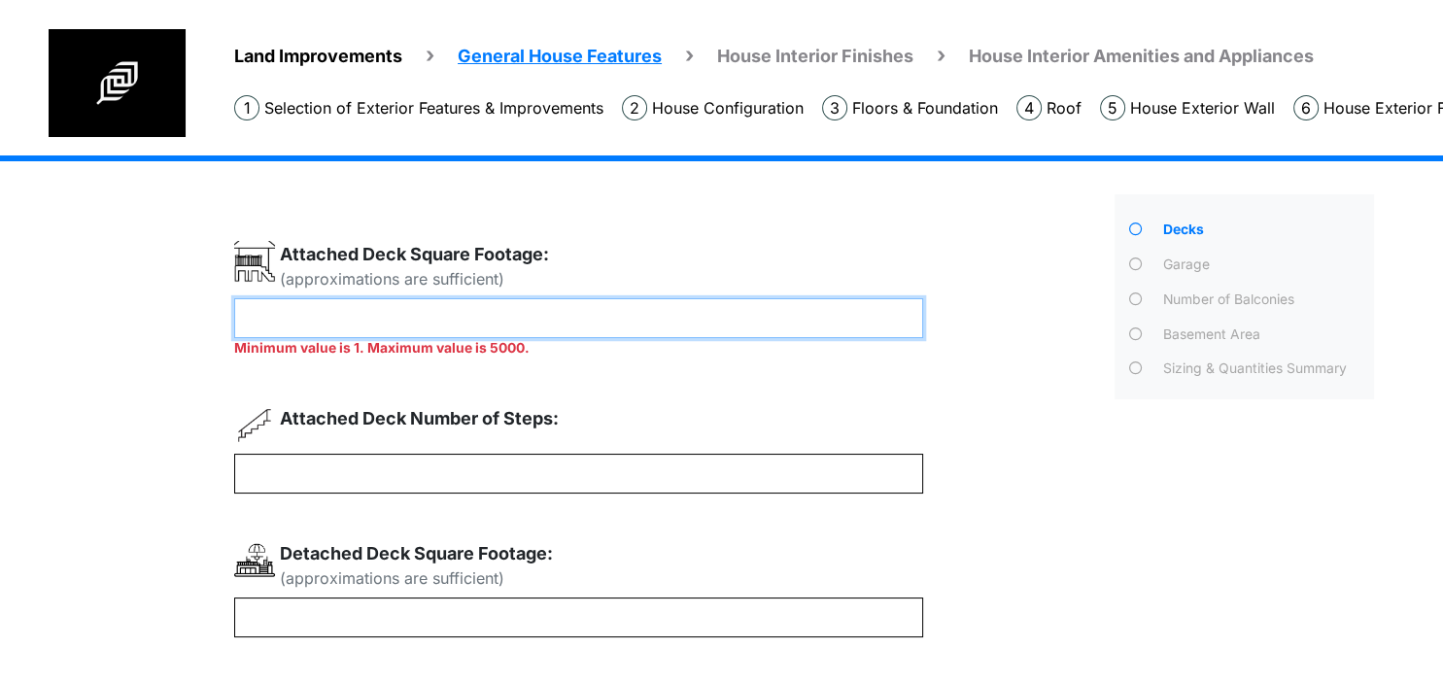
drag, startPoint x: 472, startPoint y: 321, endPoint x: 8, endPoint y: 336, distance: 464.6
click at [234, 324] on input "******" at bounding box center [578, 318] width 689 height 40
type input "*"
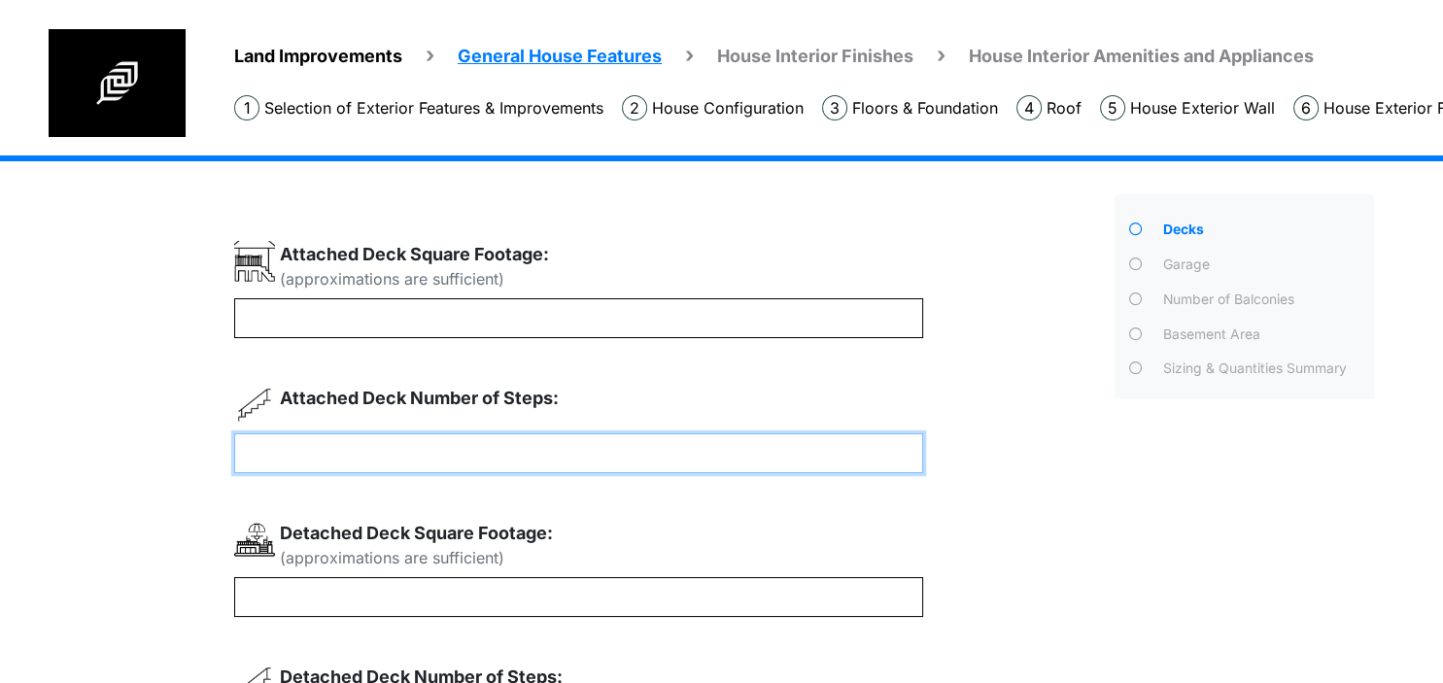
click at [384, 473] on input "number" at bounding box center [578, 453] width 689 height 40
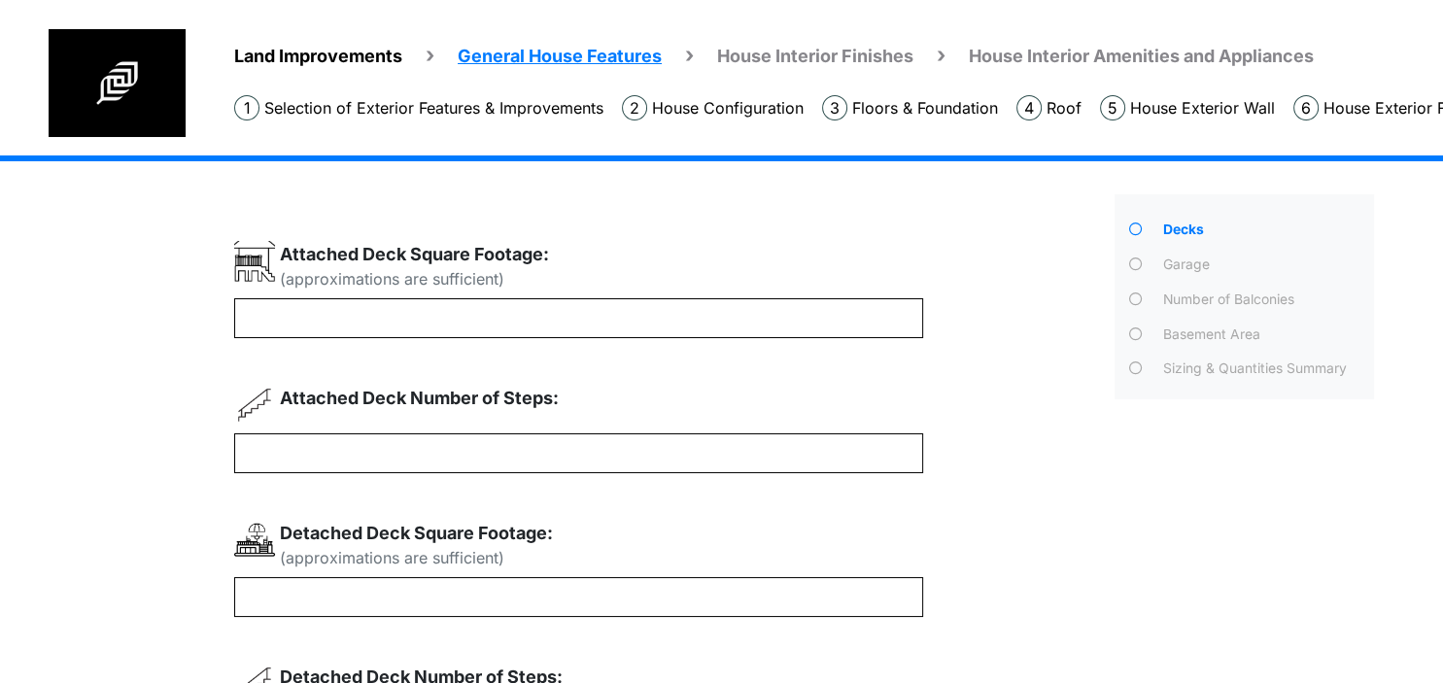
click at [619, 394] on div "Attached Deck Number of Steps:" at bounding box center [578, 409] width 689 height 49
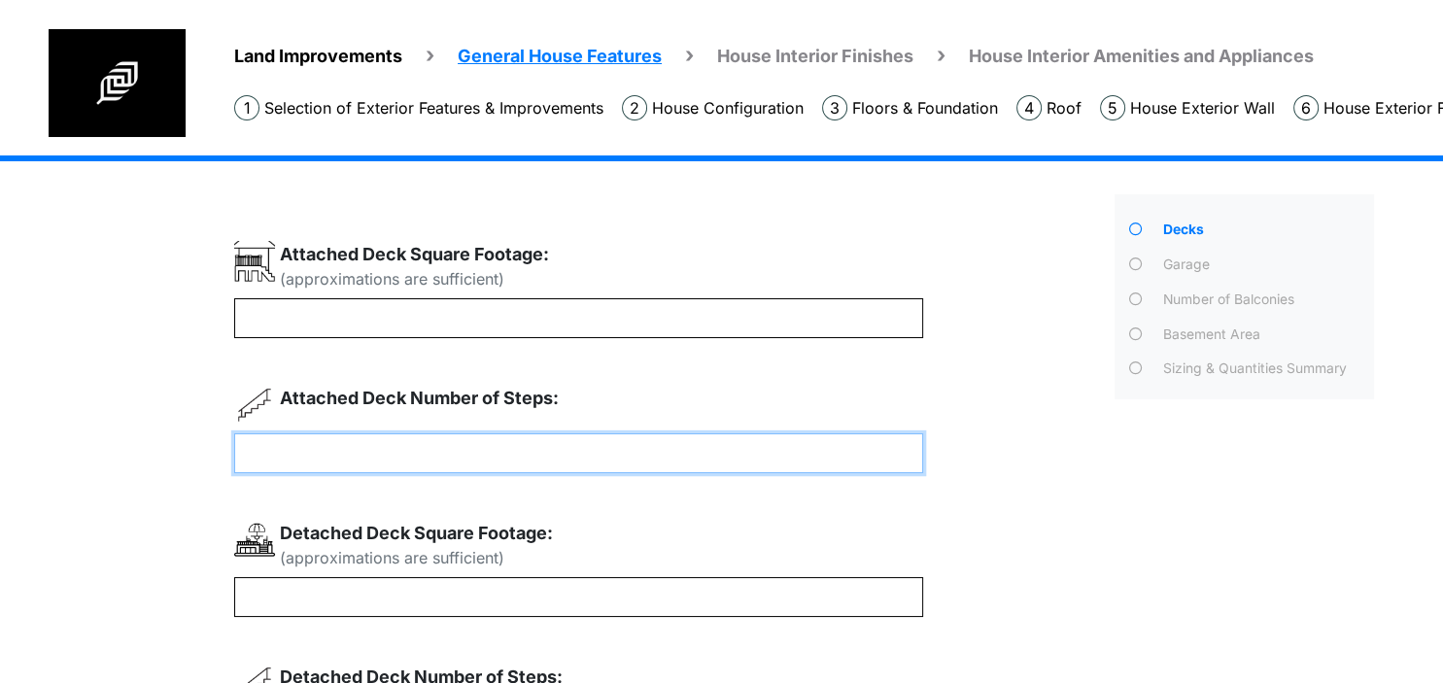
drag, startPoint x: 409, startPoint y: 446, endPoint x: 32, endPoint y: 422, distance: 377.7
click at [234, 433] on input "******" at bounding box center [578, 453] width 689 height 40
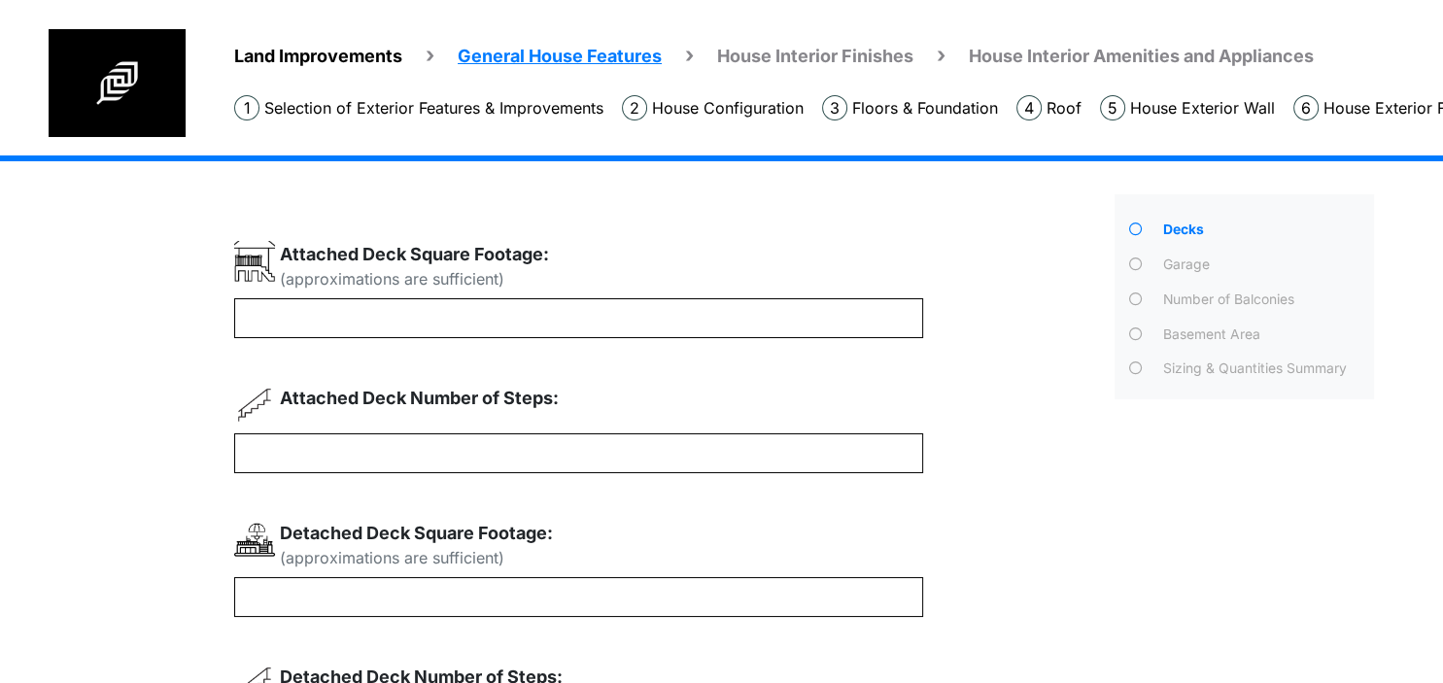
click at [155, 449] on div "Land Improvements General House Features House Interior Finishes House Interior…" at bounding box center [721, 557] width 1443 height 805
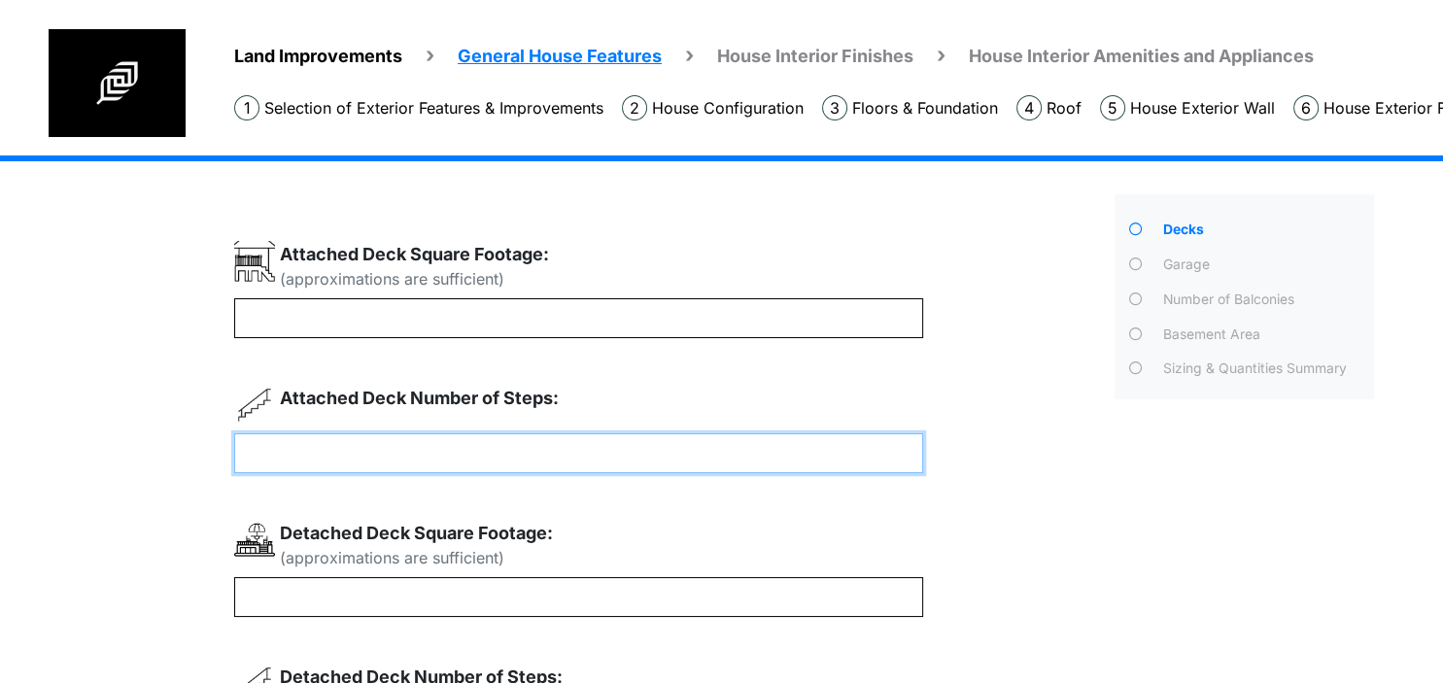
drag, startPoint x: 585, startPoint y: 453, endPoint x: -50, endPoint y: 427, distance: 634.9
click at [234, 433] on input "**********" at bounding box center [578, 453] width 689 height 40
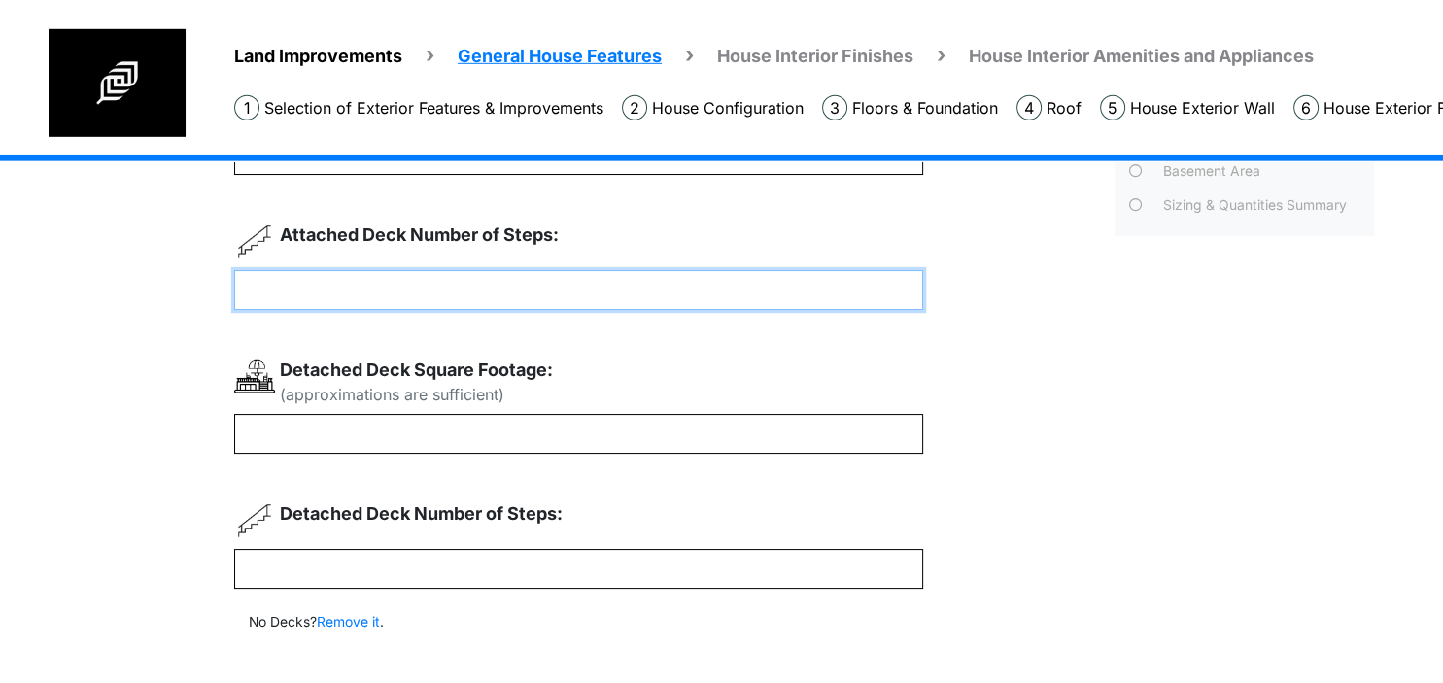
scroll to position [276, 0]
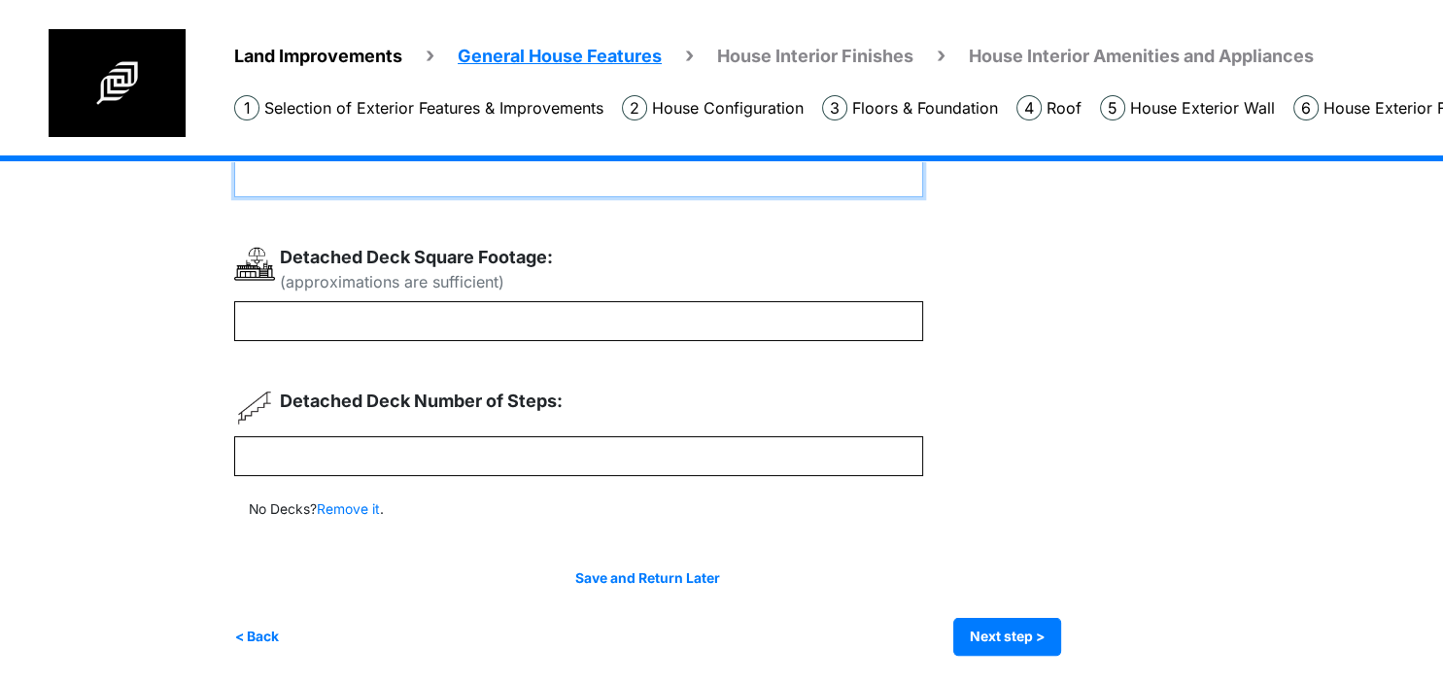
type input "*"
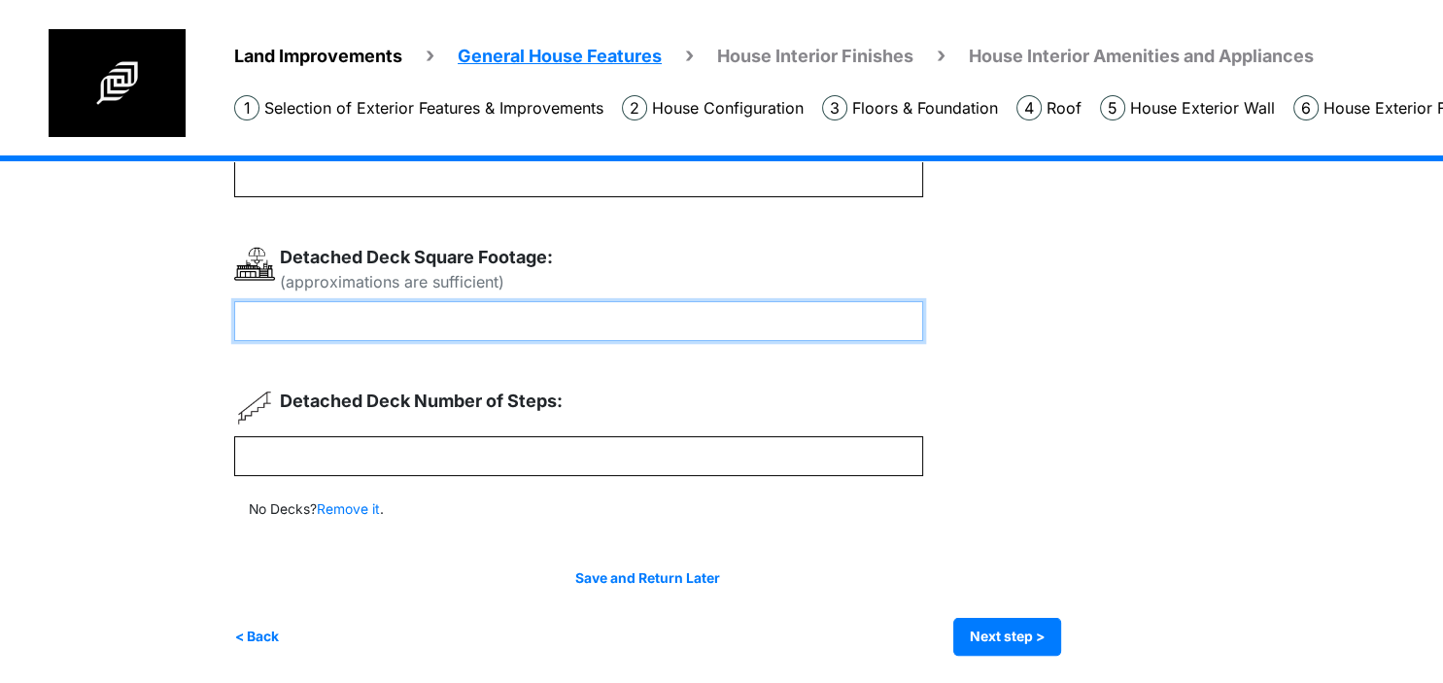
click at [258, 324] on input "number" at bounding box center [578, 321] width 689 height 40
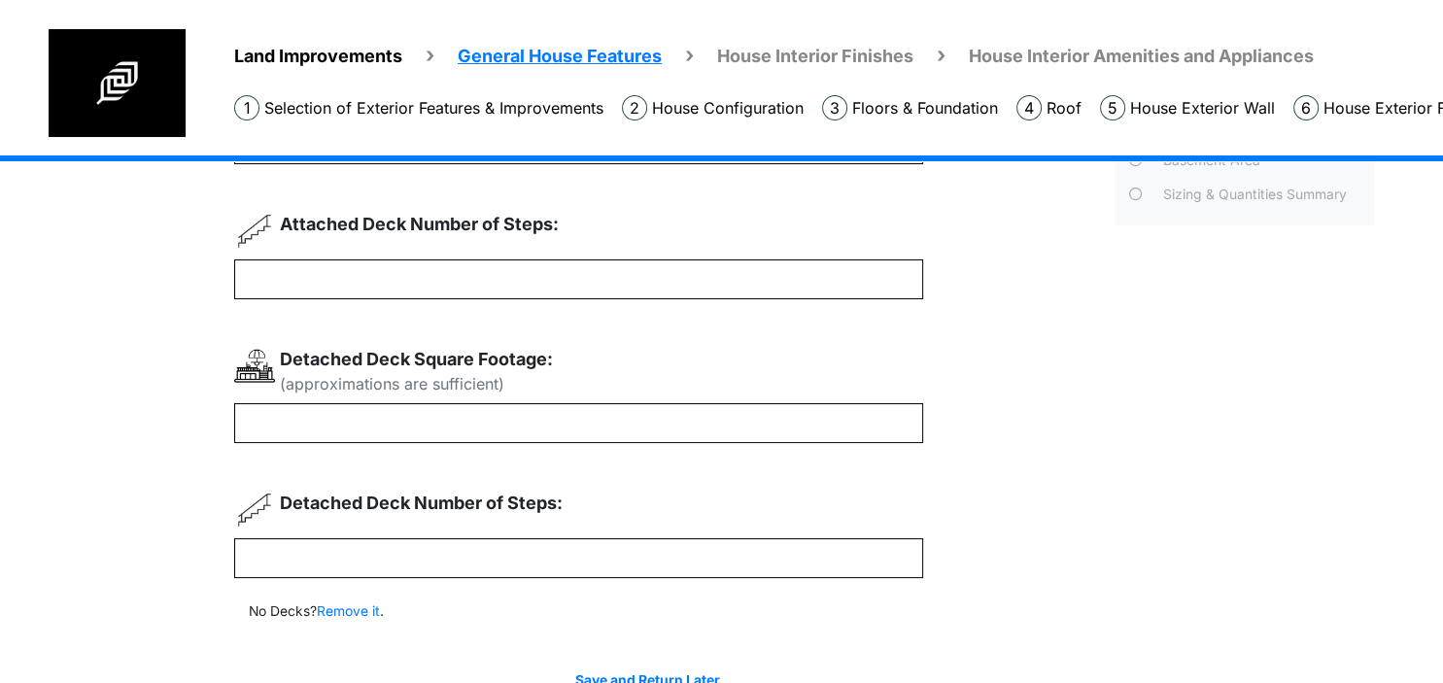
click at [562, 462] on div "(approximations are sufficient) * * Remove it" at bounding box center [667, 412] width 866 height 691
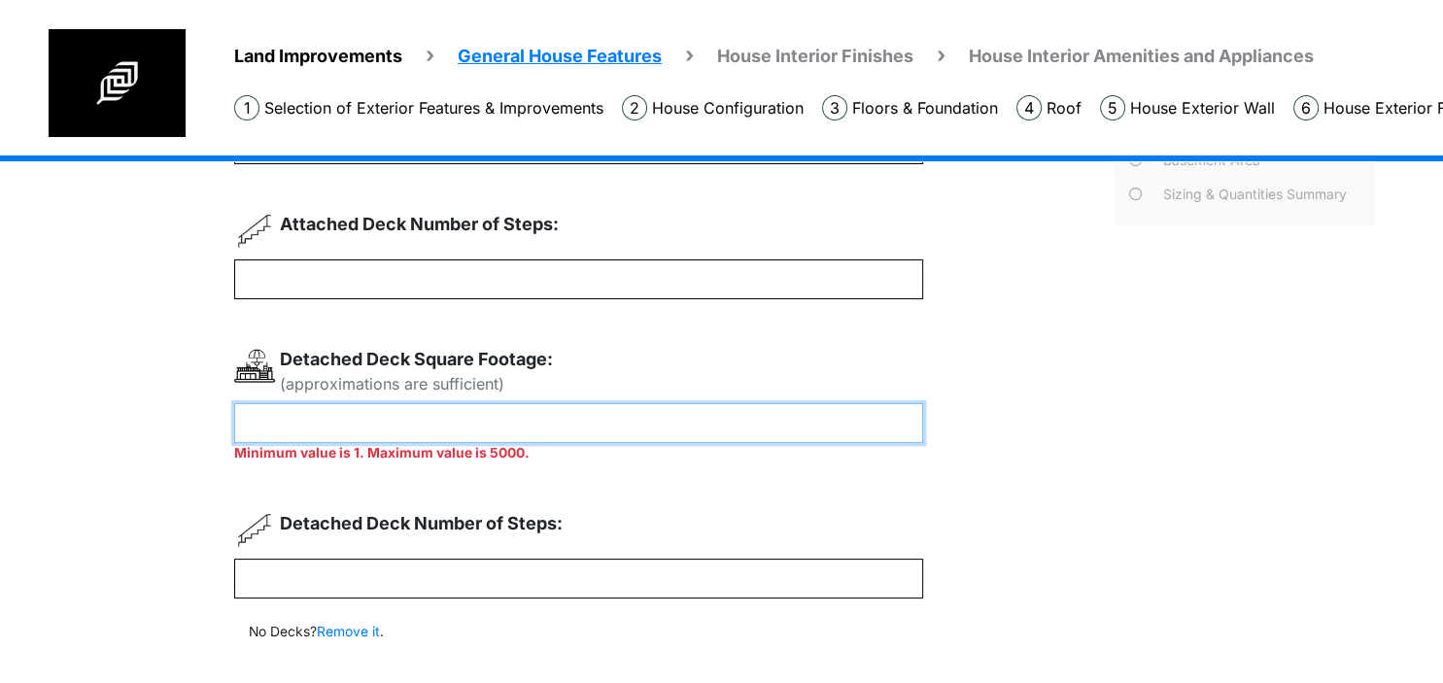
drag, startPoint x: 433, startPoint y: 427, endPoint x: -50, endPoint y: 410, distance: 483.1
click at [234, 410] on input "**********" at bounding box center [578, 423] width 689 height 40
type input "*"
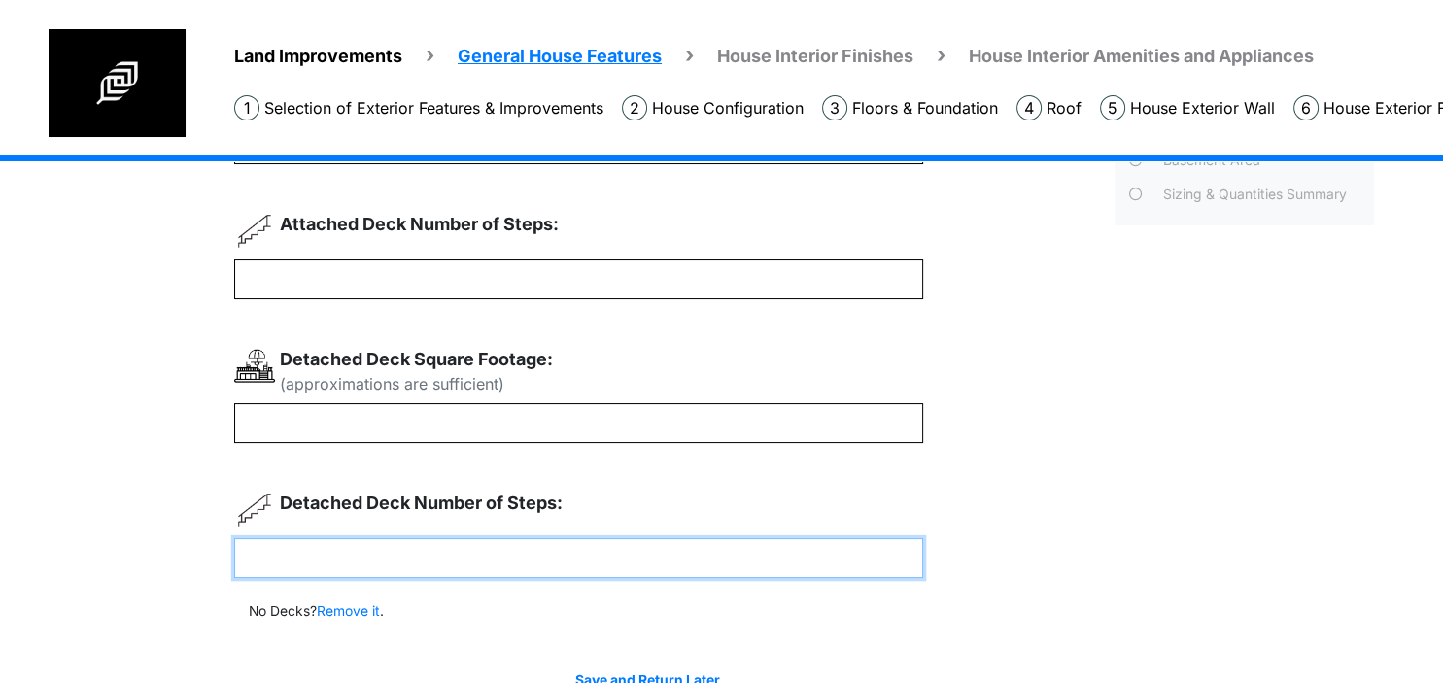
click at [339, 564] on input "number" at bounding box center [578, 558] width 689 height 40
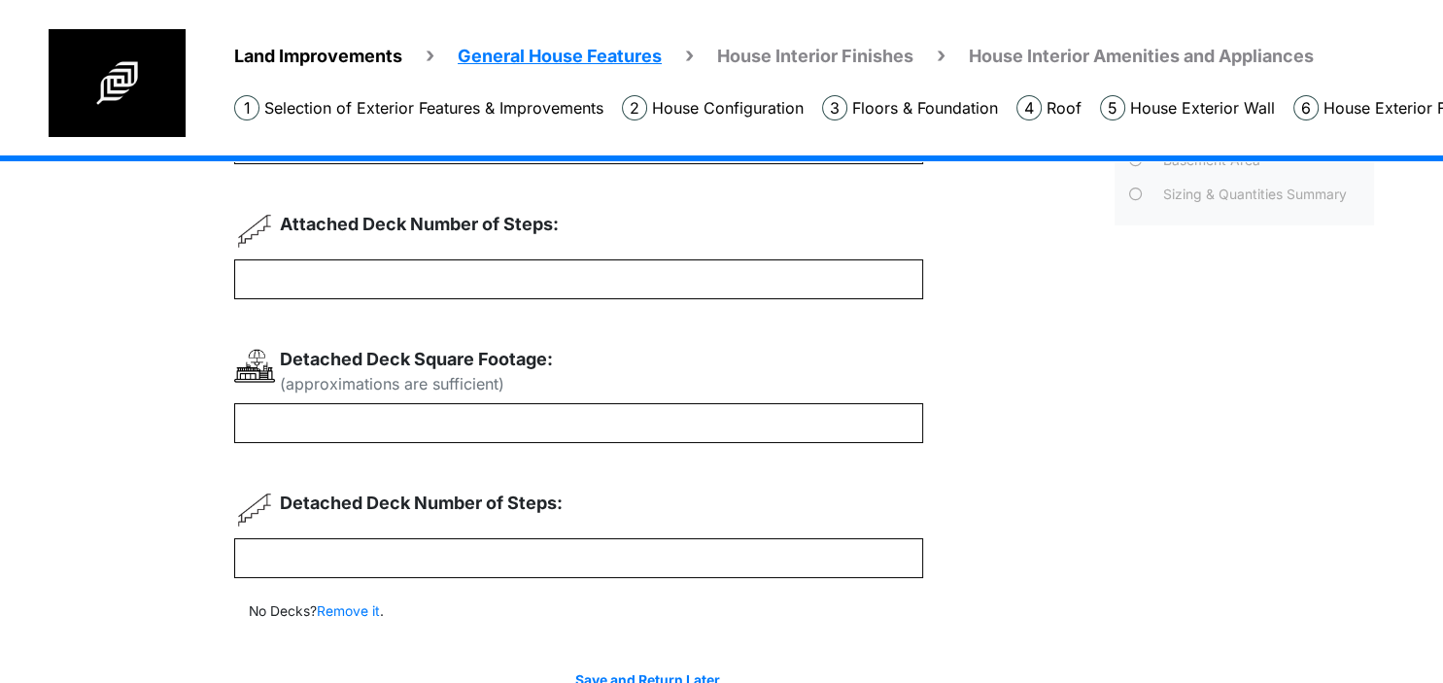
click at [167, 460] on div "Land Improvements General House Features House Interior Finishes House Interior…" at bounding box center [721, 384] width 1443 height 805
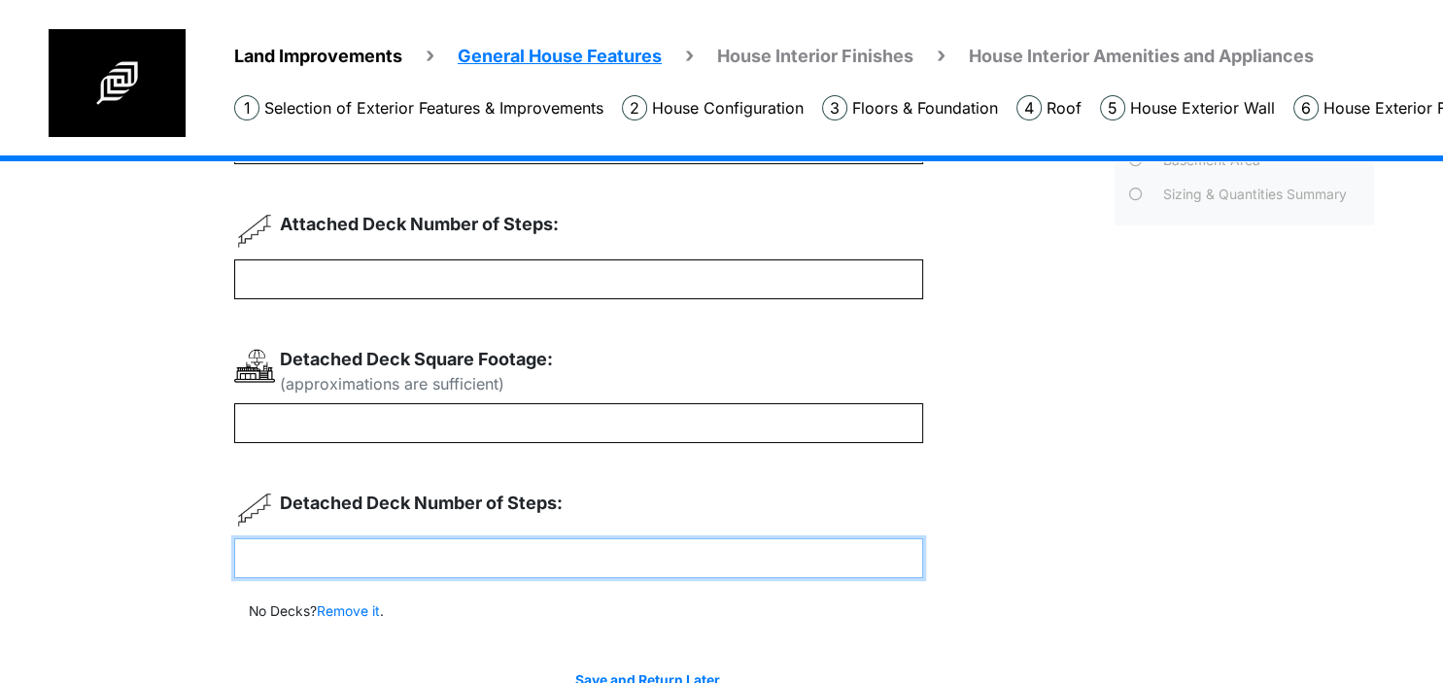
drag, startPoint x: 581, startPoint y: 561, endPoint x: -50, endPoint y: 533, distance: 631.1
click at [234, 538] on input "**********" at bounding box center [578, 558] width 689 height 40
type input "*"
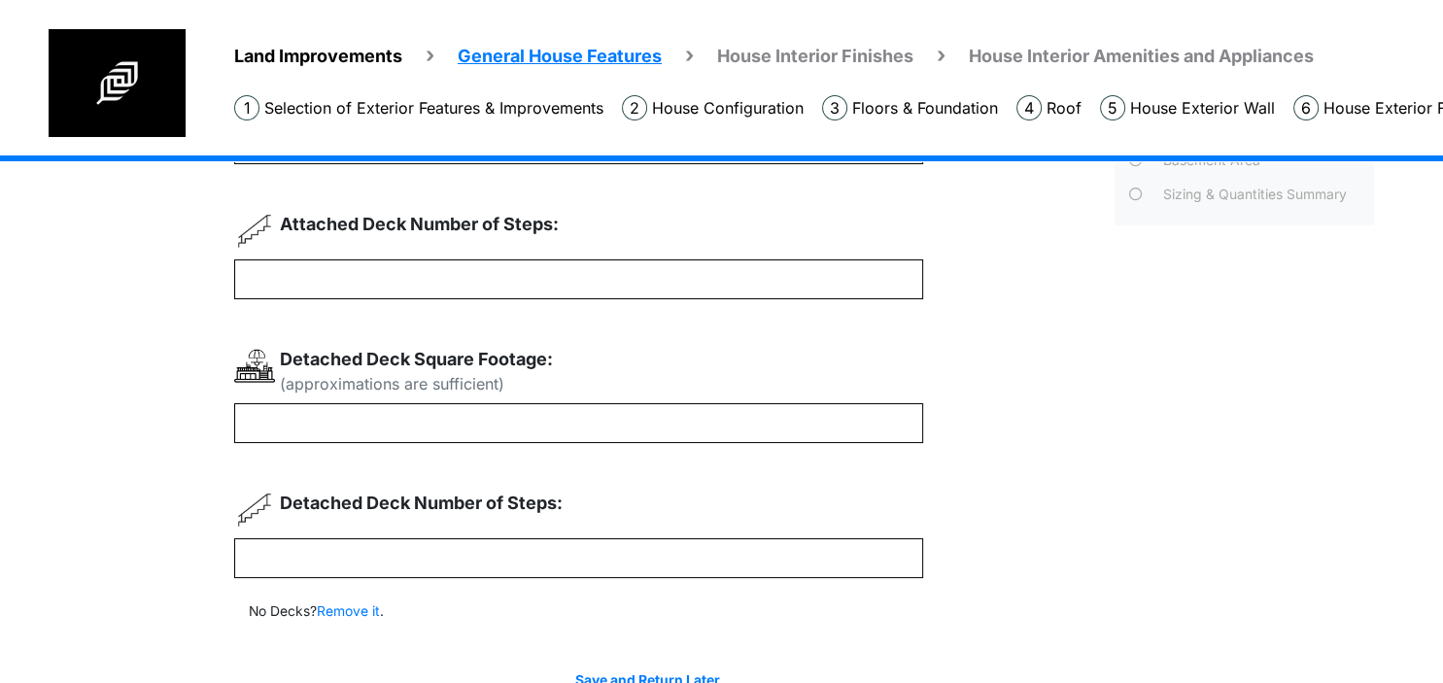
click at [92, 472] on div "Land Improvements General House Features House Interior Finishes House Interior…" at bounding box center [721, 384] width 1443 height 805
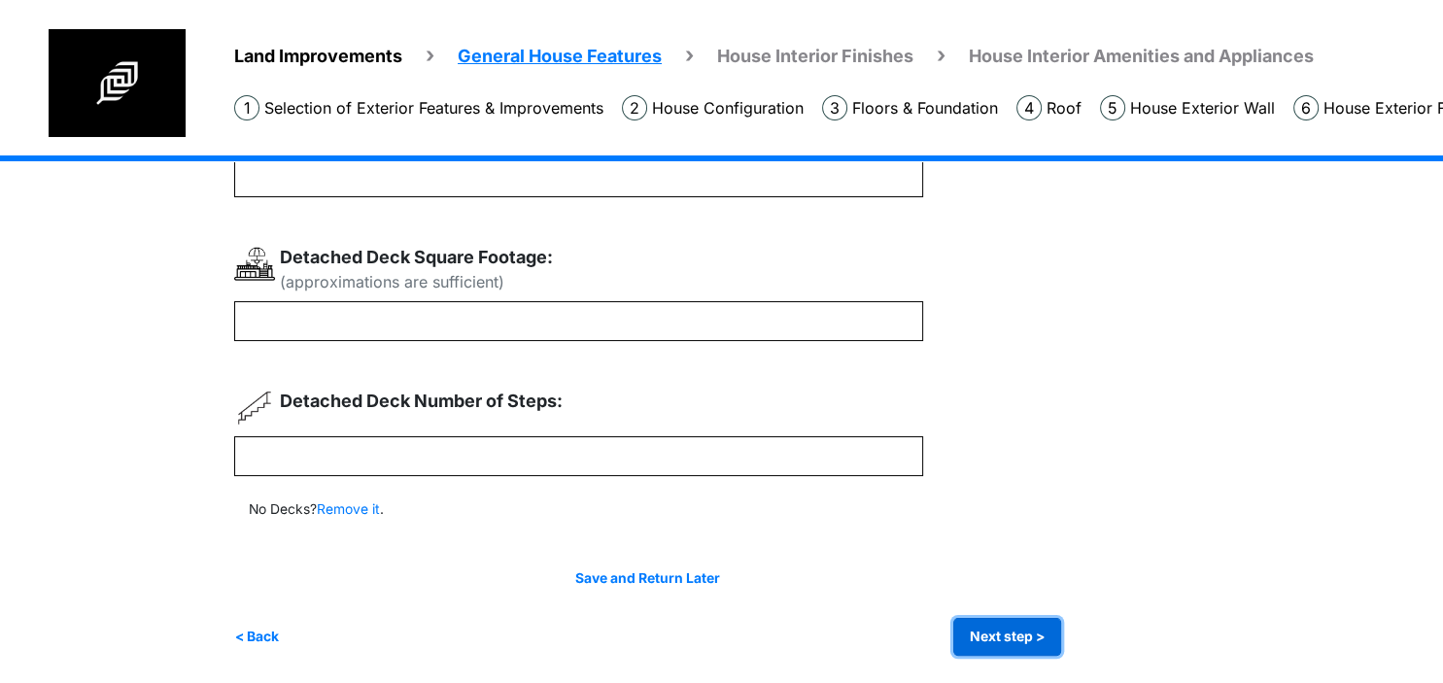
click at [1001, 639] on button "Next step >" at bounding box center [1007, 637] width 108 height 38
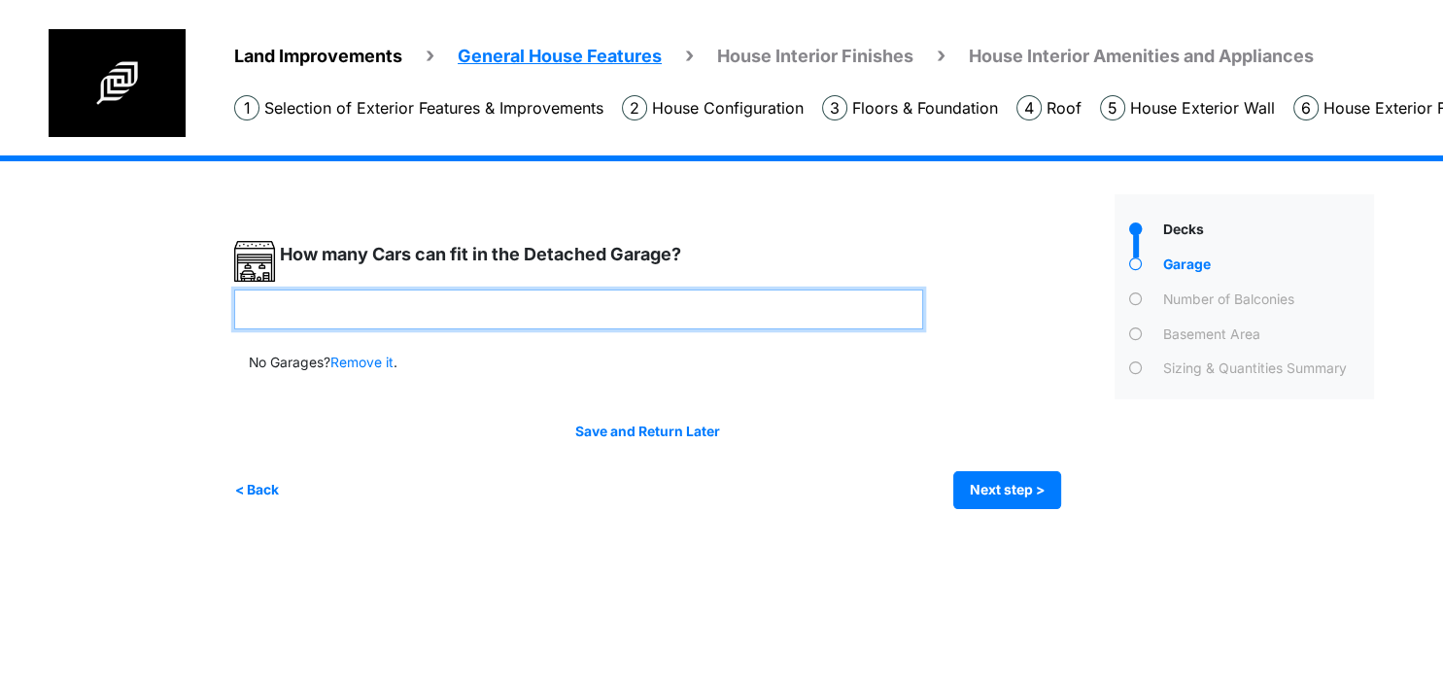
click at [503, 320] on input "number" at bounding box center [578, 310] width 689 height 40
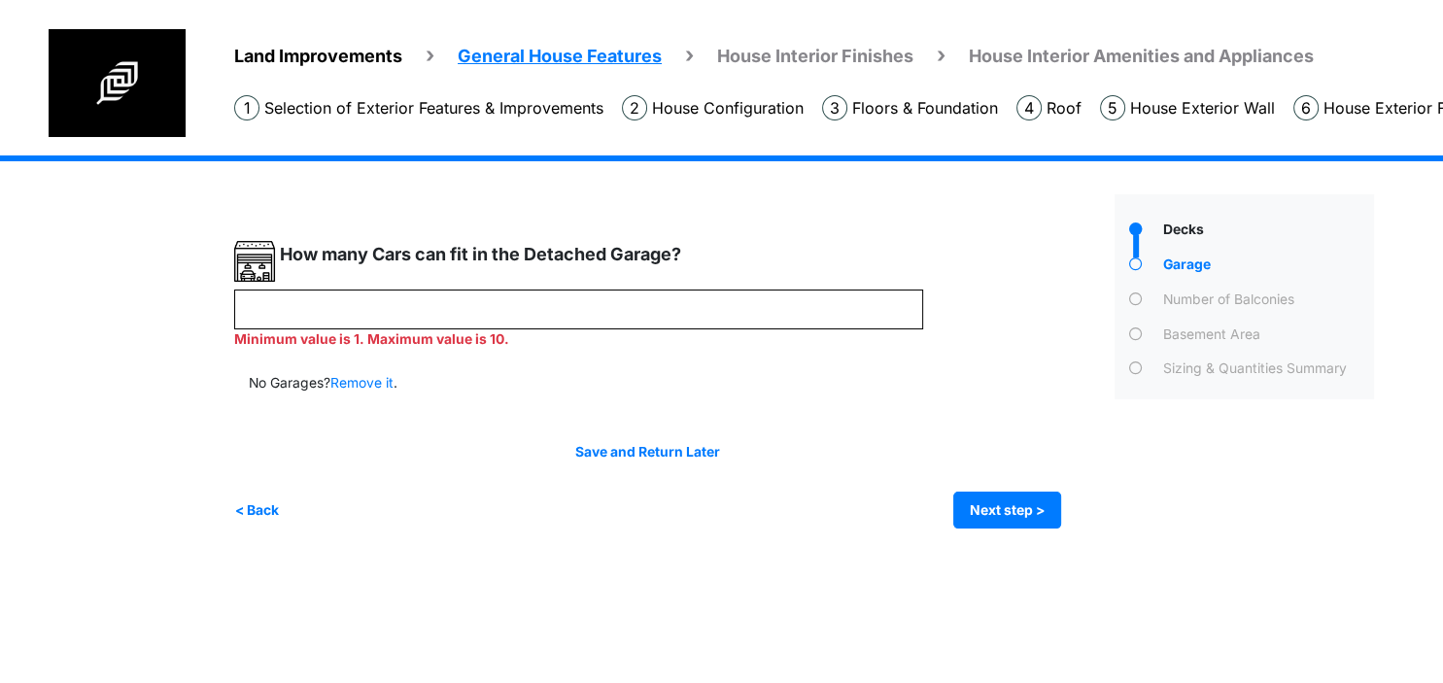
click at [452, 451] on div "Save and Return Later < Back Next step > Save and submit" at bounding box center [647, 485] width 827 height 87
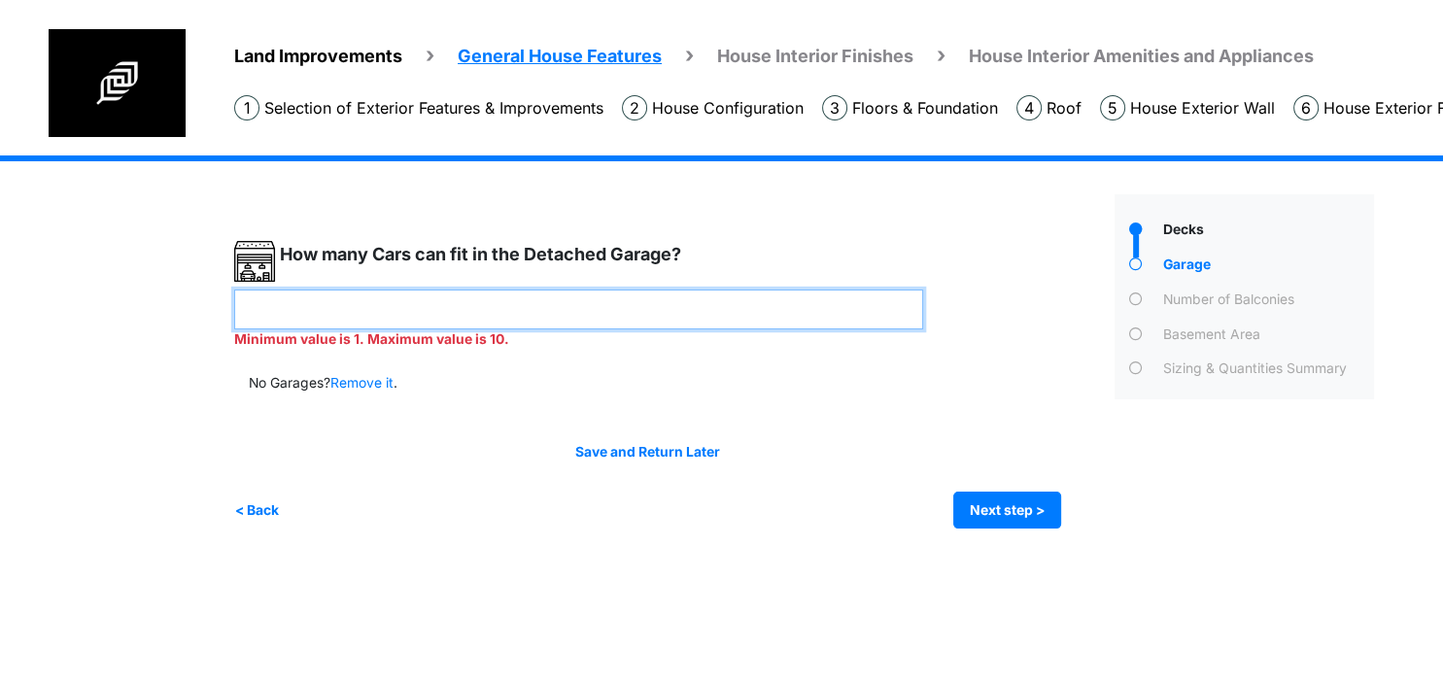
drag, startPoint x: 425, startPoint y: 317, endPoint x: -50, endPoint y: 296, distance: 474.5
click at [234, 296] on input "**********" at bounding box center [578, 310] width 689 height 40
type input "*"
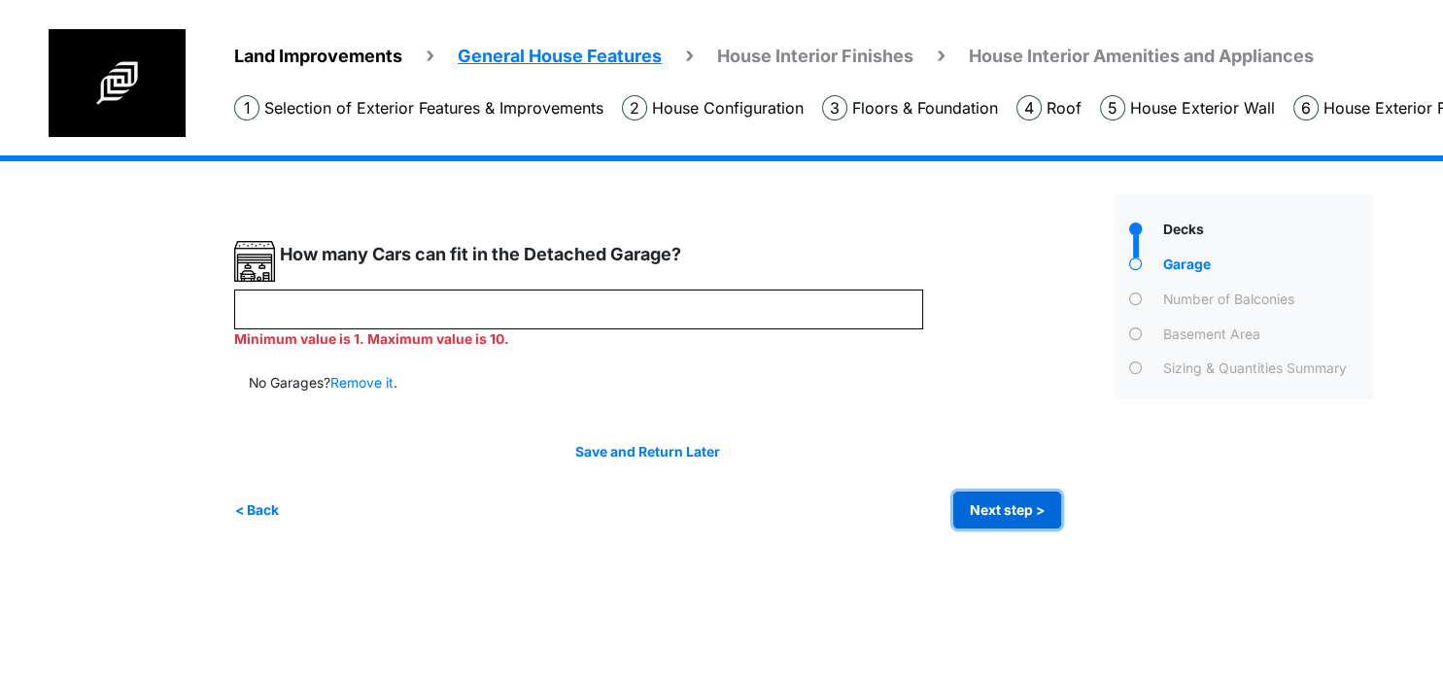
click at [1020, 507] on button "Next step >" at bounding box center [1007, 511] width 108 height 38
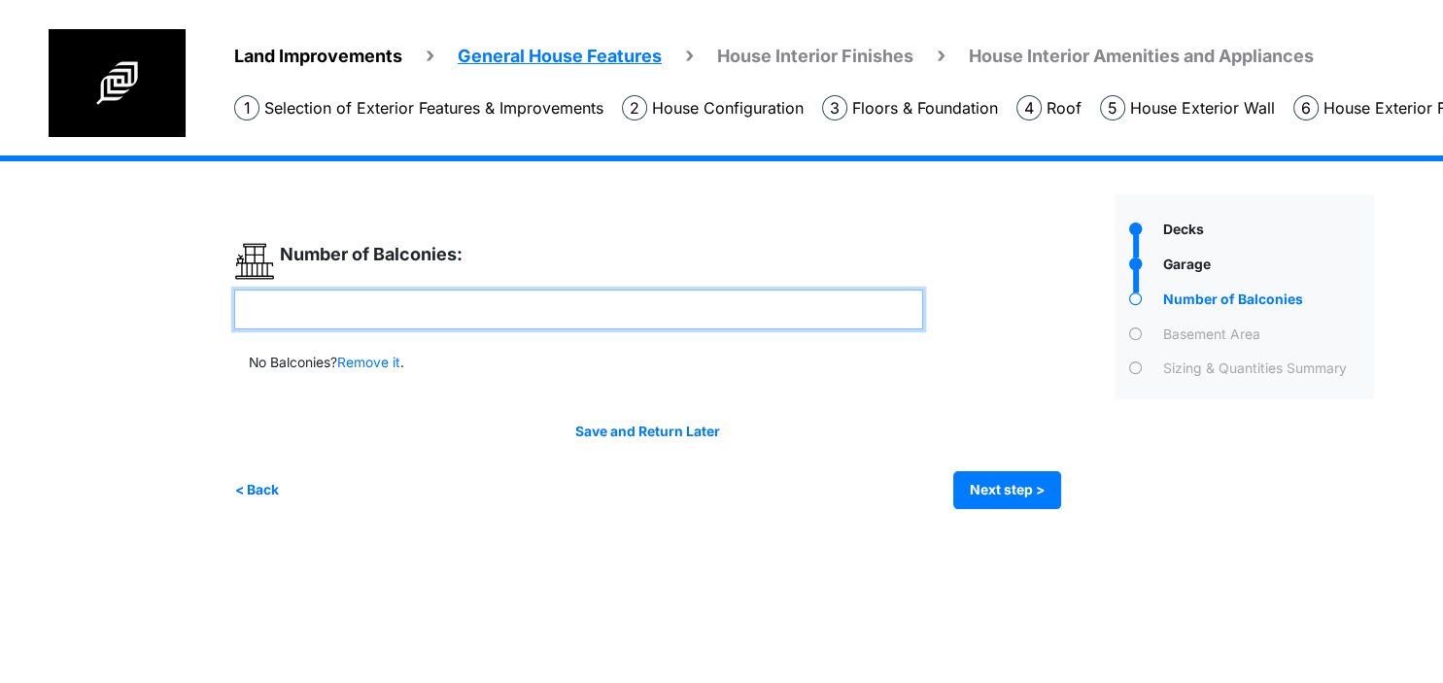
click at [445, 323] on input "number" at bounding box center [578, 310] width 689 height 40
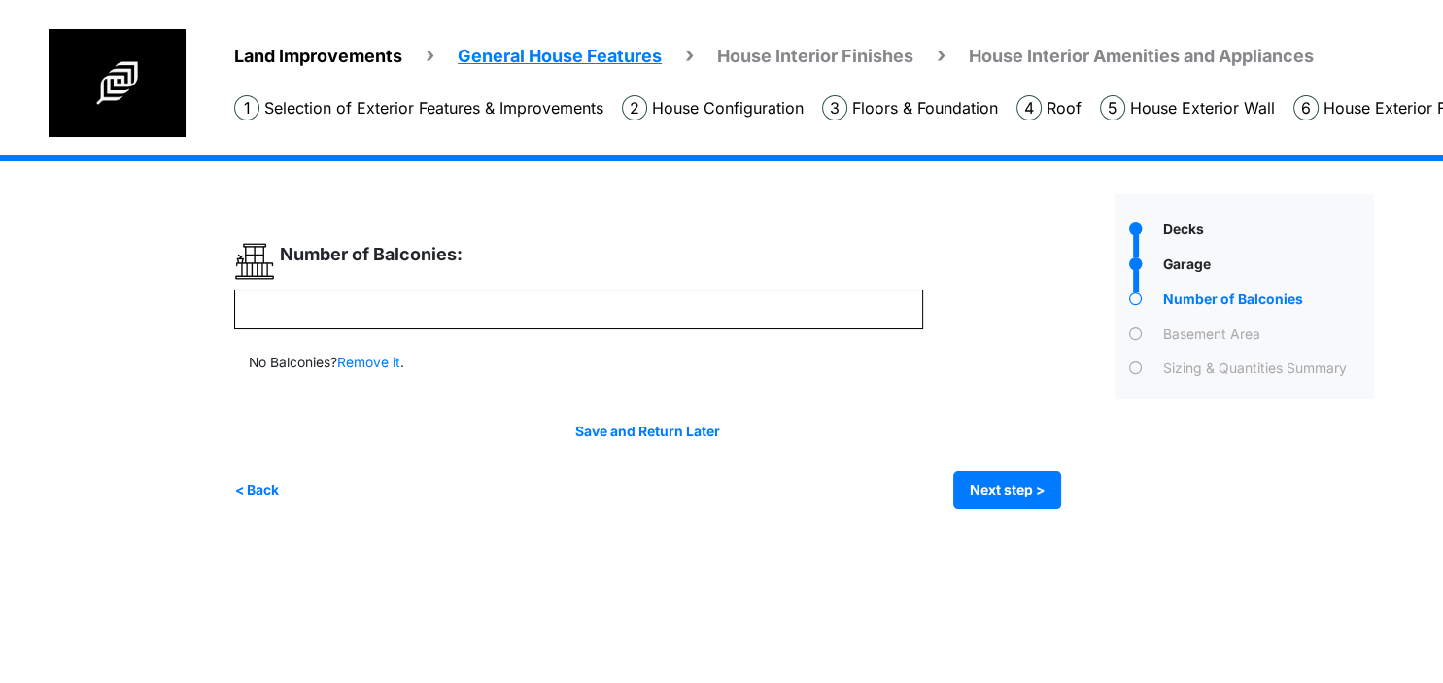
click at [451, 468] on div "Save and Return Later < Back Next step > Save and submit" at bounding box center [647, 465] width 827 height 87
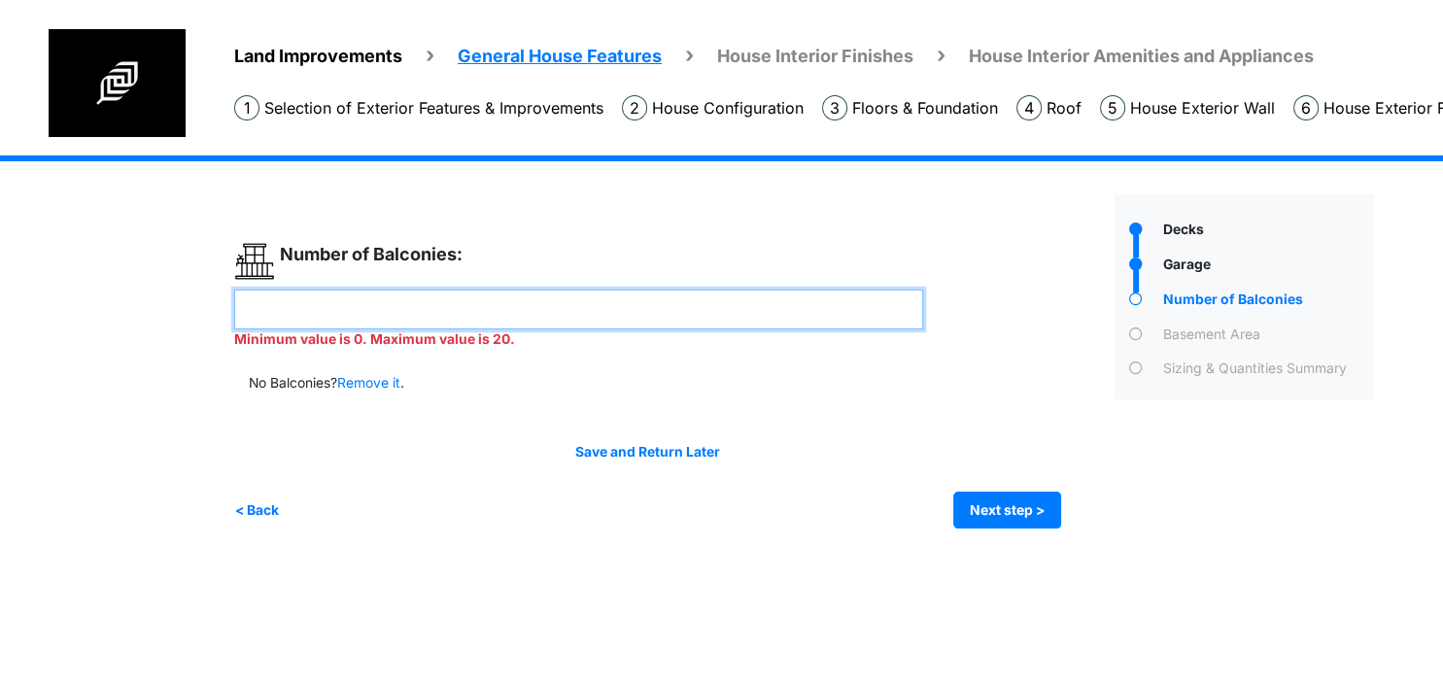
drag, startPoint x: 415, startPoint y: 296, endPoint x: -50, endPoint y: 284, distance: 464.5
click at [234, 290] on input "**********" at bounding box center [578, 310] width 689 height 40
type input "*"
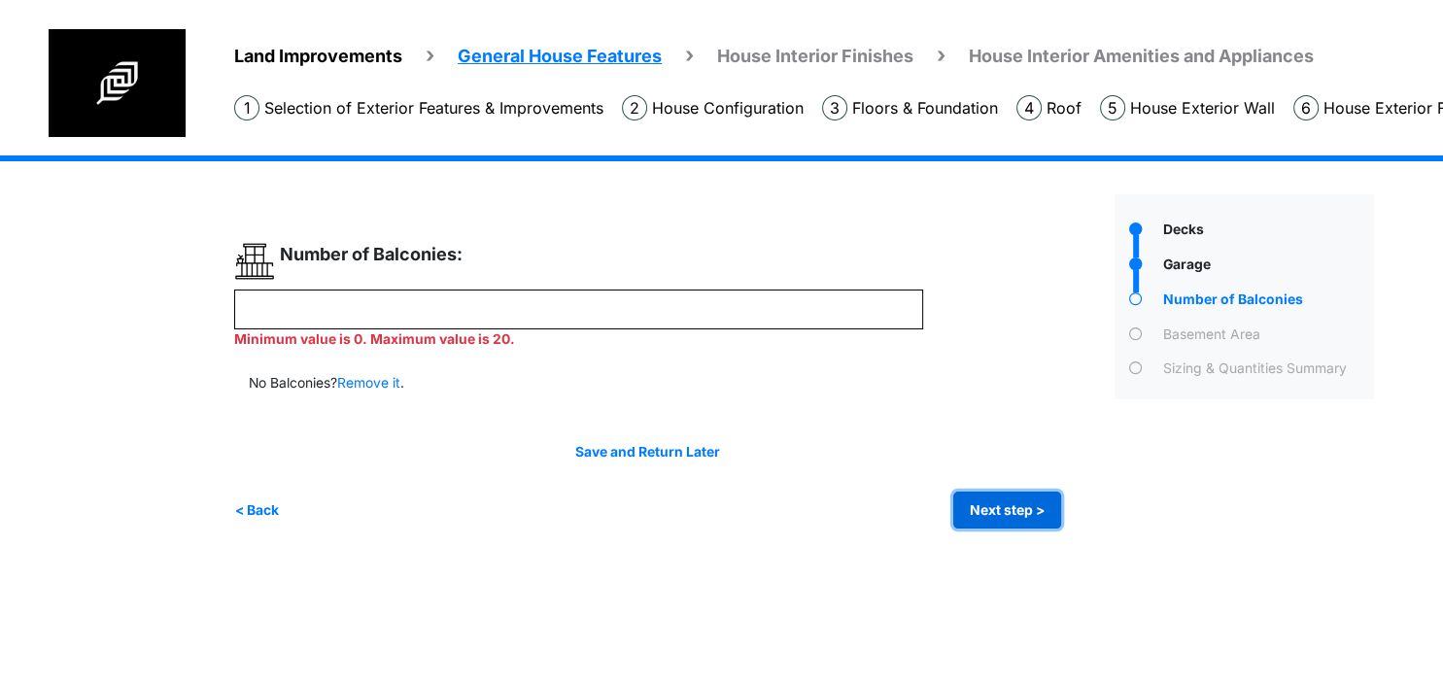
click at [1011, 510] on div "Irrigation Flag pole" at bounding box center [811, 356] width 1154 height 402
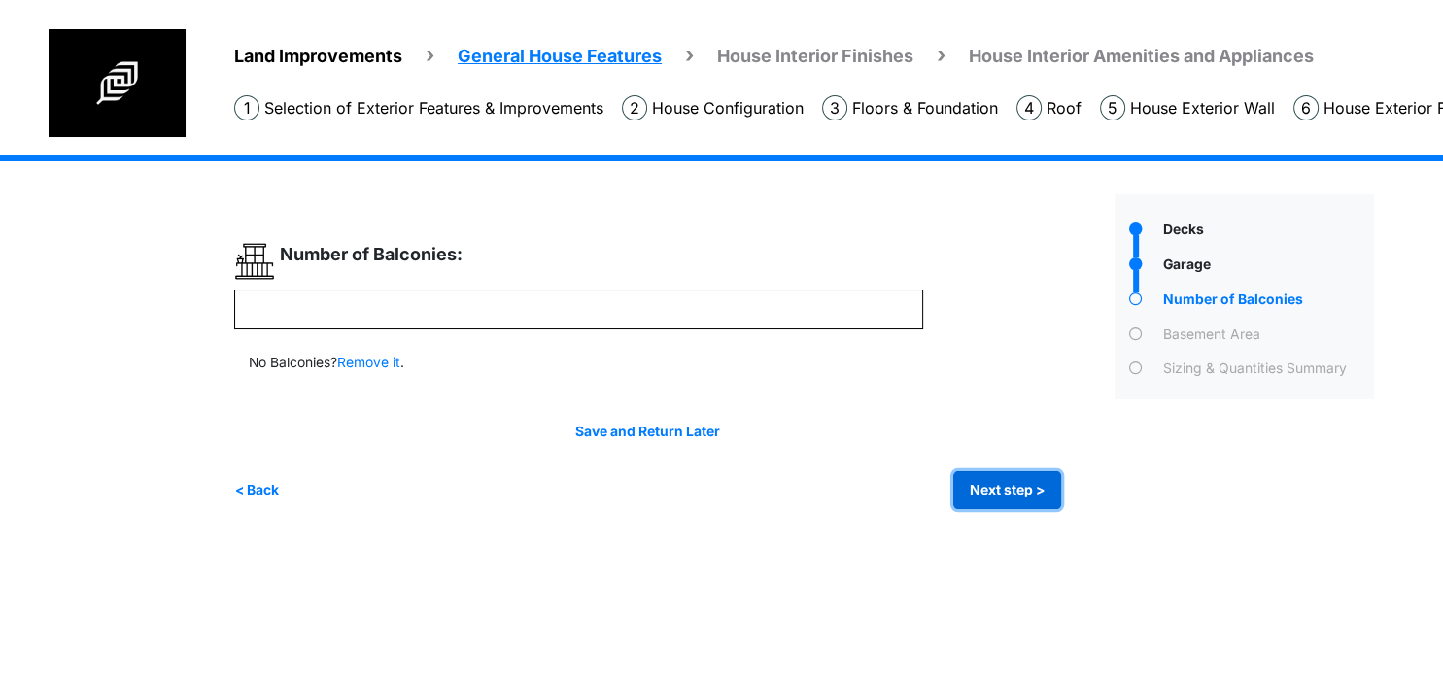
click at [997, 485] on button "Next step >" at bounding box center [1007, 490] width 108 height 38
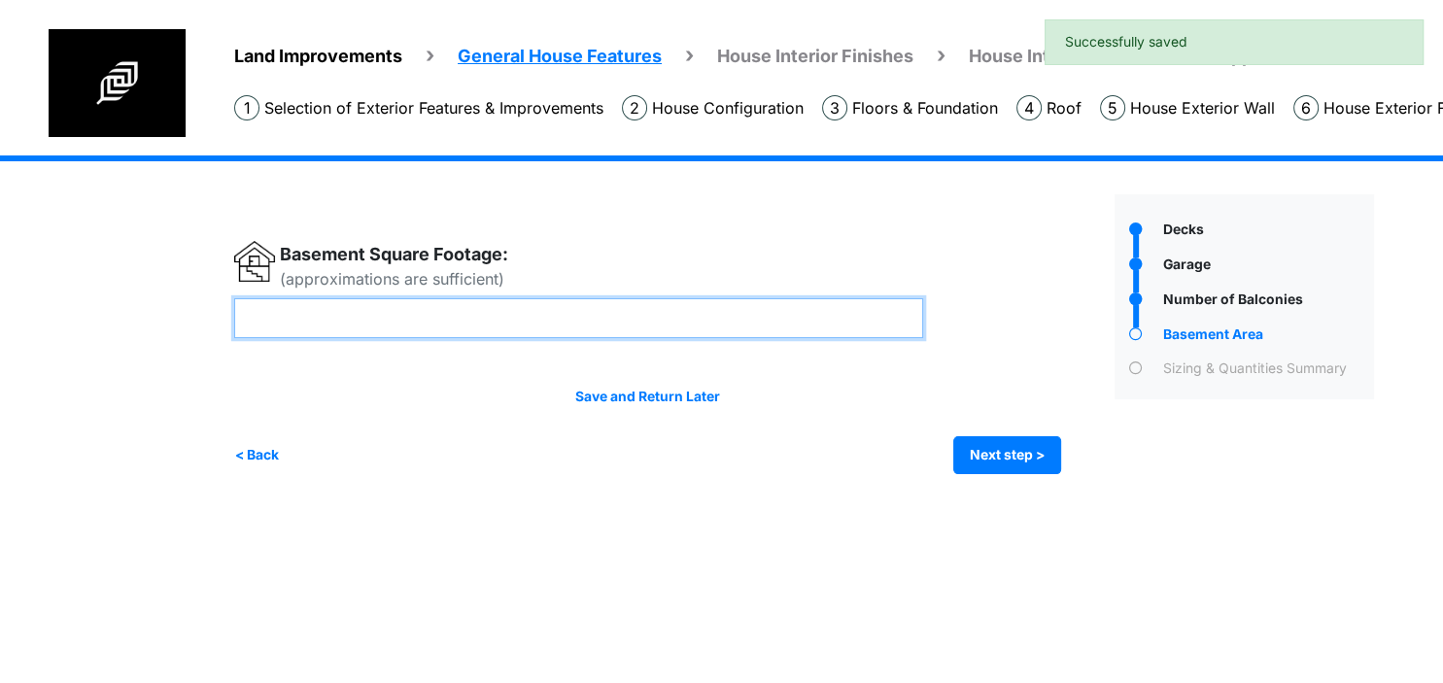
click at [355, 299] on input "number" at bounding box center [578, 318] width 689 height 40
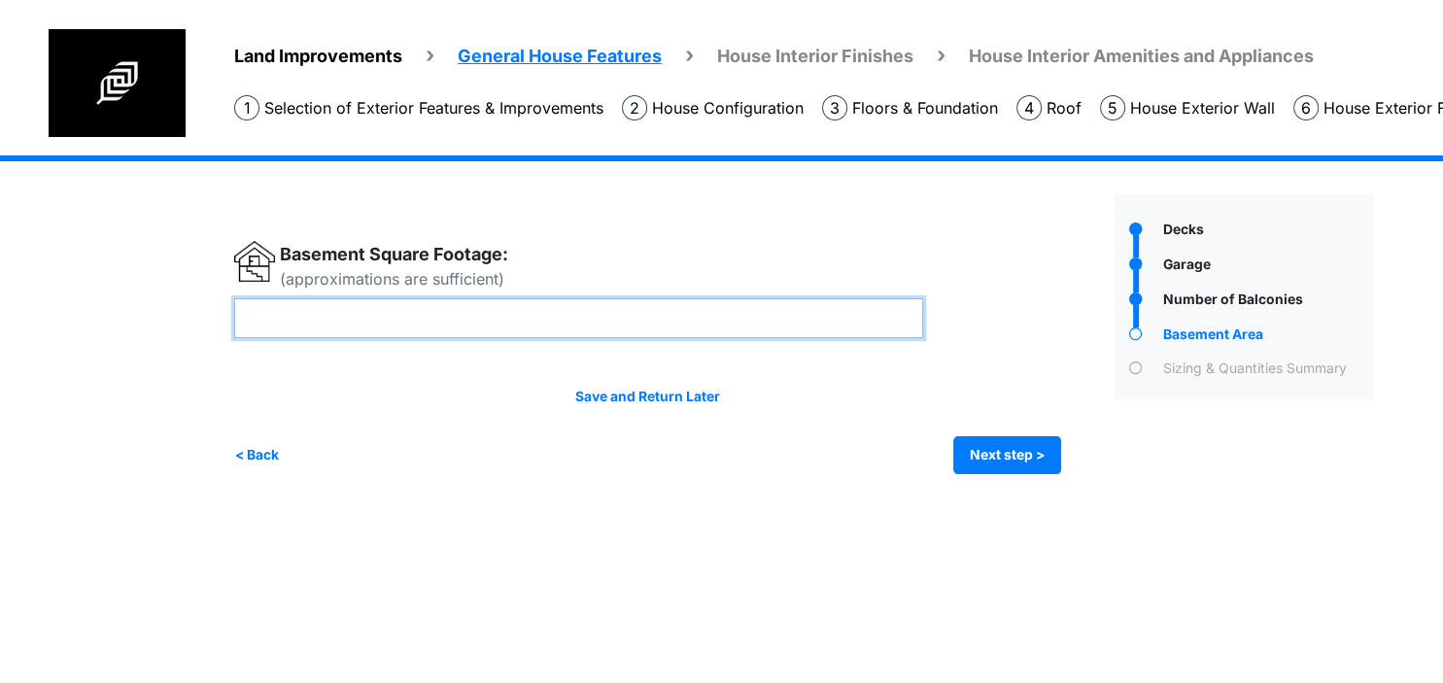
type input "**********"
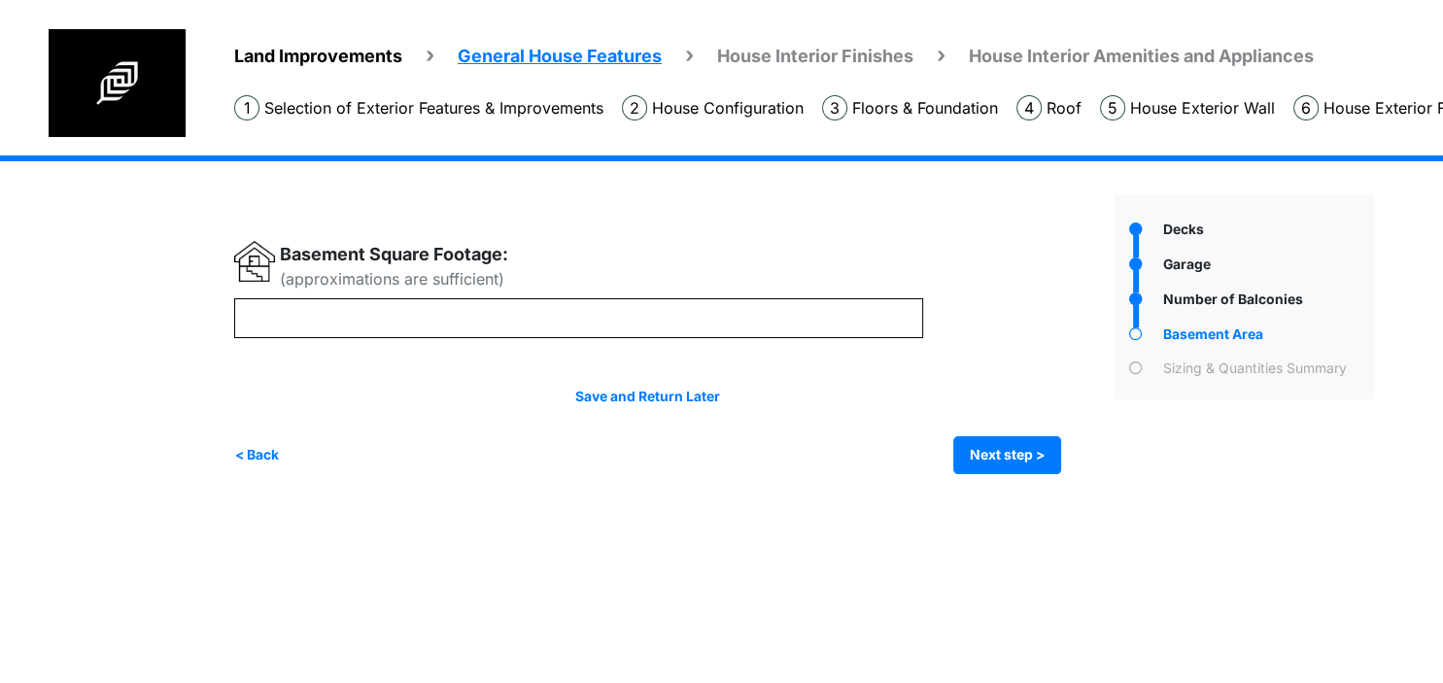
click at [418, 420] on div "Save and Return Later < Back Next step > Save and submit" at bounding box center [647, 430] width 827 height 87
drag, startPoint x: 453, startPoint y: 418, endPoint x: 468, endPoint y: 420, distance: 15.7
click at [454, 418] on div "Save and Return Later < Back Next step > Save and submit" at bounding box center [647, 430] width 827 height 87
click at [998, 460] on button "Next step >" at bounding box center [1007, 455] width 108 height 38
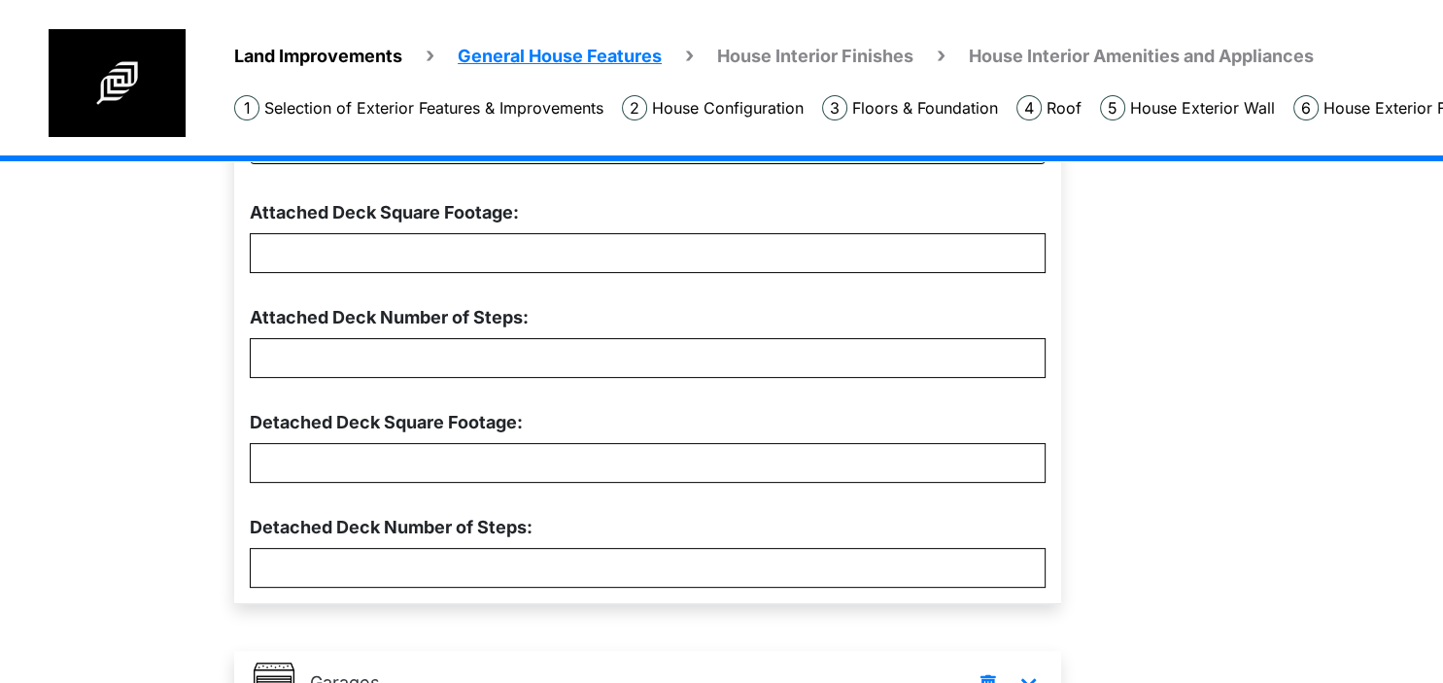
scroll to position [102, 0]
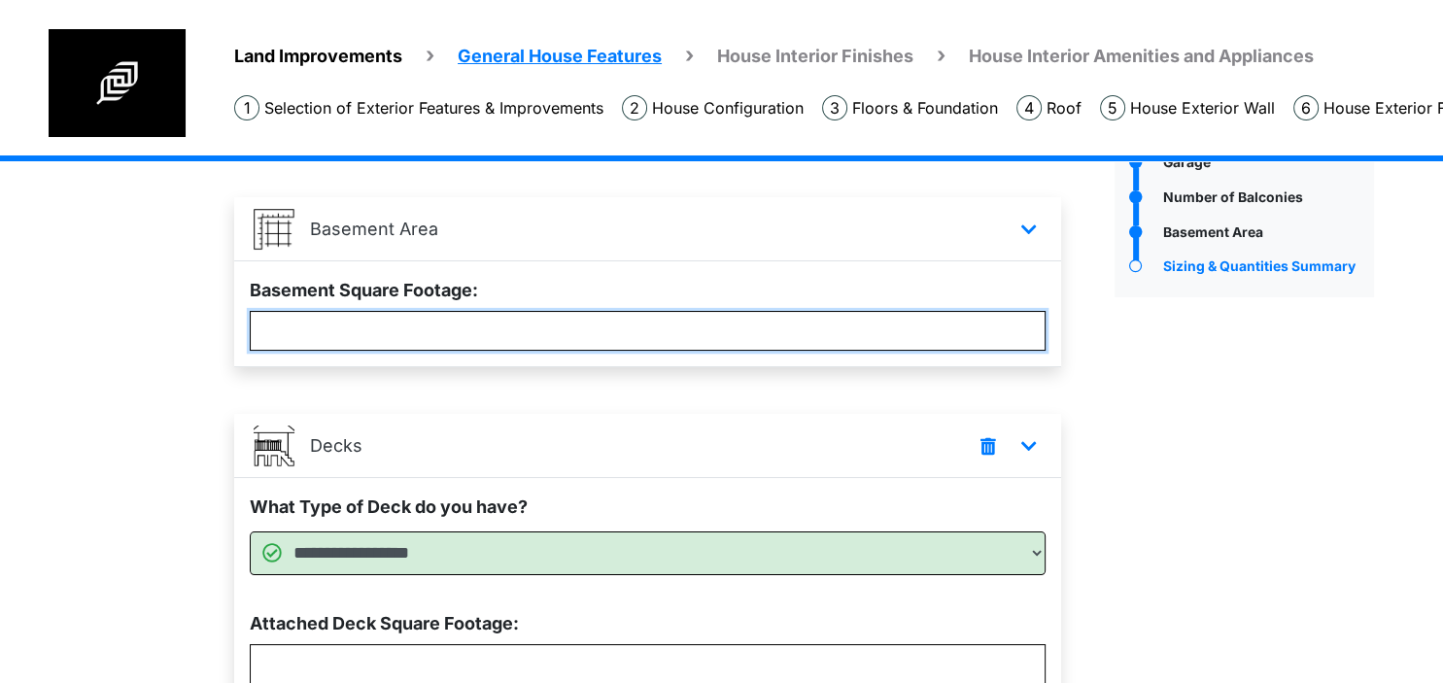
drag, startPoint x: 478, startPoint y: 332, endPoint x: -35, endPoint y: 345, distance: 513.1
click at [250, 345] on input "**********" at bounding box center [648, 331] width 796 height 40
type input "***"
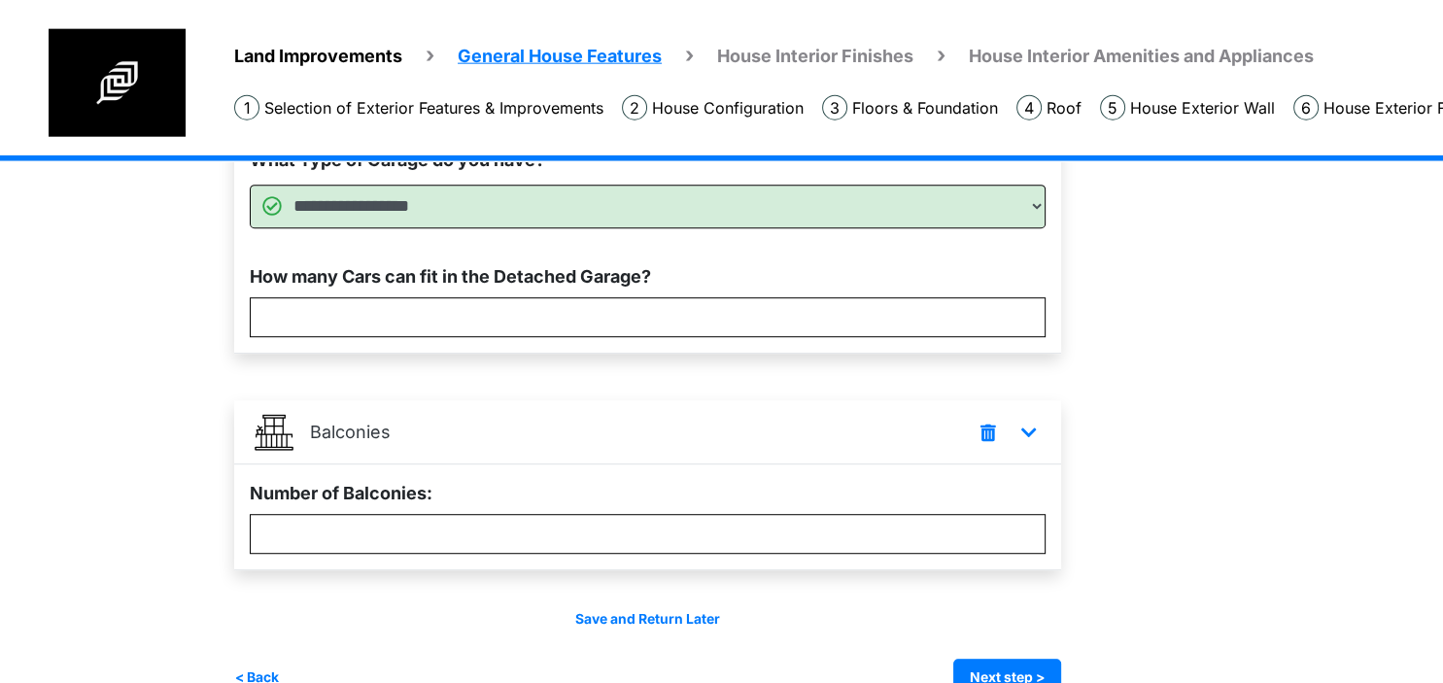
scroll to position [1137, 0]
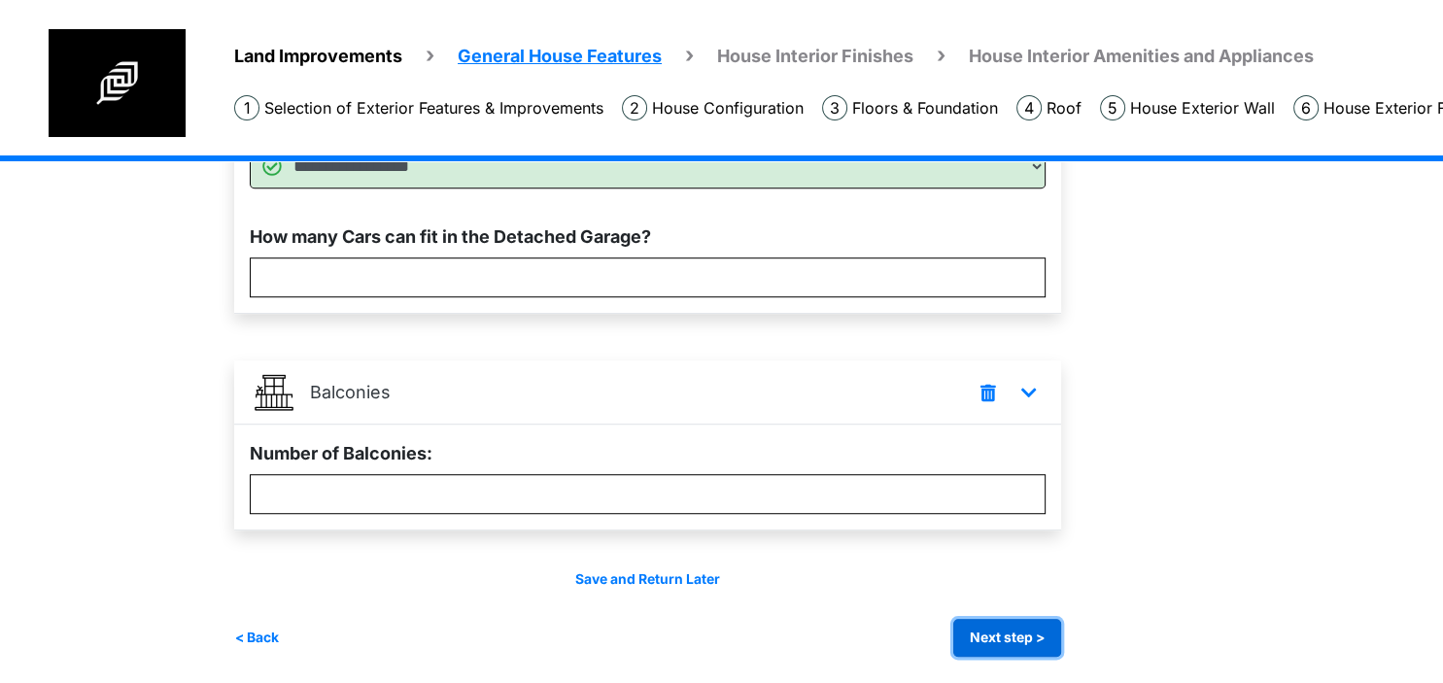
click at [989, 626] on button "Next step >" at bounding box center [1007, 638] width 108 height 38
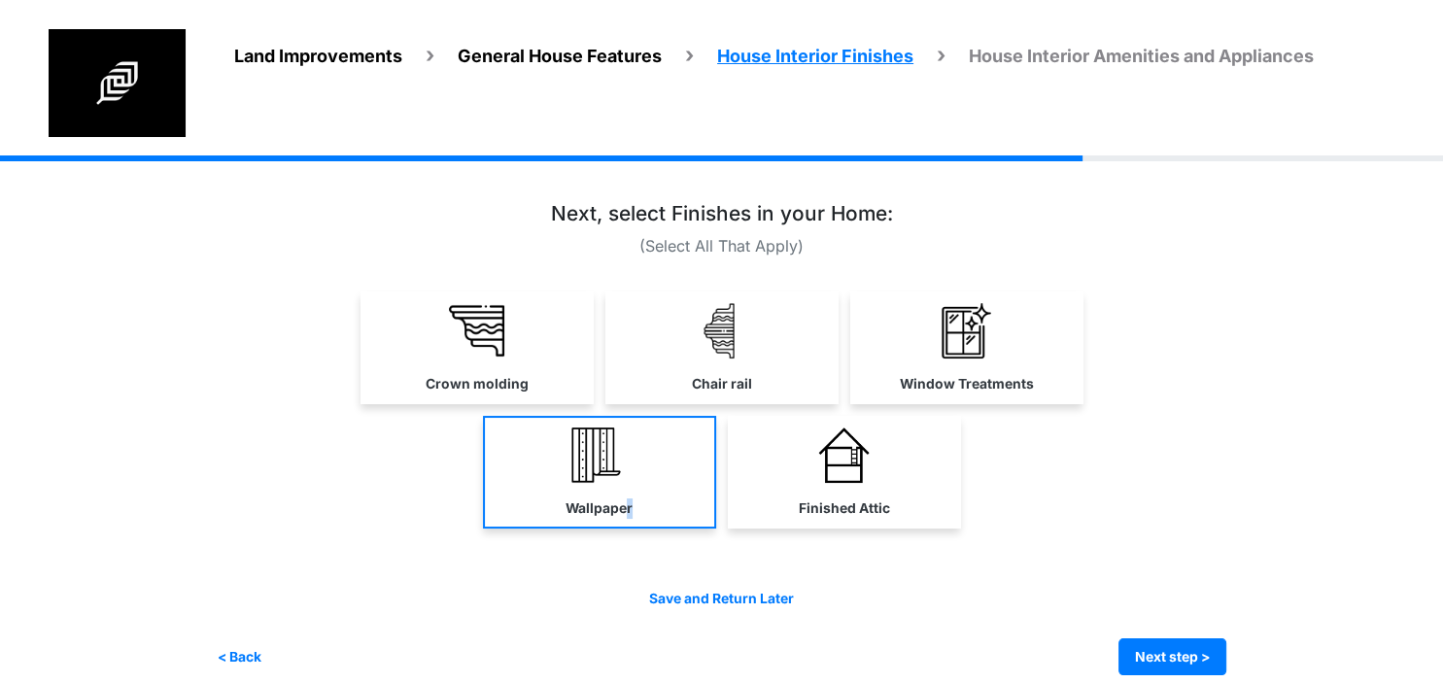
click at [628, 460] on link "Wallpaper" at bounding box center [599, 472] width 233 height 113
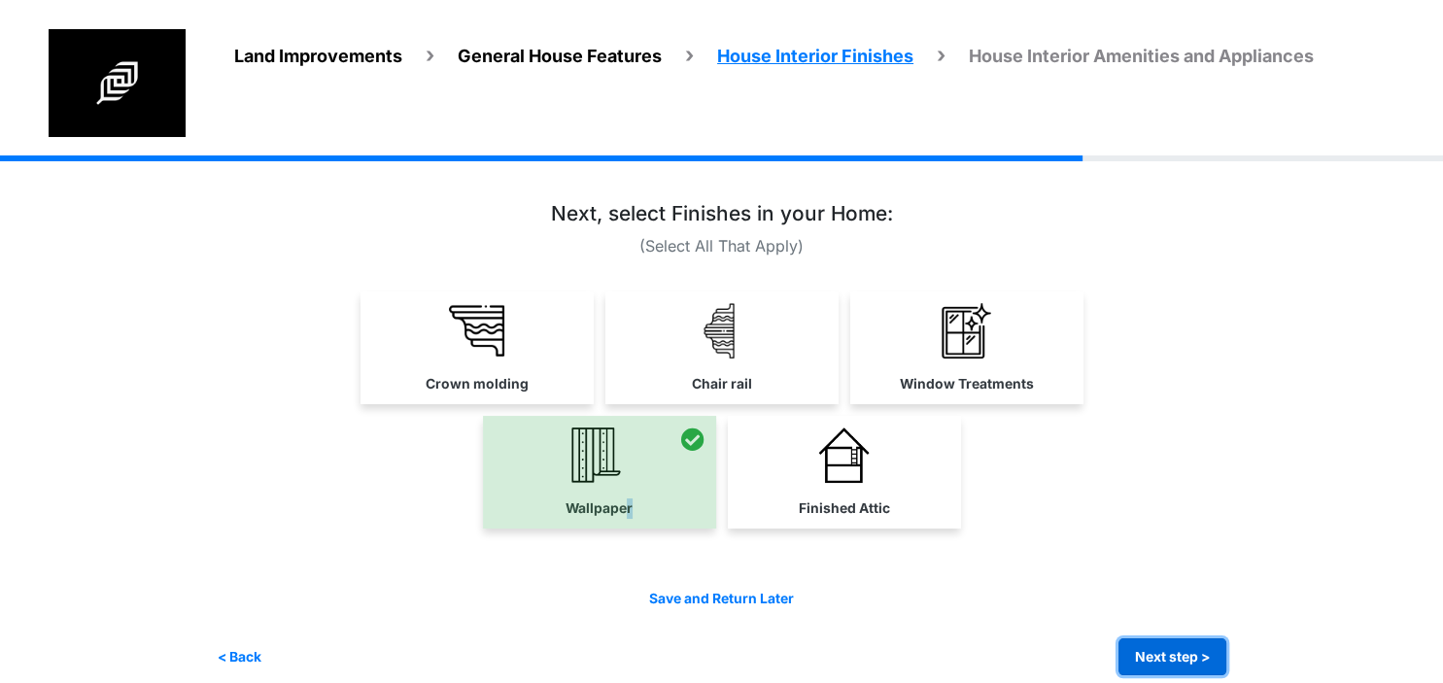
click at [1170, 670] on button "Next step >" at bounding box center [1172, 657] width 108 height 38
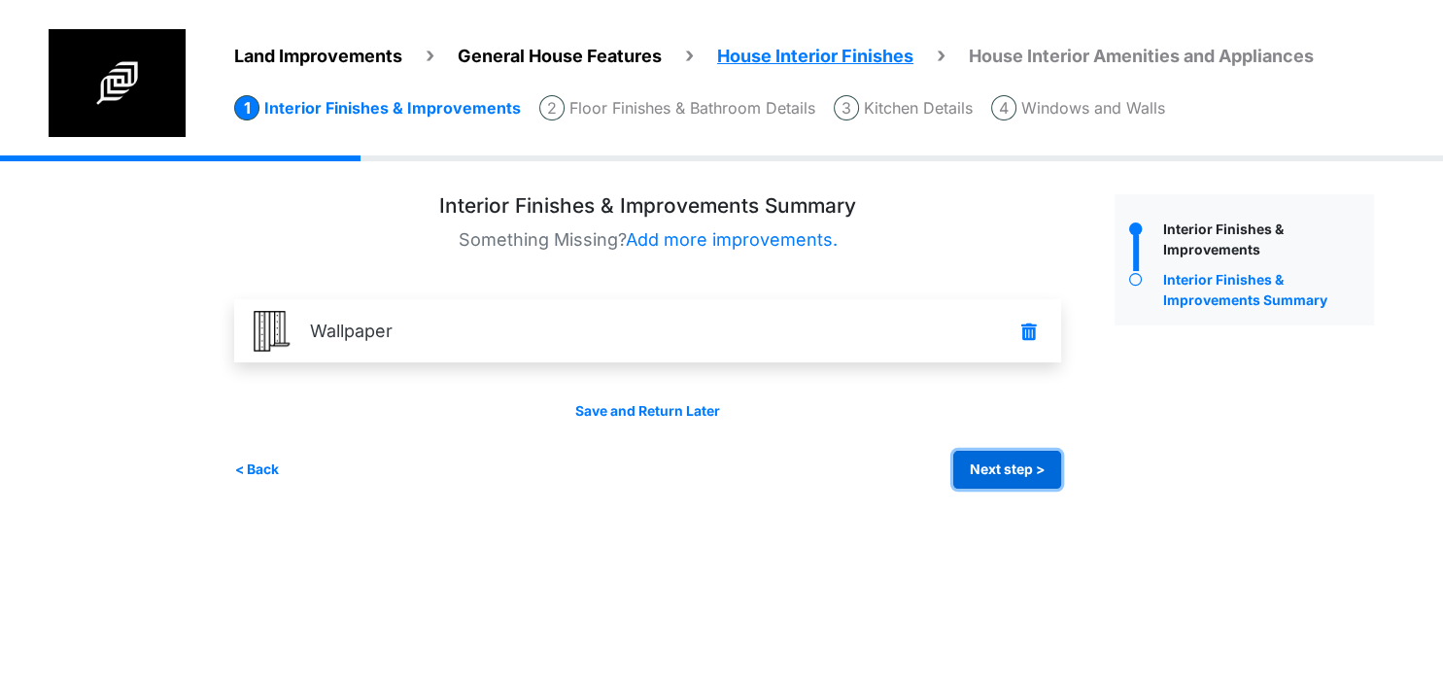
click at [1032, 471] on button "Next step >" at bounding box center [1007, 470] width 108 height 38
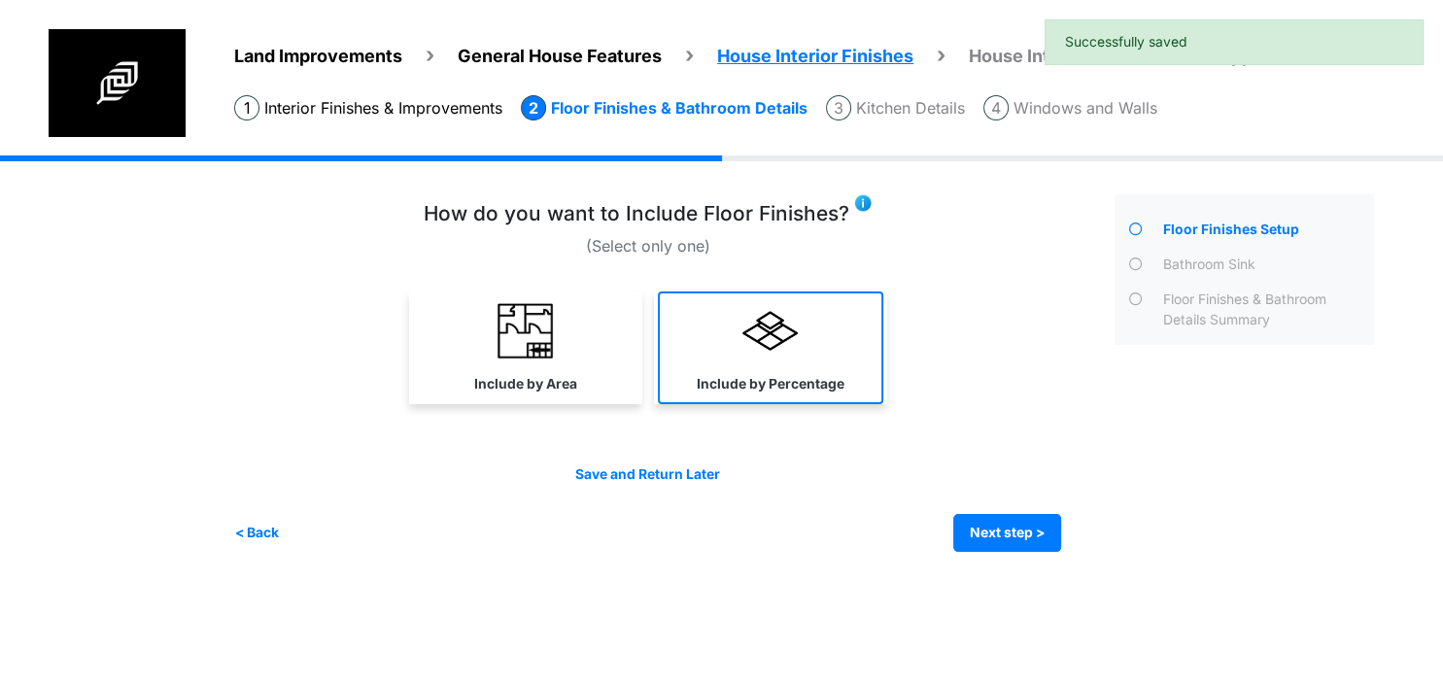
click at [822, 353] on link "Include by Percentage" at bounding box center [770, 347] width 225 height 113
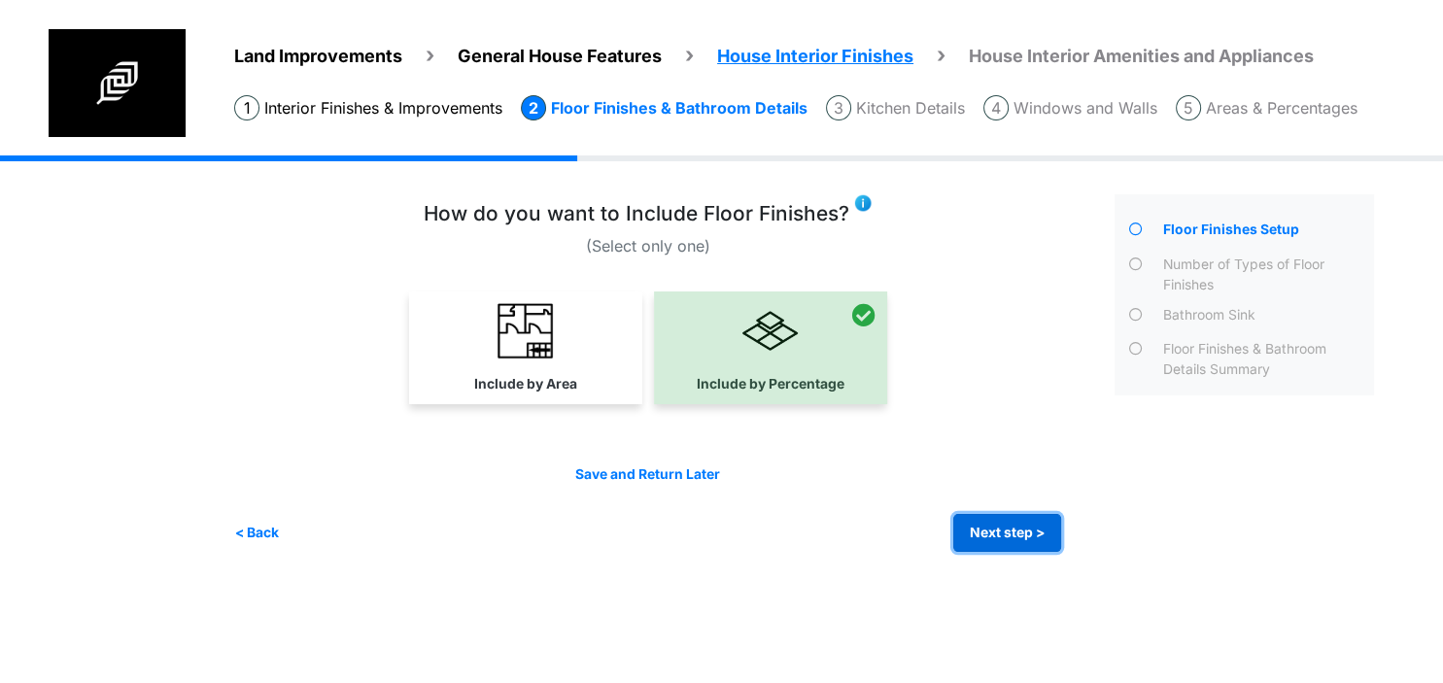
click at [985, 537] on button "Next step >" at bounding box center [1007, 533] width 108 height 38
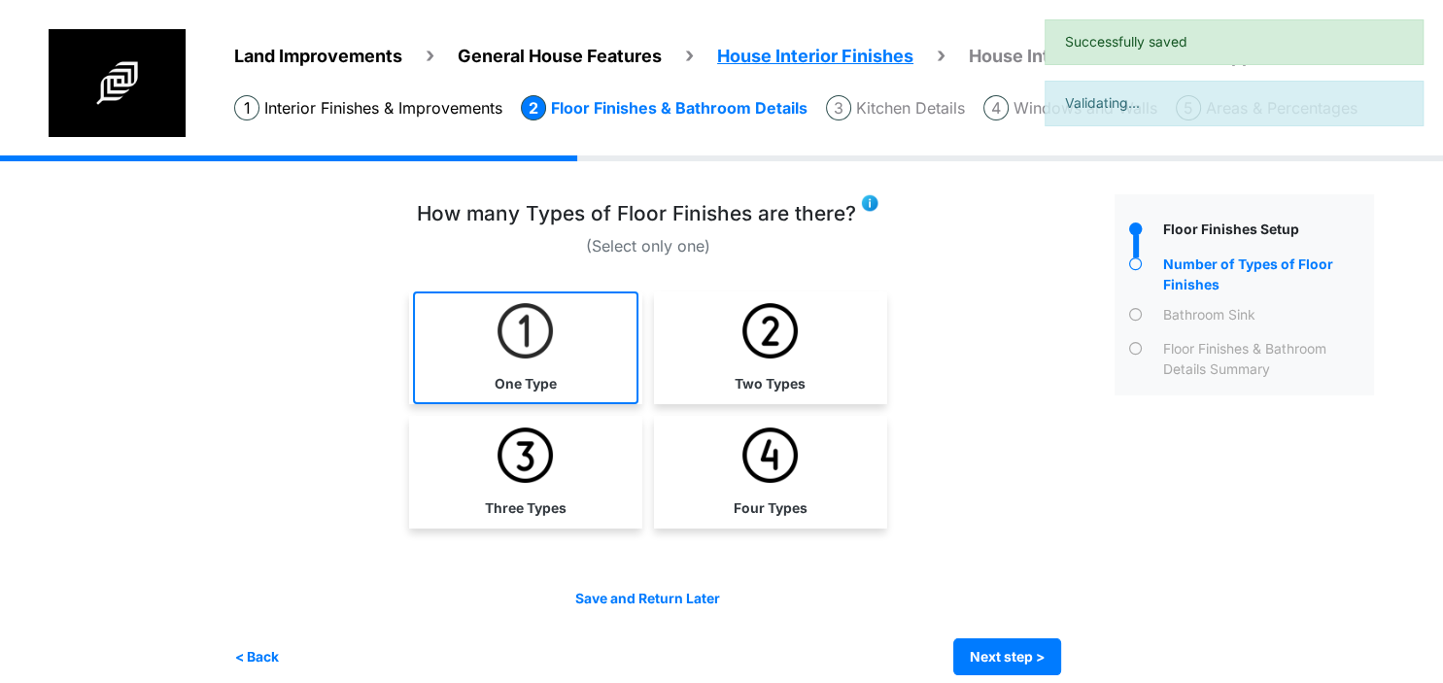
click at [592, 353] on link "One Type" at bounding box center [525, 347] width 225 height 113
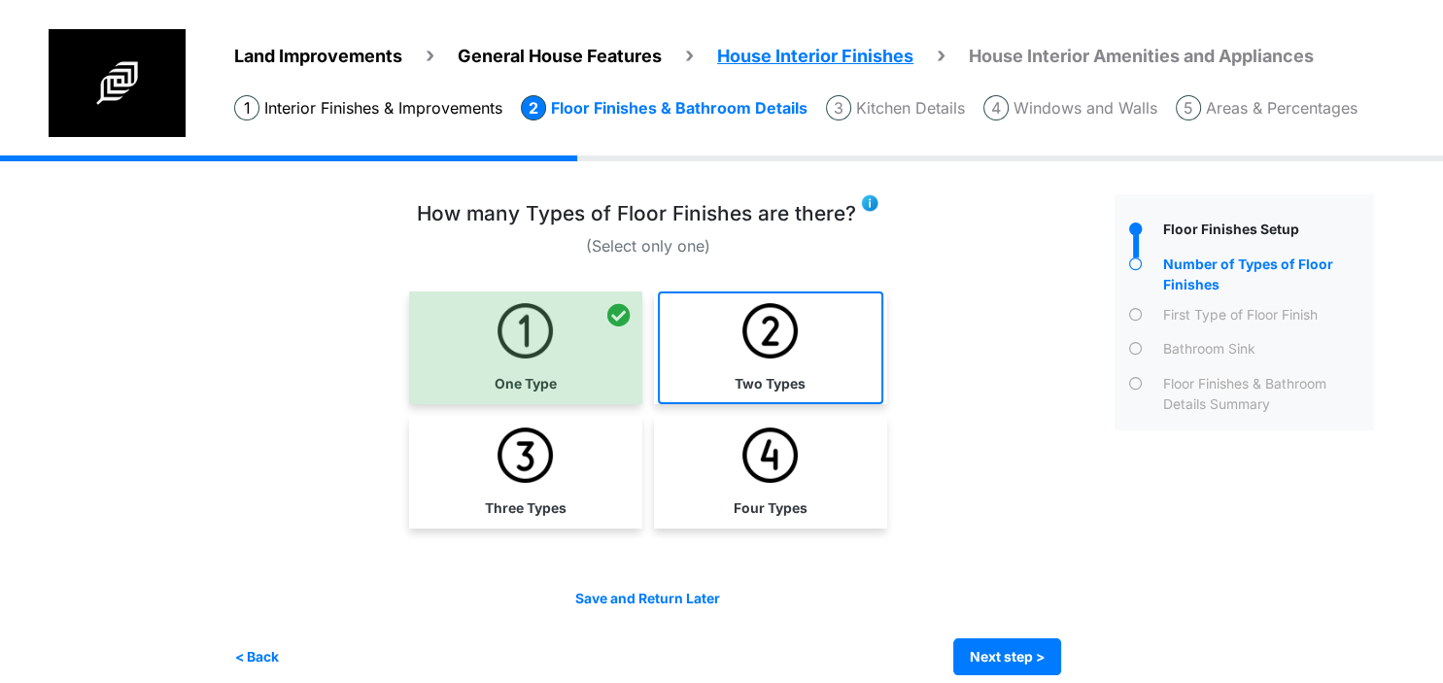
click at [769, 361] on link "Two Types" at bounding box center [770, 347] width 225 height 113
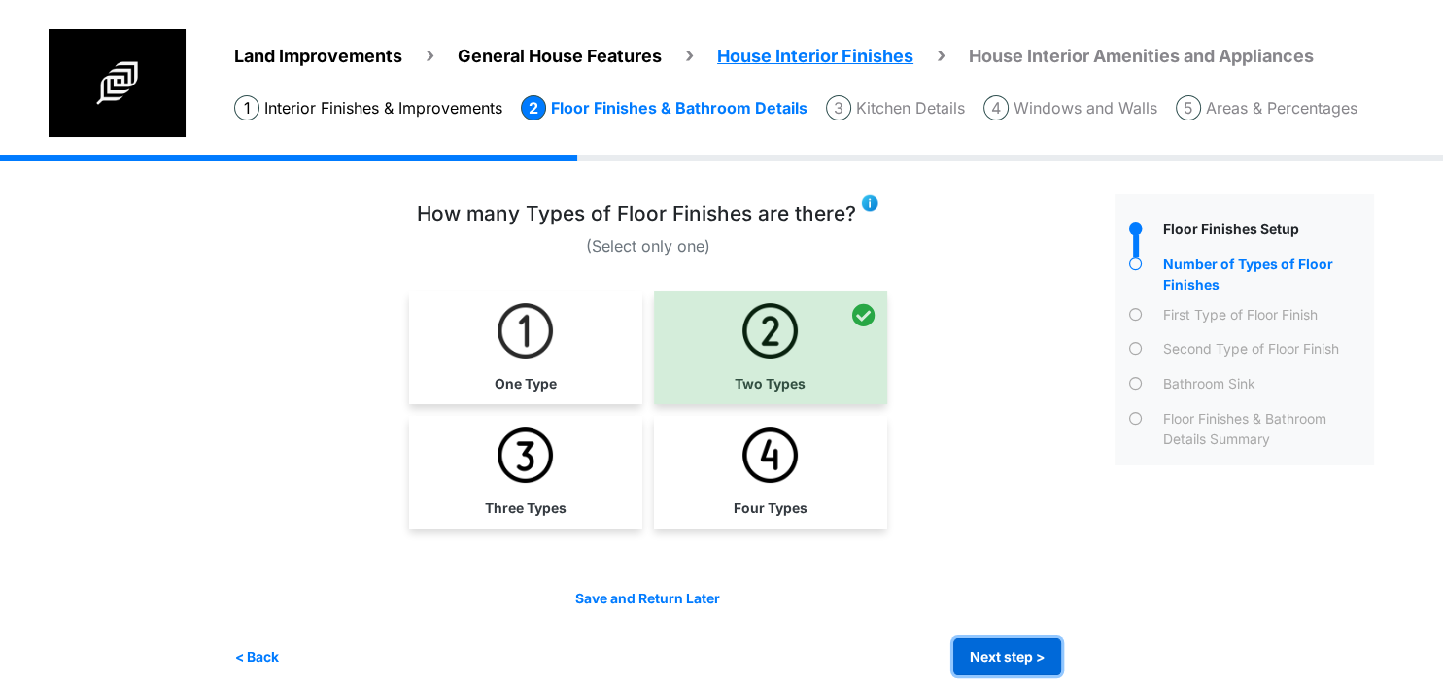
click at [1009, 651] on button "Next step >" at bounding box center [1007, 657] width 108 height 38
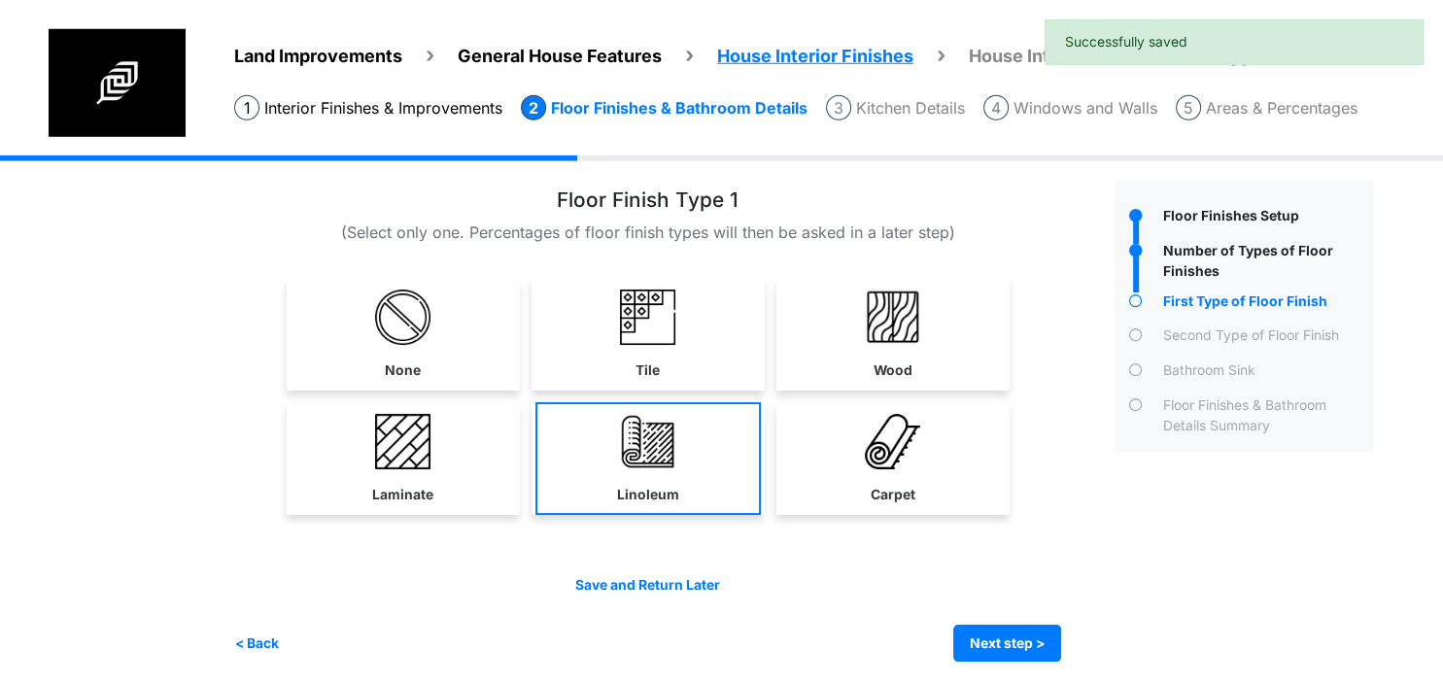
scroll to position [19, 0]
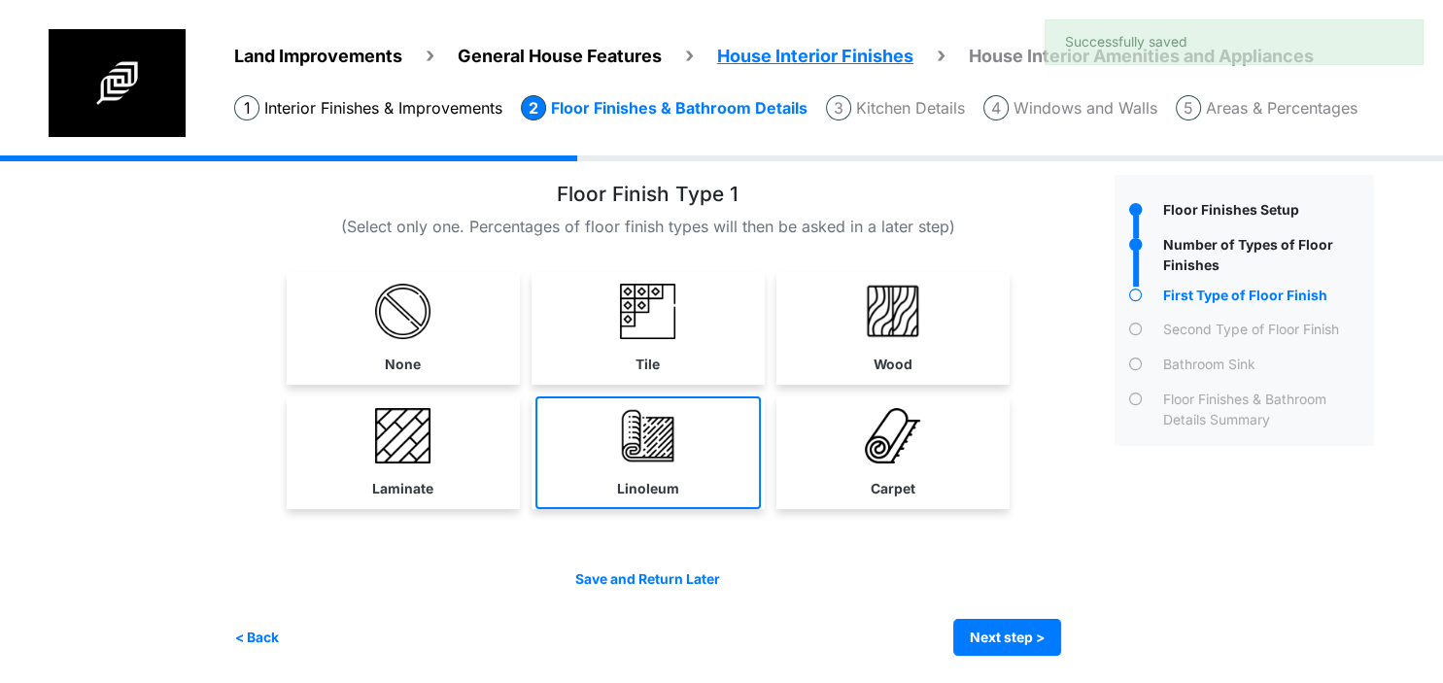
click at [705, 460] on link "Linoleum" at bounding box center [647, 452] width 225 height 113
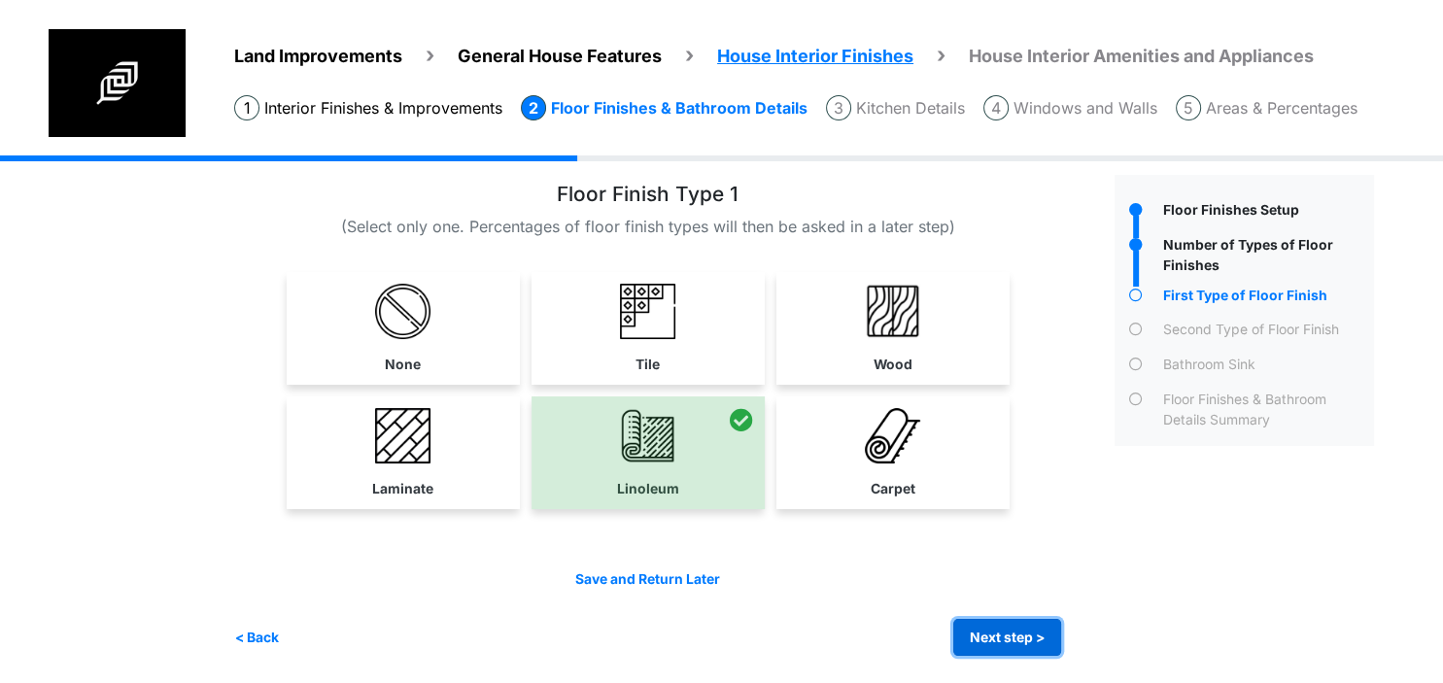
click at [979, 636] on button "Next step >" at bounding box center [1007, 638] width 108 height 38
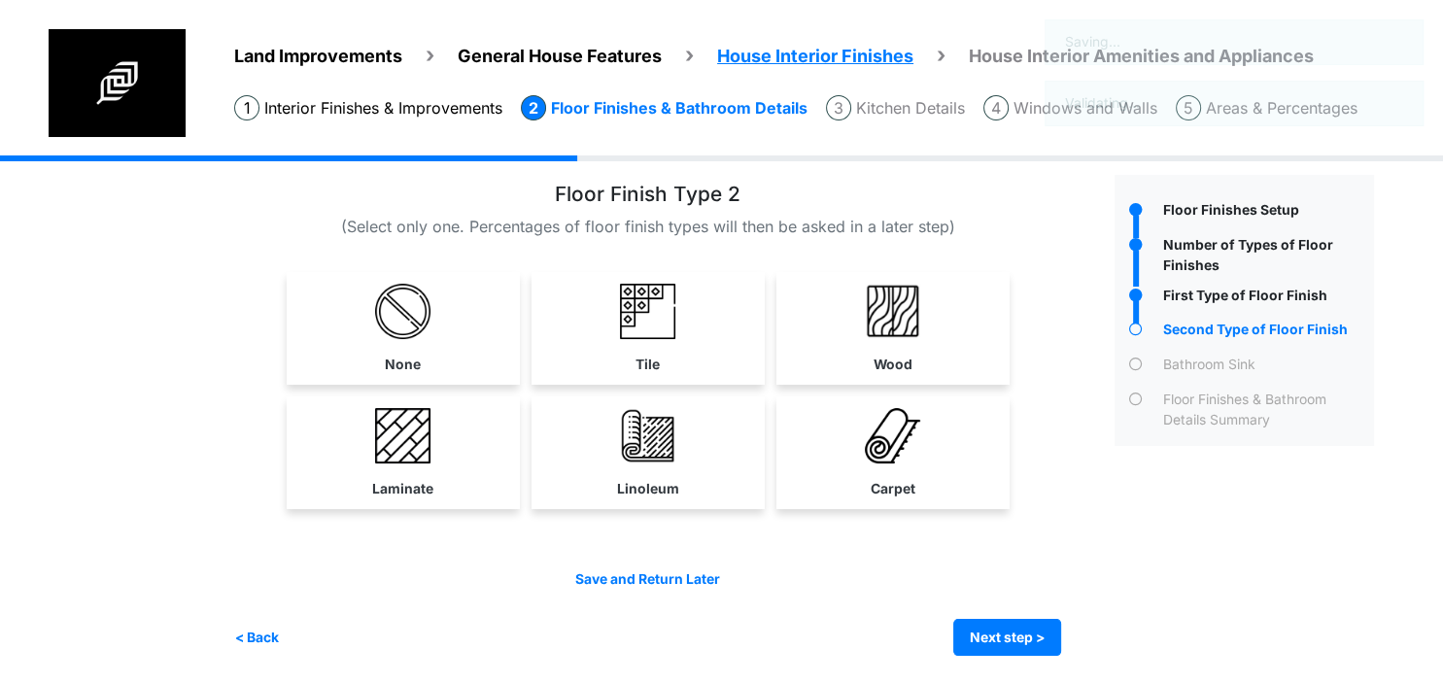
scroll to position [0, 0]
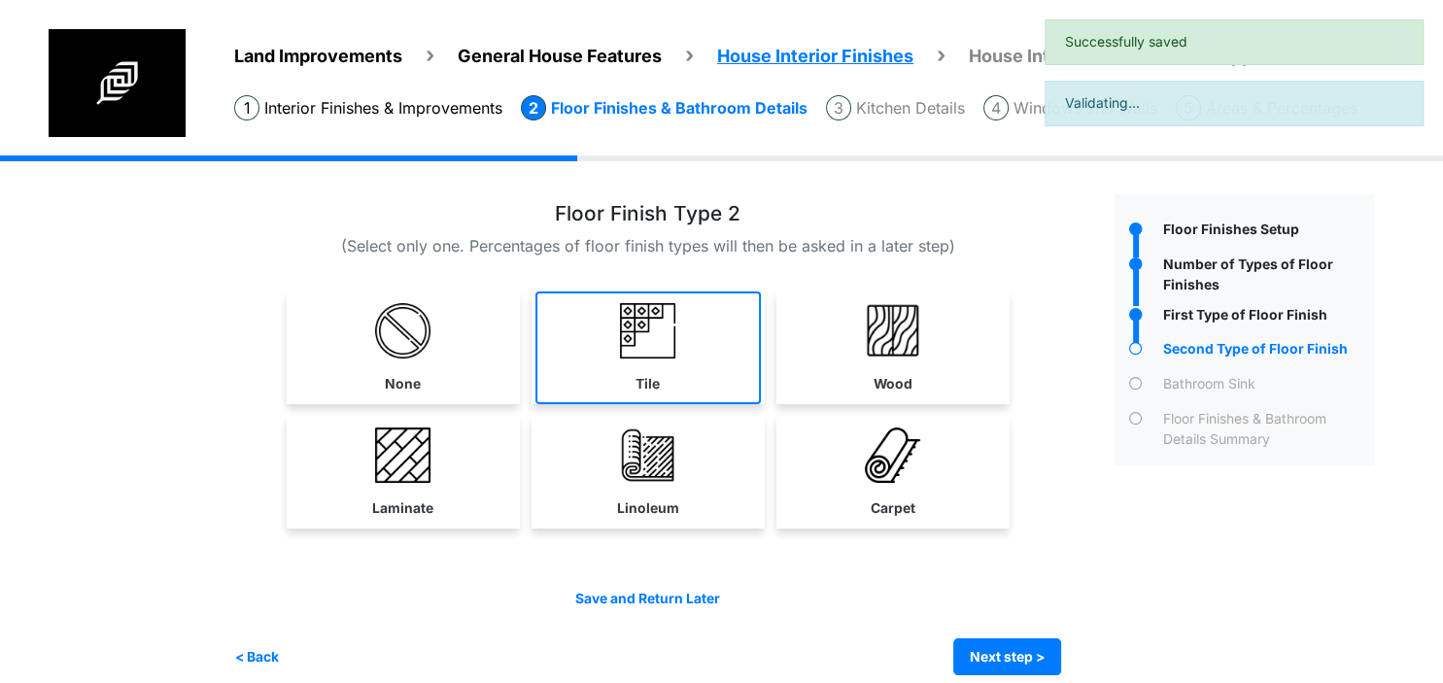
click at [683, 354] on link "Tile" at bounding box center [647, 347] width 225 height 113
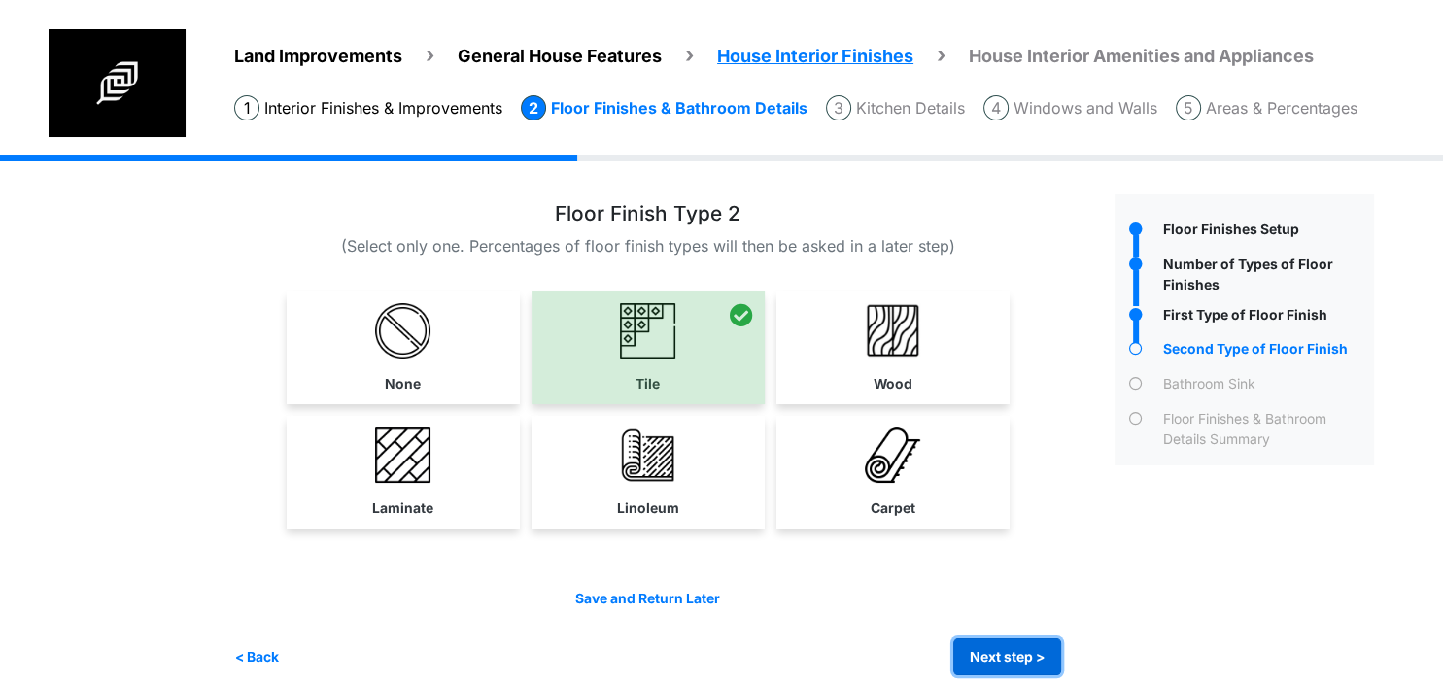
click at [993, 642] on button "Next step >" at bounding box center [1007, 657] width 108 height 38
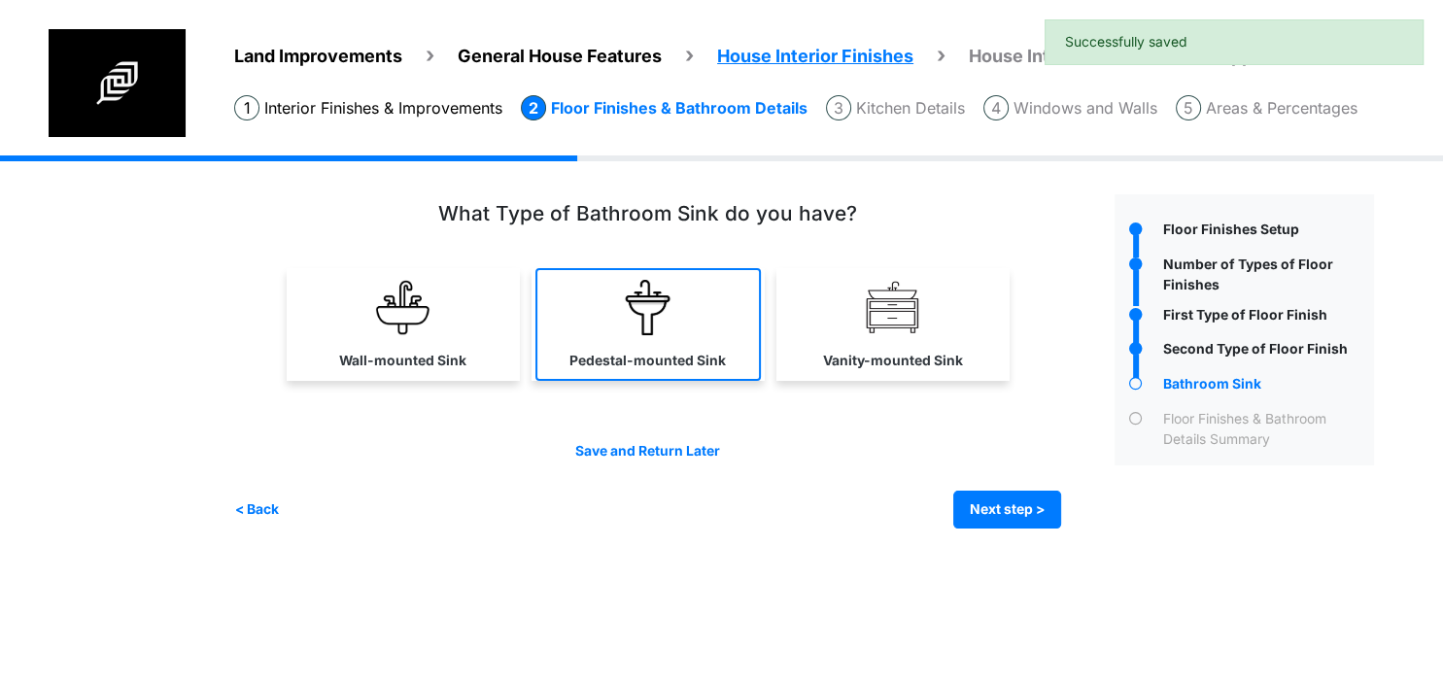
click at [665, 367] on label "Pedestal-mounted Sink" at bounding box center [647, 361] width 156 height 20
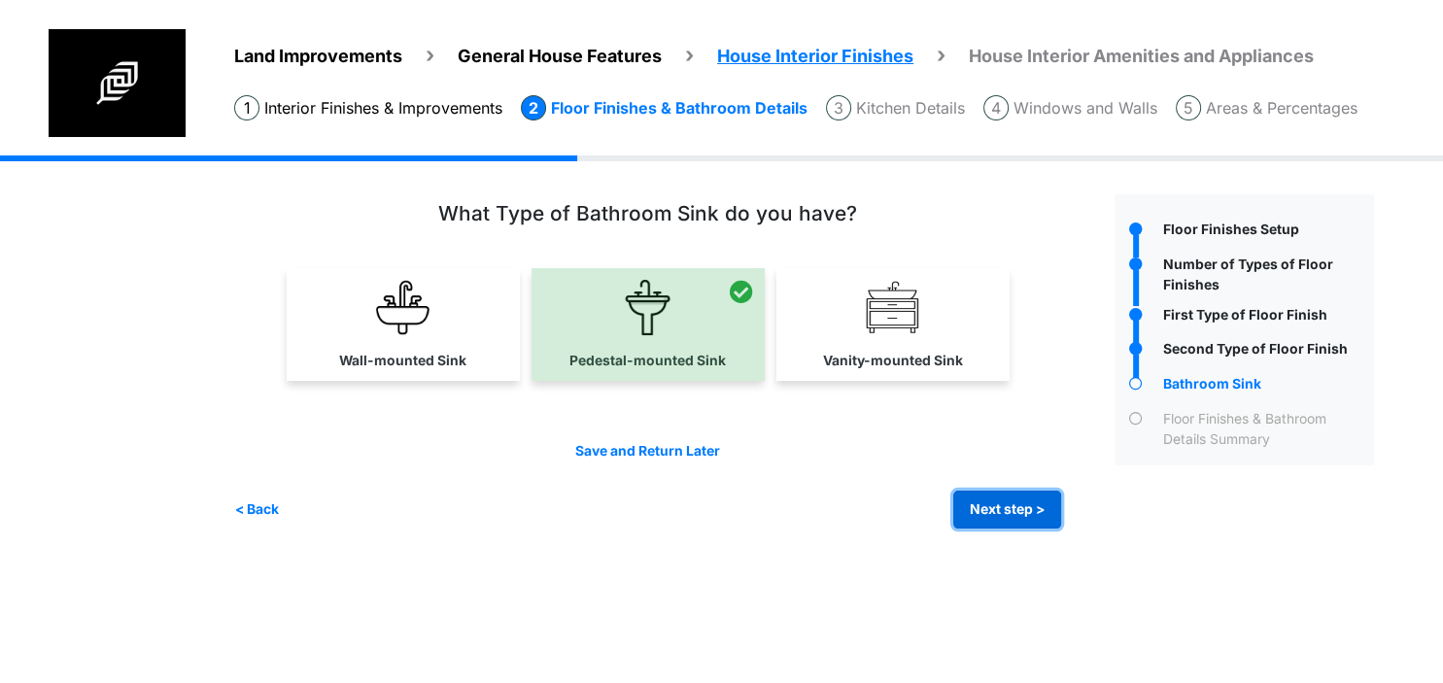
click at [1011, 498] on button "Next step >" at bounding box center [1007, 510] width 108 height 38
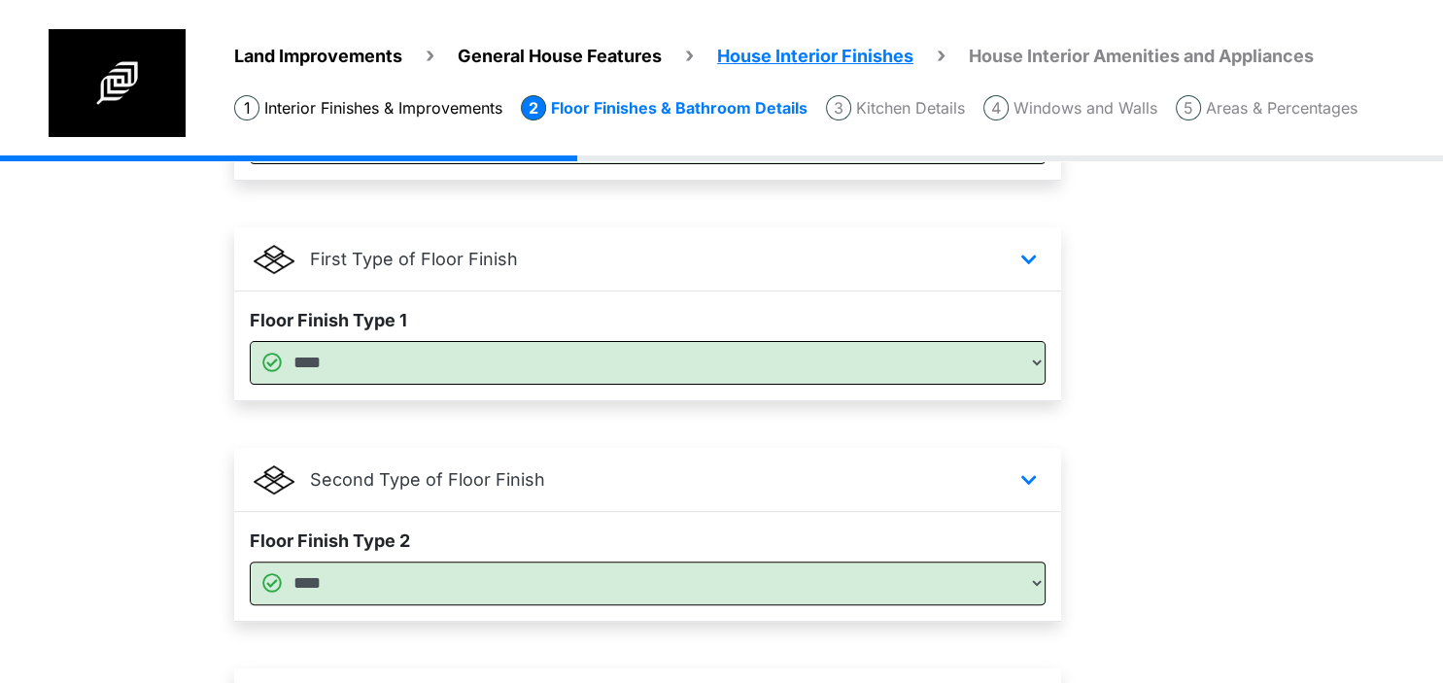
scroll to position [811, 0]
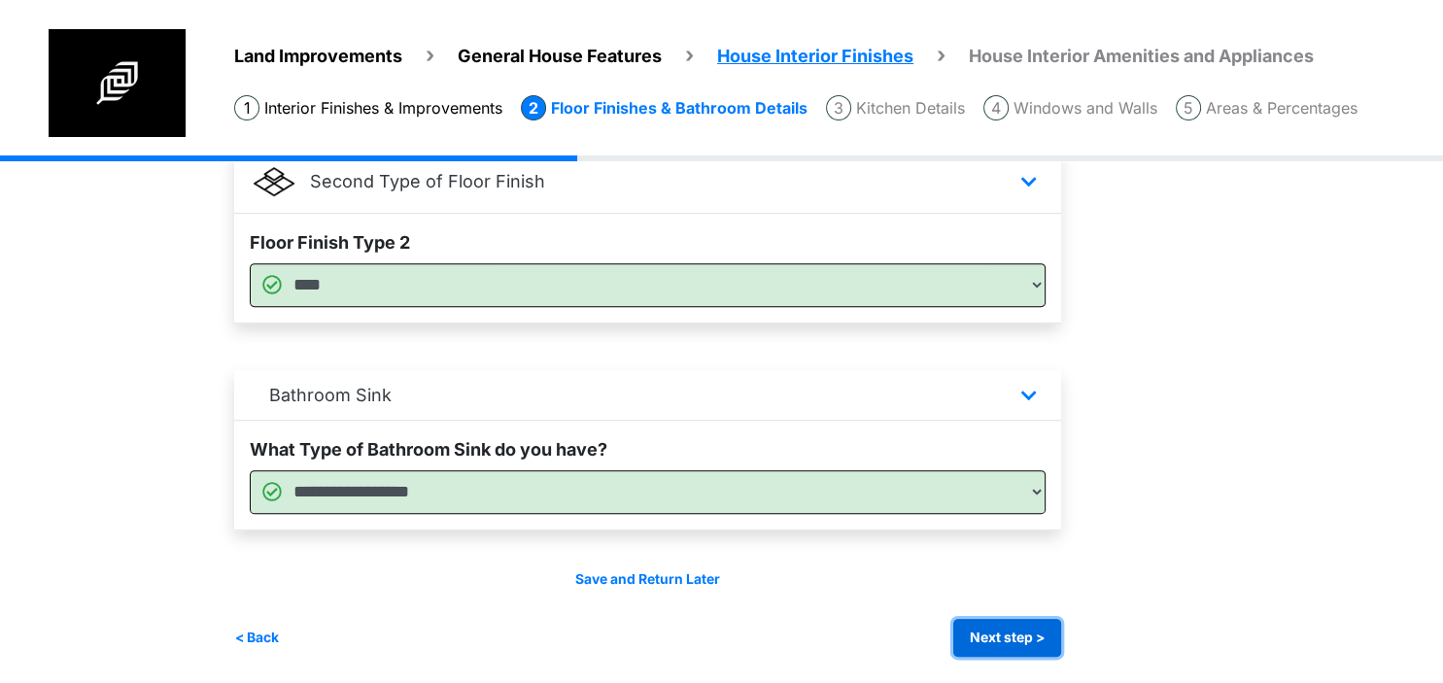
click at [1038, 645] on button "Next step >" at bounding box center [1007, 638] width 108 height 38
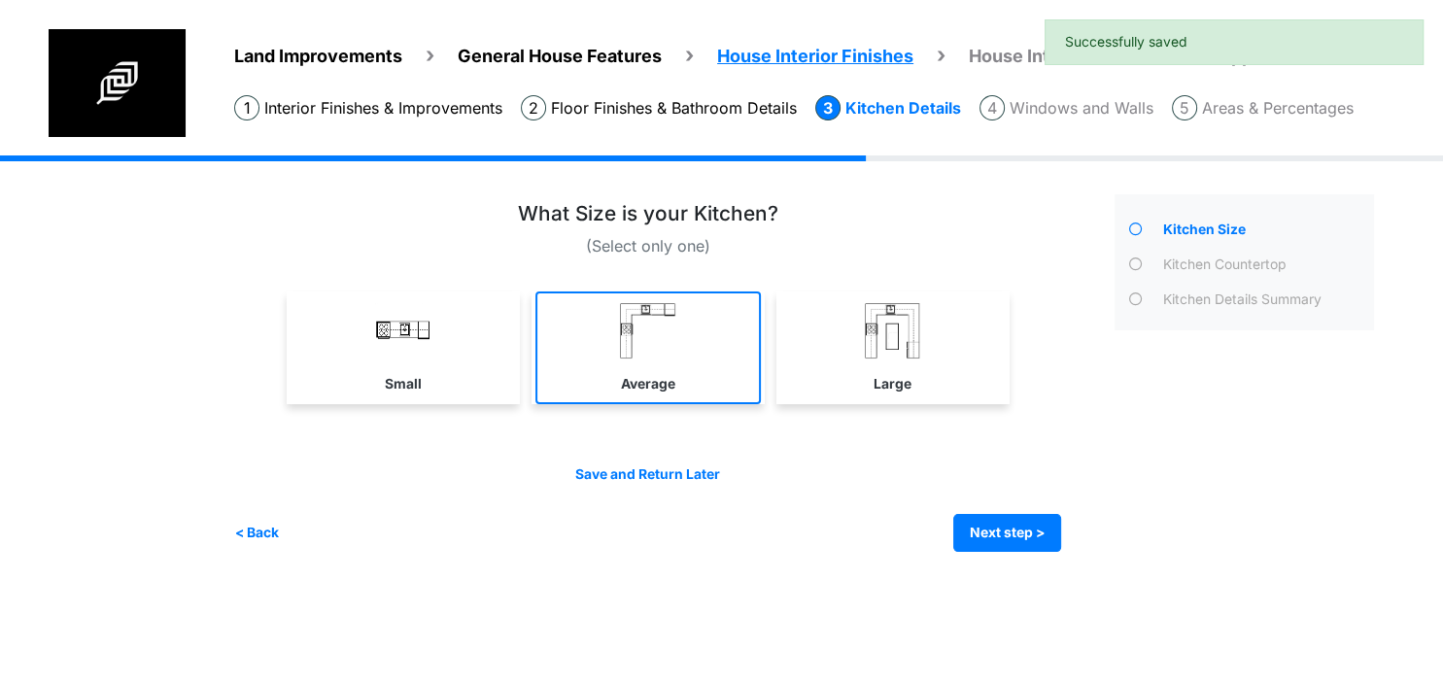
click at [750, 373] on link "Average" at bounding box center [647, 347] width 225 height 113
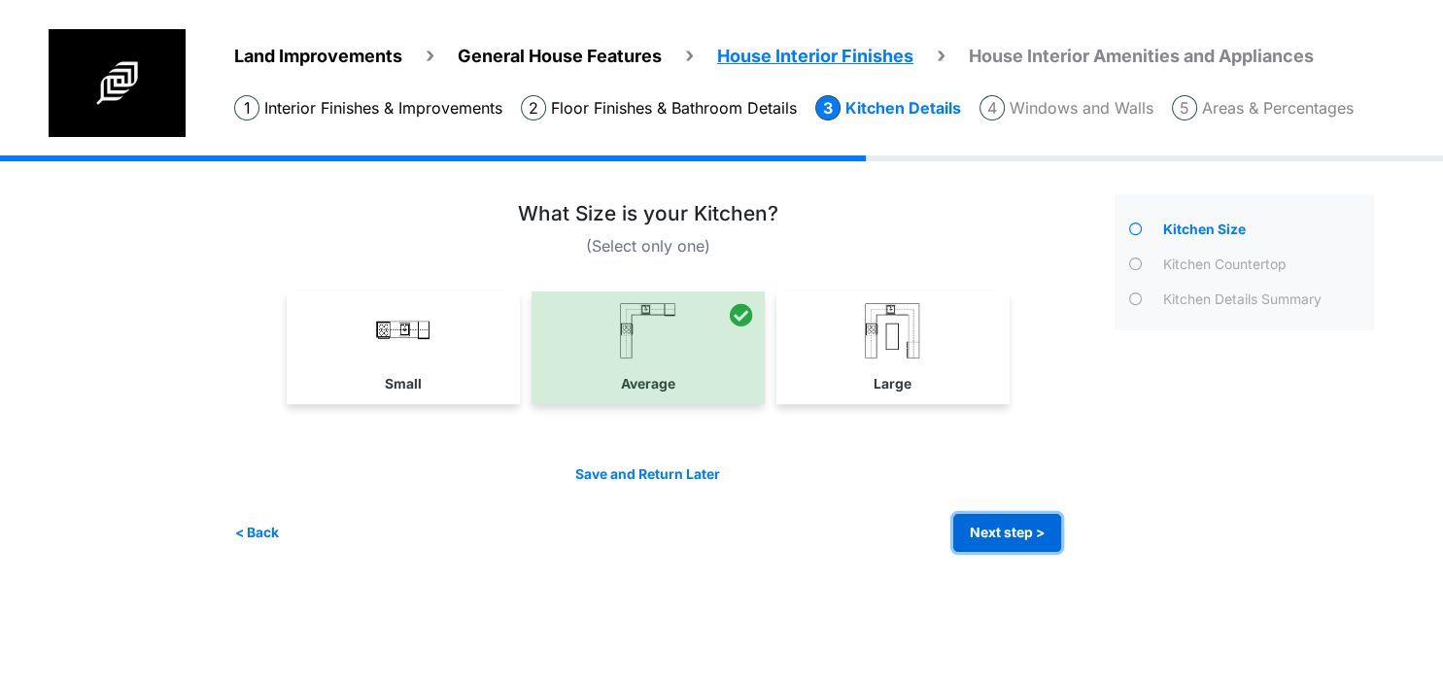
click at [1003, 534] on button "Next step >" at bounding box center [1007, 533] width 108 height 38
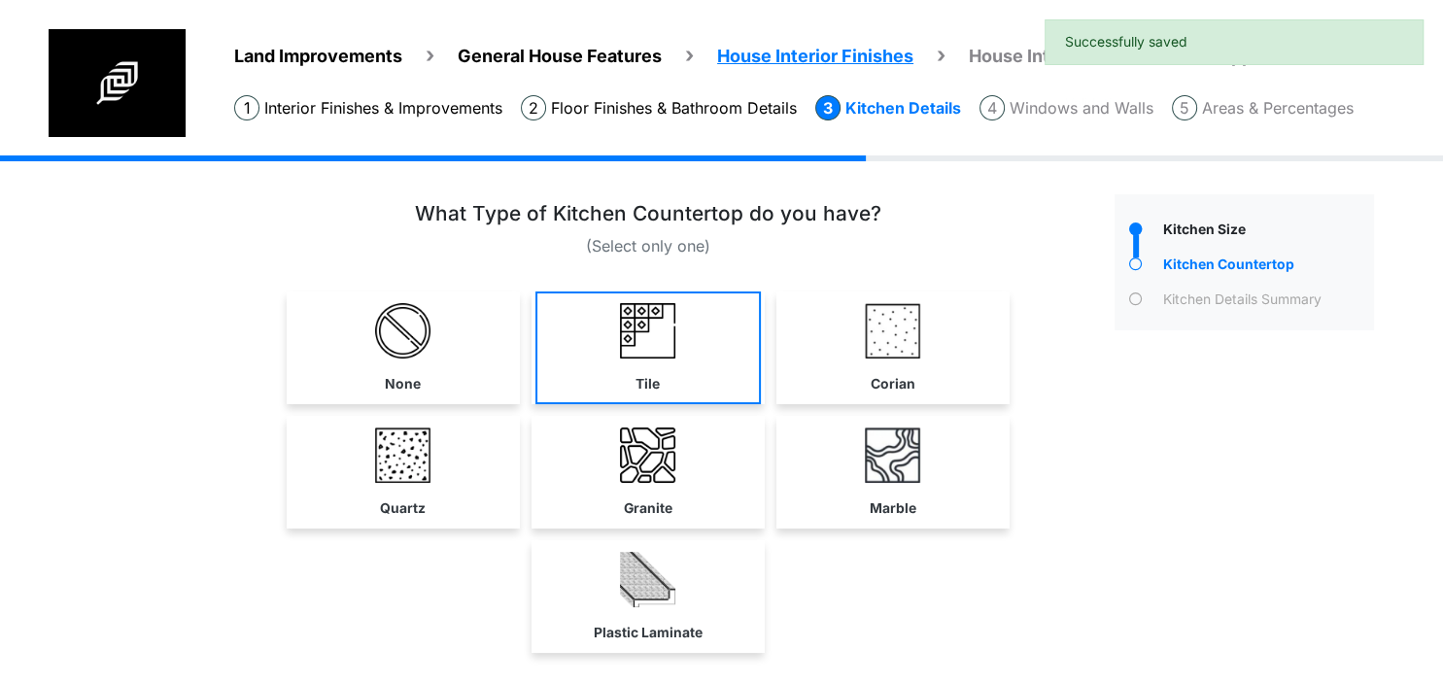
drag, startPoint x: 709, startPoint y: 383, endPoint x: 718, endPoint y: 393, distance: 13.8
click at [710, 387] on link "Tile" at bounding box center [647, 347] width 225 height 113
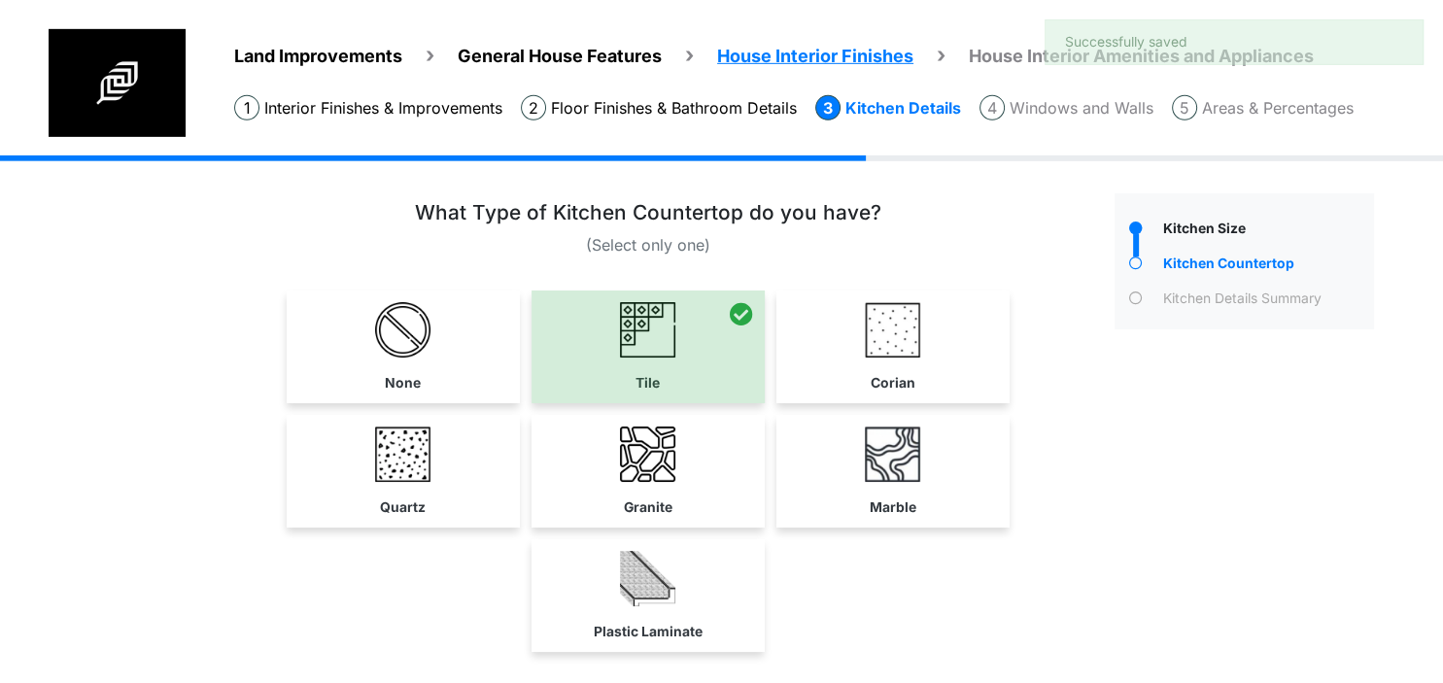
scroll to position [143, 0]
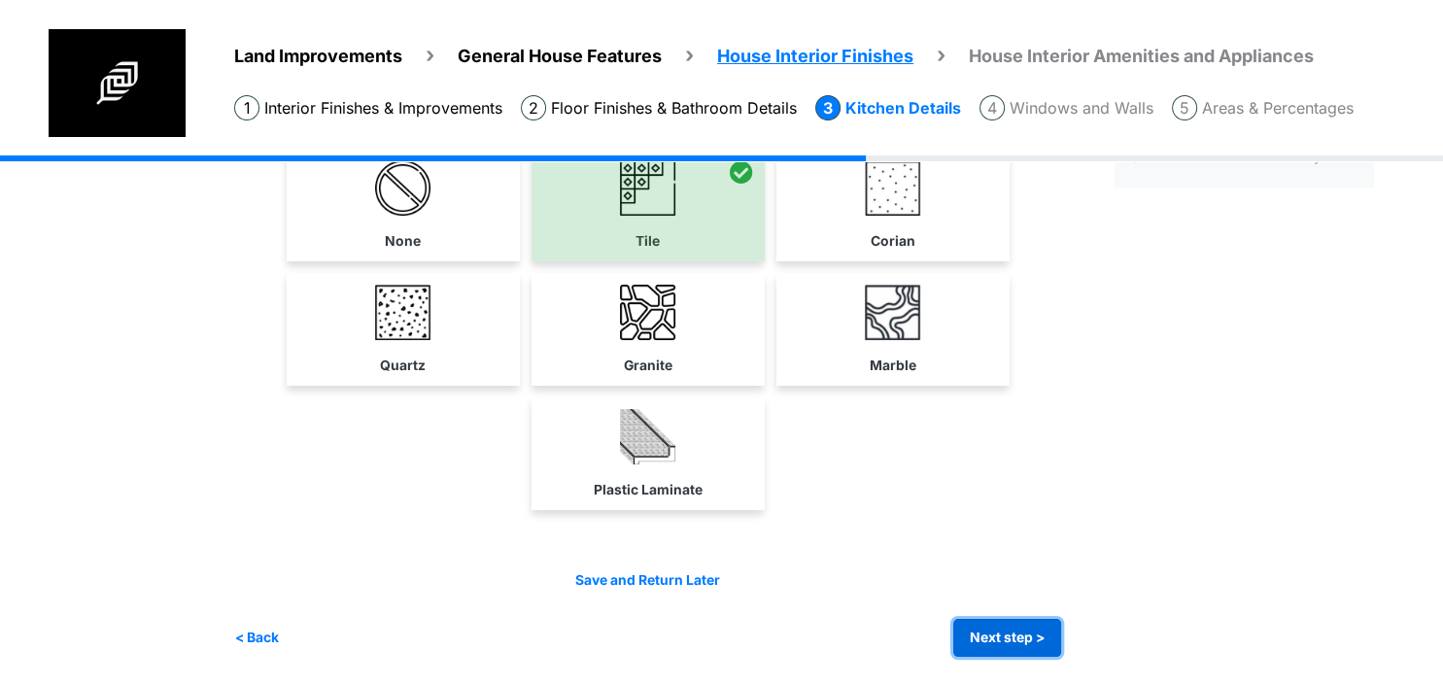
click at [983, 632] on button "Next step >" at bounding box center [1007, 638] width 108 height 38
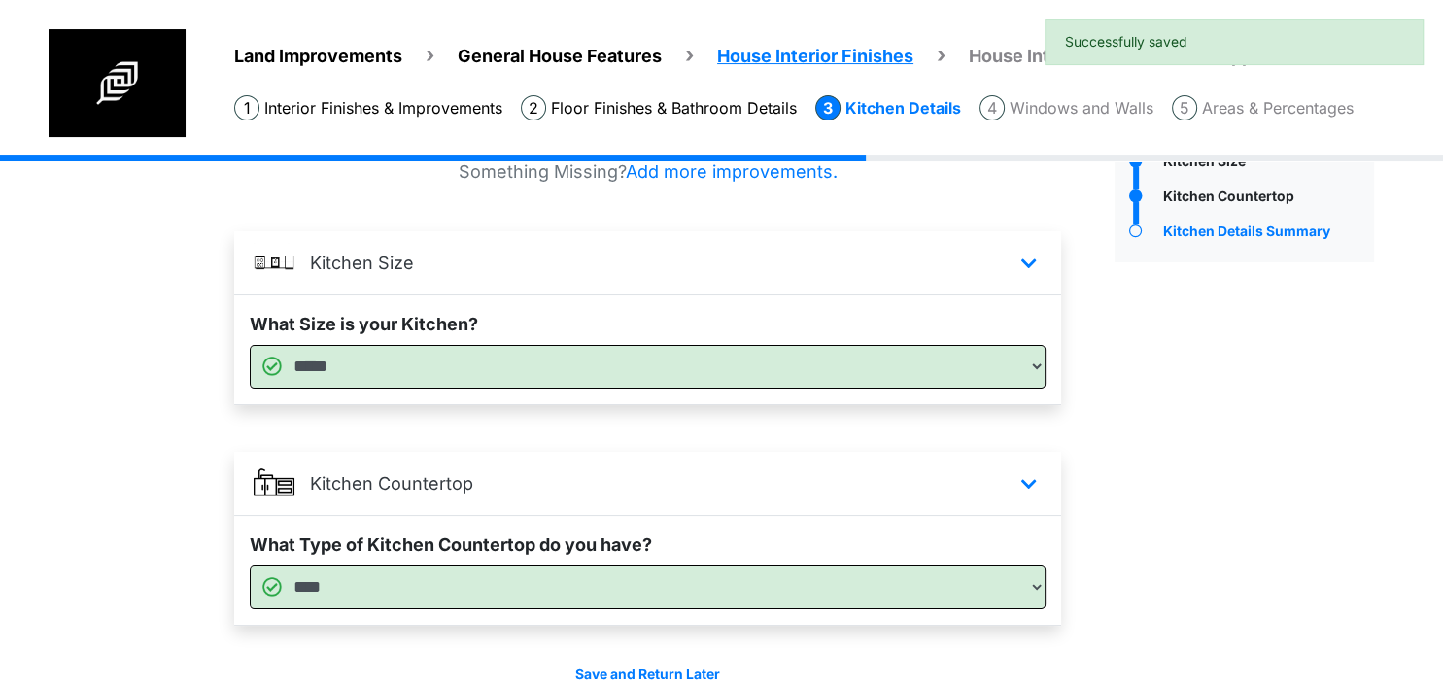
scroll to position [164, 0]
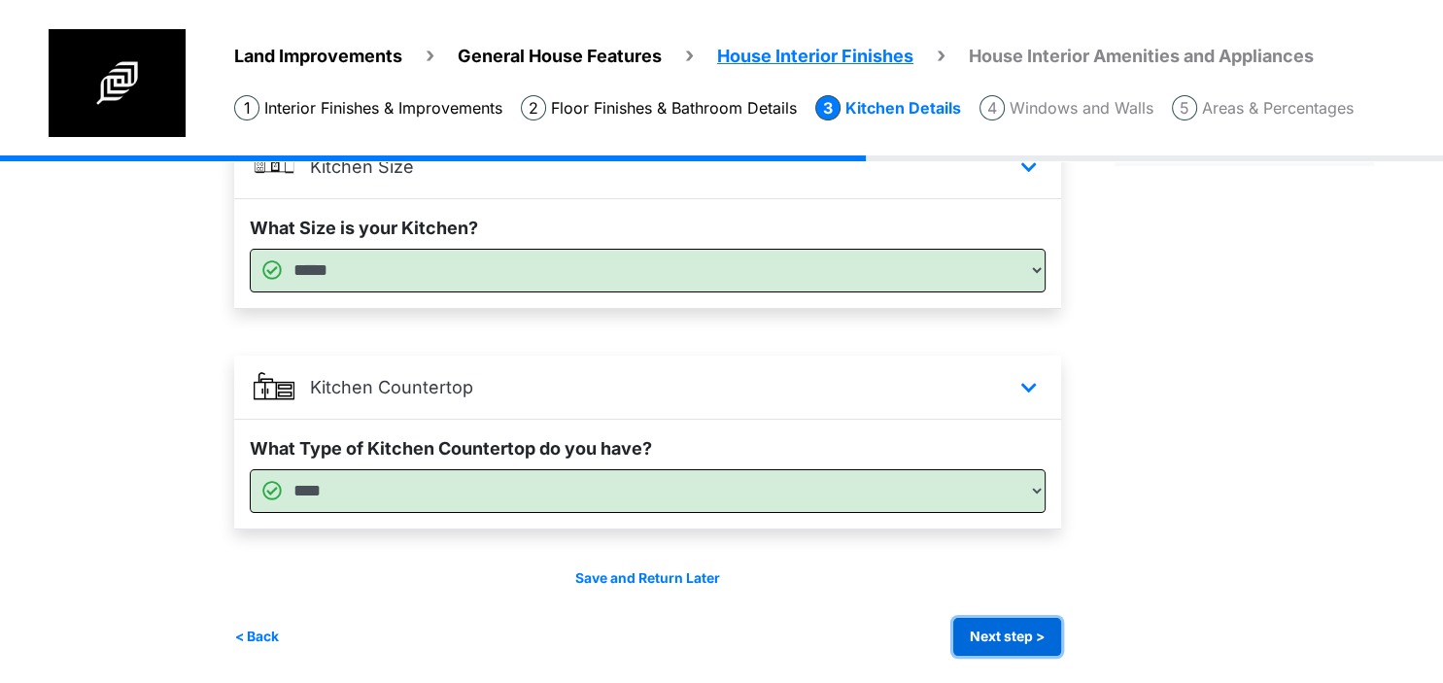
click at [977, 643] on button "Next step >" at bounding box center [1007, 637] width 108 height 38
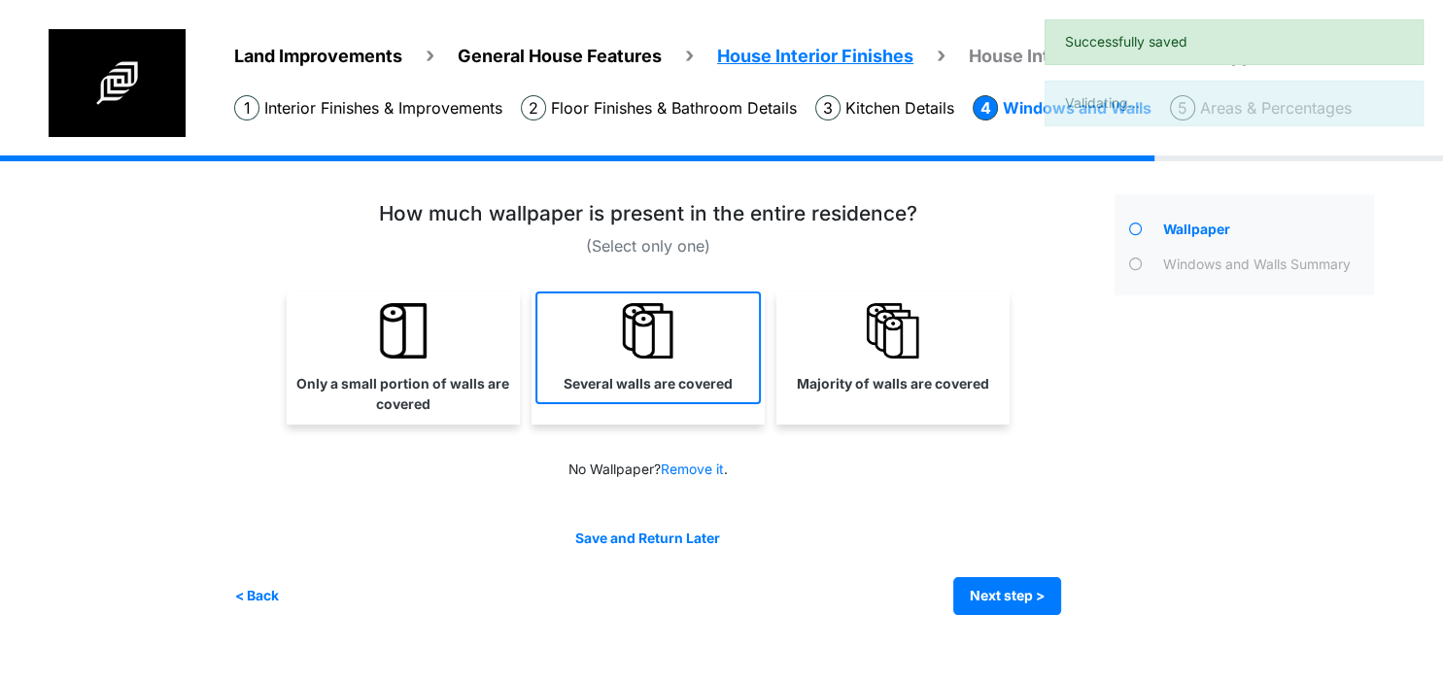
click at [640, 343] on img at bounding box center [647, 330] width 55 height 55
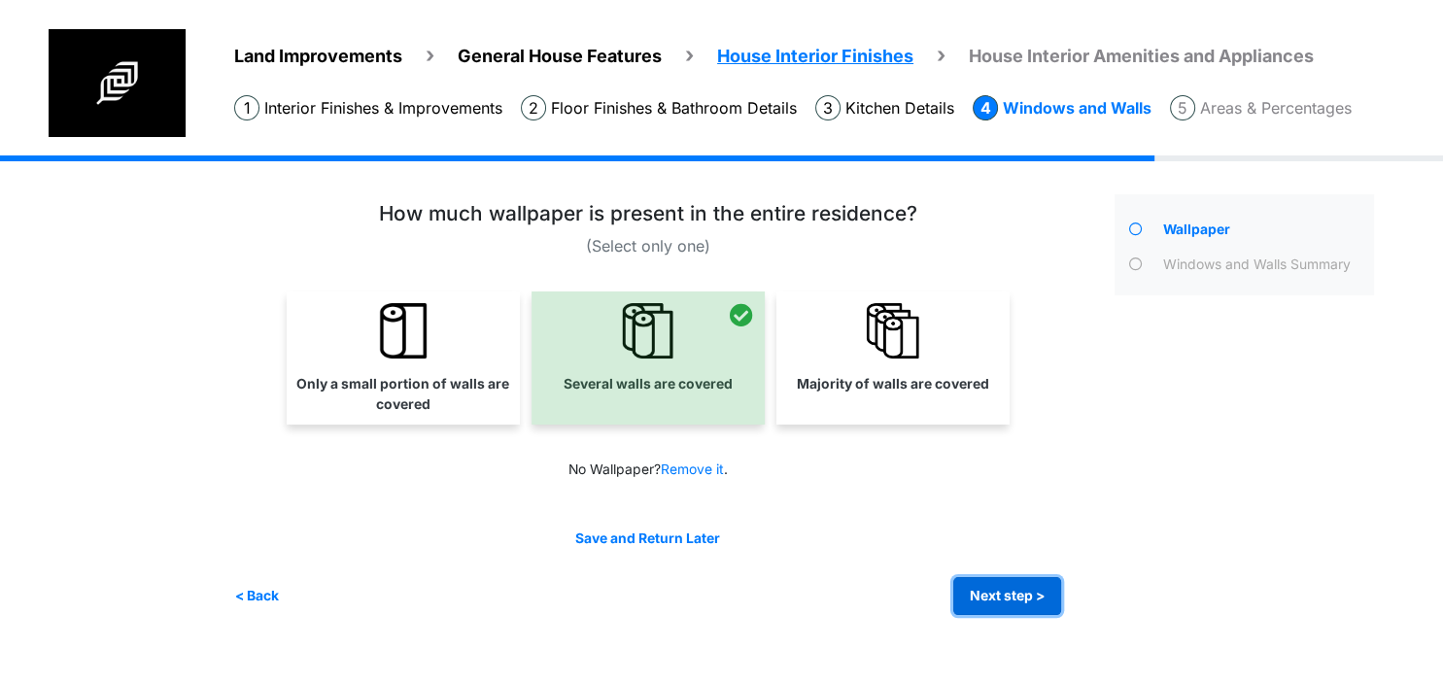
click at [985, 588] on button "Next step >" at bounding box center [1007, 596] width 108 height 38
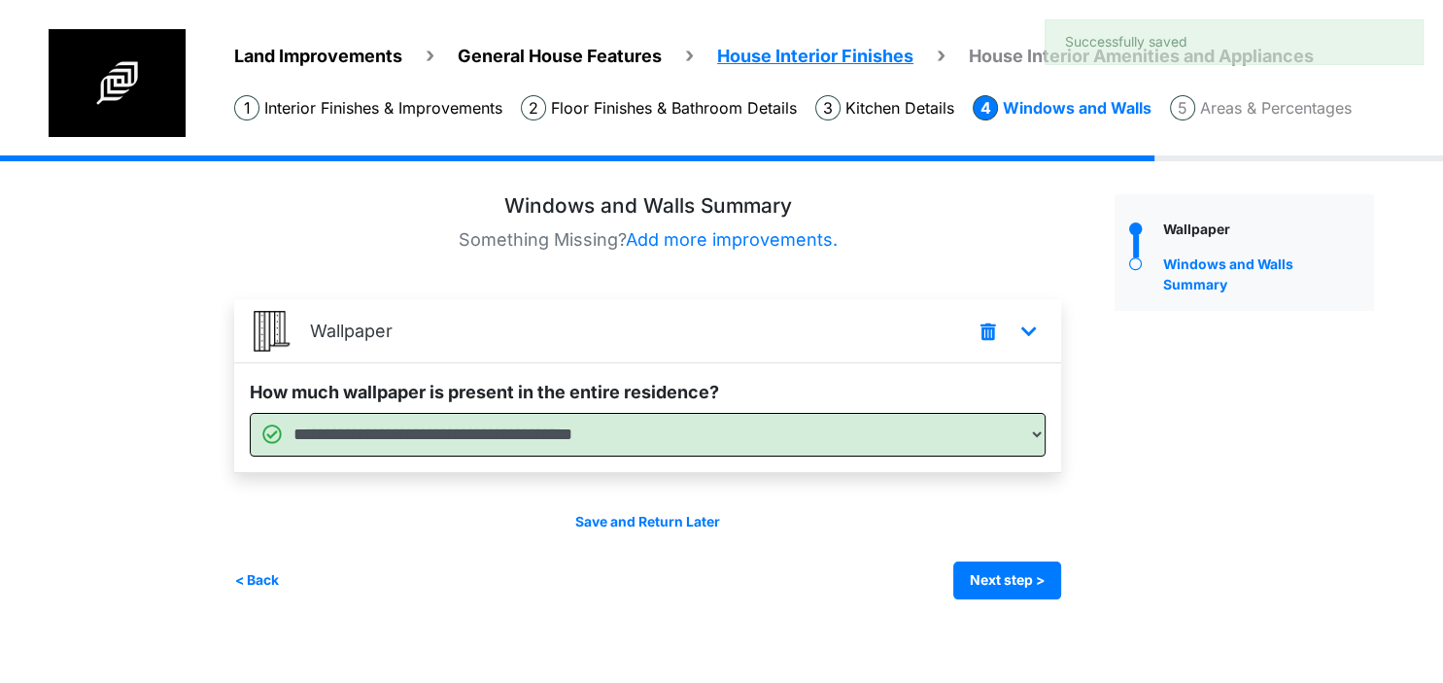
click at [1010, 602] on div "Irrigation Flag pole" at bounding box center [811, 391] width 1154 height 473
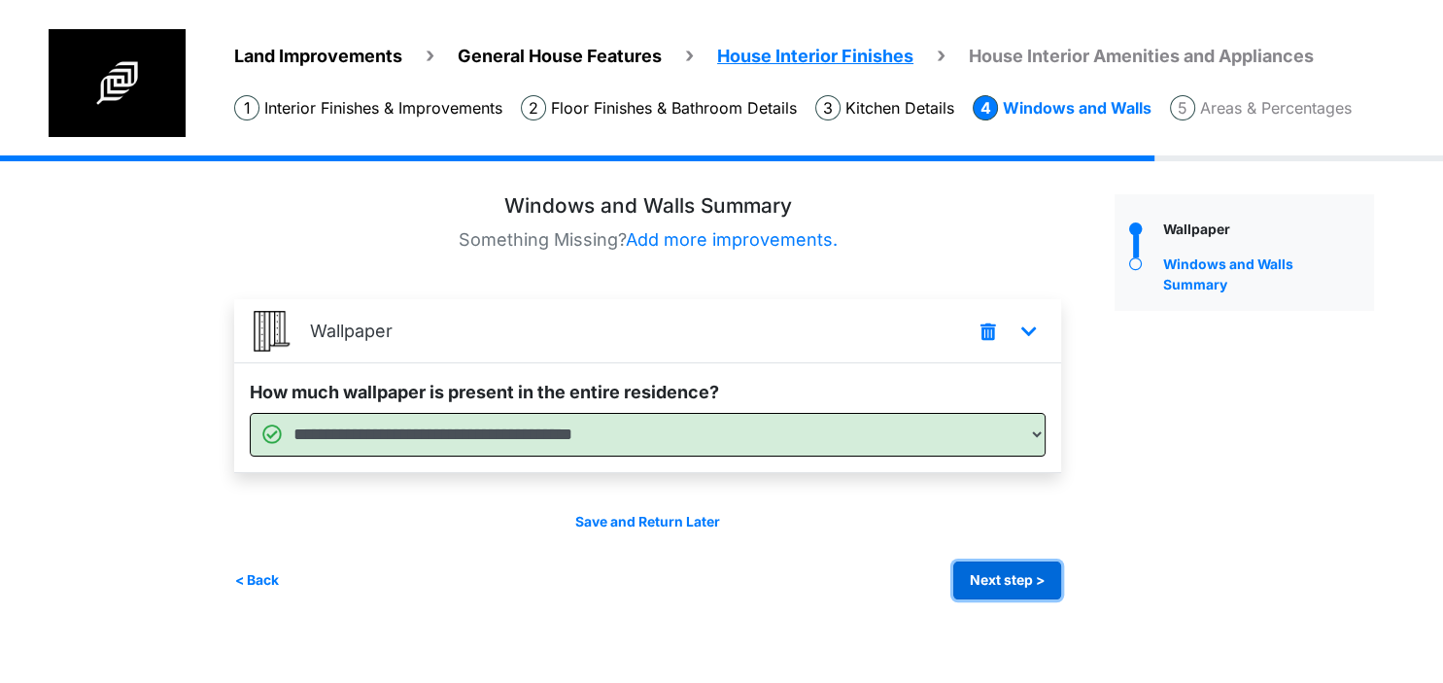
click at [987, 577] on button "Next step >" at bounding box center [1007, 581] width 108 height 38
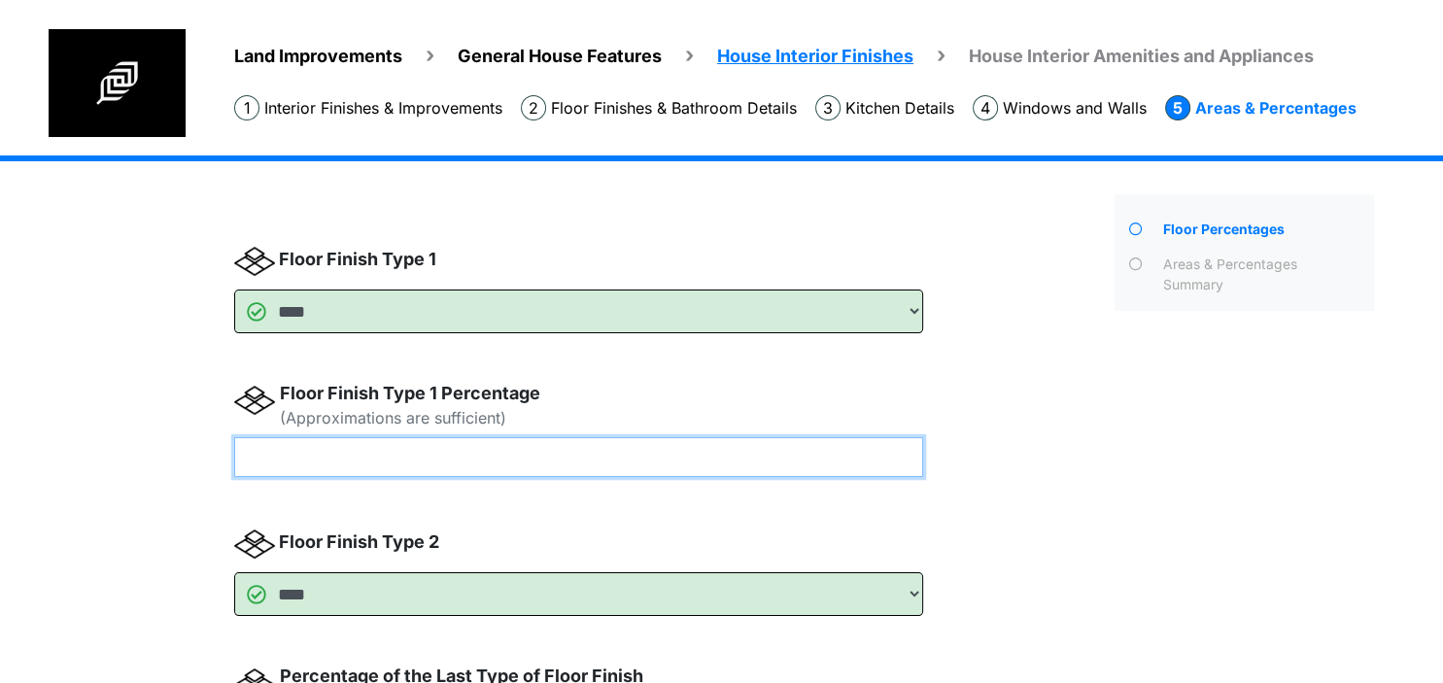
click at [639, 450] on input "number" at bounding box center [578, 457] width 689 height 40
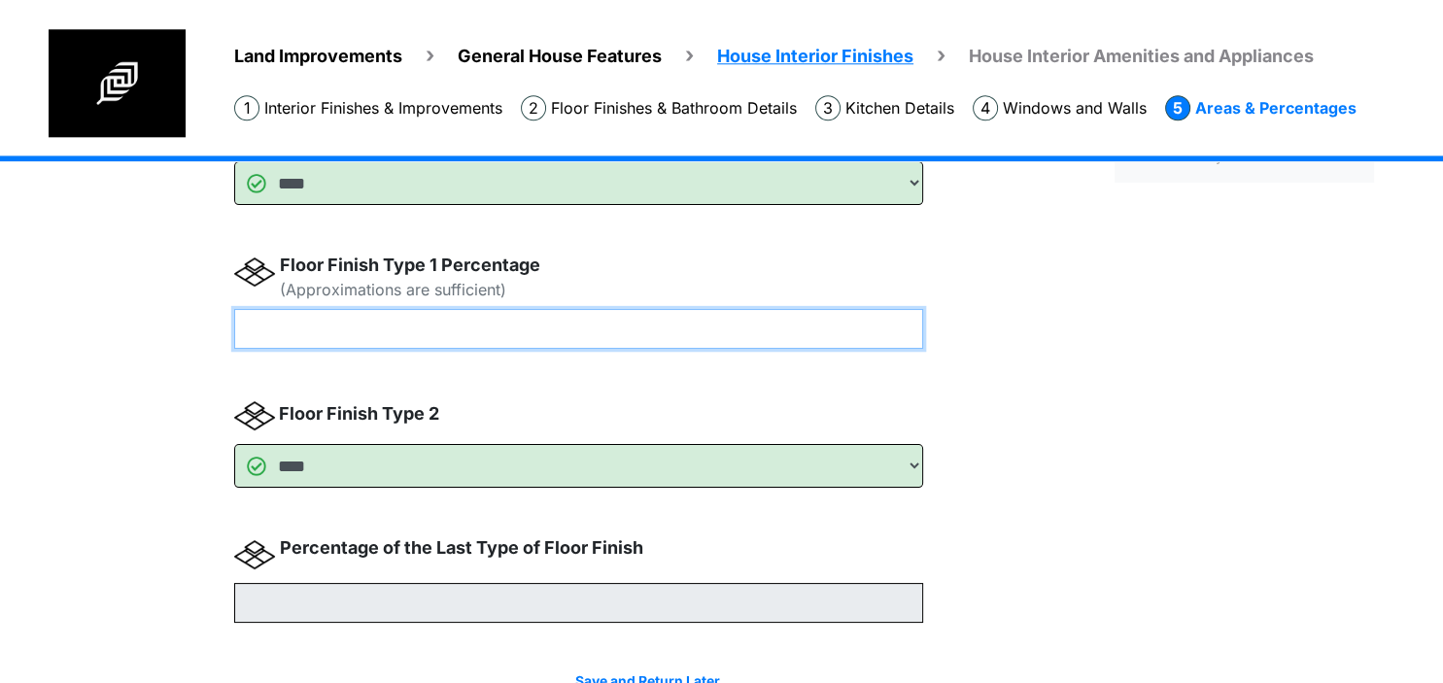
scroll to position [232, 0]
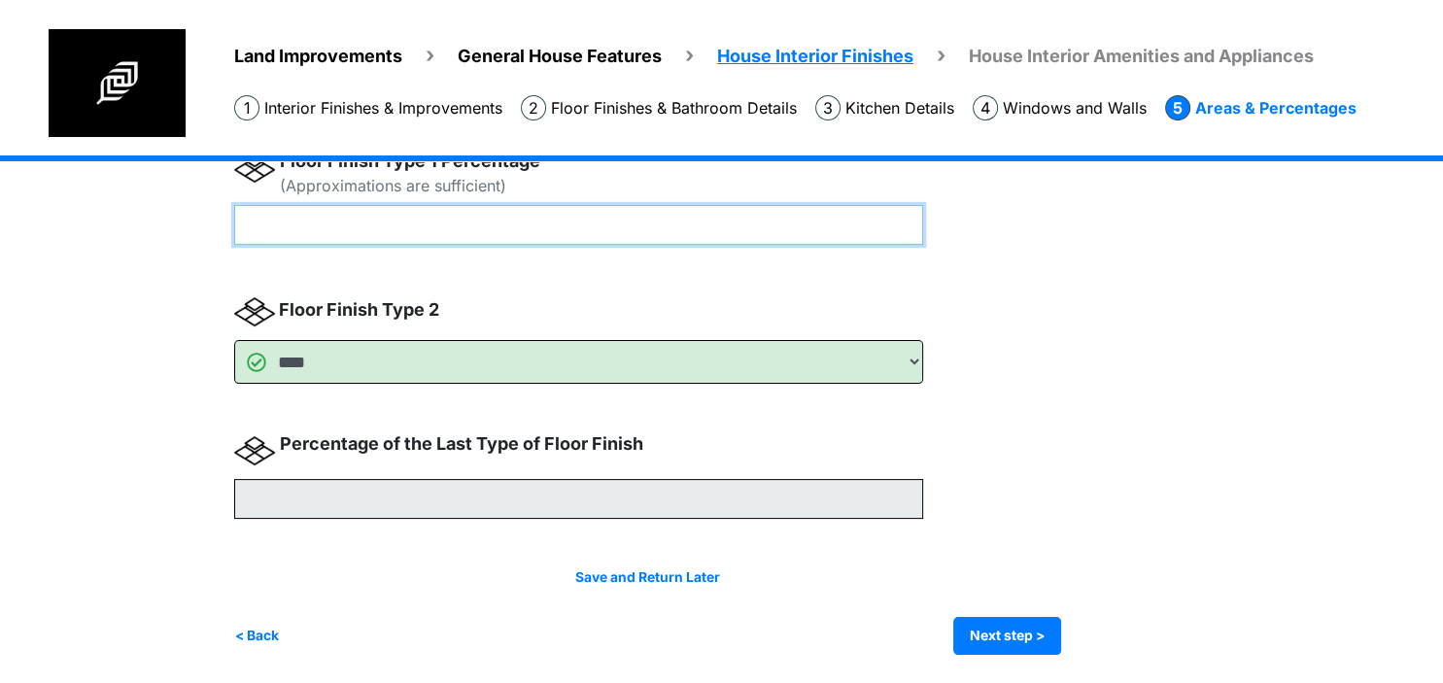
type input "**"
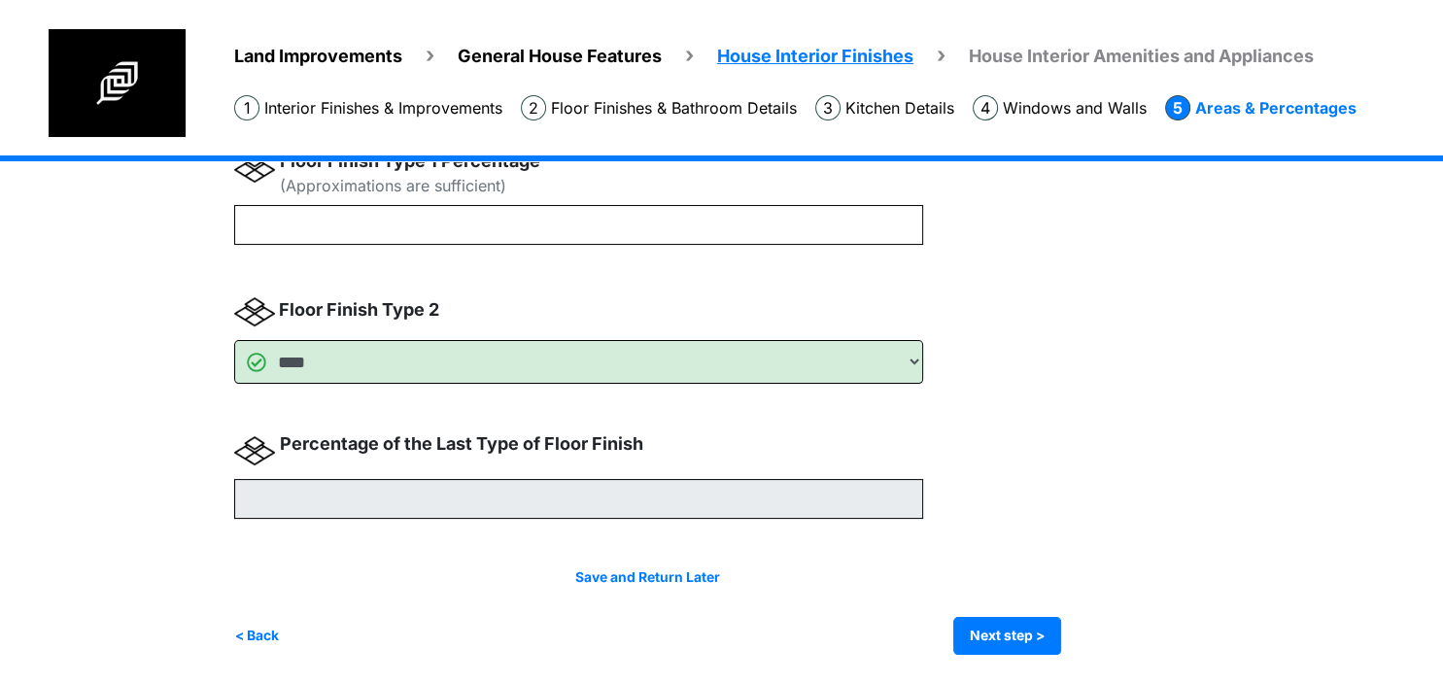
type input "**"
click at [975, 402] on div "**** **** **** ******** ******** **" at bounding box center [667, 332] width 866 height 646
click at [1038, 625] on button "Next step >" at bounding box center [1007, 636] width 108 height 38
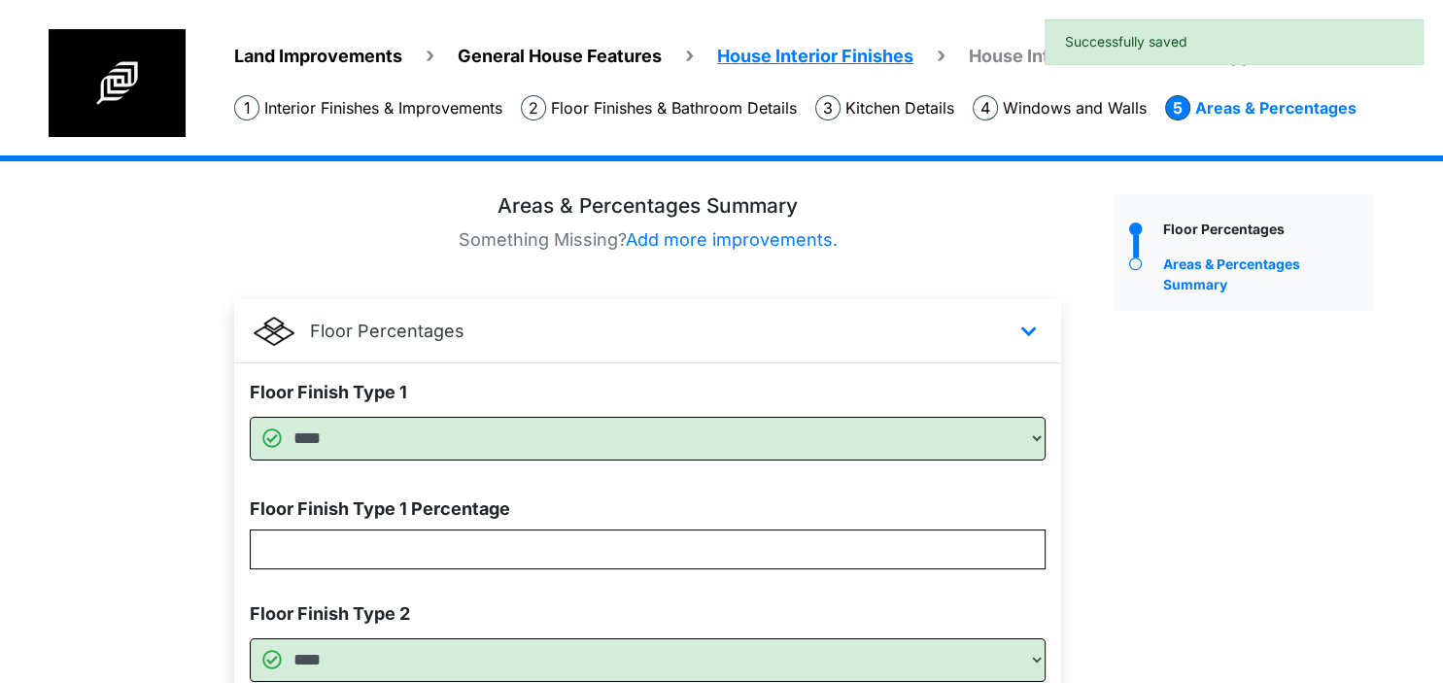
scroll to position [278, 0]
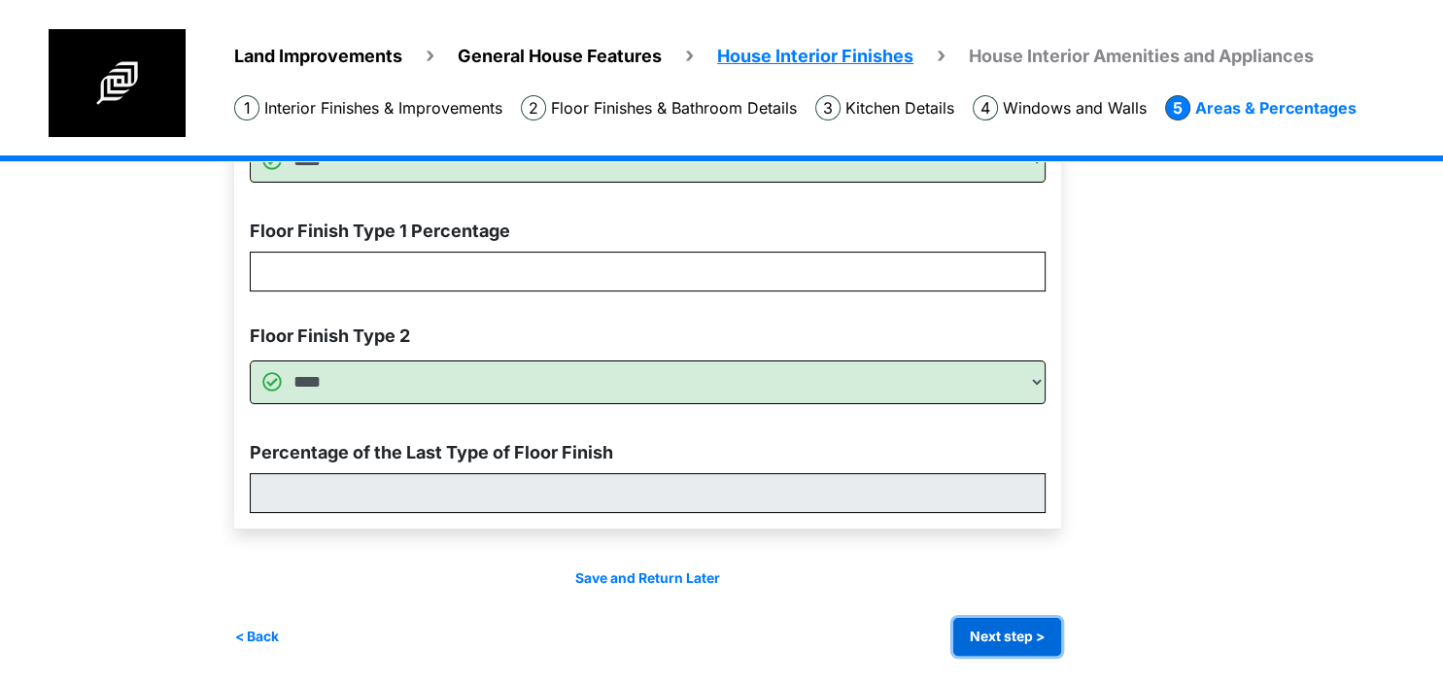
click at [1009, 638] on button "Next step >" at bounding box center [1007, 637] width 108 height 38
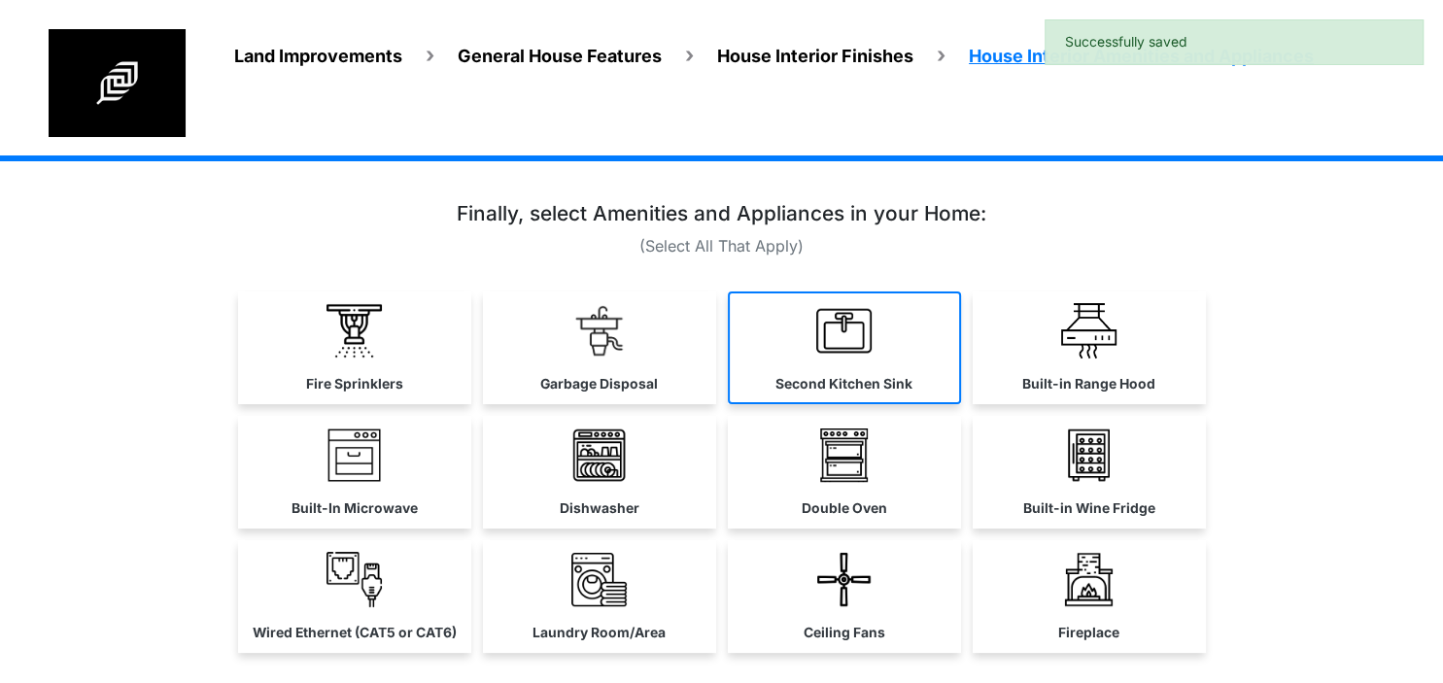
click at [808, 391] on label "Second Kitchen Sink" at bounding box center [843, 384] width 137 height 20
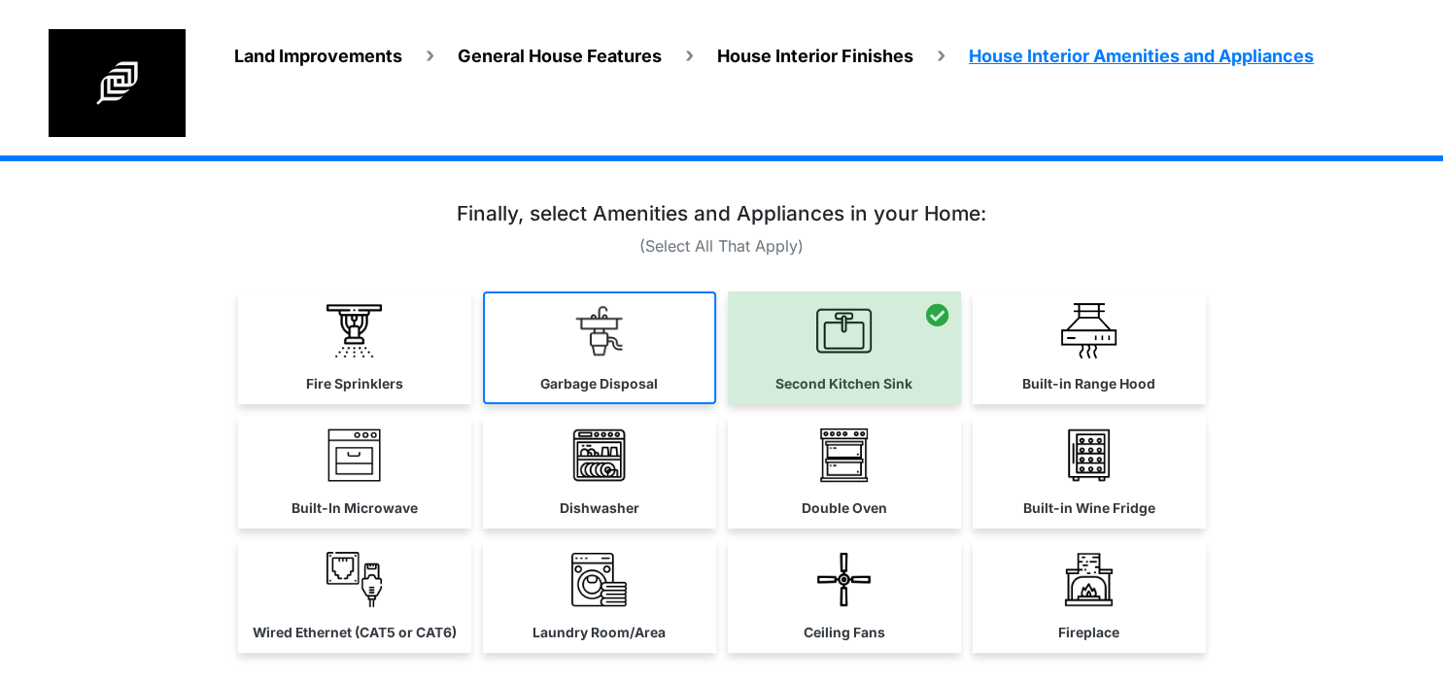
click at [639, 361] on link "Garbage Disposal" at bounding box center [599, 347] width 233 height 113
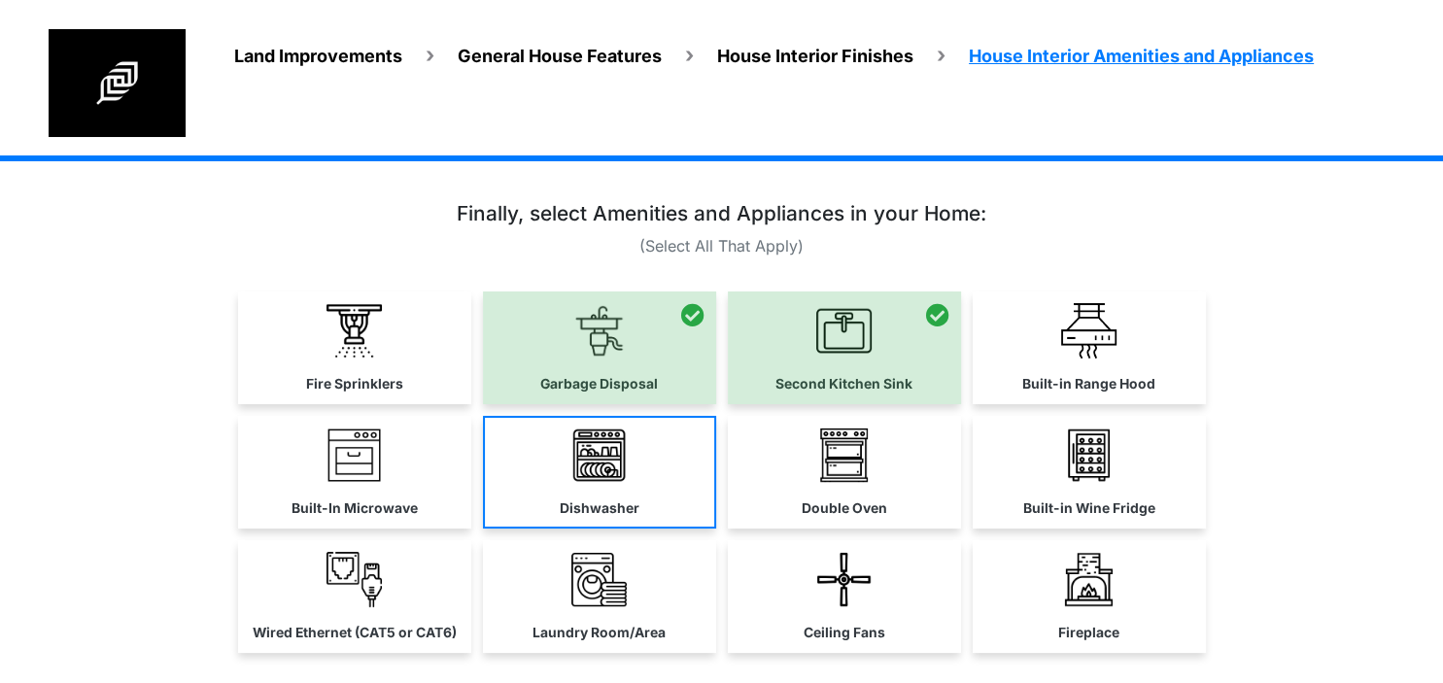
click at [629, 451] on link "Dishwasher" at bounding box center [599, 472] width 233 height 113
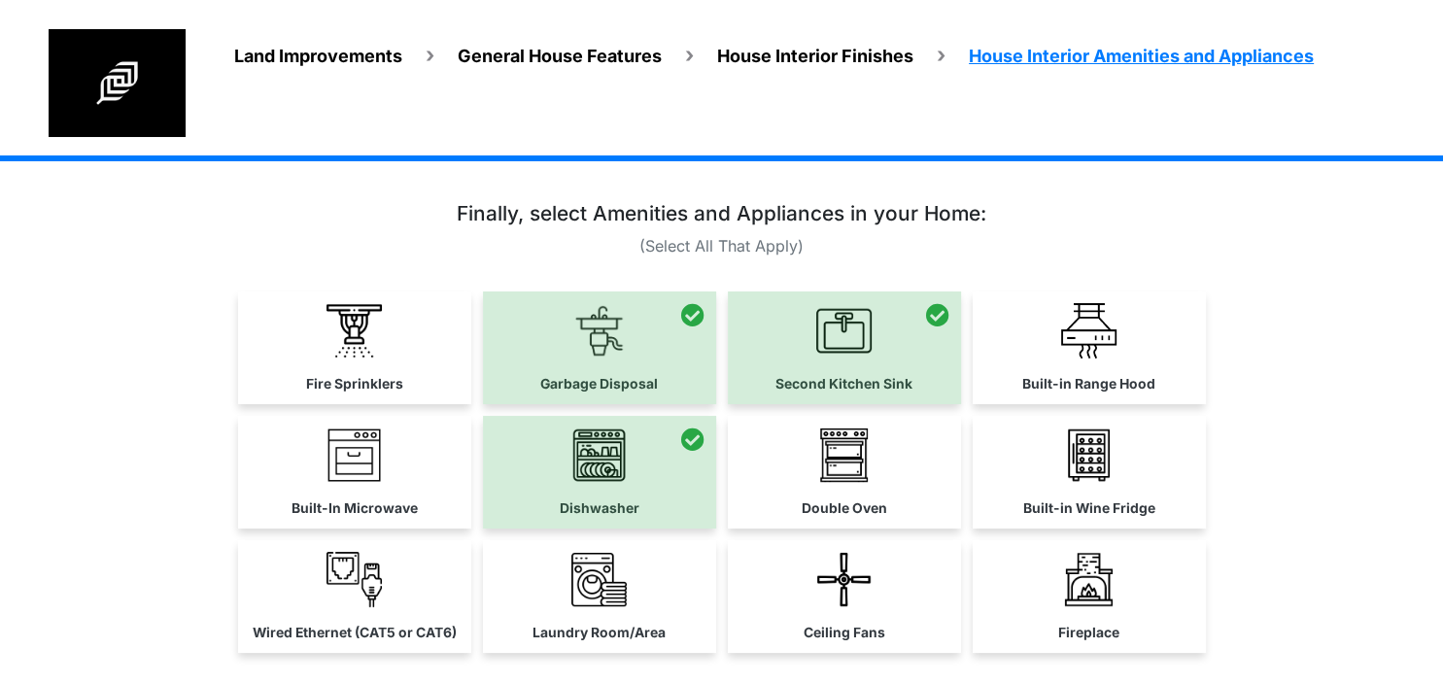
scroll to position [143, 0]
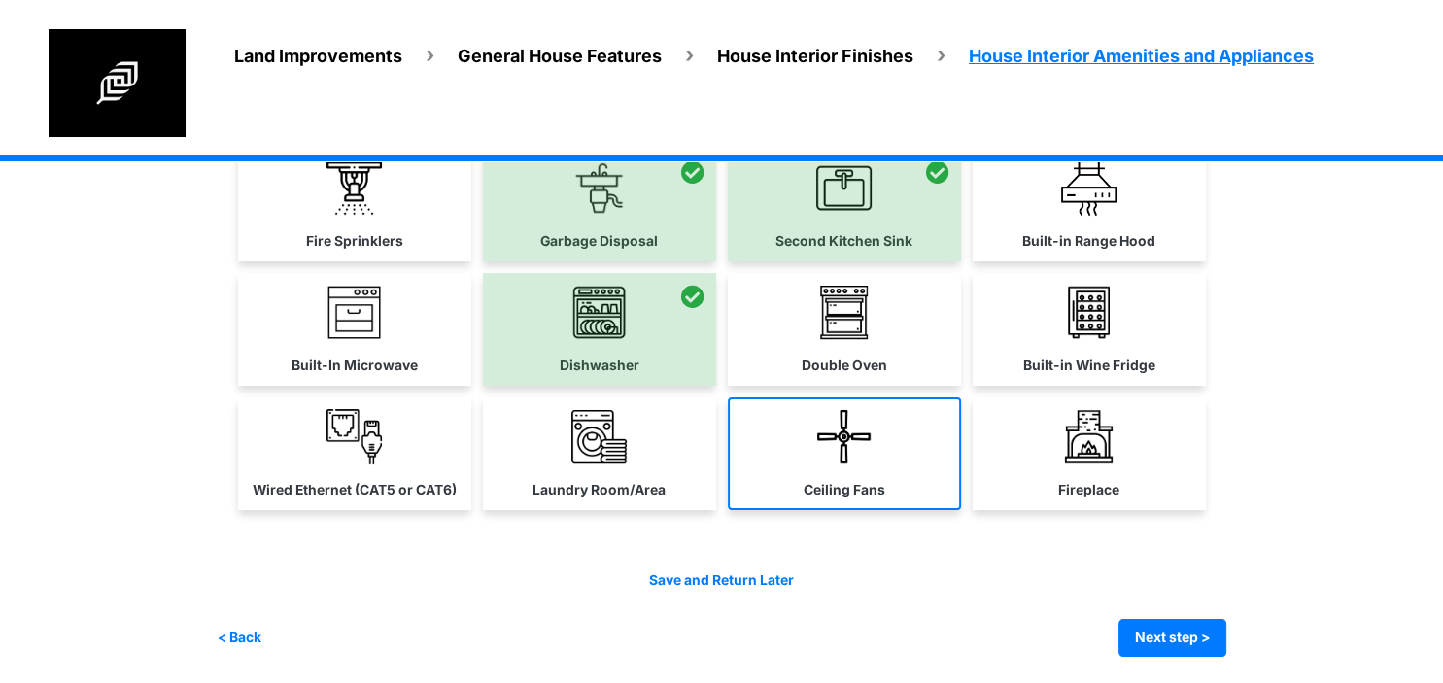
click at [903, 463] on link "Ceiling Fans" at bounding box center [844, 453] width 233 height 113
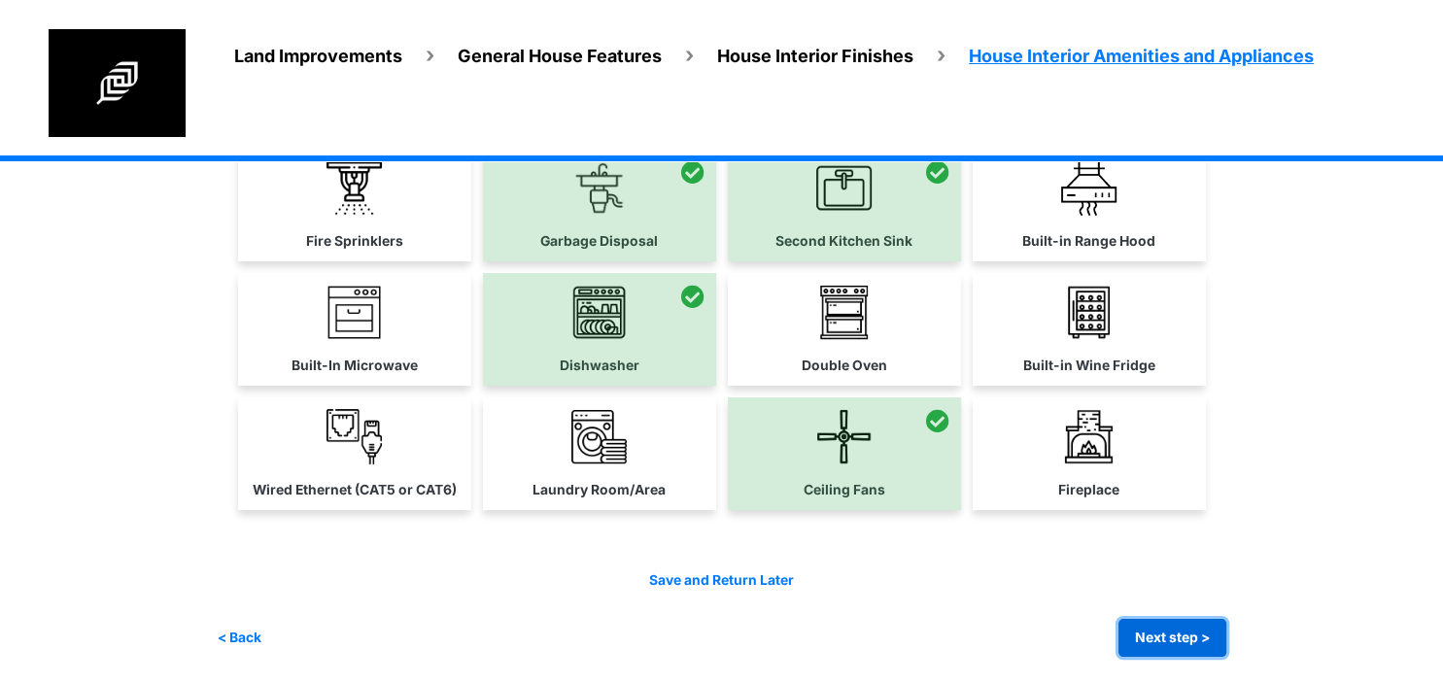
click at [1152, 626] on button "Next step >" at bounding box center [1172, 638] width 108 height 38
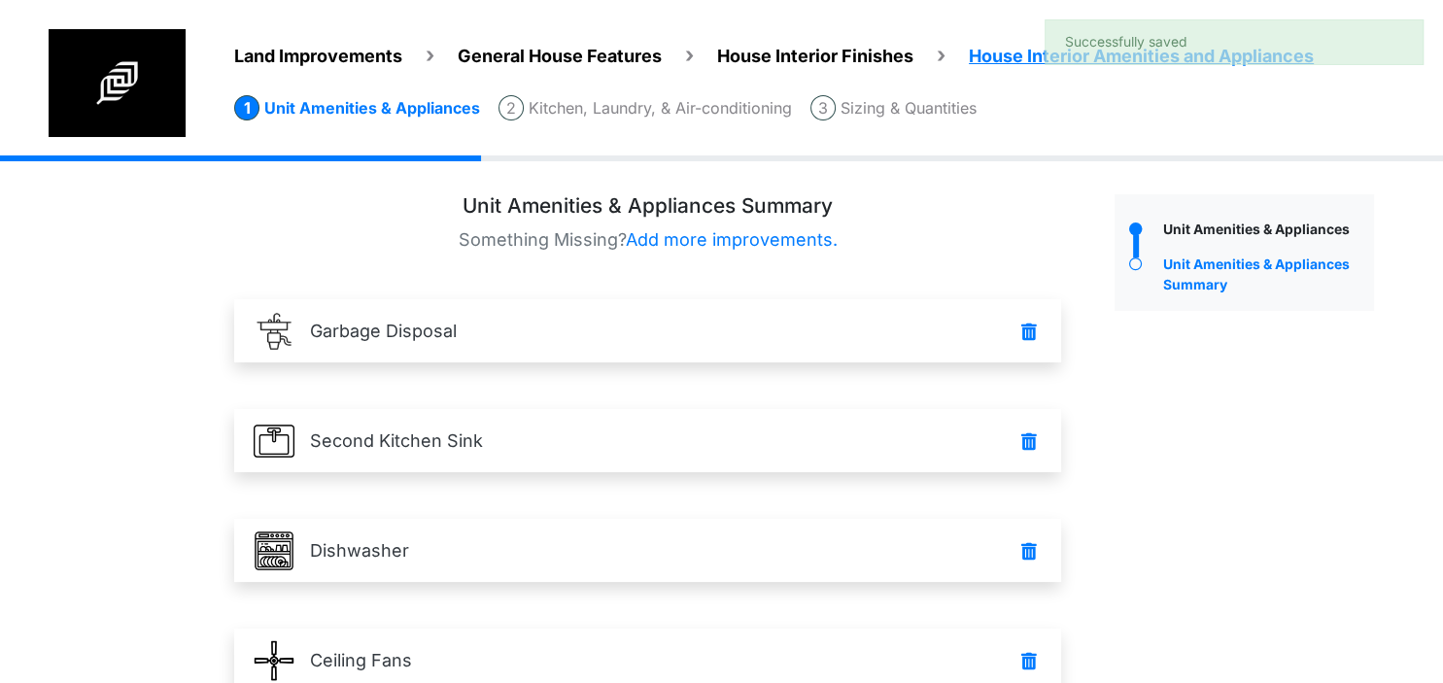
scroll to position [163, 0]
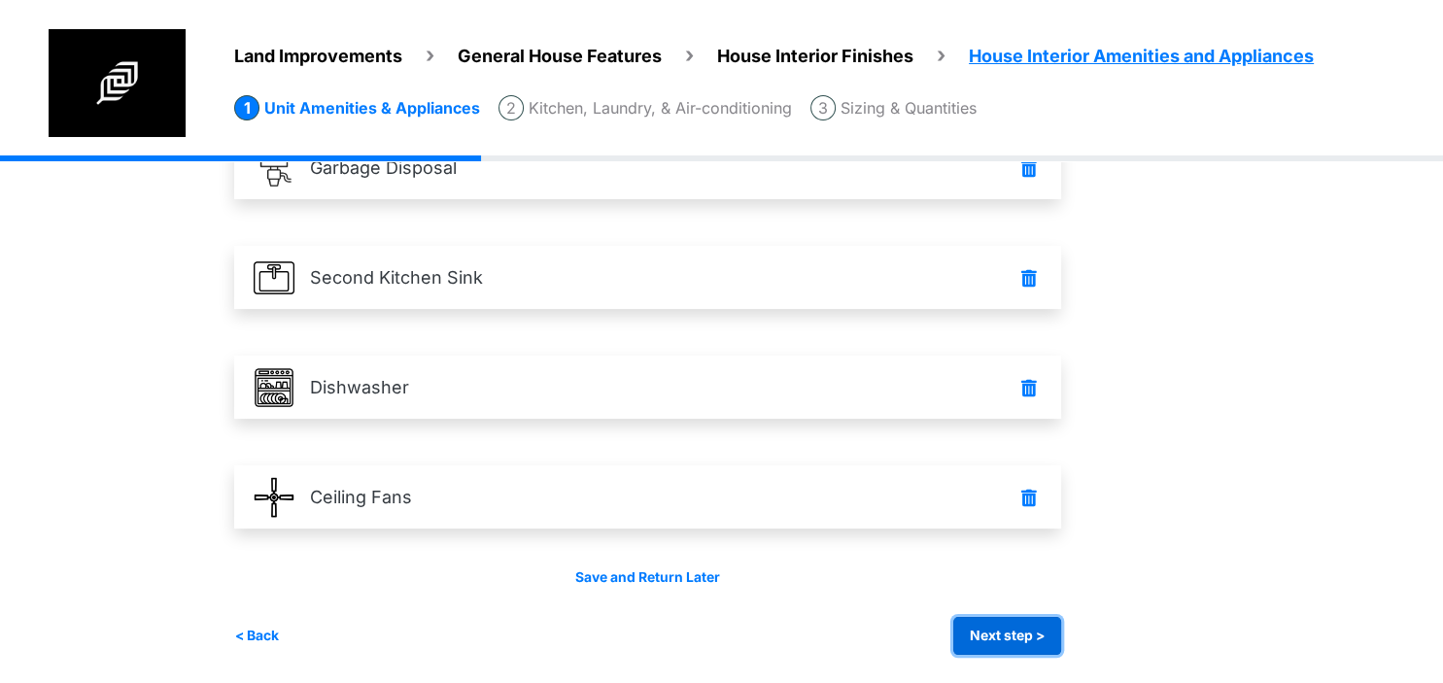
click at [995, 630] on button "Next step >" at bounding box center [1007, 636] width 108 height 38
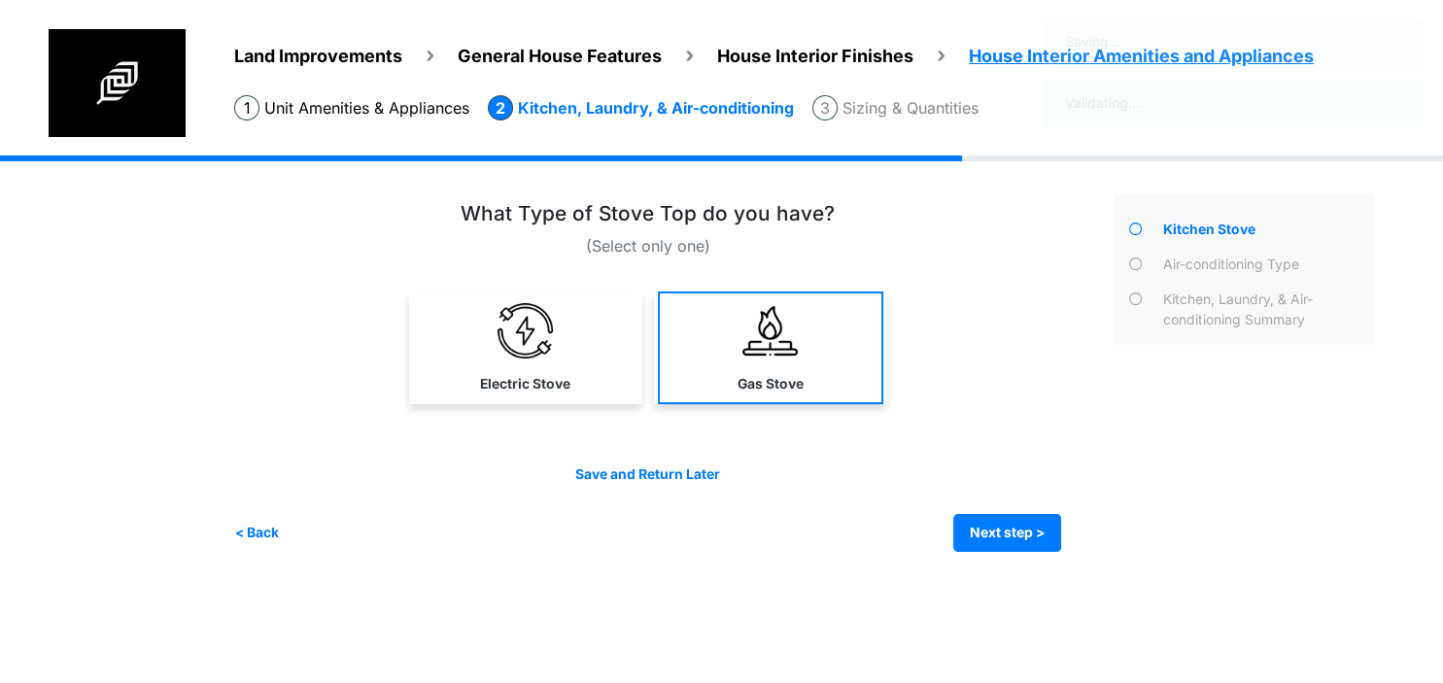
scroll to position [0, 0]
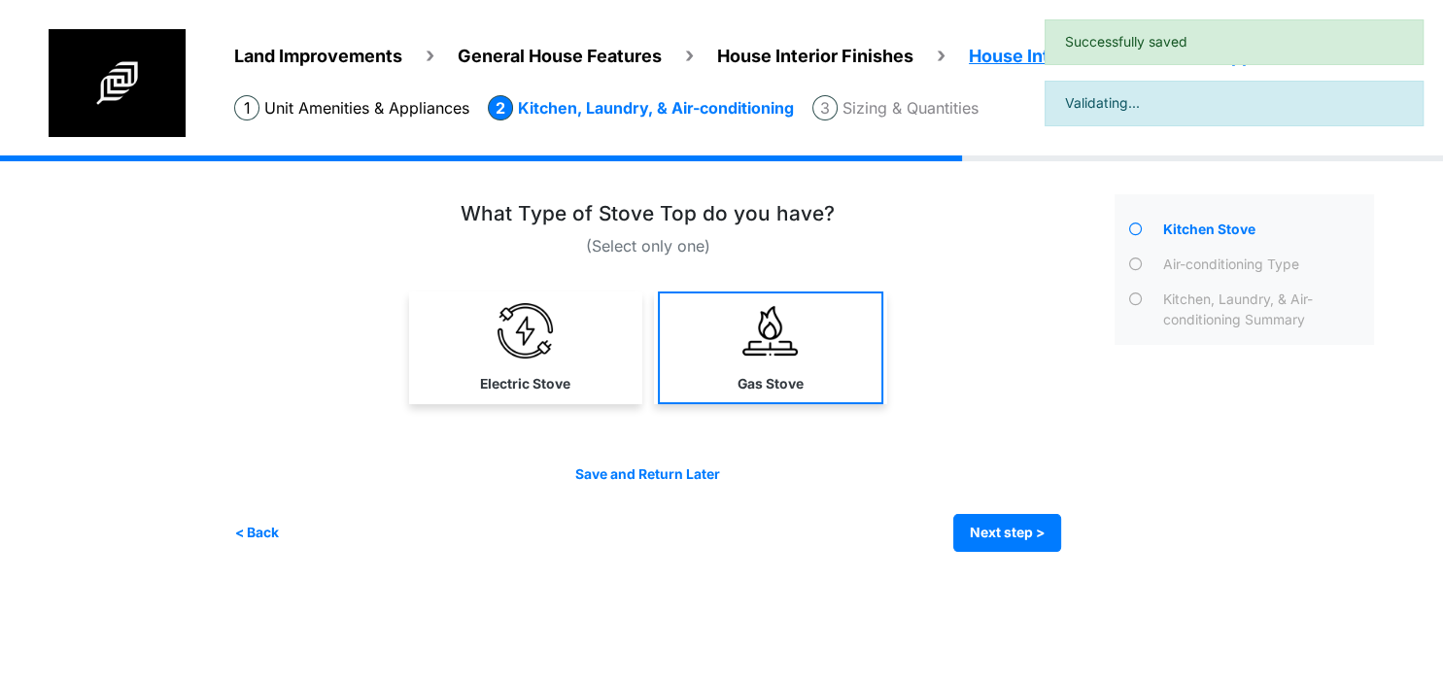
click at [690, 340] on link "Gas Stove" at bounding box center [770, 347] width 225 height 113
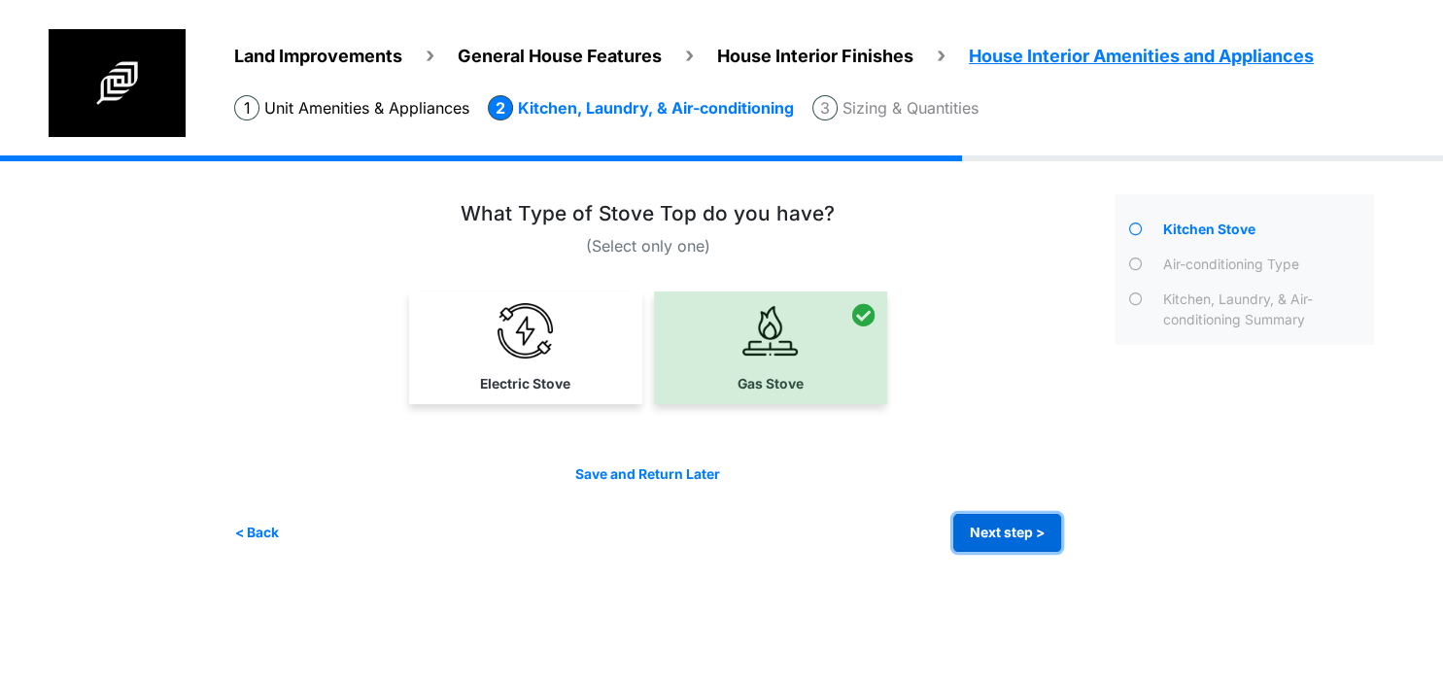
click at [976, 535] on button "Next step >" at bounding box center [1007, 533] width 108 height 38
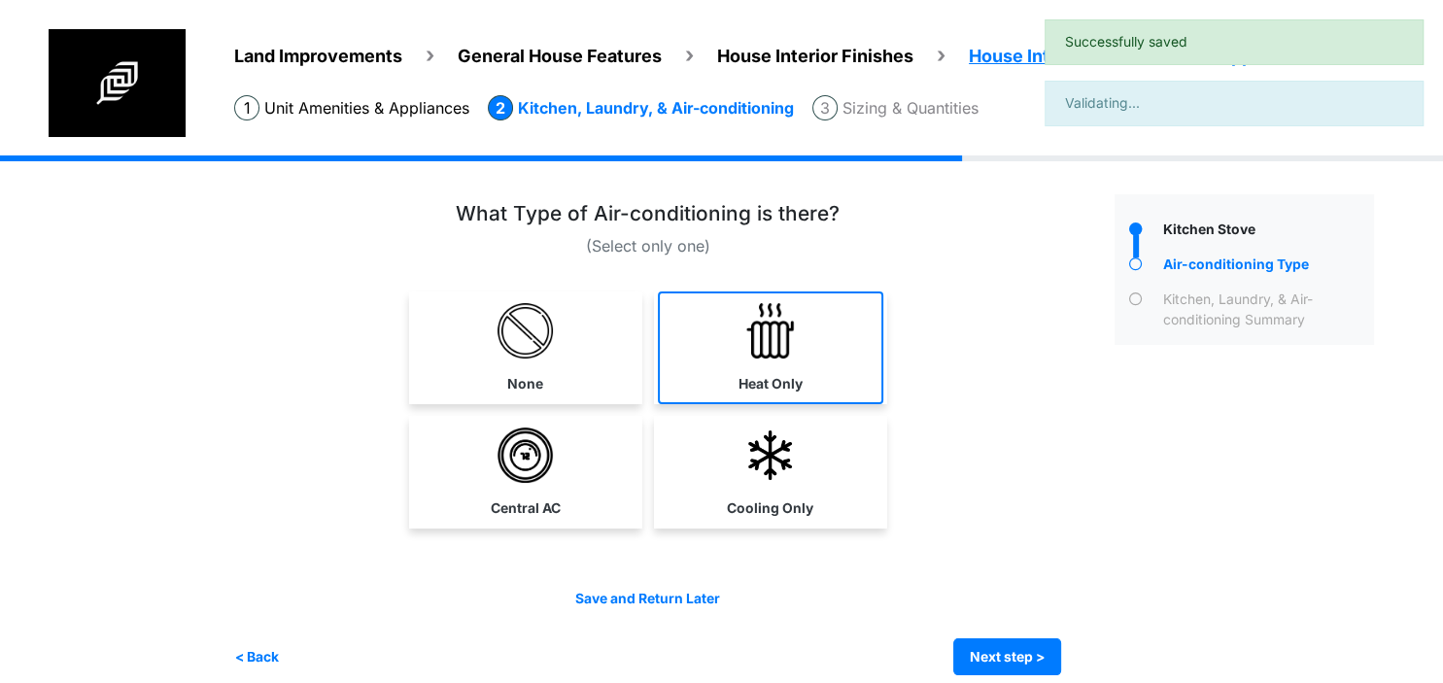
click at [735, 356] on link "Heat Only" at bounding box center [770, 347] width 225 height 113
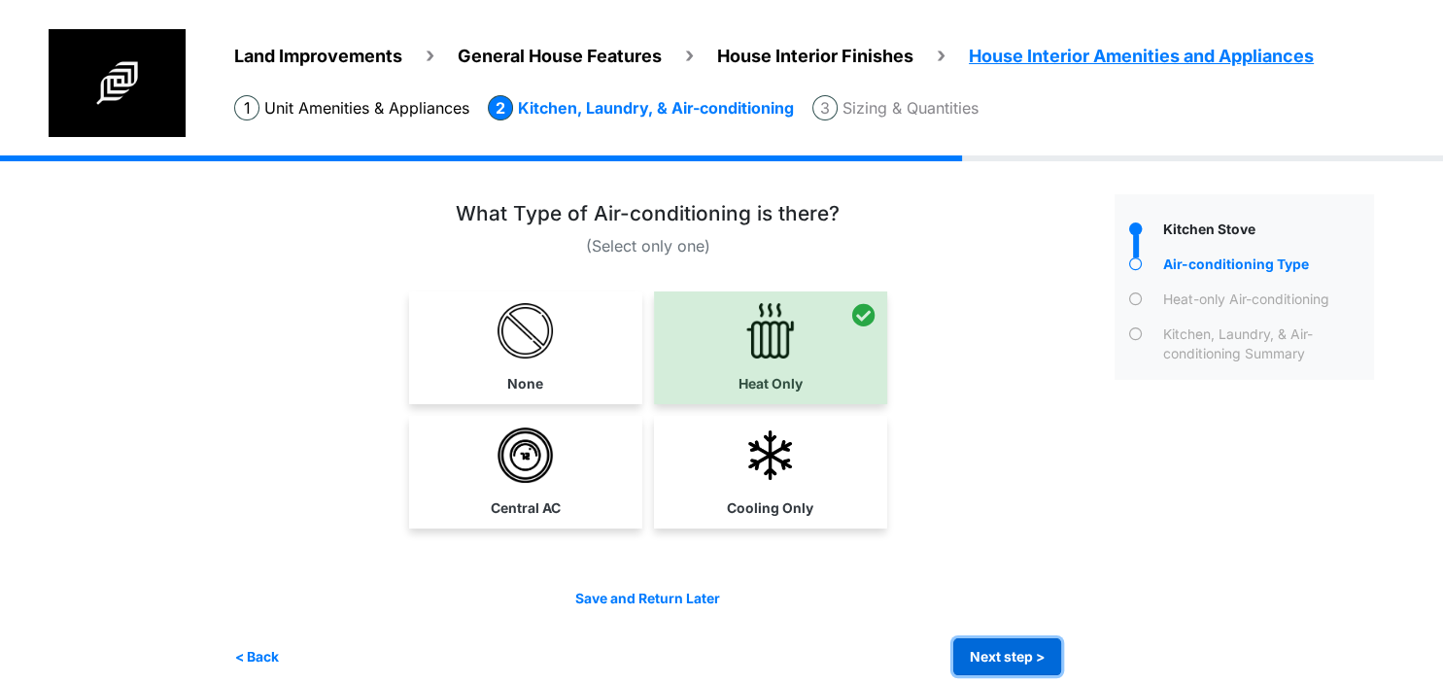
click at [985, 646] on button "Next step >" at bounding box center [1007, 657] width 108 height 38
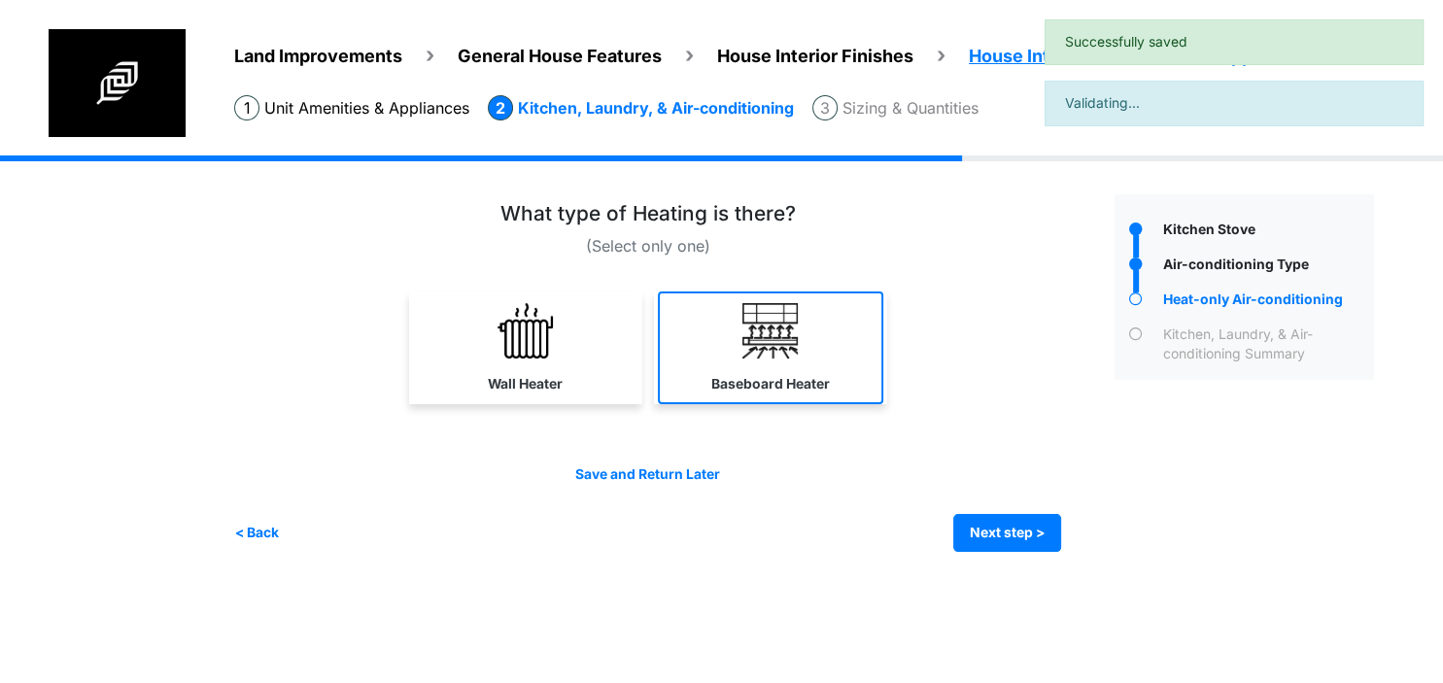
click at [743, 379] on label "Baseboard Heater" at bounding box center [770, 384] width 119 height 20
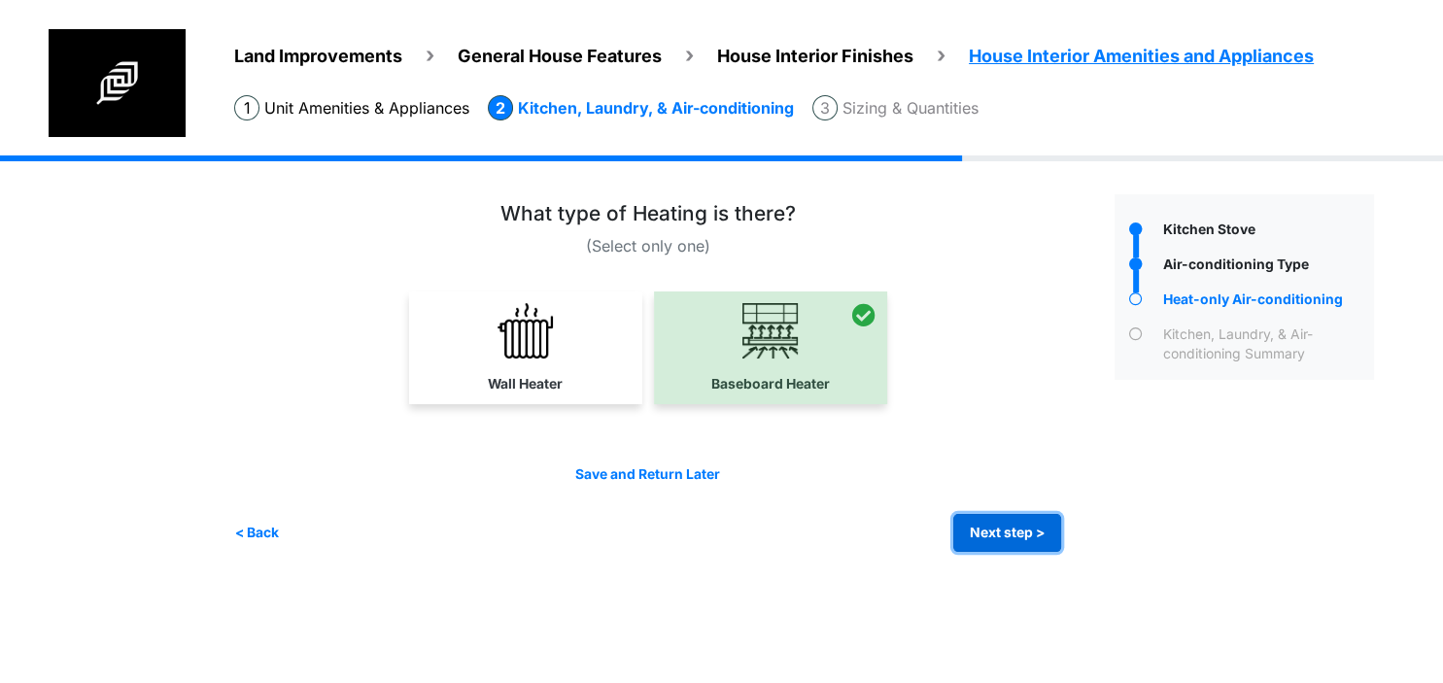
click at [967, 515] on button "Next step >" at bounding box center [1007, 533] width 108 height 38
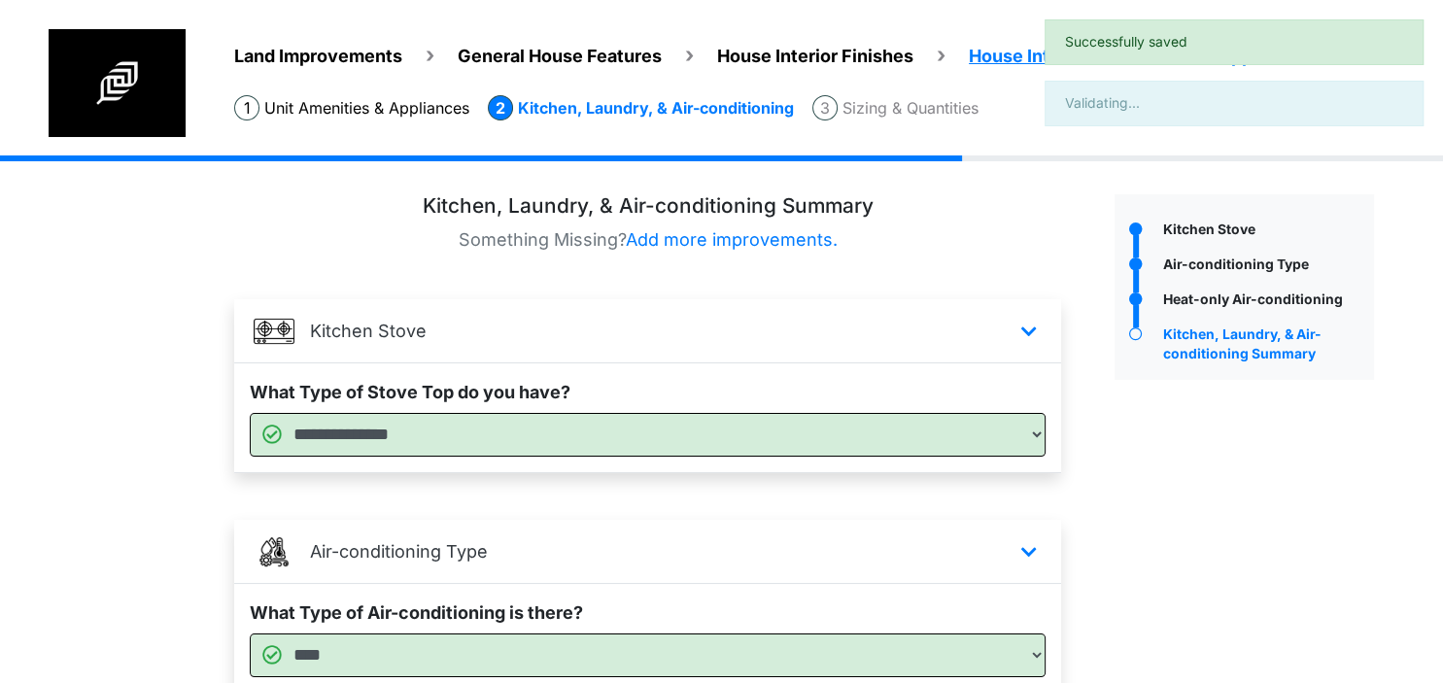
scroll to position [385, 0]
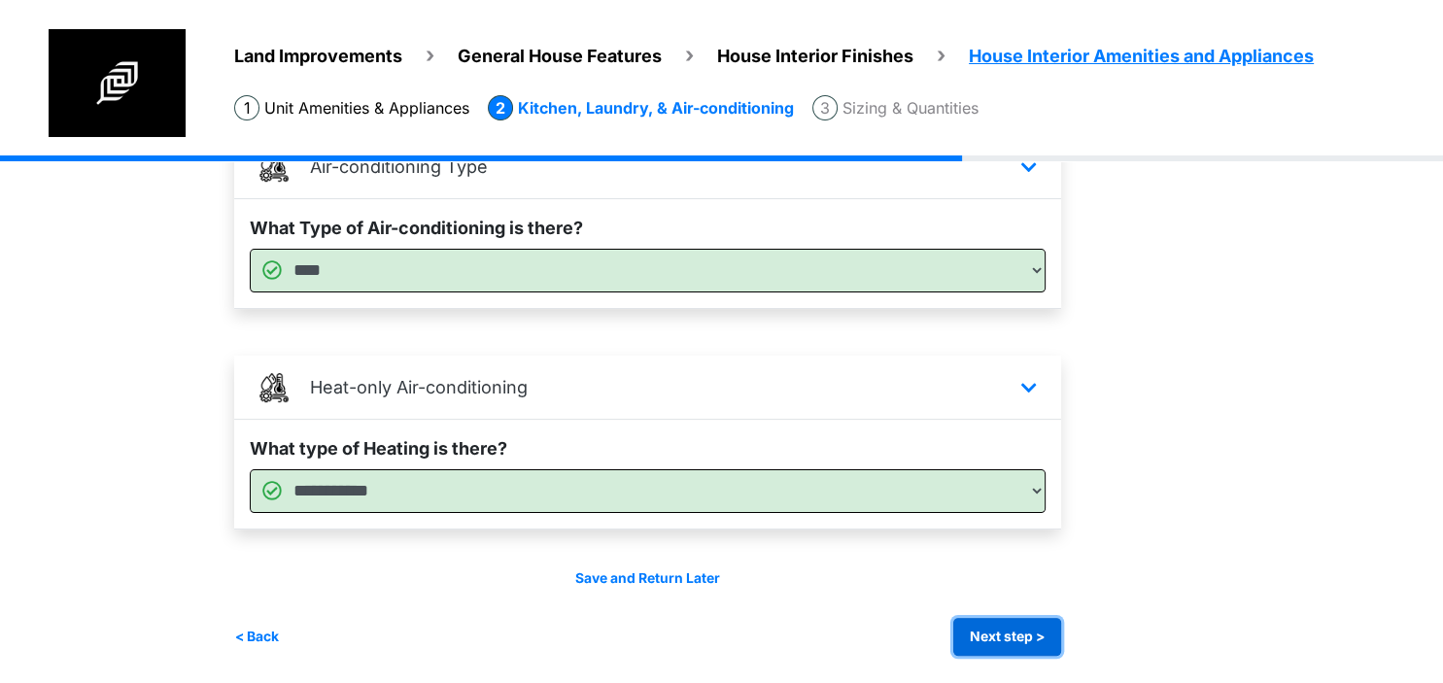
click at [982, 624] on button "Next step >" at bounding box center [1007, 637] width 108 height 38
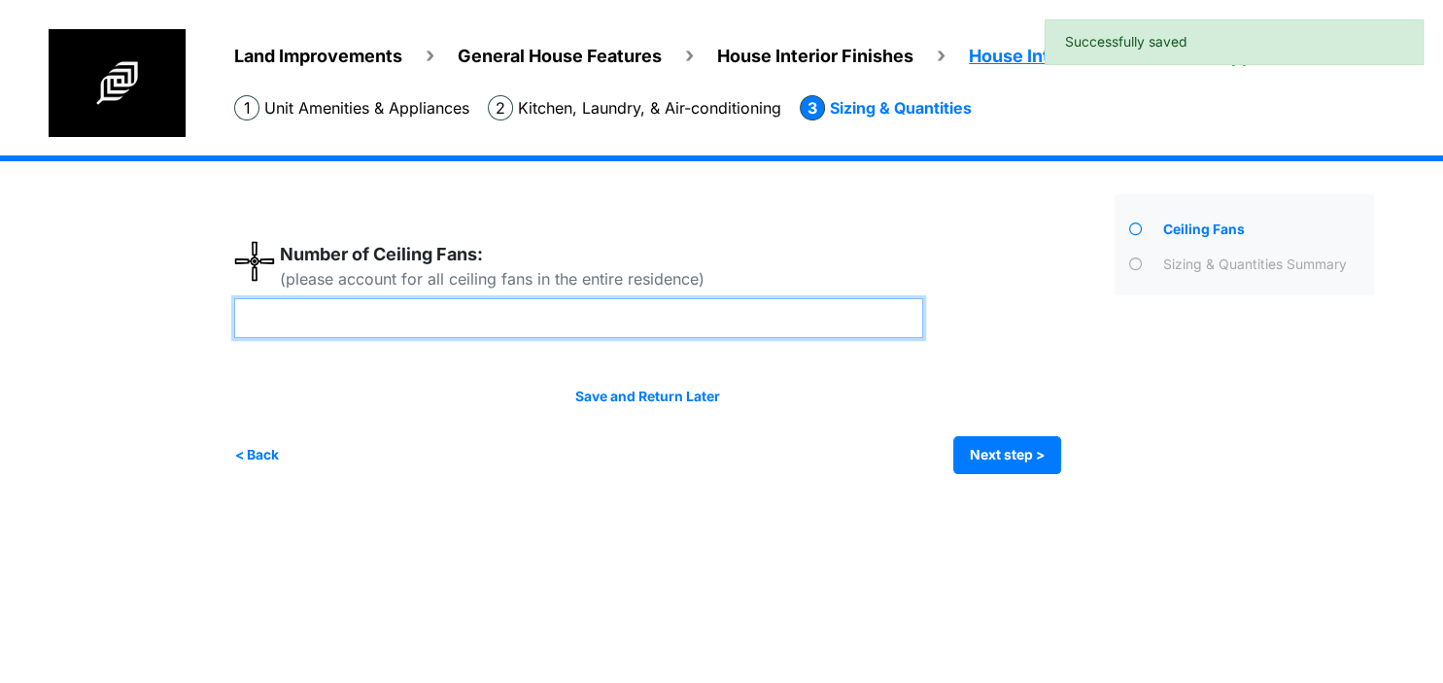
click at [668, 319] on input "number" at bounding box center [578, 318] width 689 height 40
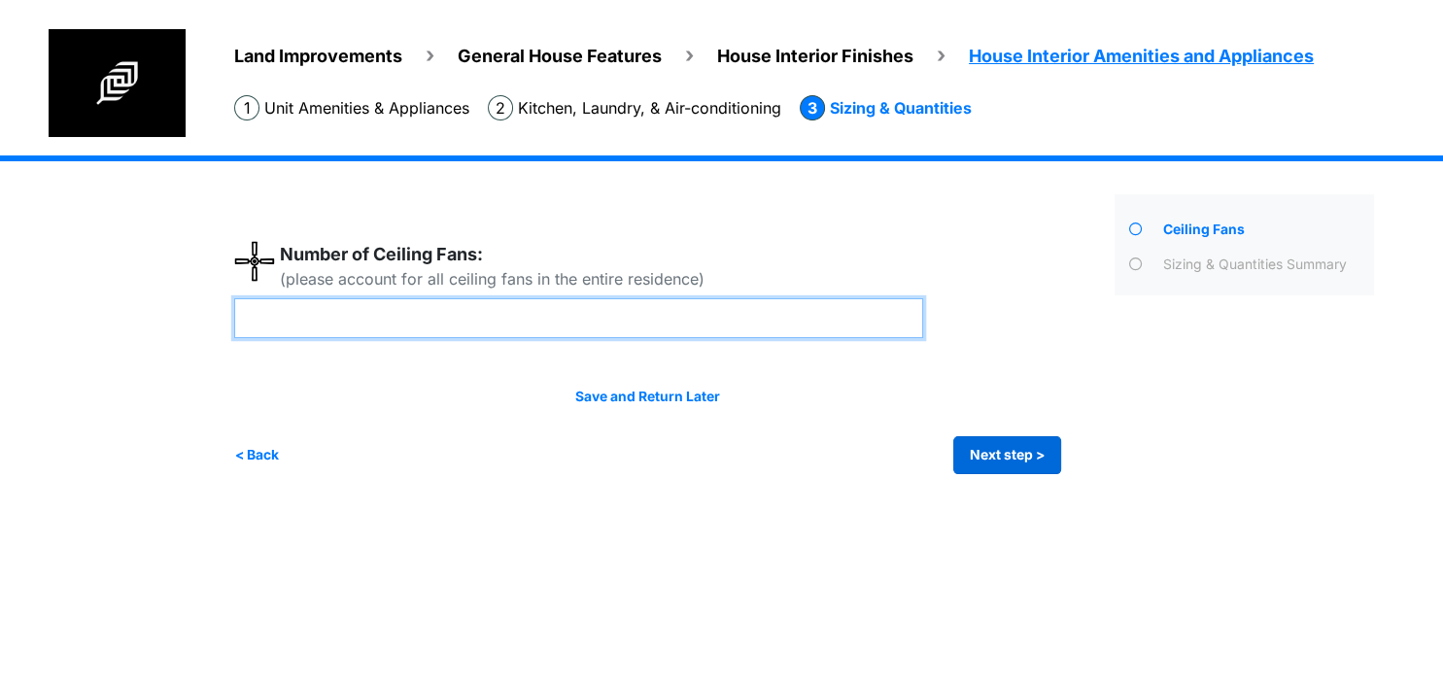
type input "*"
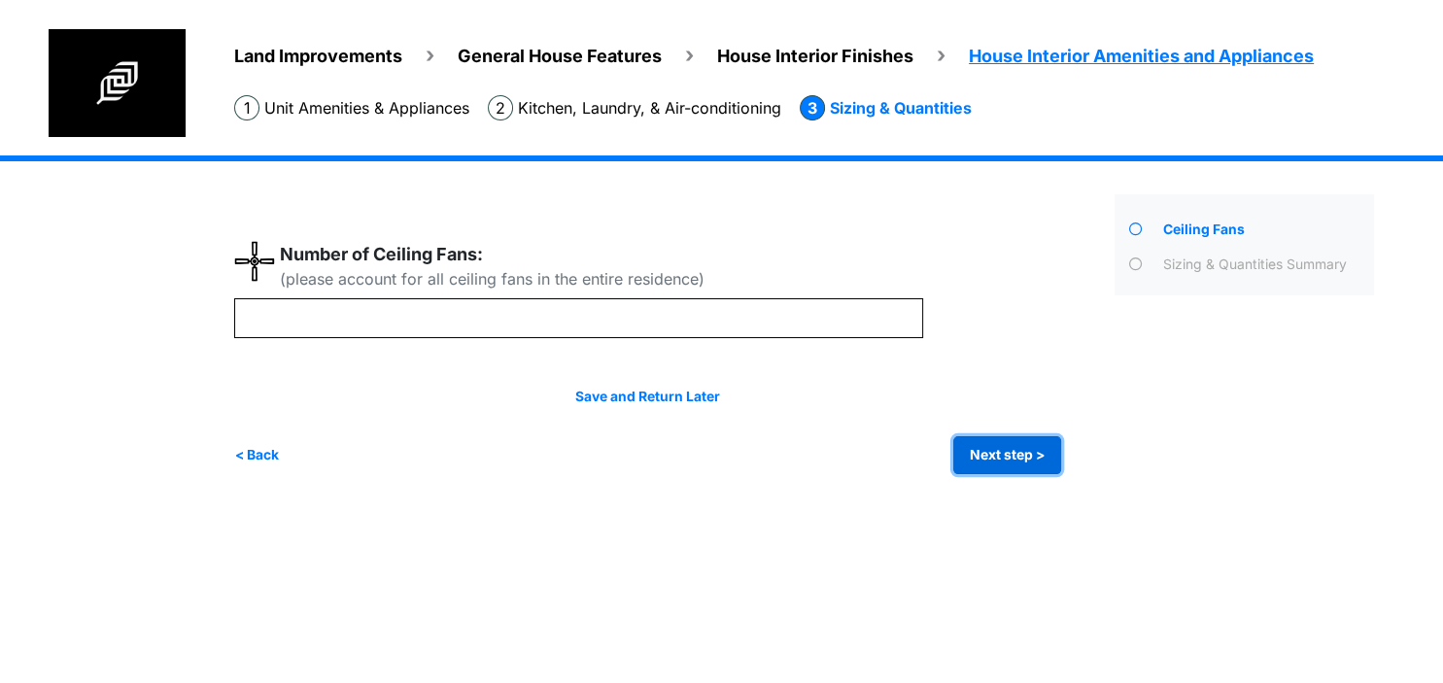
type input "*"
click at [1004, 455] on button "Next step >" at bounding box center [1007, 455] width 108 height 38
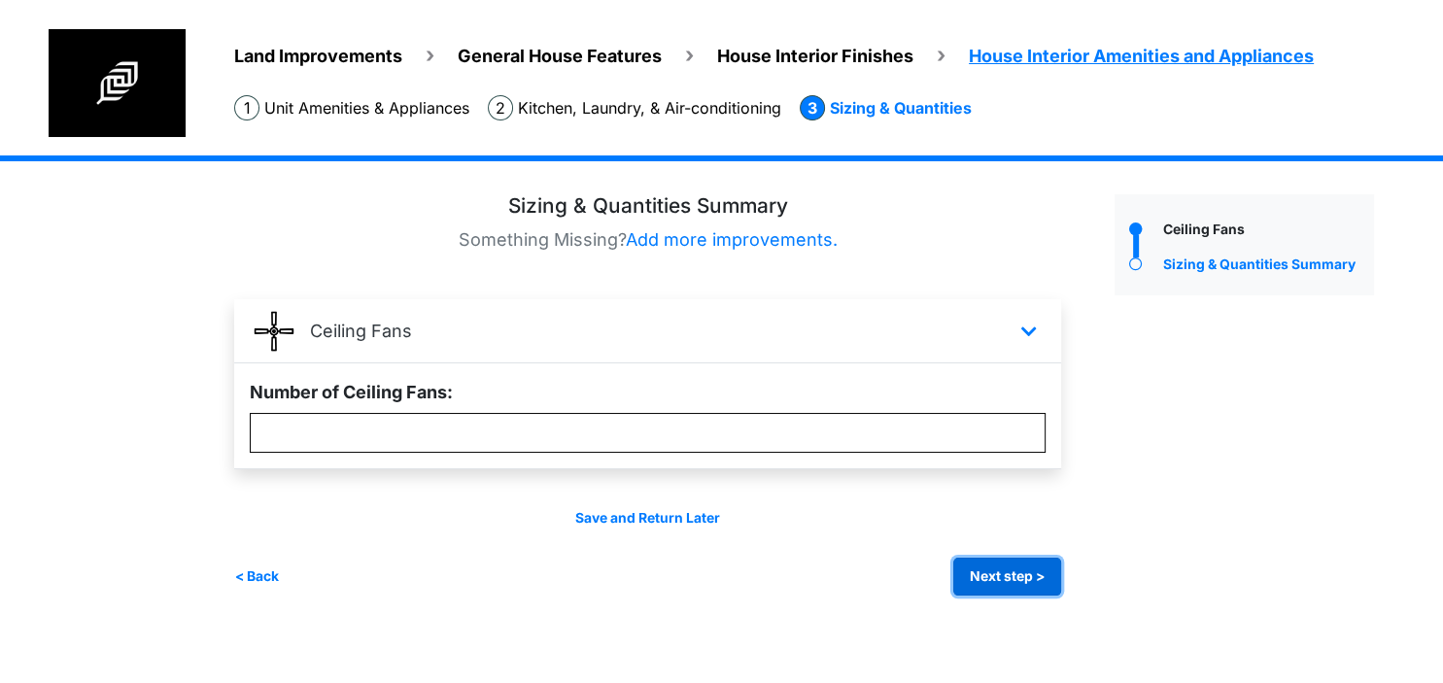
click at [1008, 574] on button "Next step >" at bounding box center [1007, 577] width 108 height 38
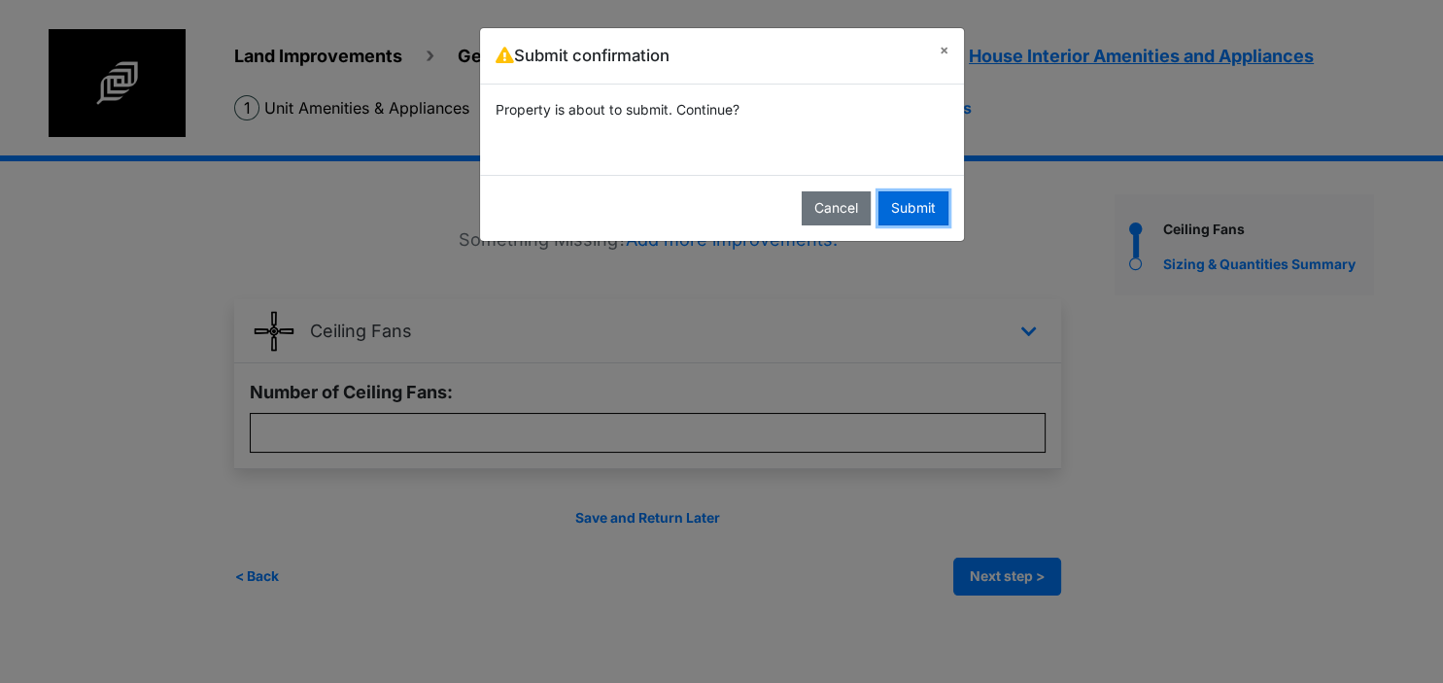
click at [888, 198] on button "Submit" at bounding box center [913, 208] width 70 height 34
